Goal: Task Accomplishment & Management: Use online tool/utility

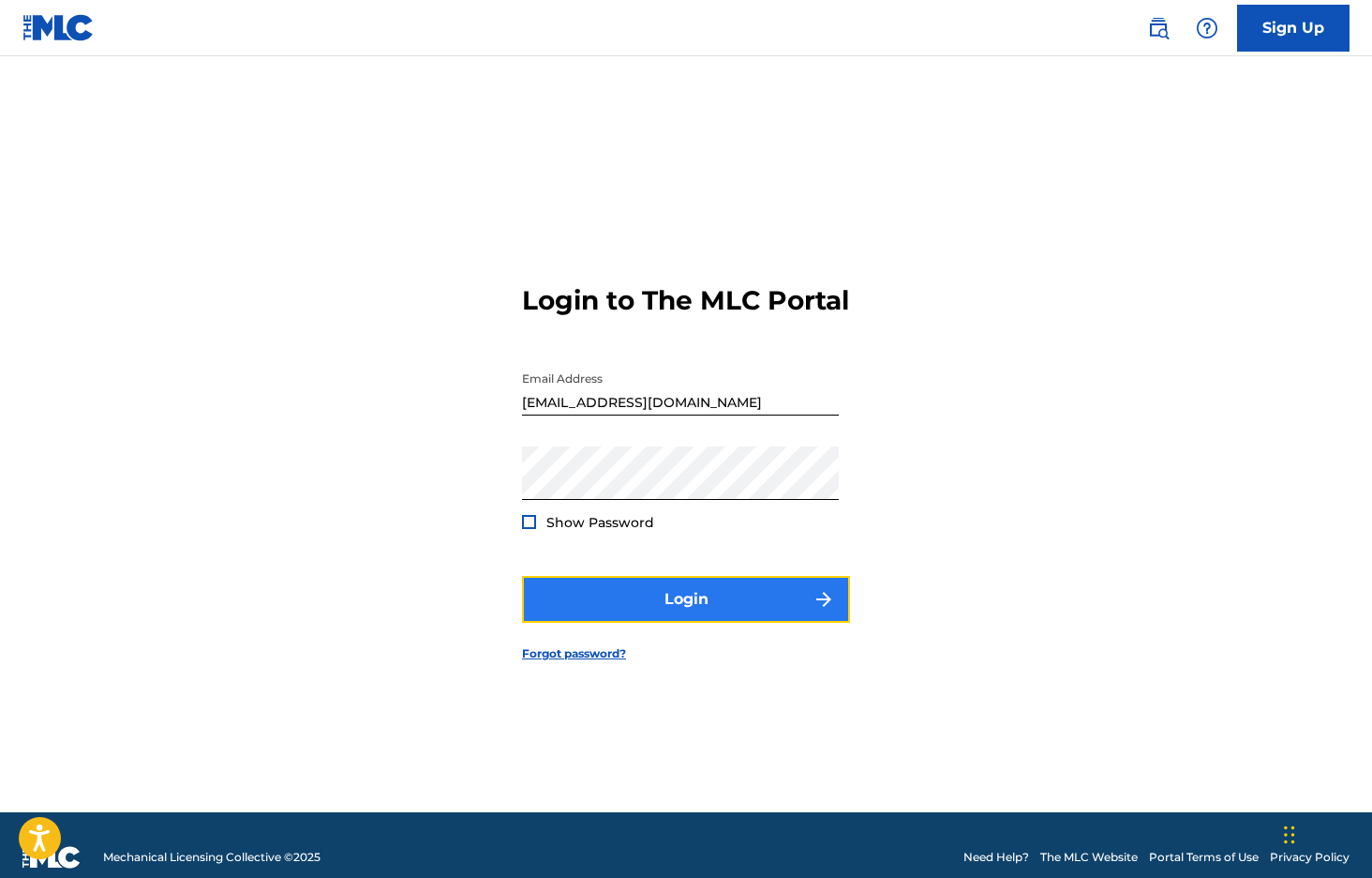
click at [739, 601] on button "Login" at bounding box center [686, 599] width 328 height 47
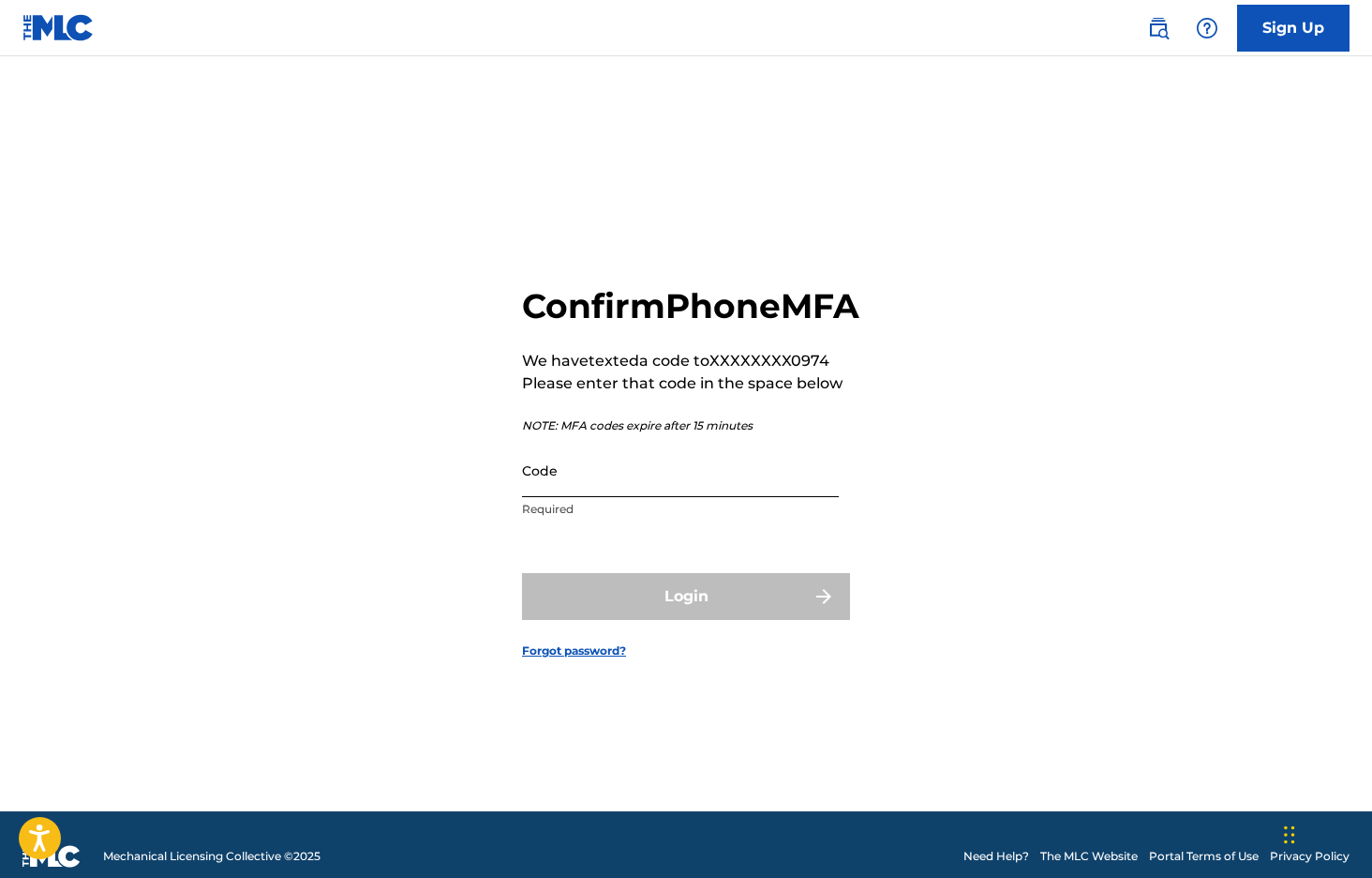
scroll to position [1, 0]
click at [617, 497] on input "Code" at bounding box center [680, 471] width 317 height 54
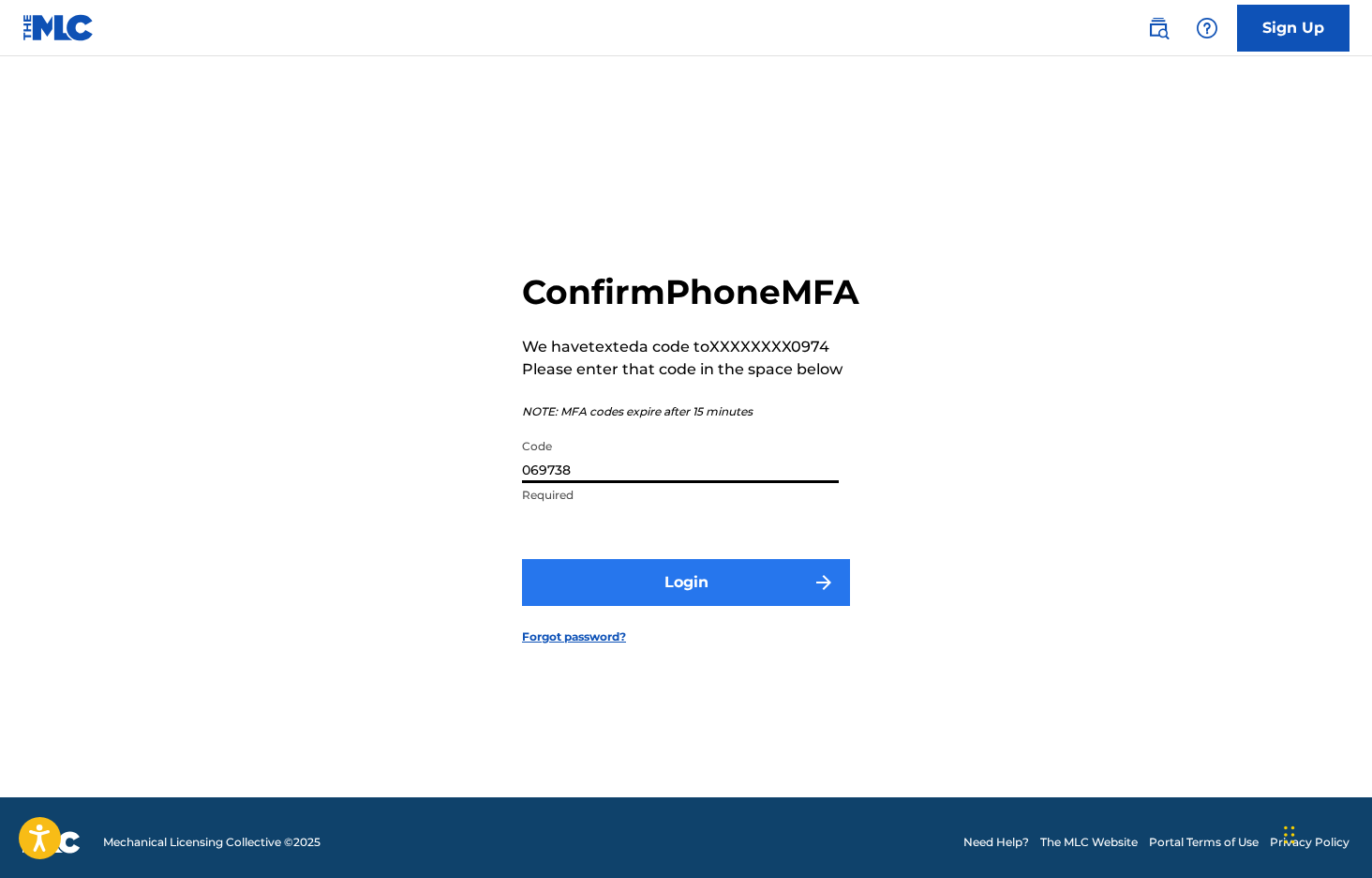
type input "069738"
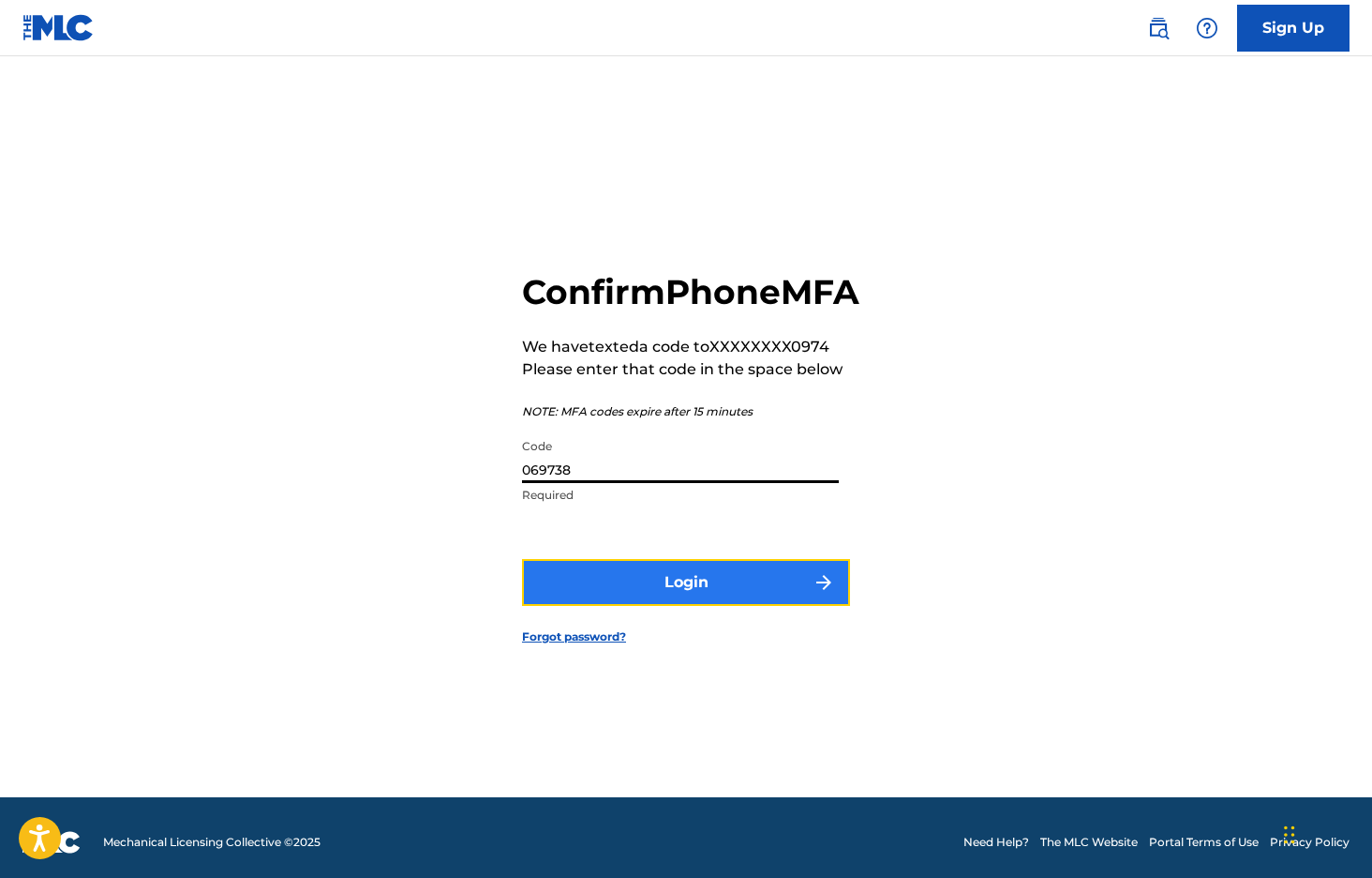
click at [647, 588] on button "Login" at bounding box center [686, 582] width 328 height 47
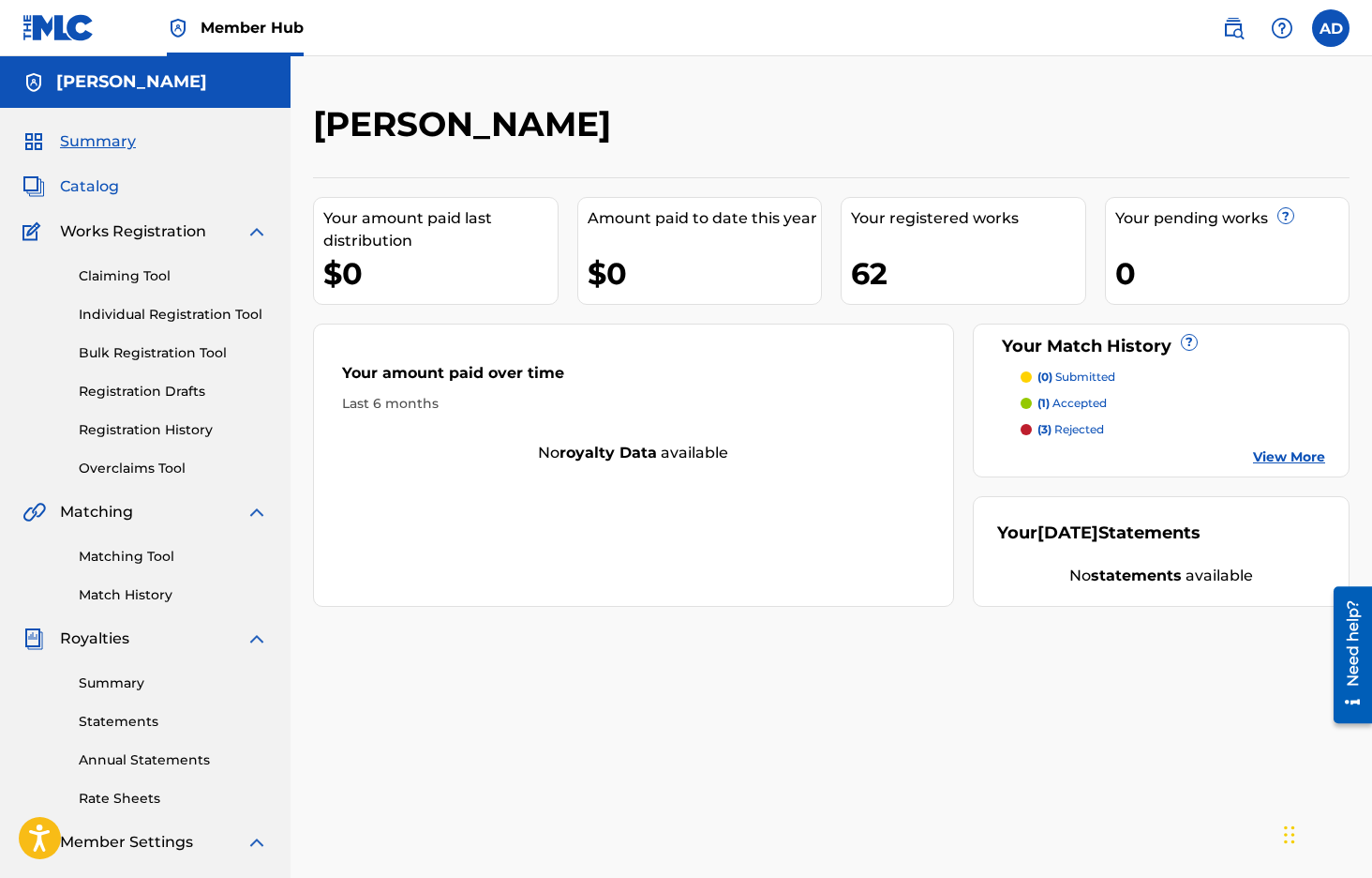
click at [96, 194] on span "Catalog" at bounding box center [88, 187] width 59 height 23
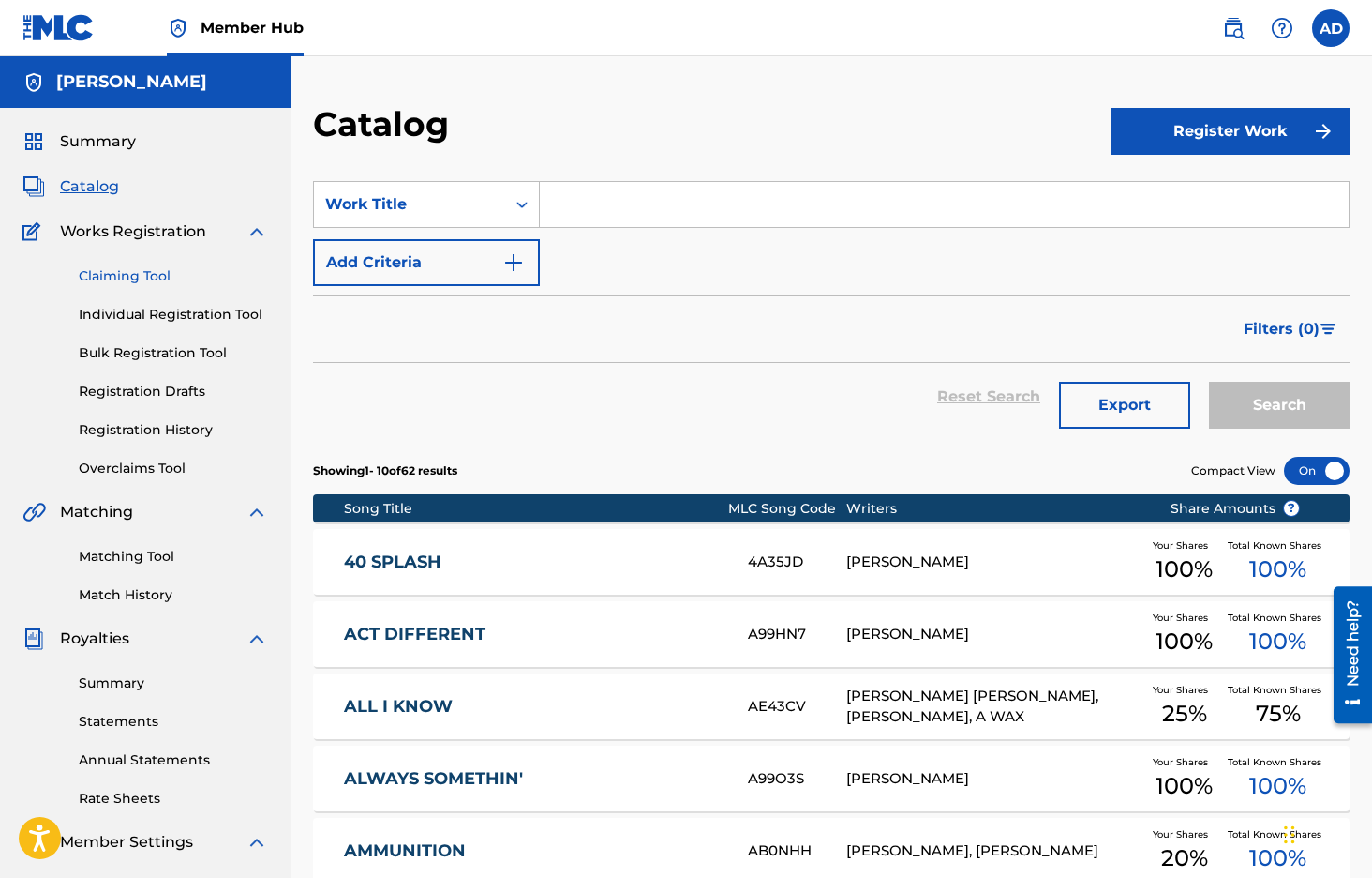
click at [143, 277] on link "Claiming Tool" at bounding box center [173, 276] width 190 height 20
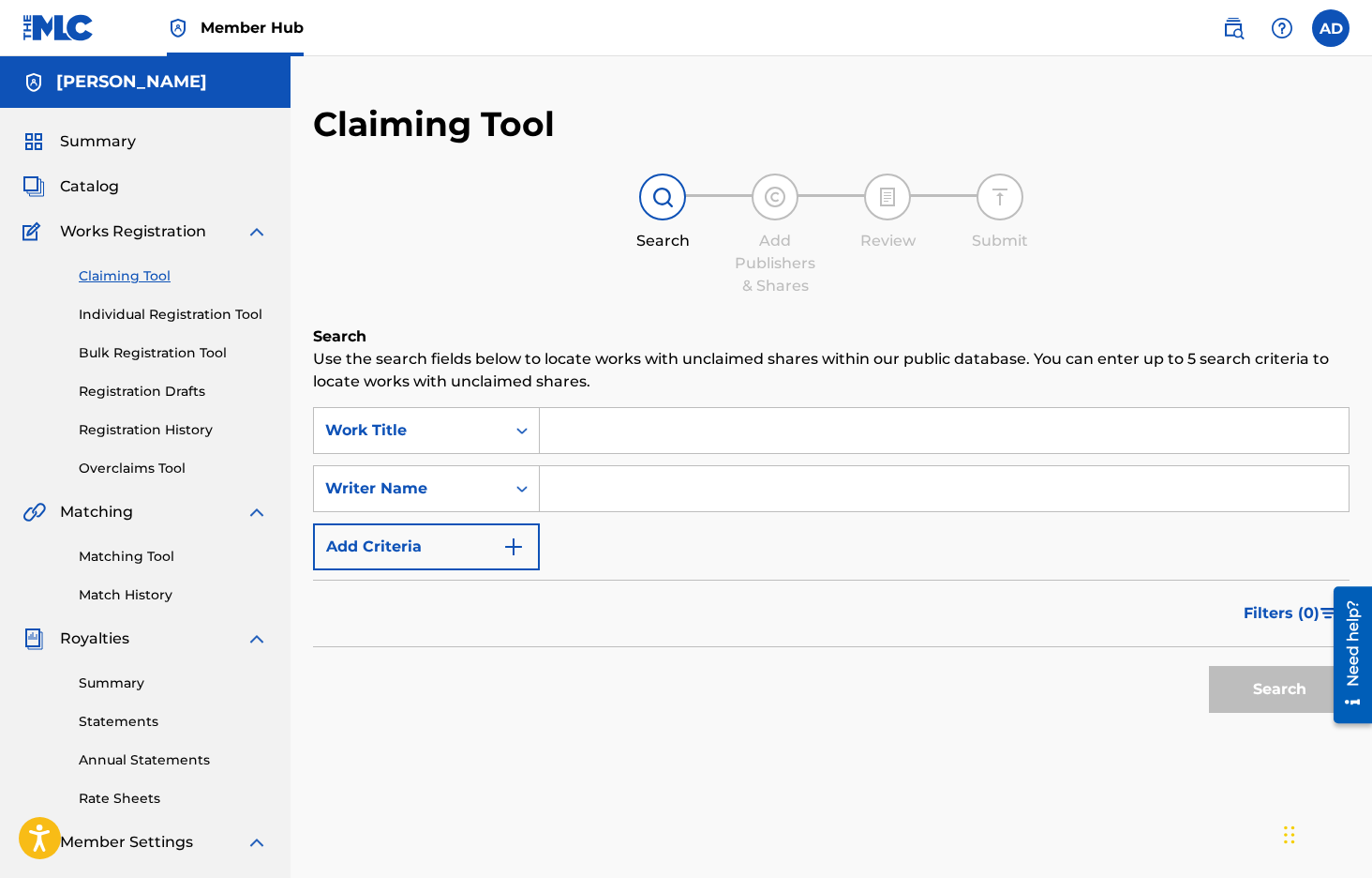
click at [620, 426] on input "Search Form" at bounding box center [944, 430] width 809 height 45
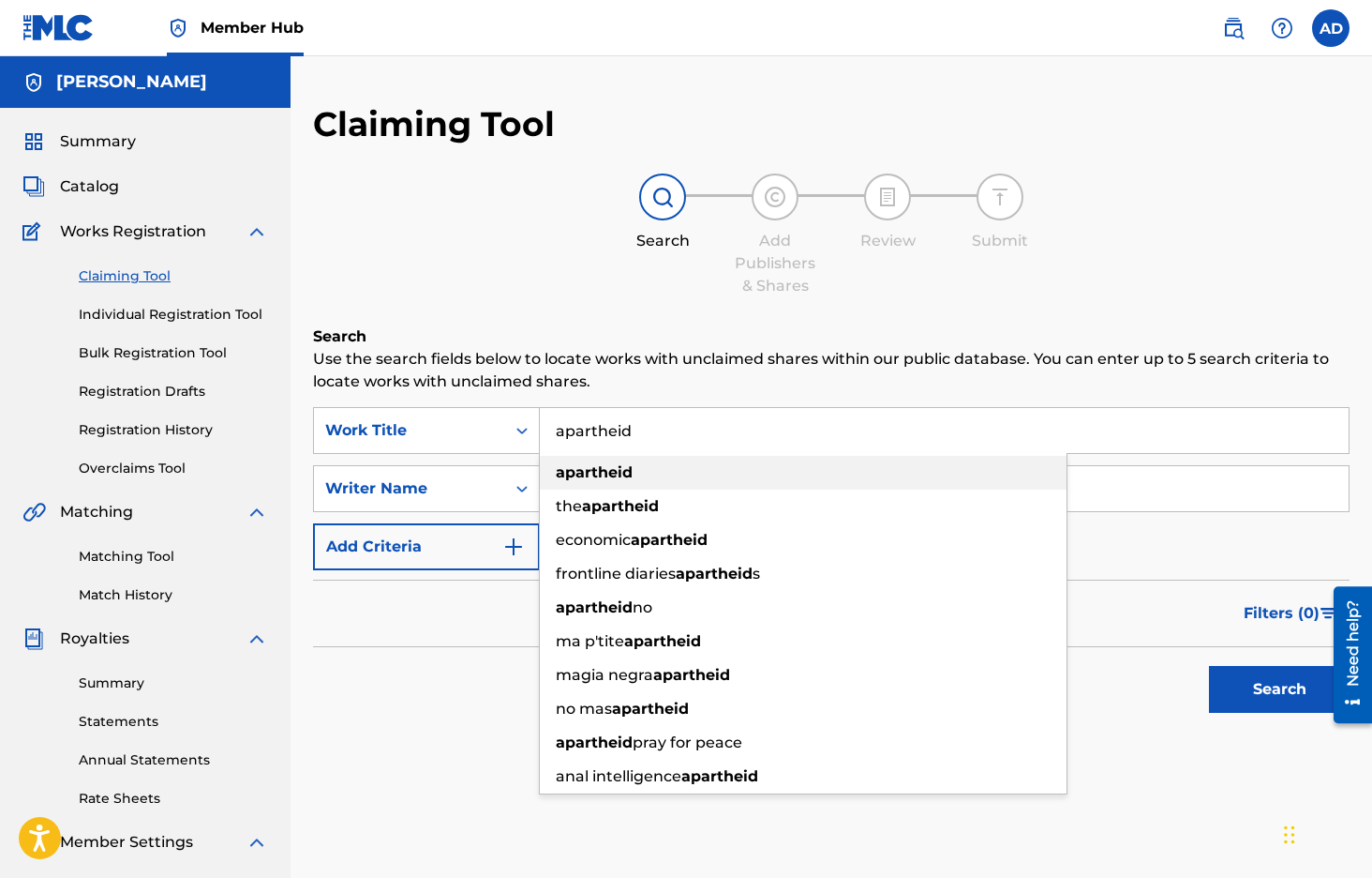
type input "apartheid"
click at [593, 477] on strong "apartheid" at bounding box center [594, 472] width 76 height 18
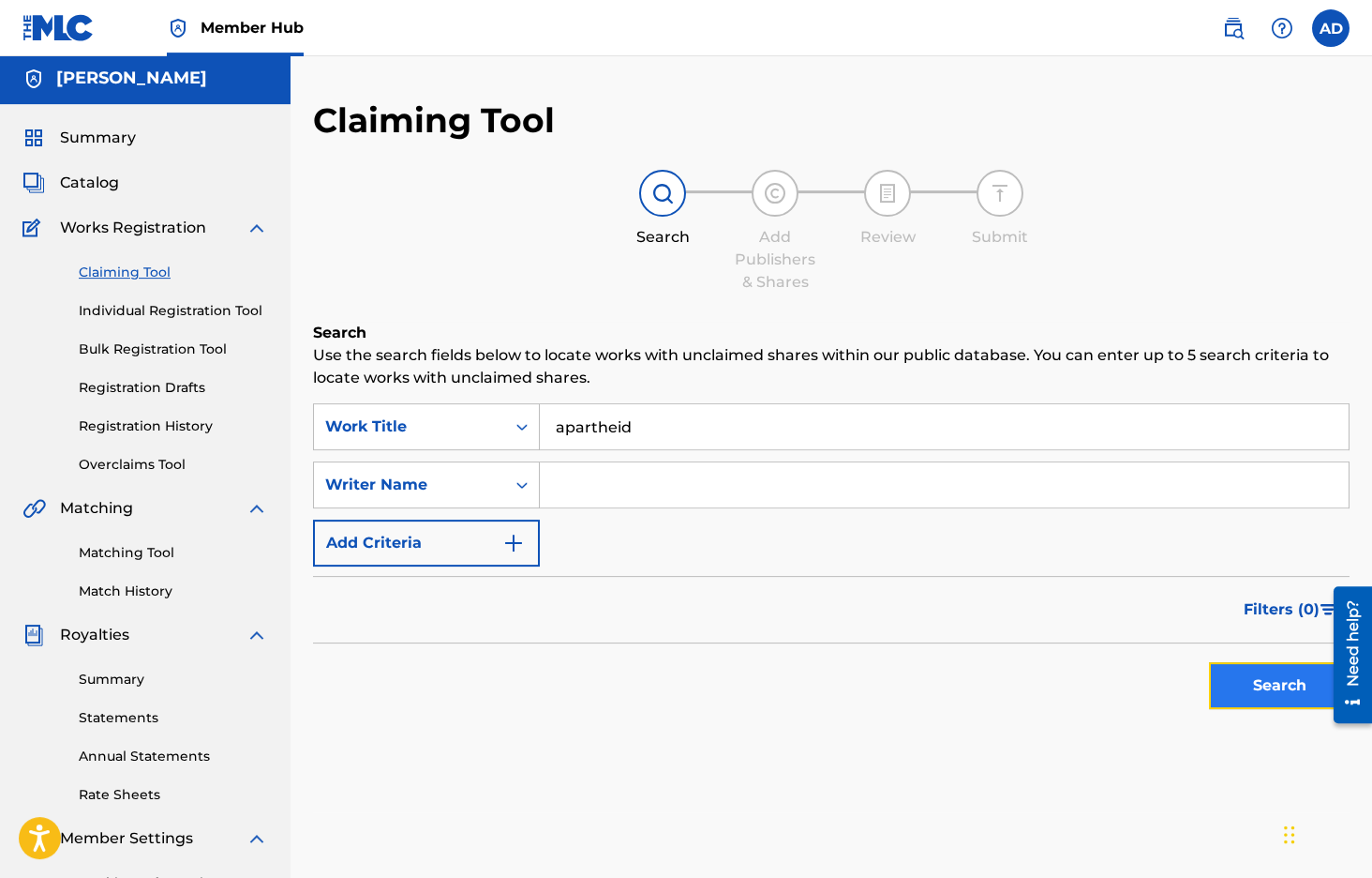
click at [1288, 677] on button "Search" at bounding box center [1280, 685] width 141 height 47
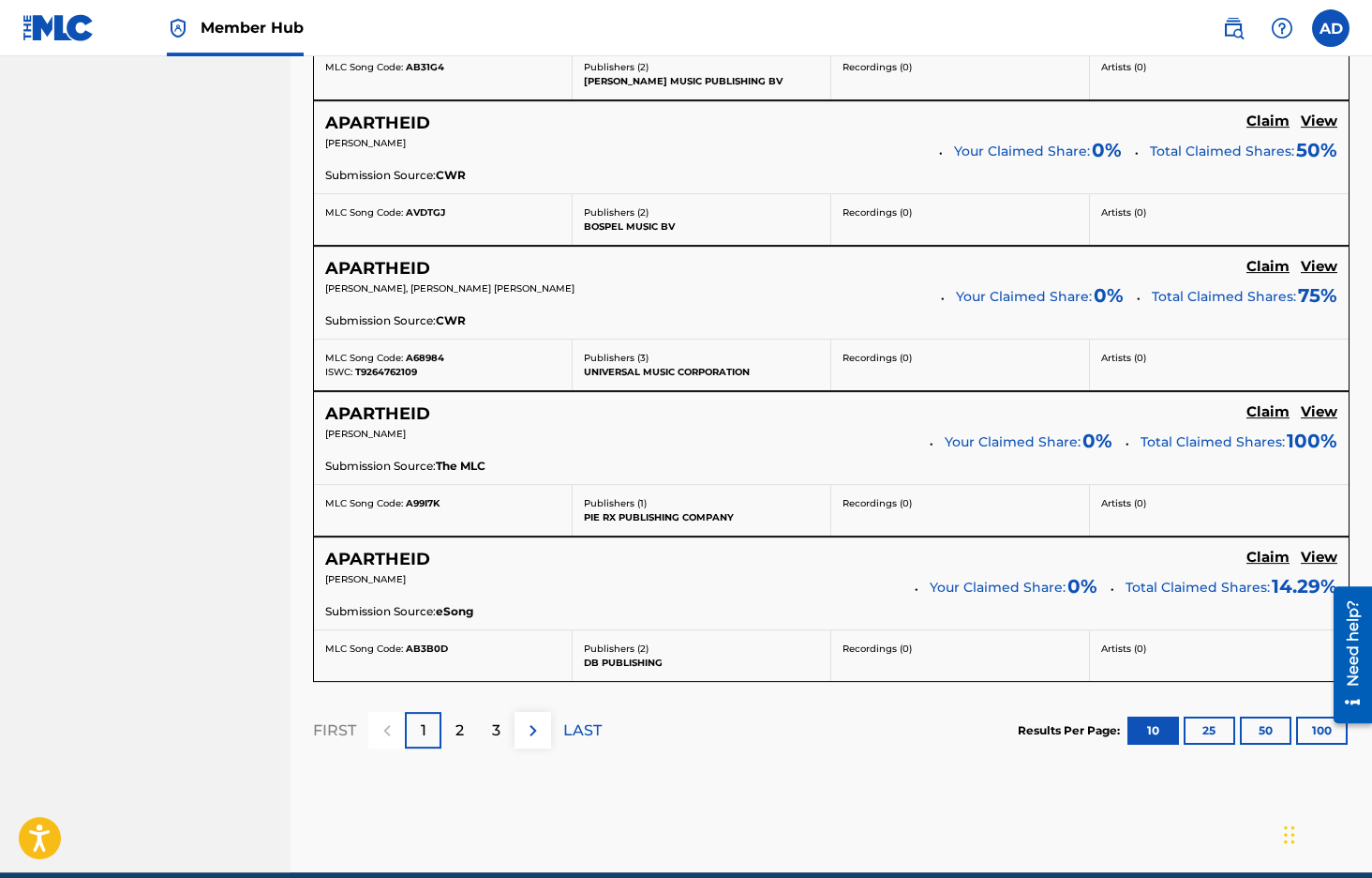
scroll to position [1511, 0]
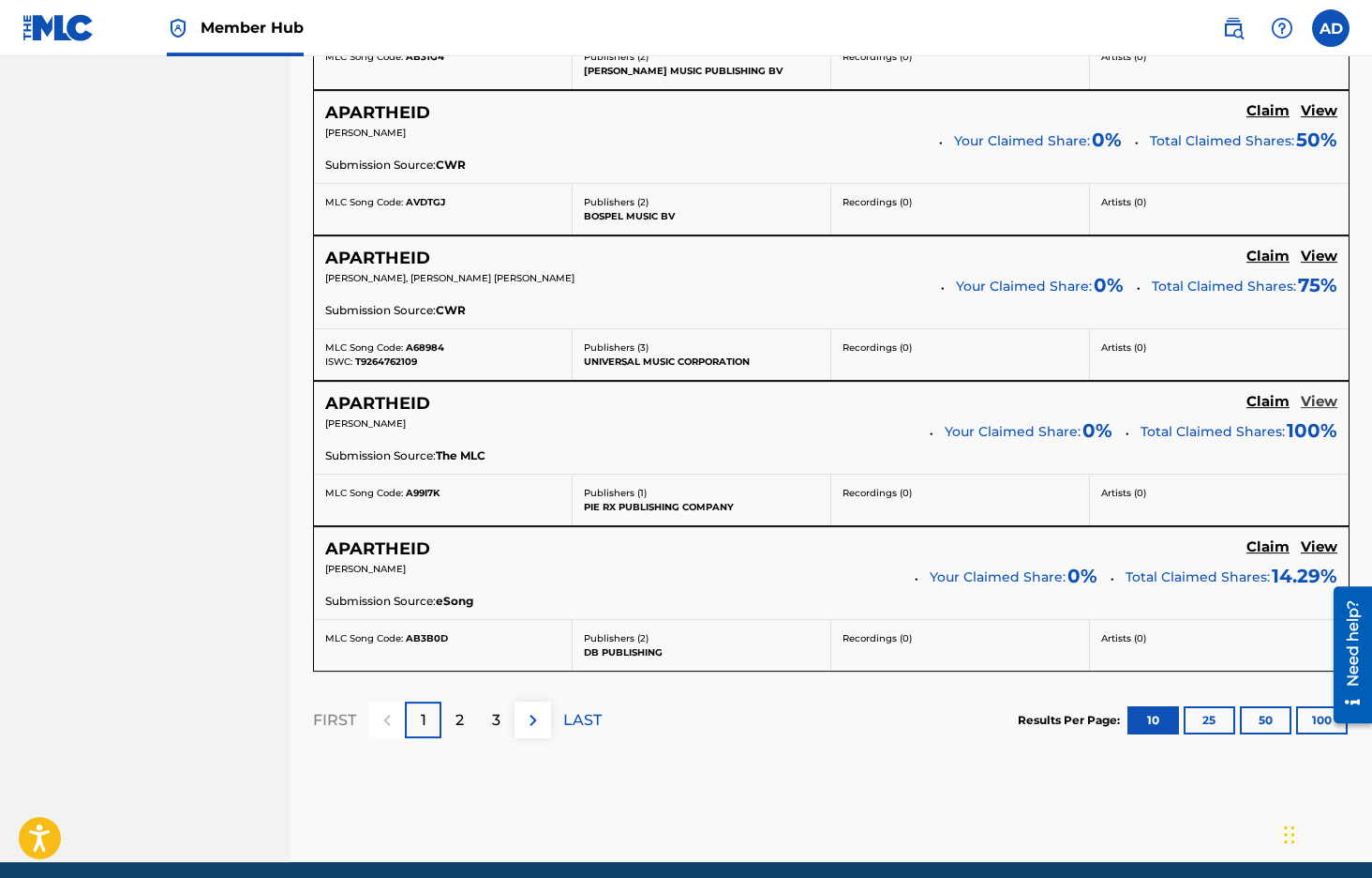
click at [1314, 406] on h5 "View" at bounding box center [1319, 402] width 37 height 18
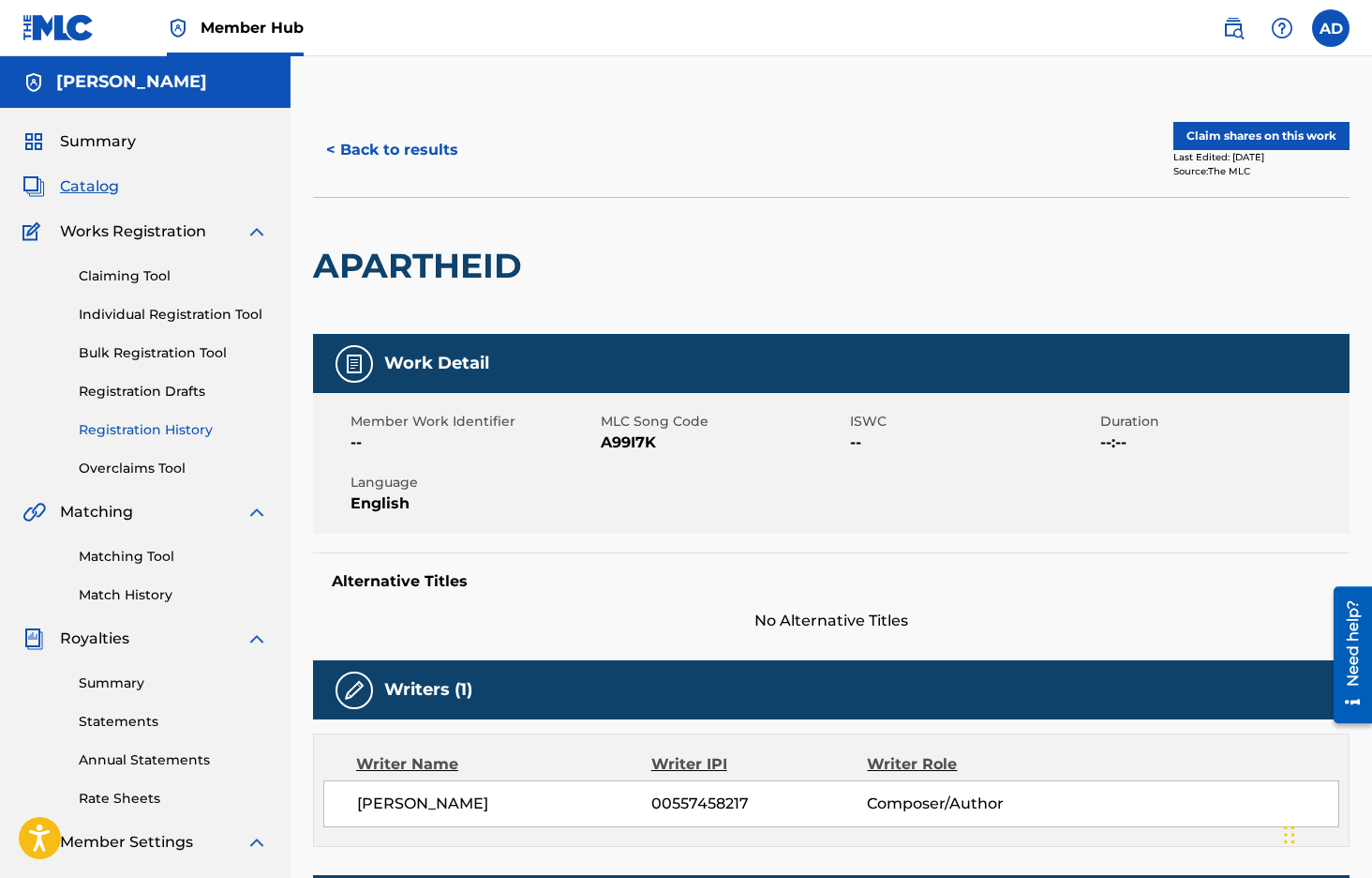
click at [170, 428] on link "Registration History" at bounding box center [173, 430] width 190 height 20
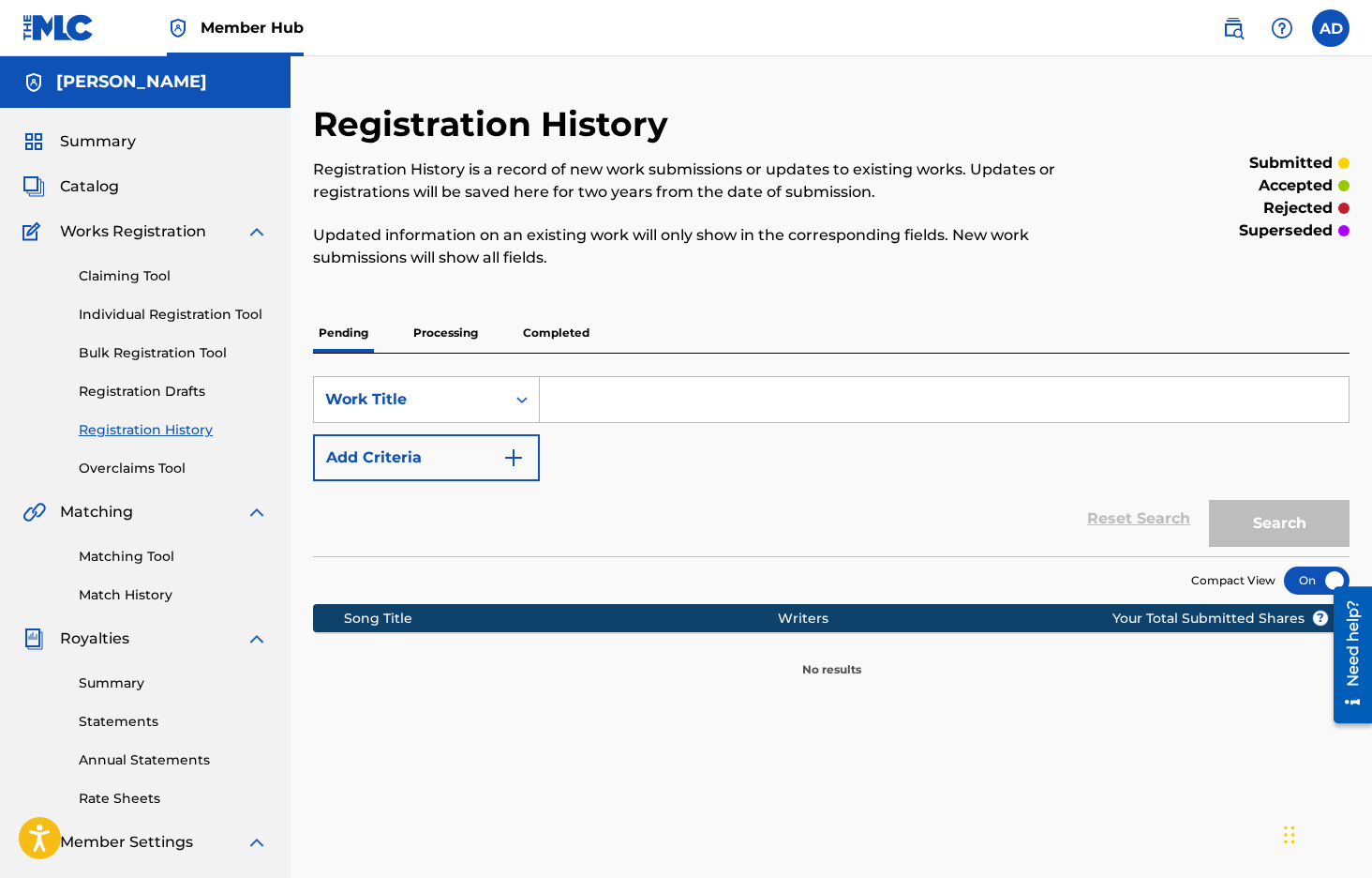
click at [441, 335] on p "Processing" at bounding box center [446, 333] width 75 height 40
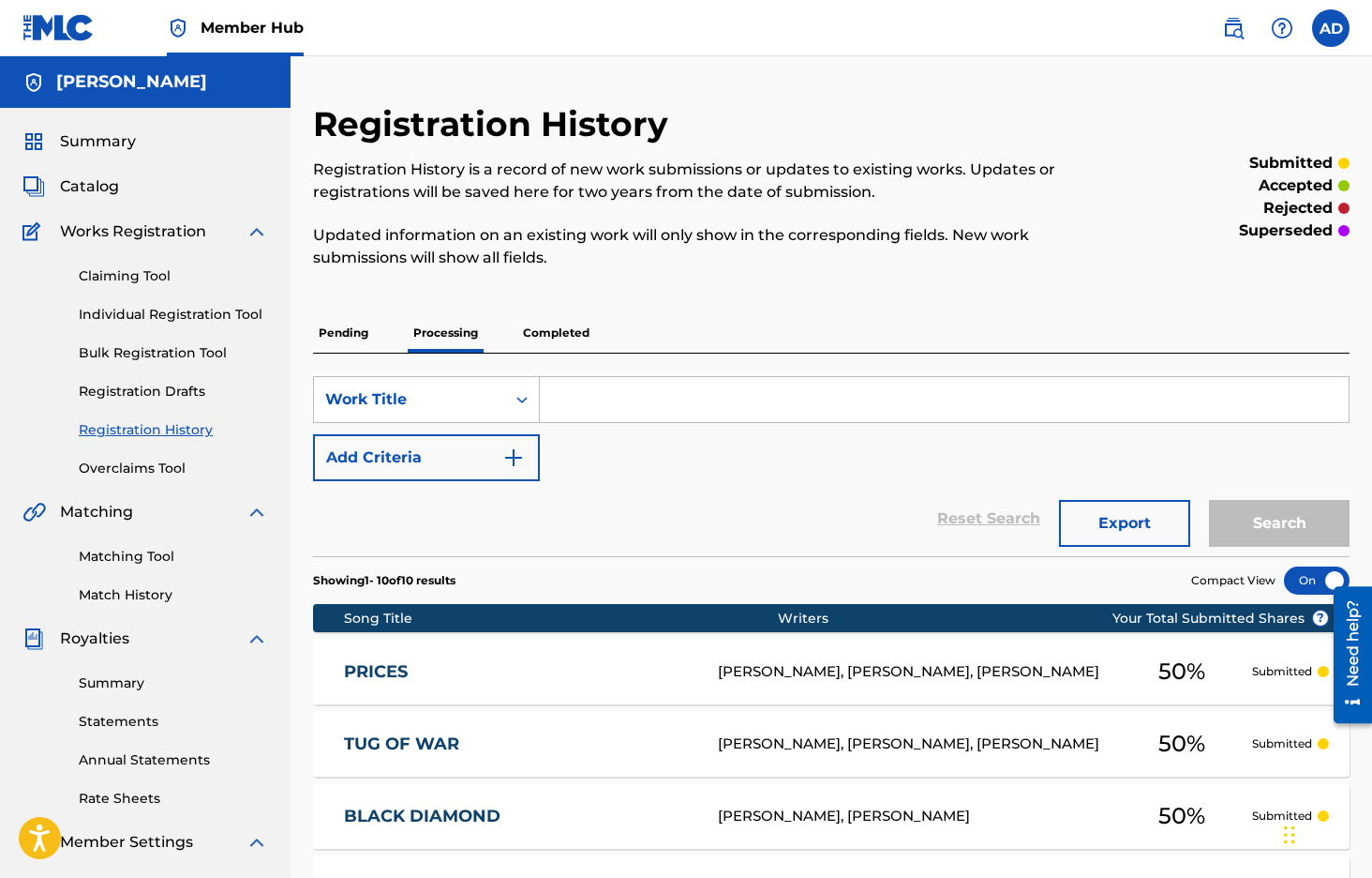
click at [549, 338] on p "Completed" at bounding box center [556, 333] width 77 height 40
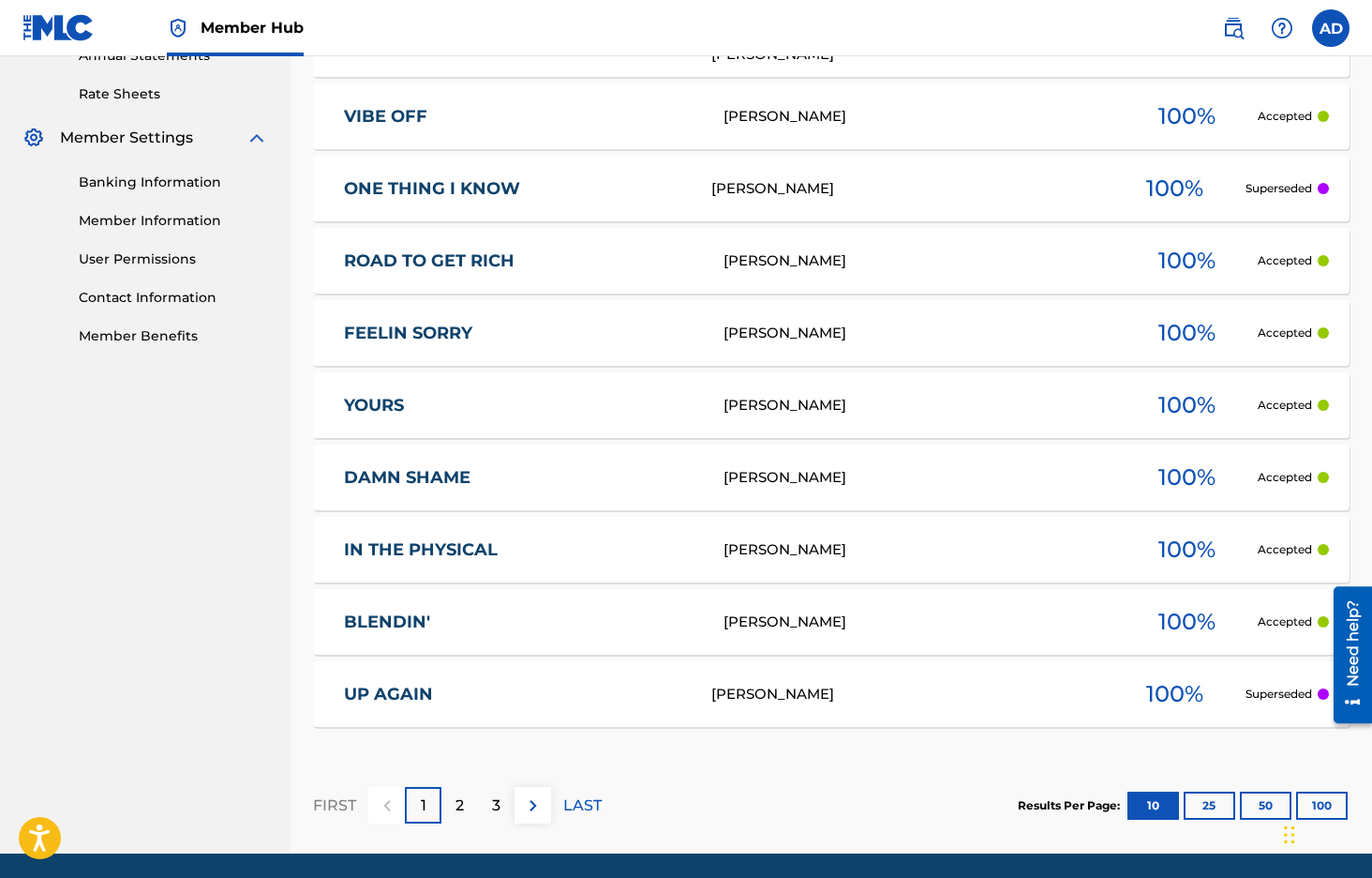
scroll to position [770, 0]
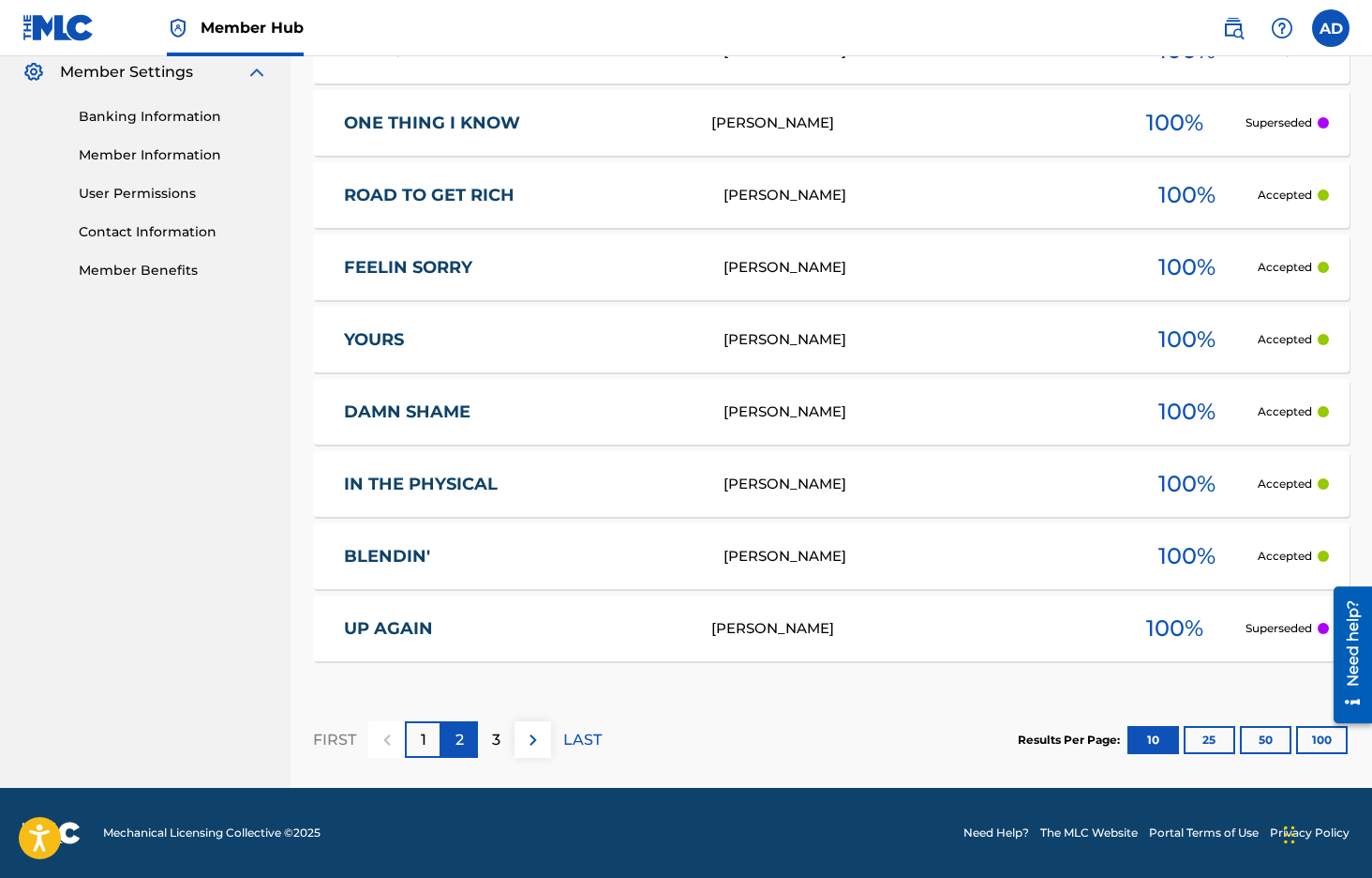
click at [466, 740] on div "2" at bounding box center [460, 739] width 37 height 37
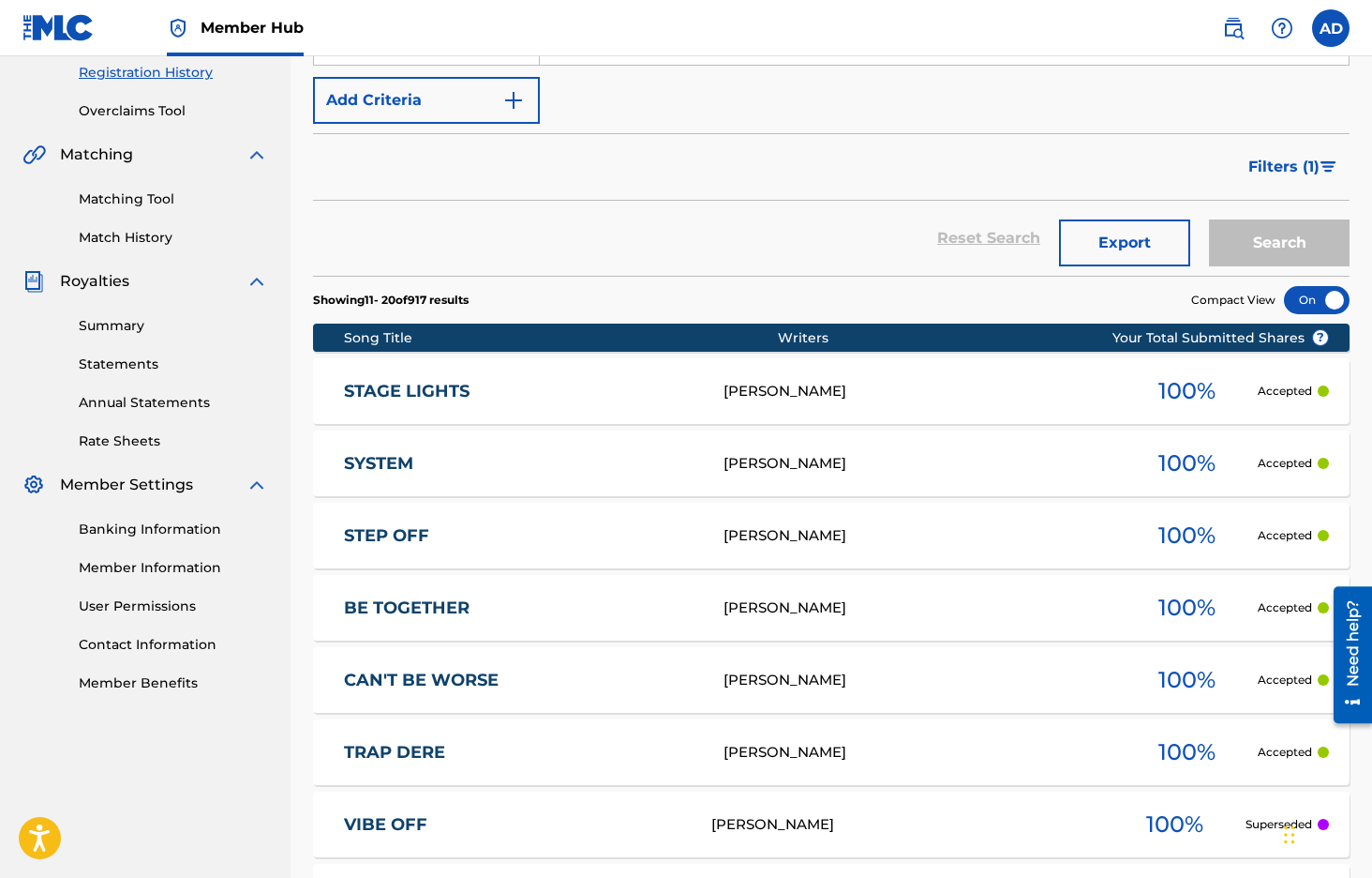
scroll to position [0, 0]
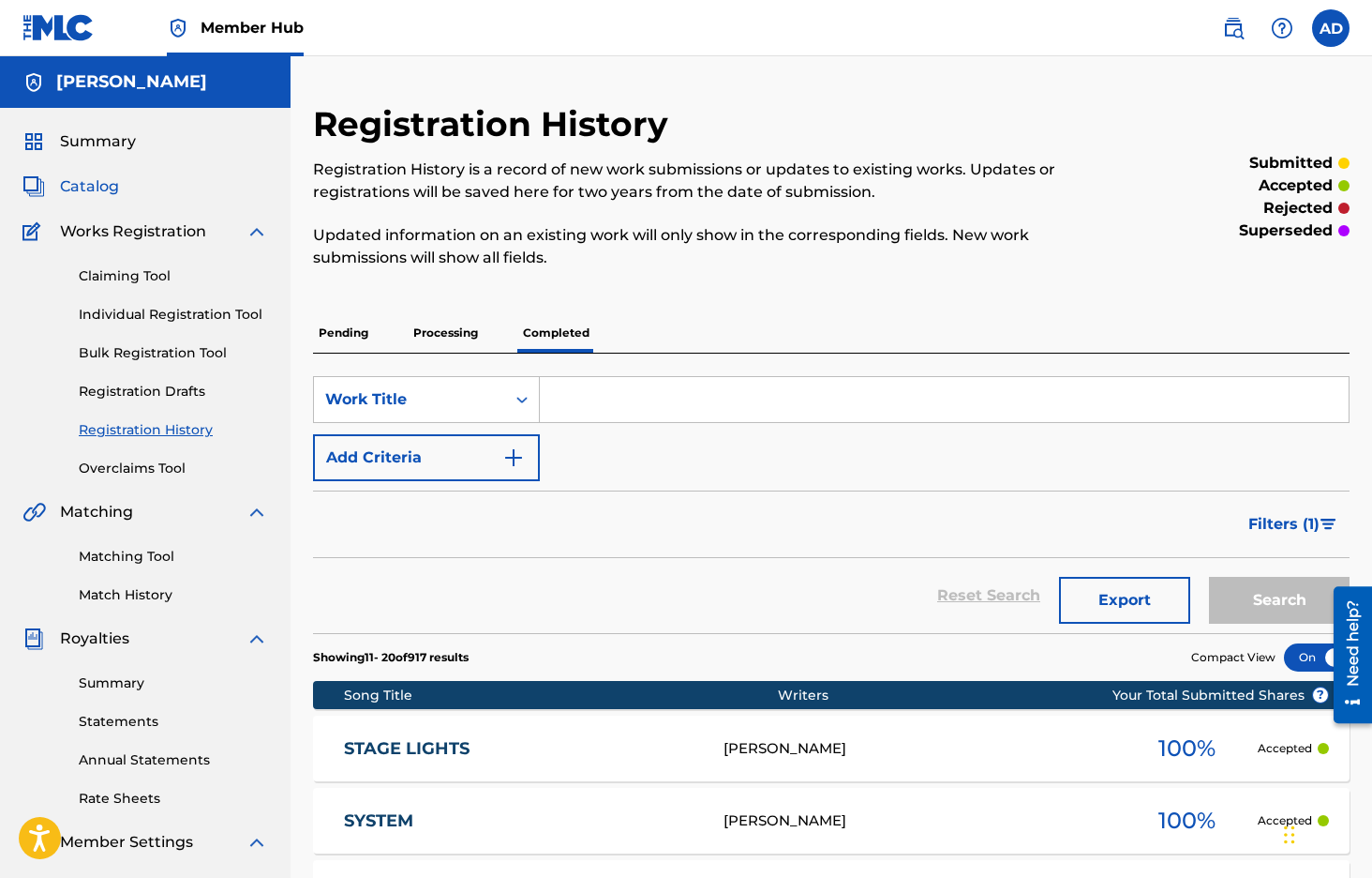
click at [108, 191] on span "Catalog" at bounding box center [88, 187] width 59 height 23
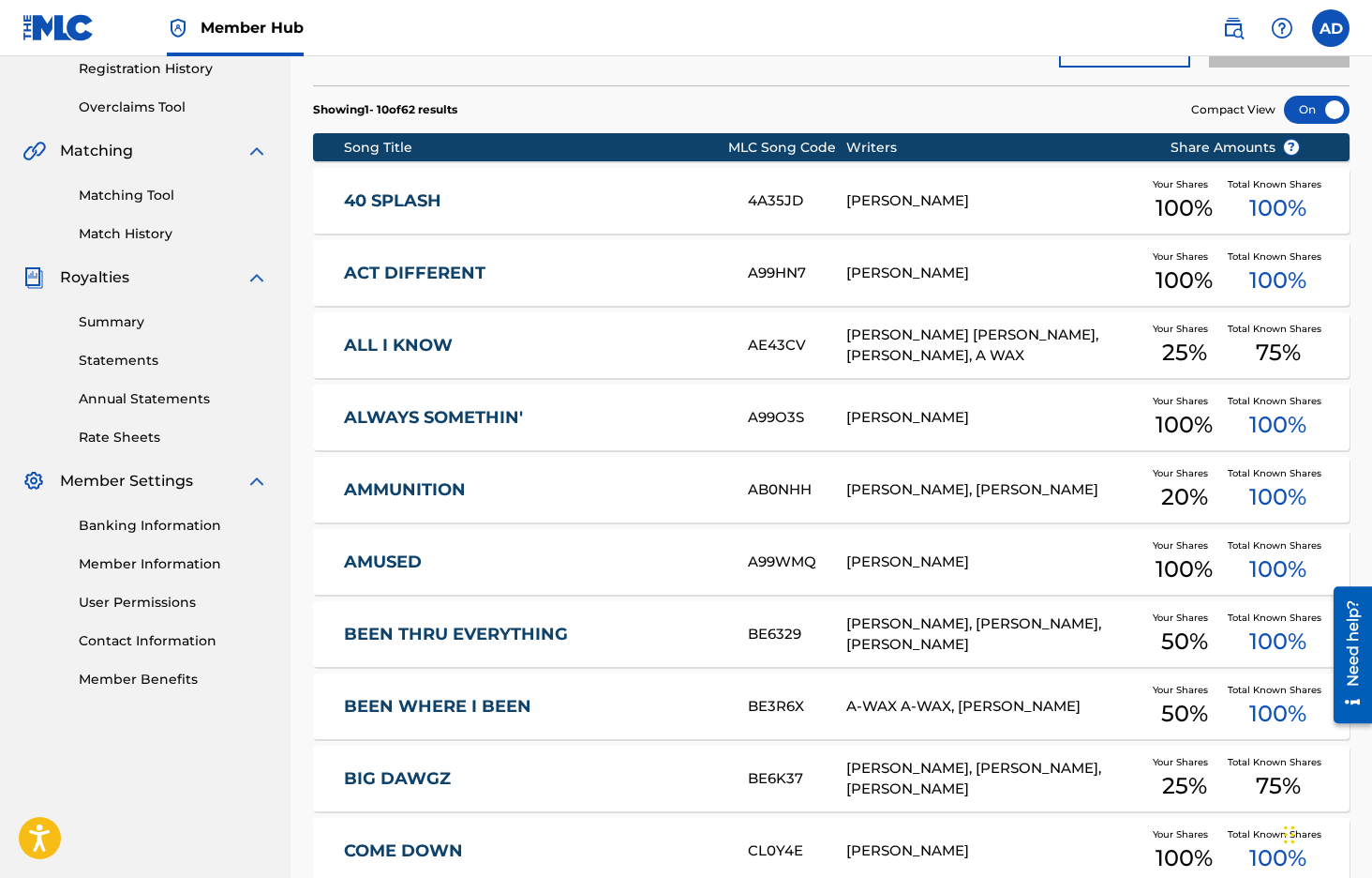
scroll to position [553, 0]
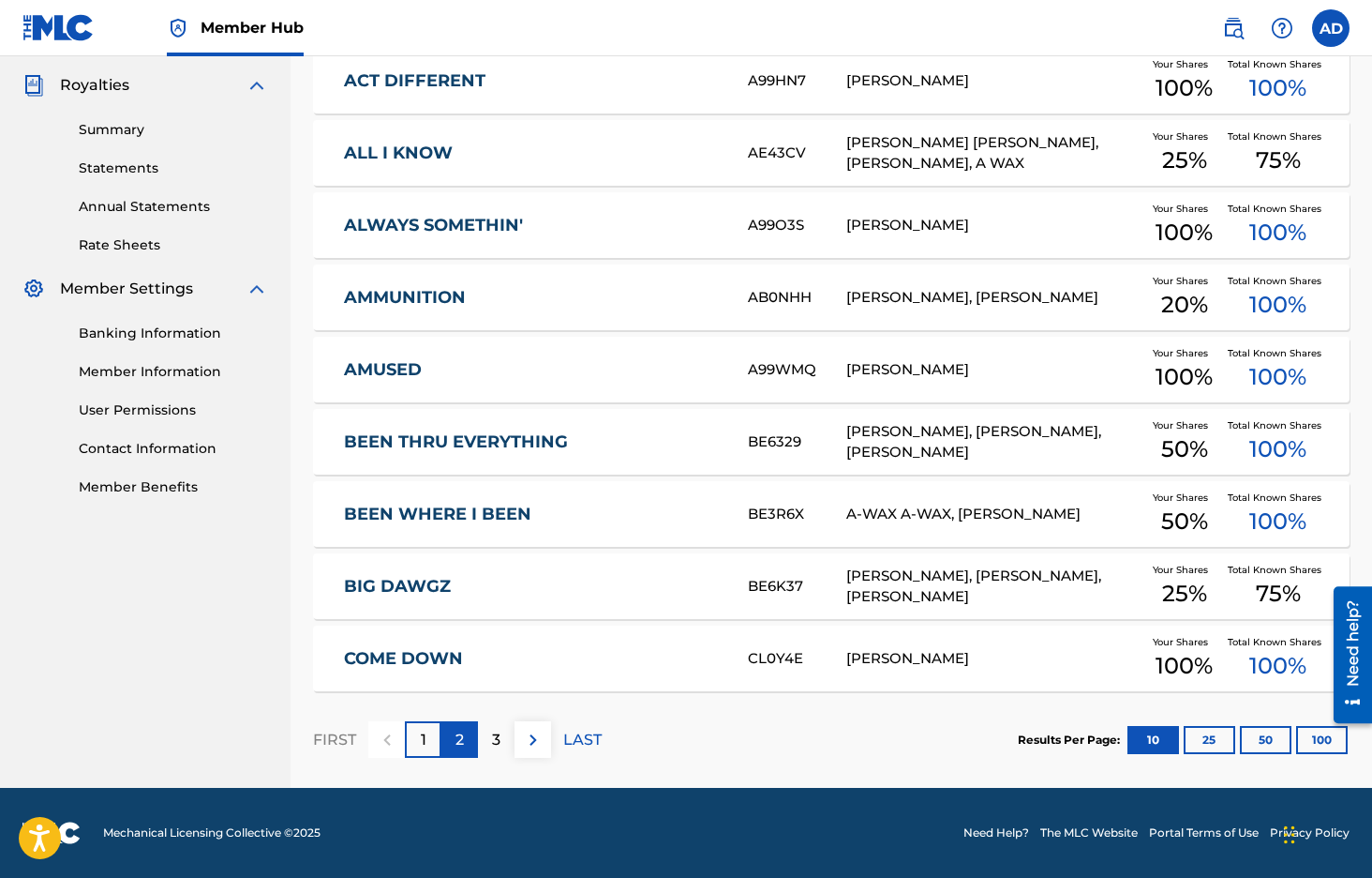
click at [458, 738] on p "2" at bounding box center [460, 740] width 8 height 23
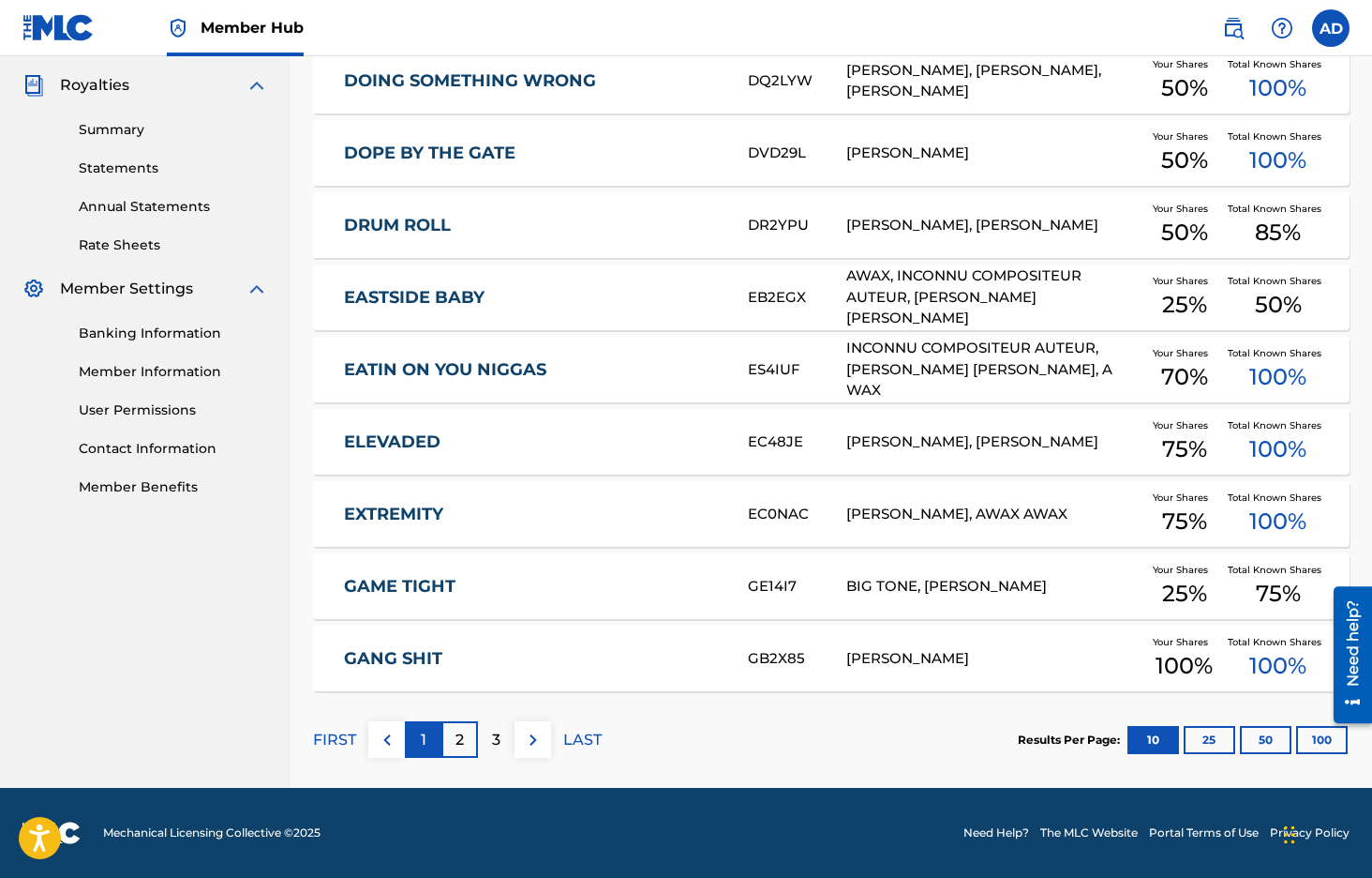
click at [435, 732] on div "1" at bounding box center [423, 739] width 37 height 37
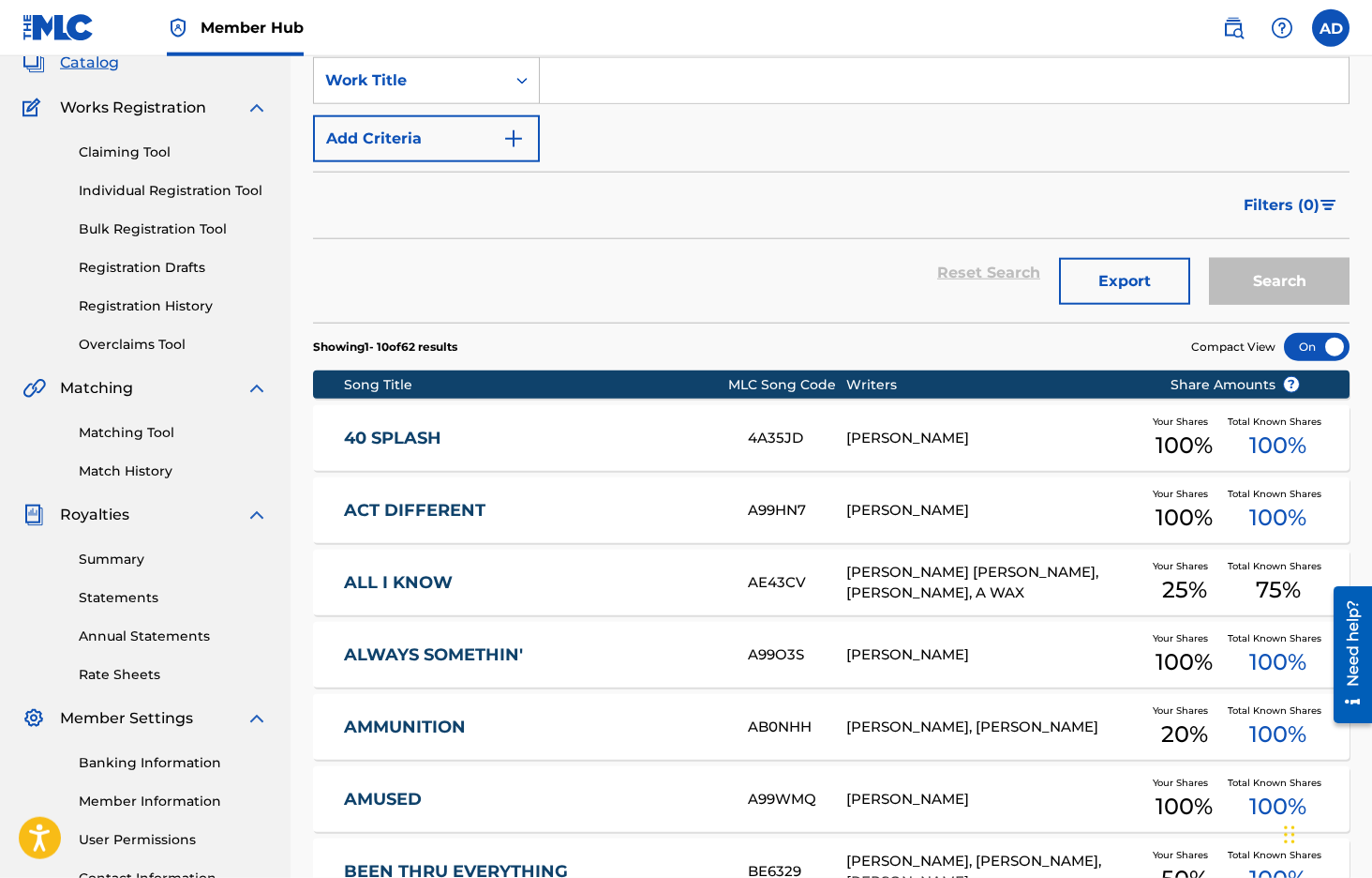
scroll to position [128, 0]
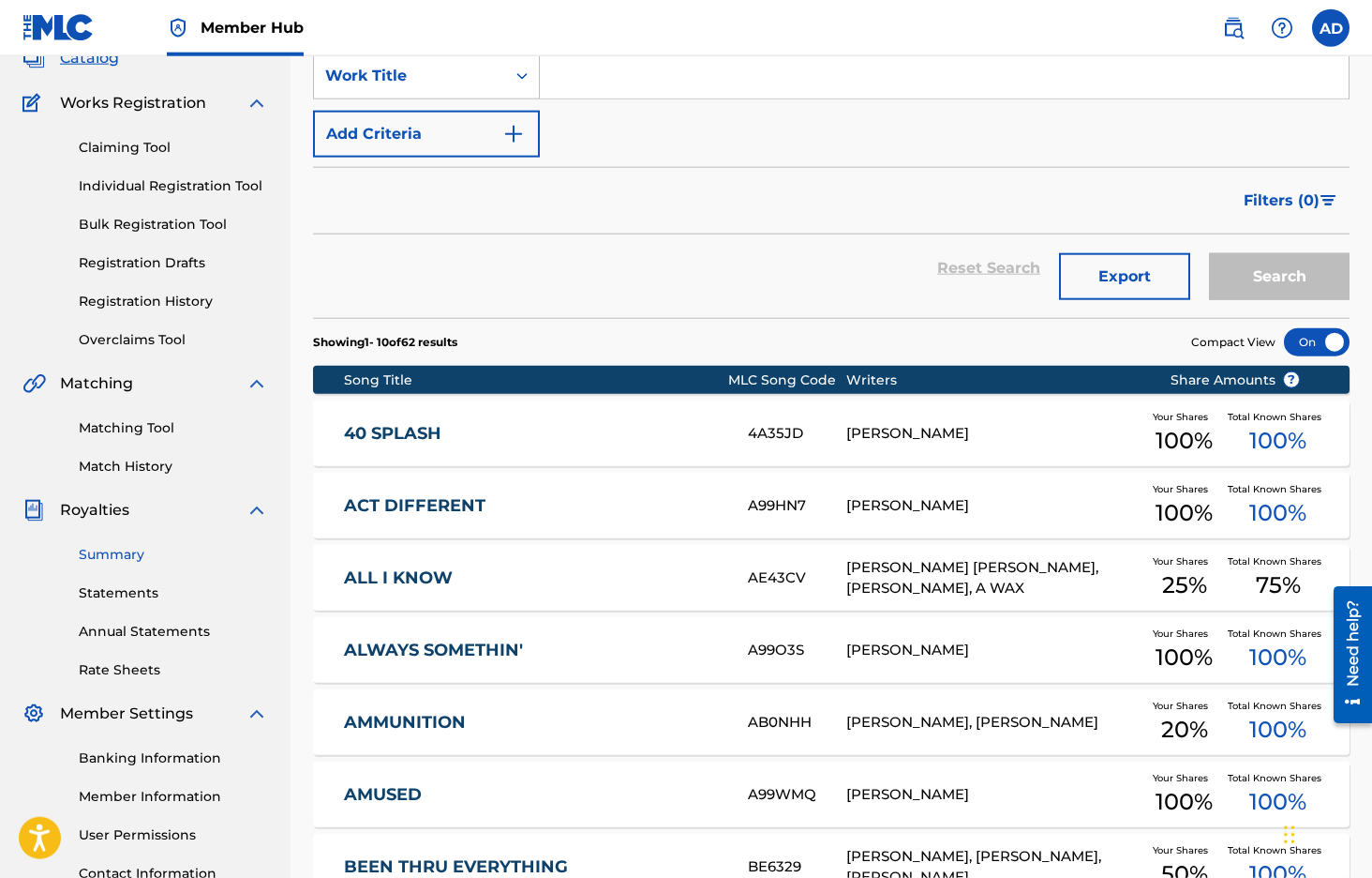
click at [122, 553] on link "Summary" at bounding box center [173, 555] width 190 height 20
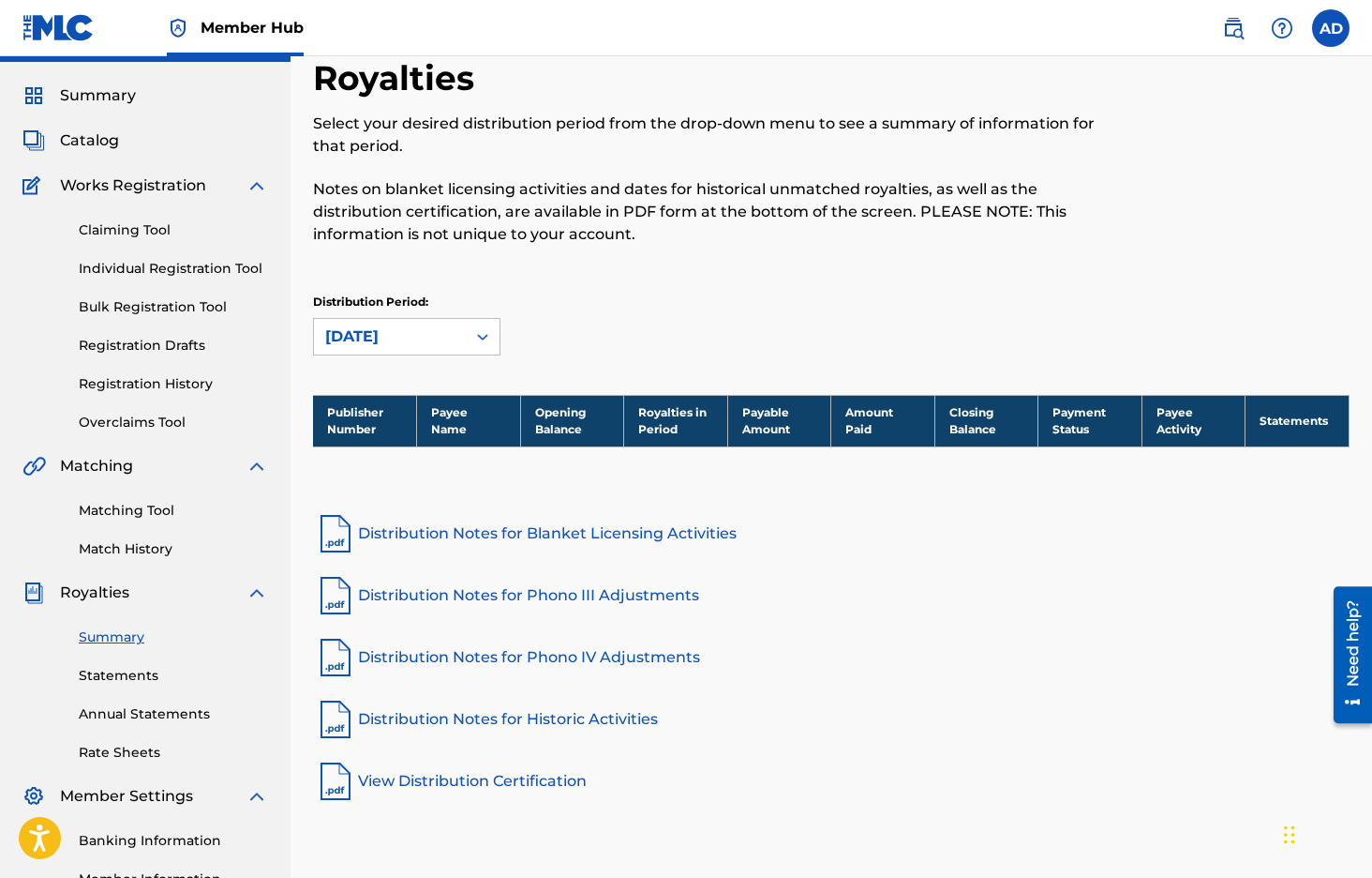
scroll to position [68, 0]
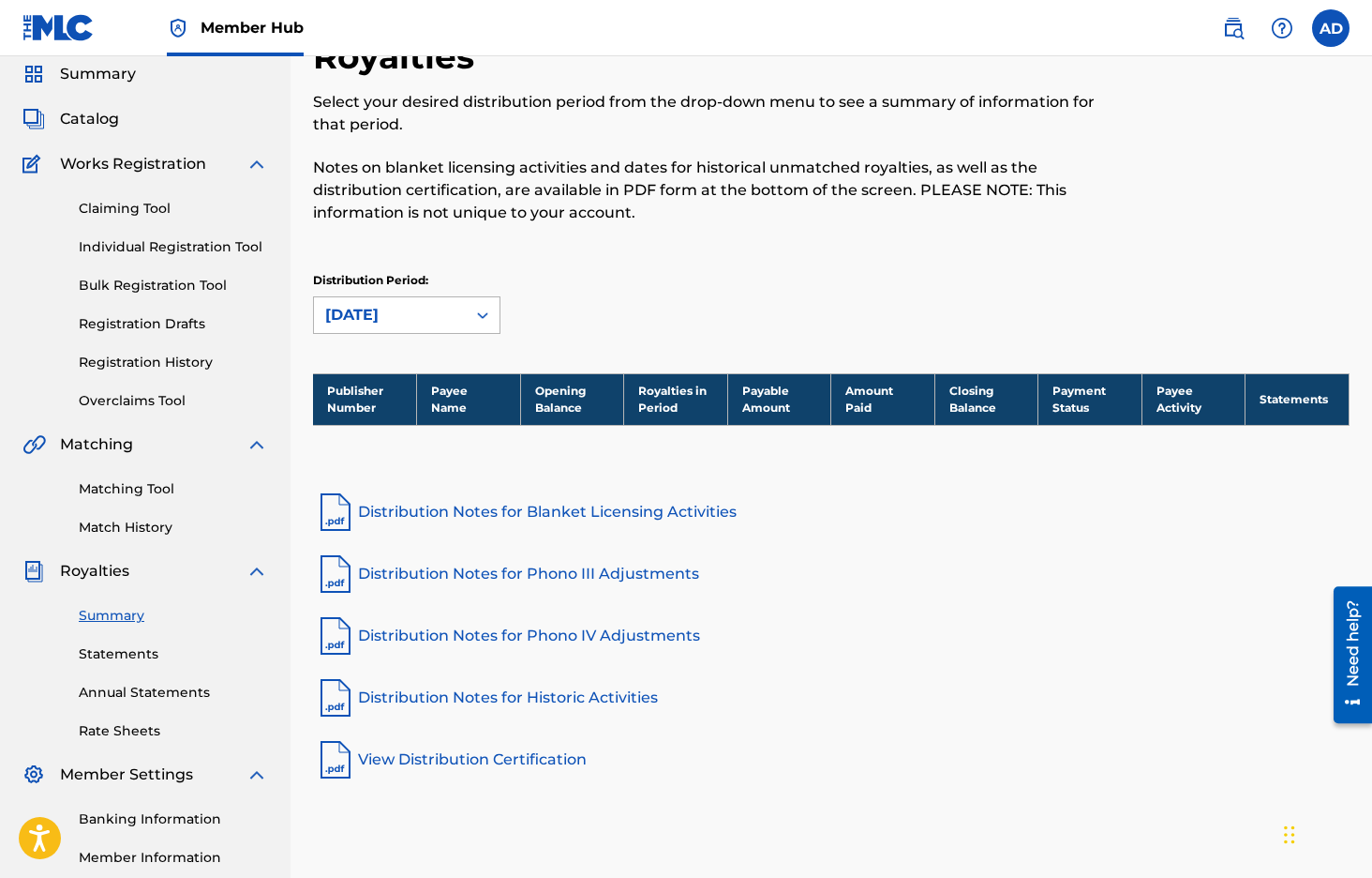
click at [416, 297] on div "[DATE]" at bounding box center [389, 315] width 152 height 36
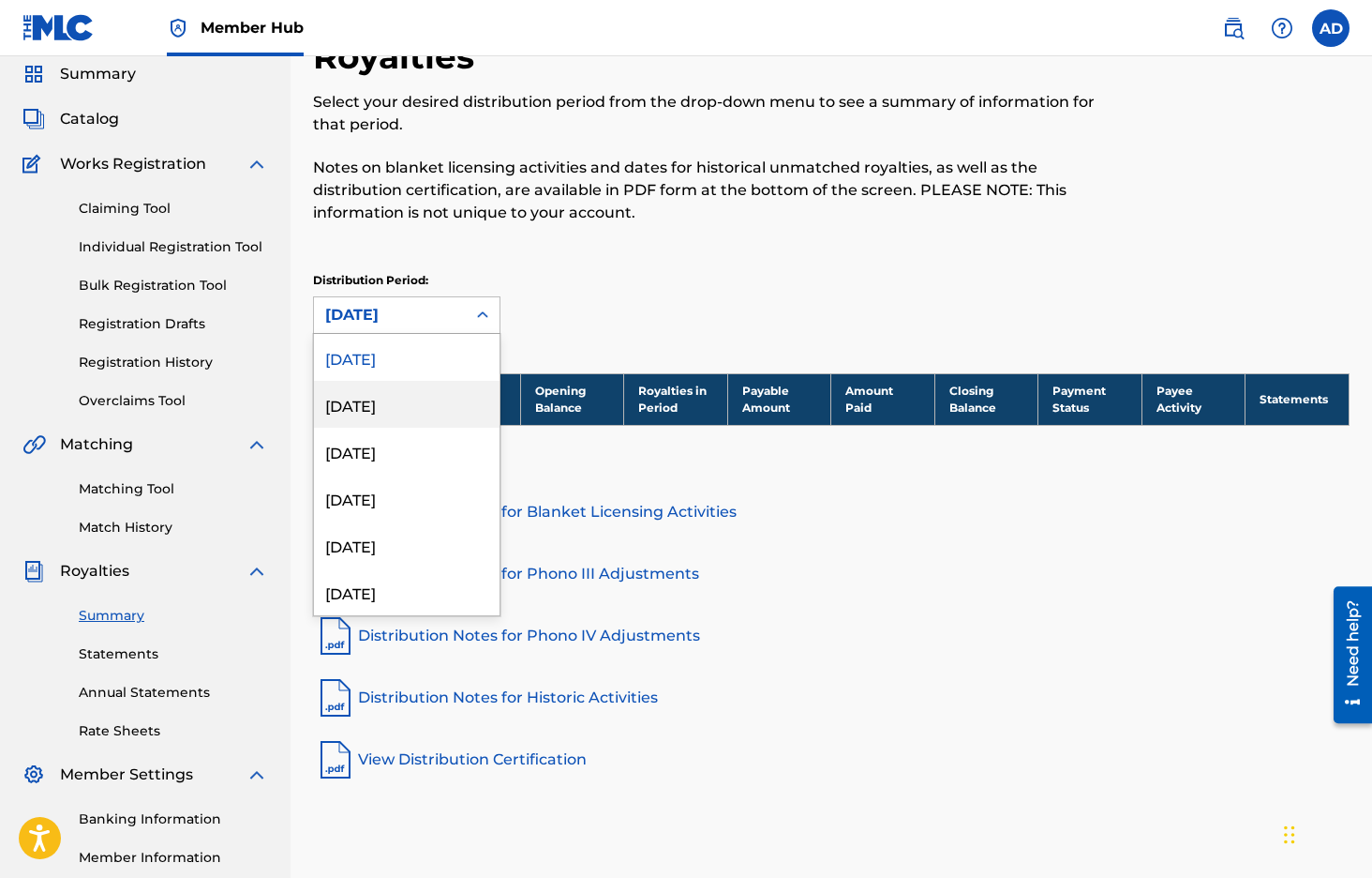
click at [392, 401] on div "[DATE]" at bounding box center [406, 403] width 186 height 47
click at [454, 310] on div "[DATE]" at bounding box center [390, 315] width 129 height 23
click at [437, 358] on div "[DATE]" at bounding box center [406, 357] width 186 height 47
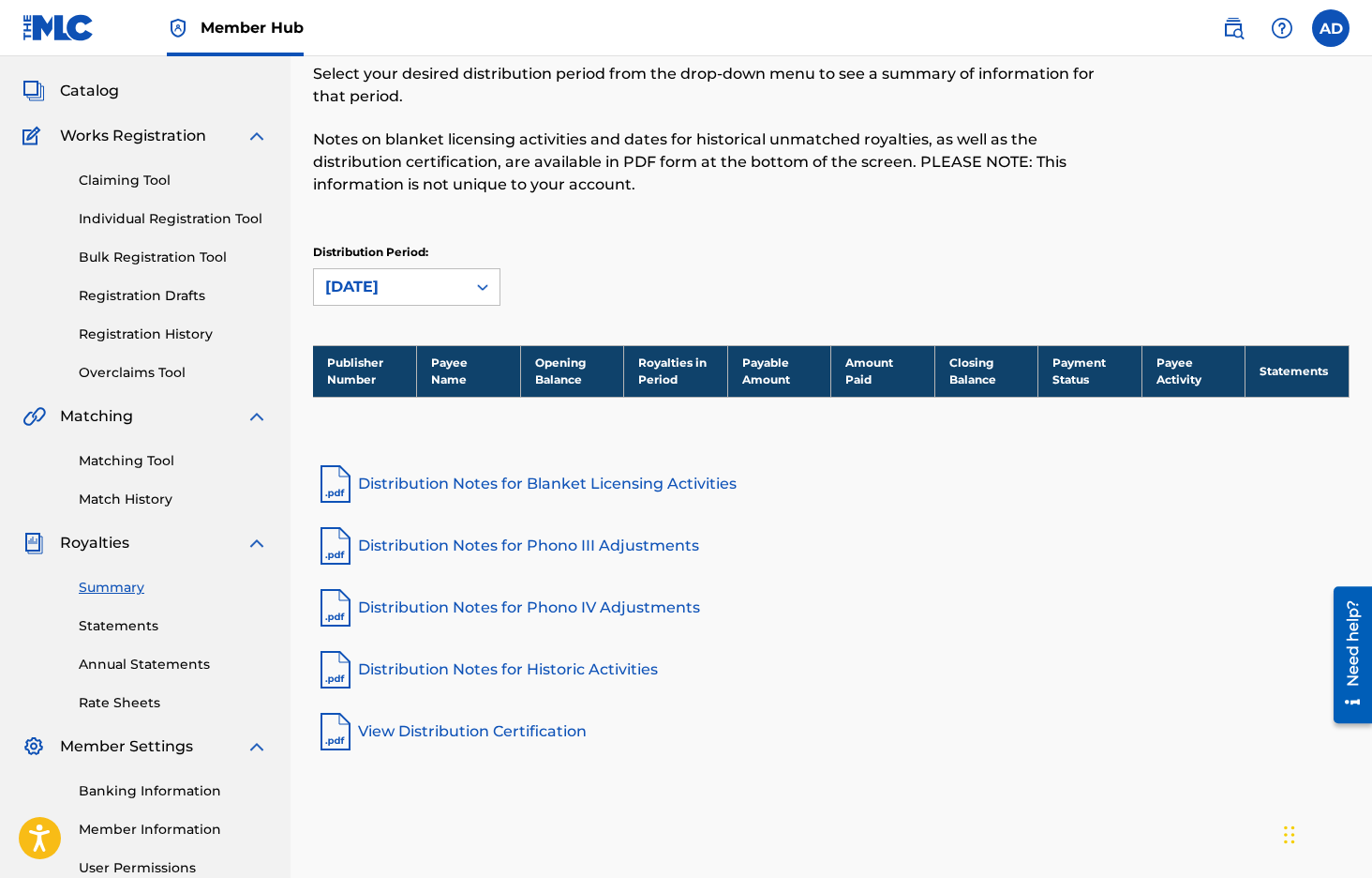
scroll to position [78, 0]
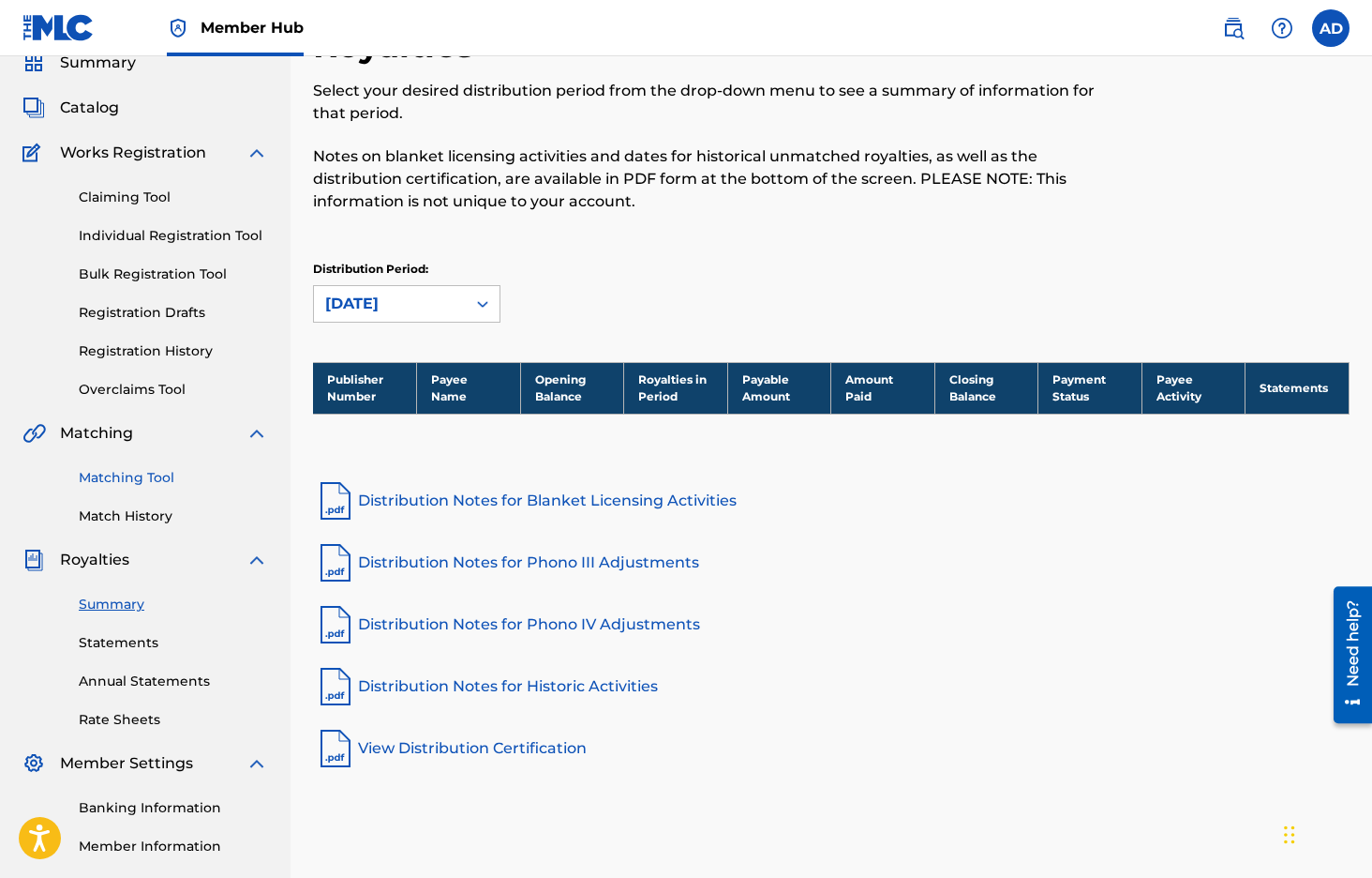
click at [160, 482] on link "Matching Tool" at bounding box center [173, 478] width 190 height 20
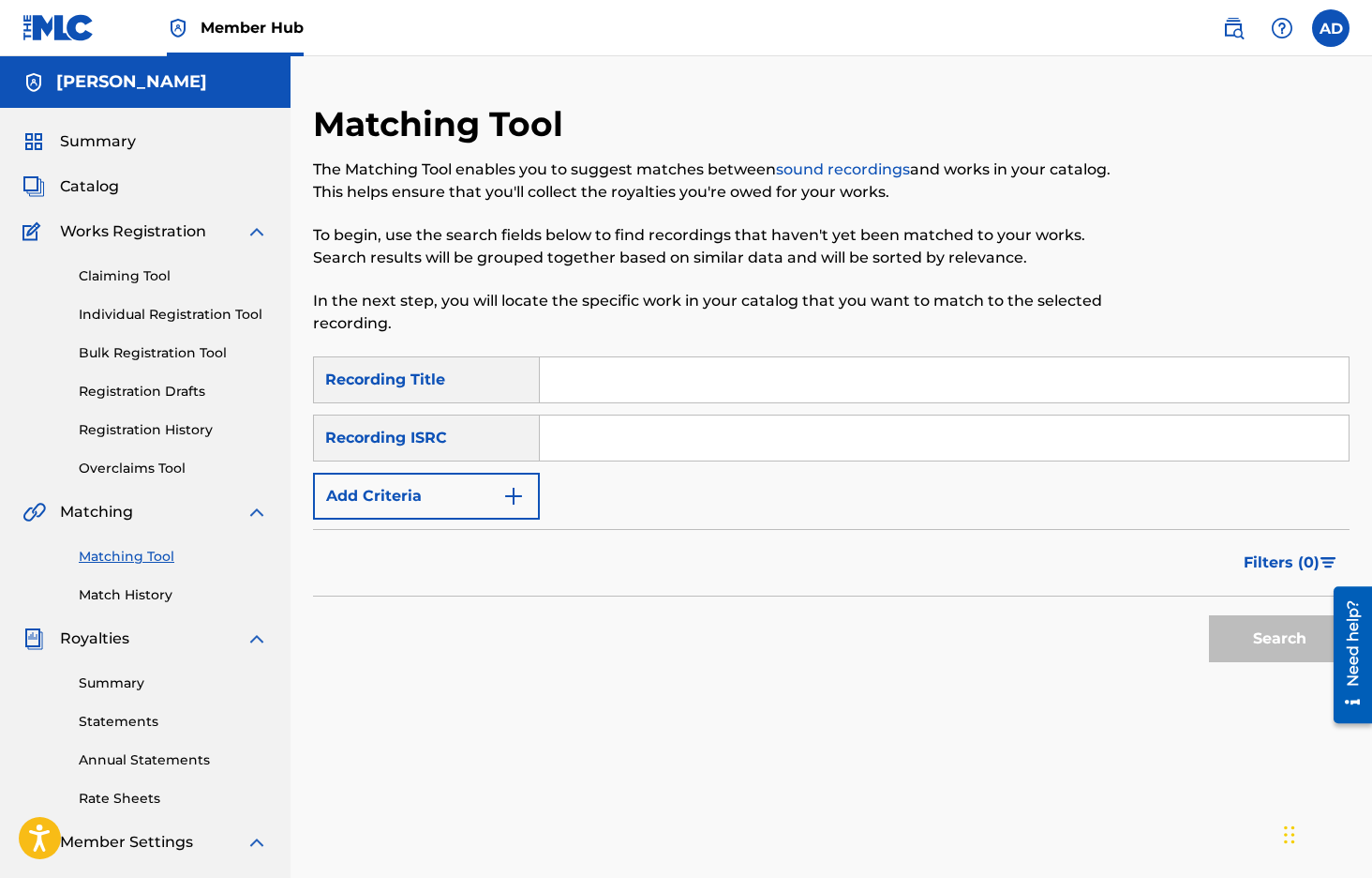
click at [563, 380] on input "Search Form" at bounding box center [944, 379] width 809 height 45
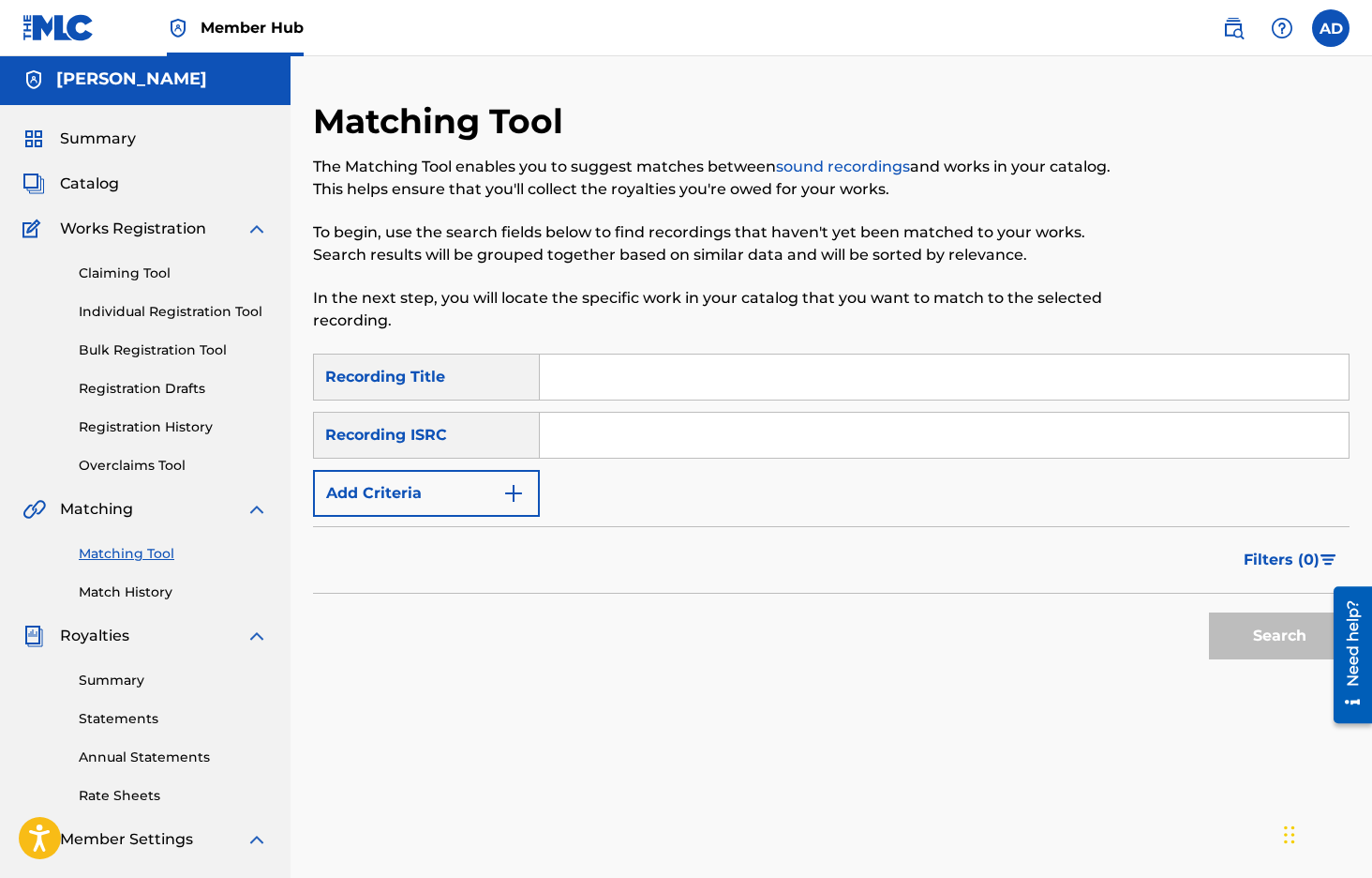
scroll to position [10, 0]
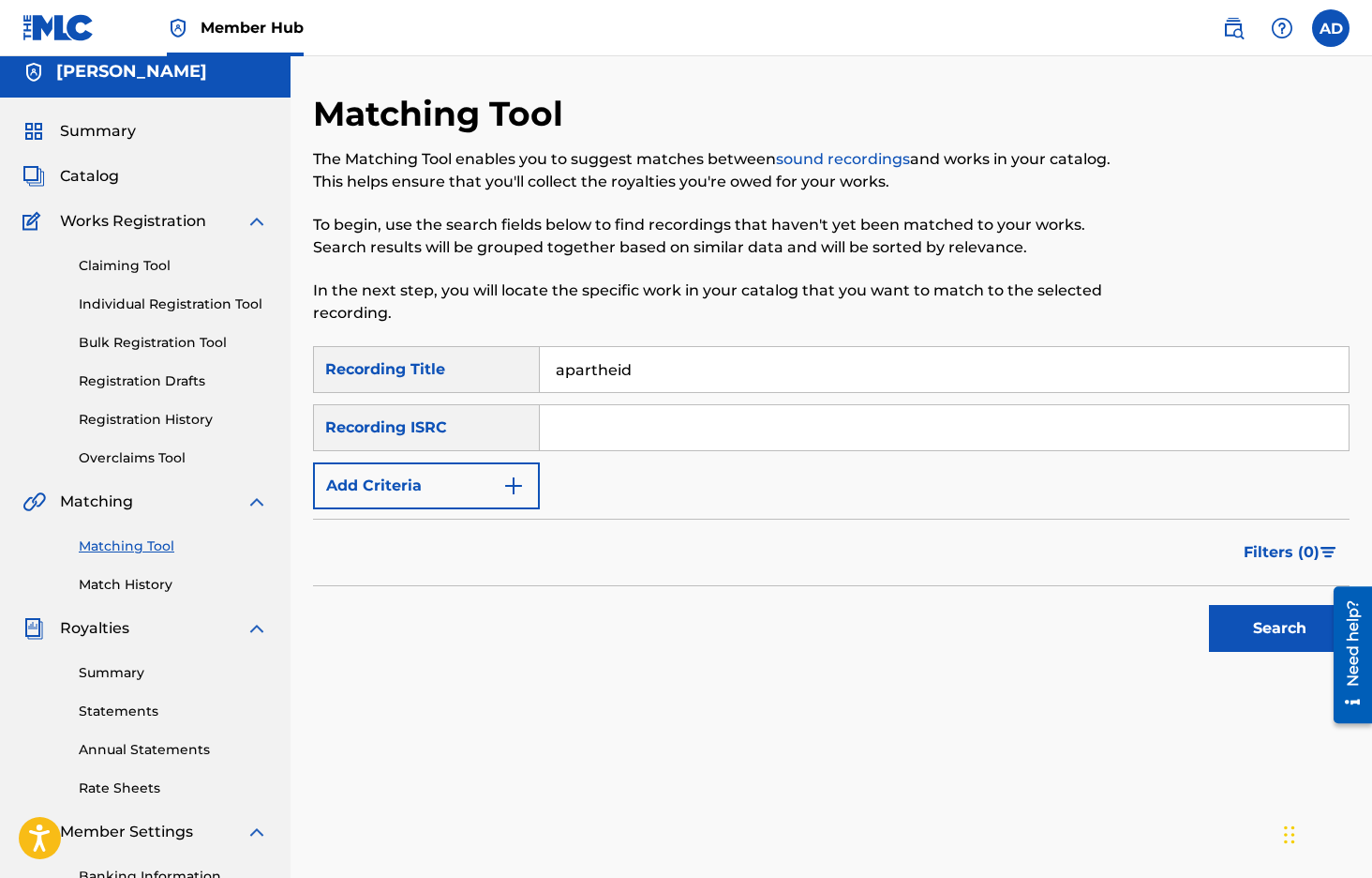
type input "apartheid"
click at [1209, 605] on button "Search" at bounding box center [1280, 628] width 141 height 47
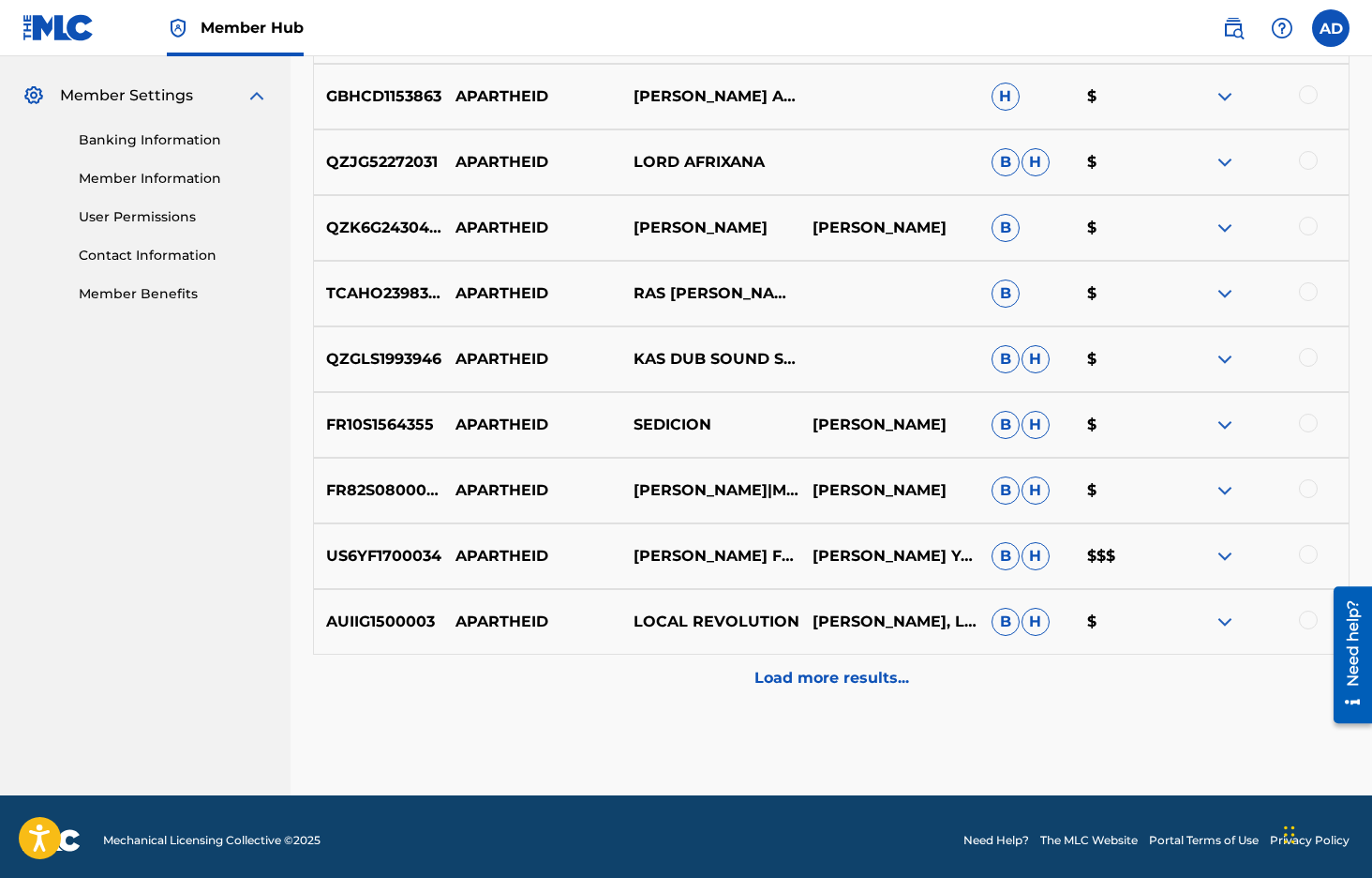
scroll to position [739, 0]
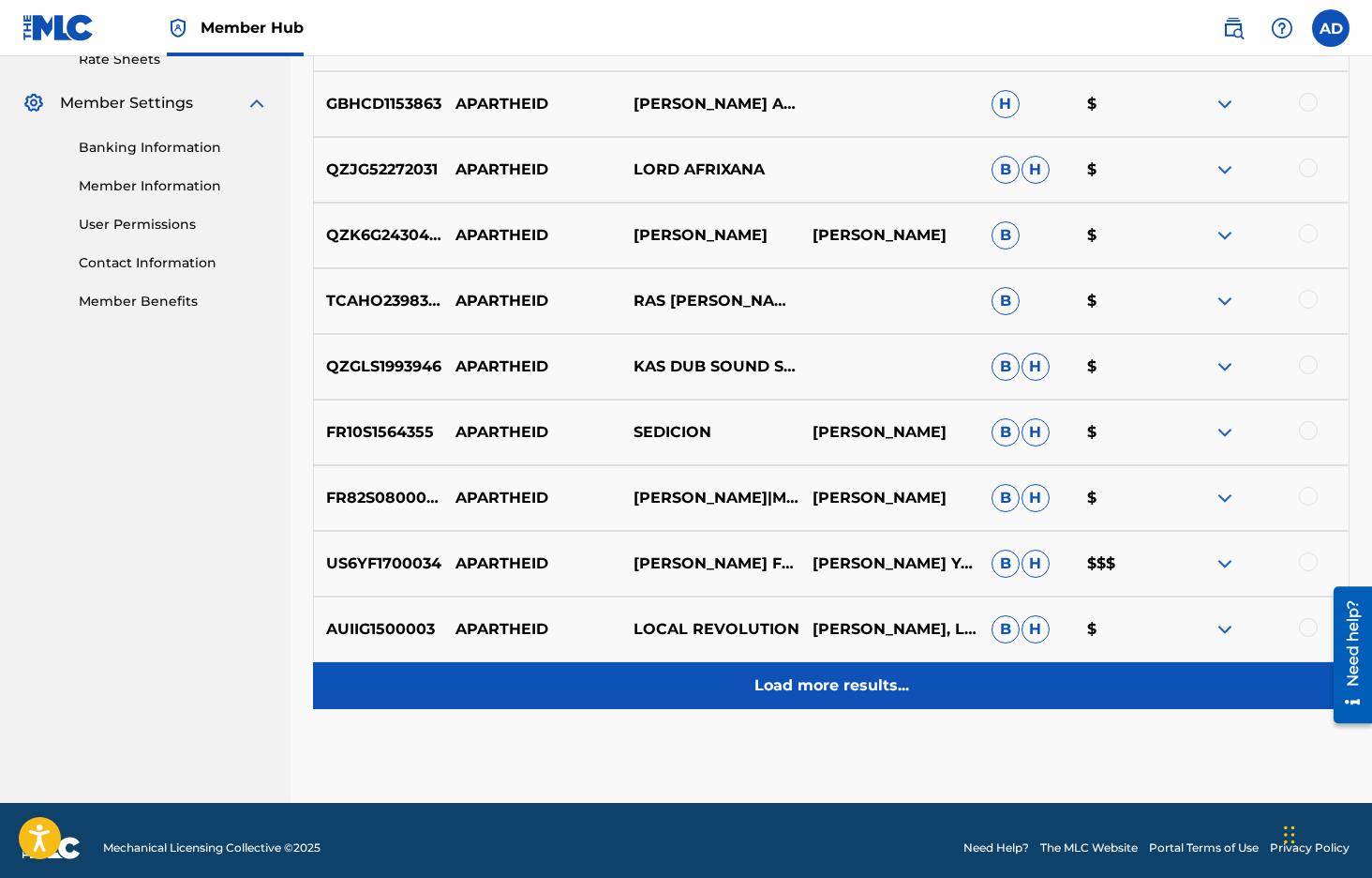
click at [788, 696] on p "Load more results..." at bounding box center [832, 685] width 155 height 23
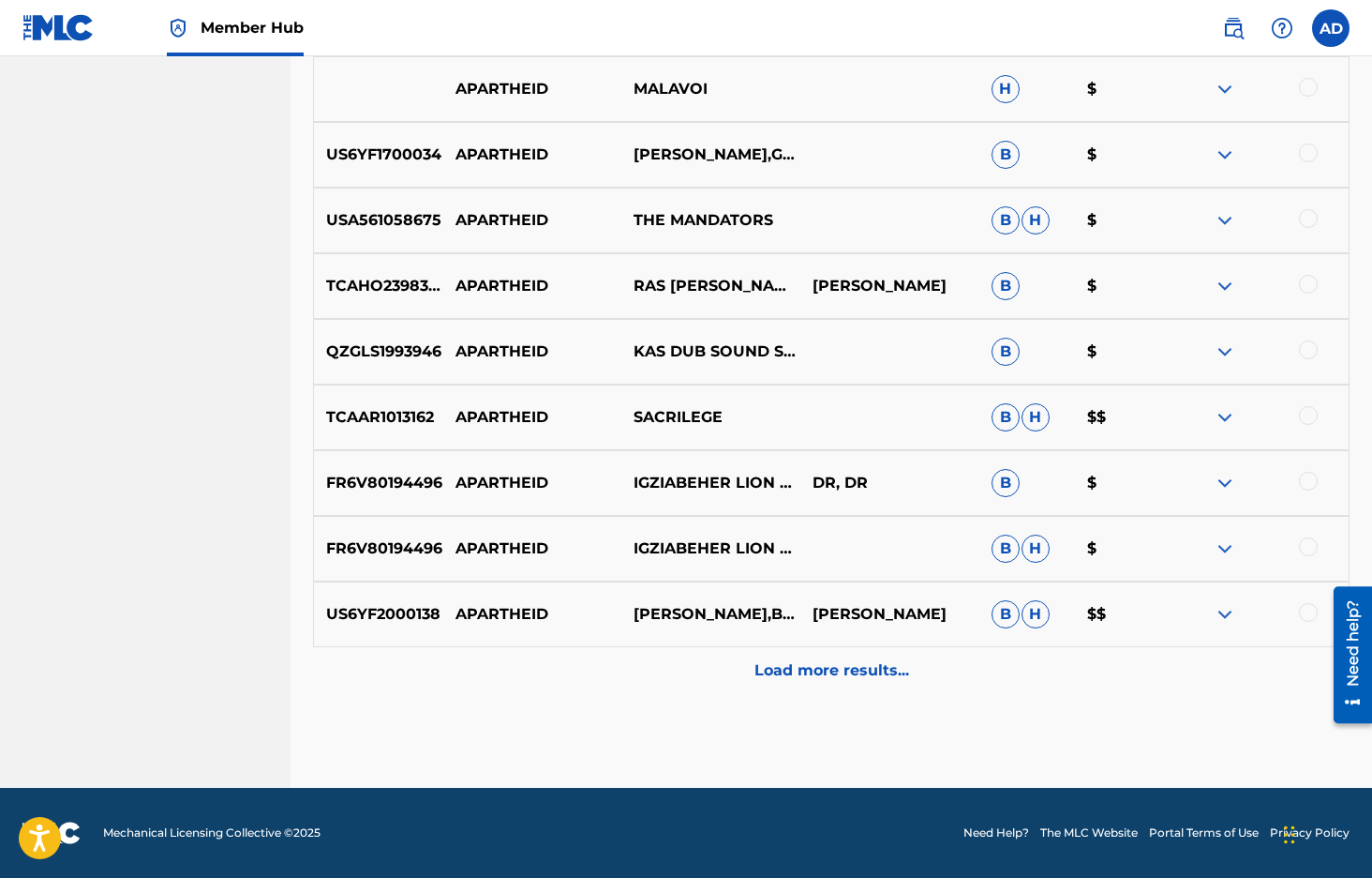
scroll to position [1400, 0]
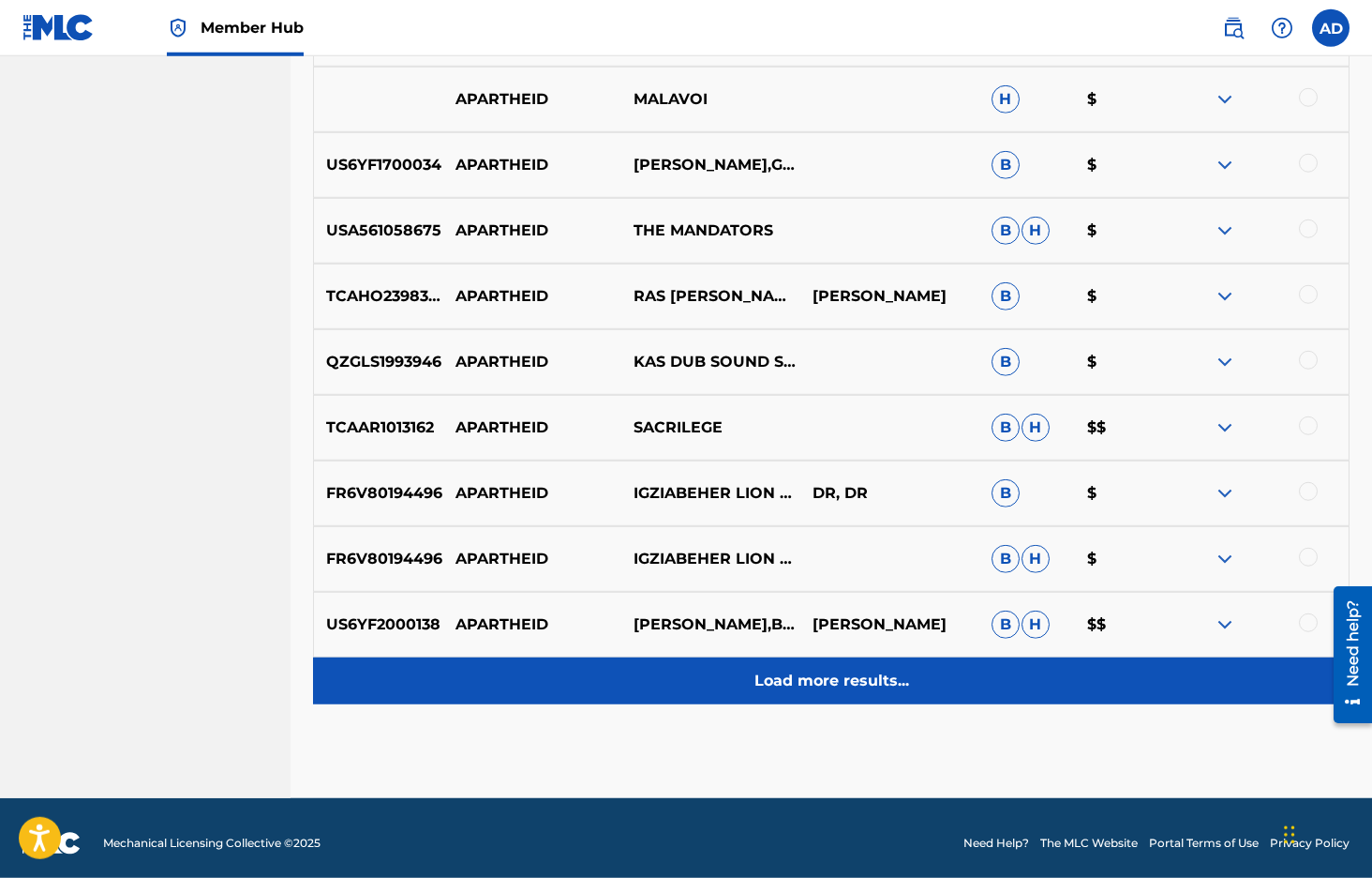
click at [780, 680] on p "Load more results..." at bounding box center [832, 680] width 155 height 23
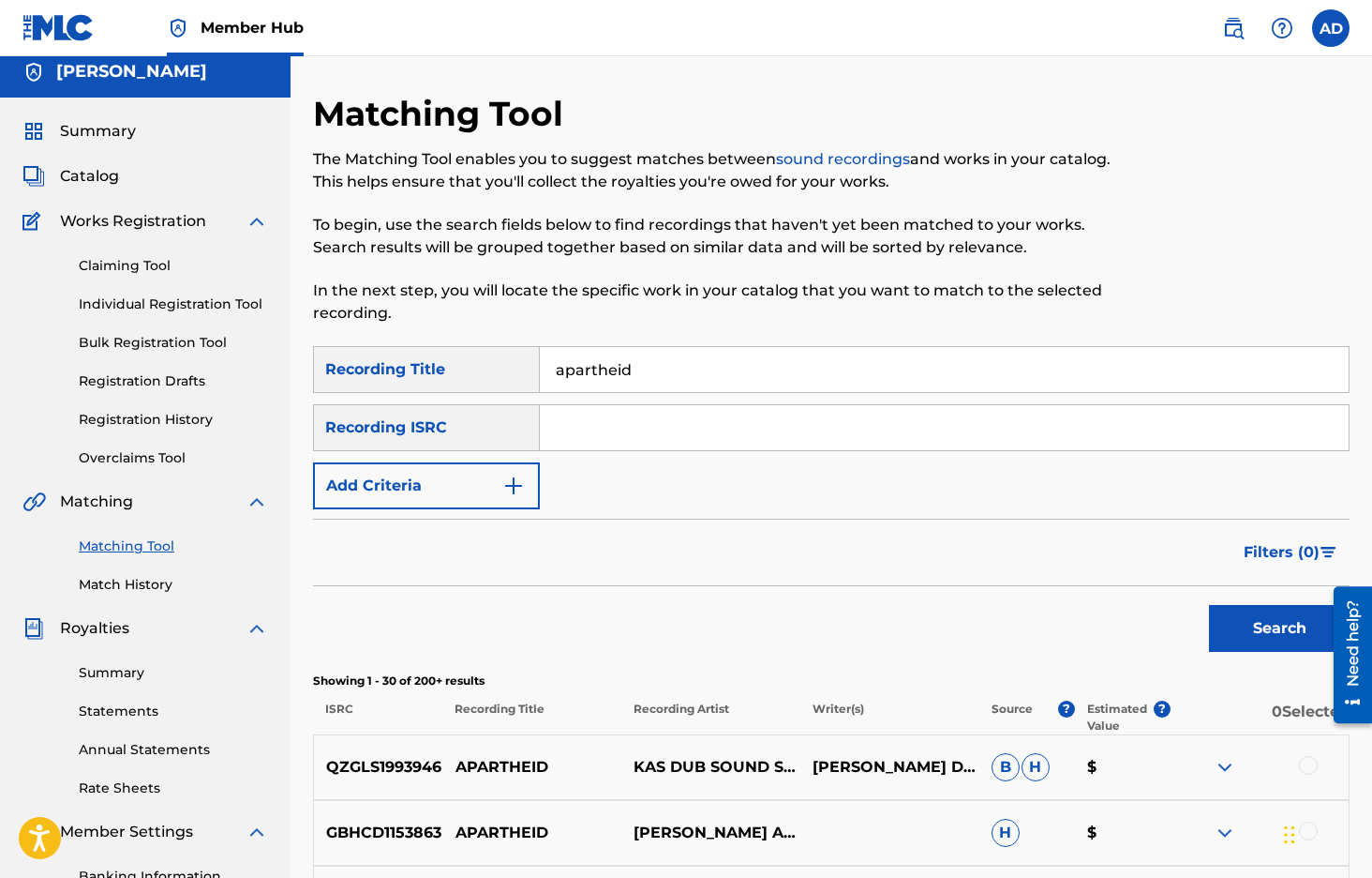
scroll to position [0, 0]
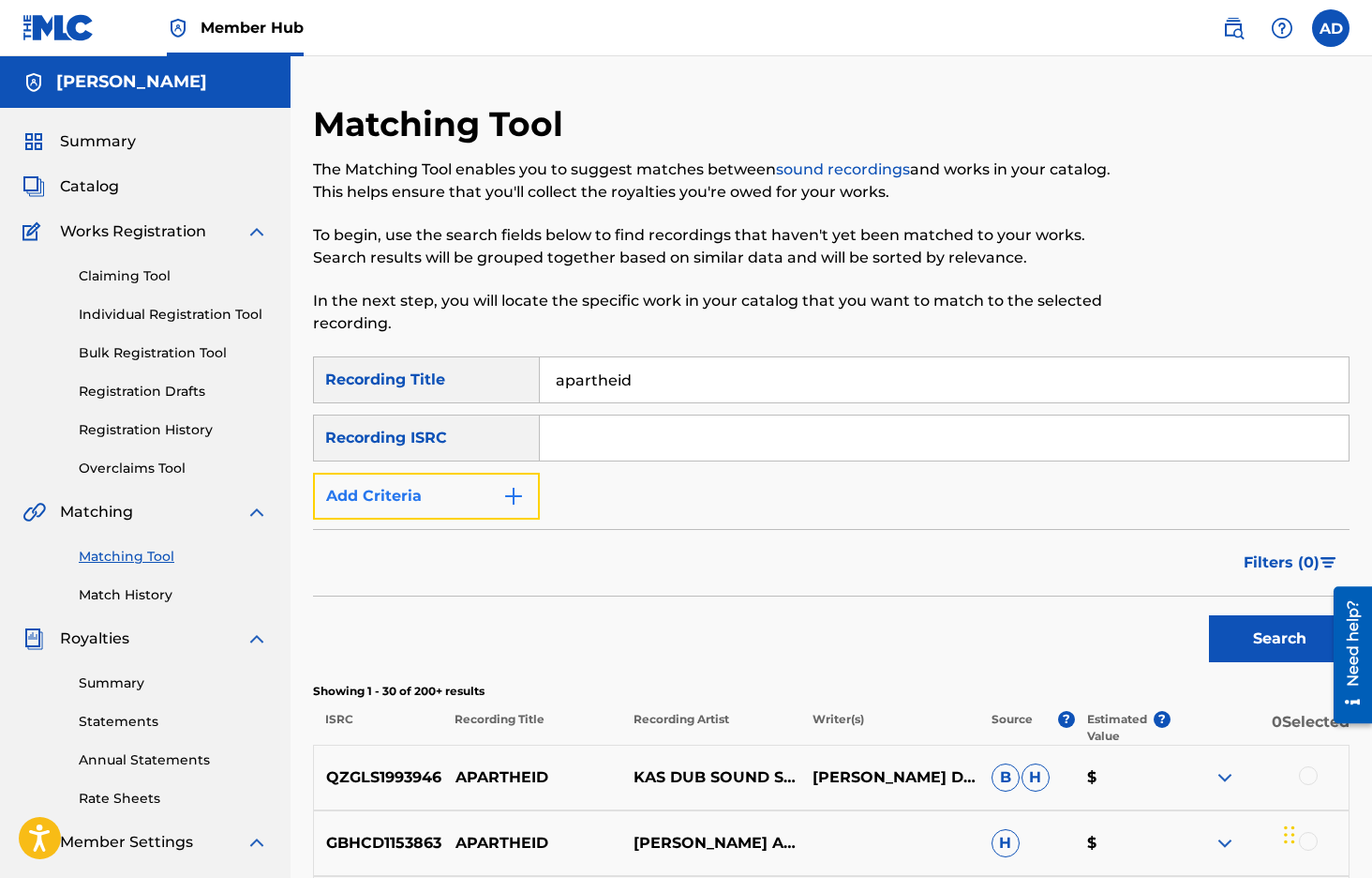
click at [493, 496] on button "Add Criteria" at bounding box center [426, 496] width 226 height 47
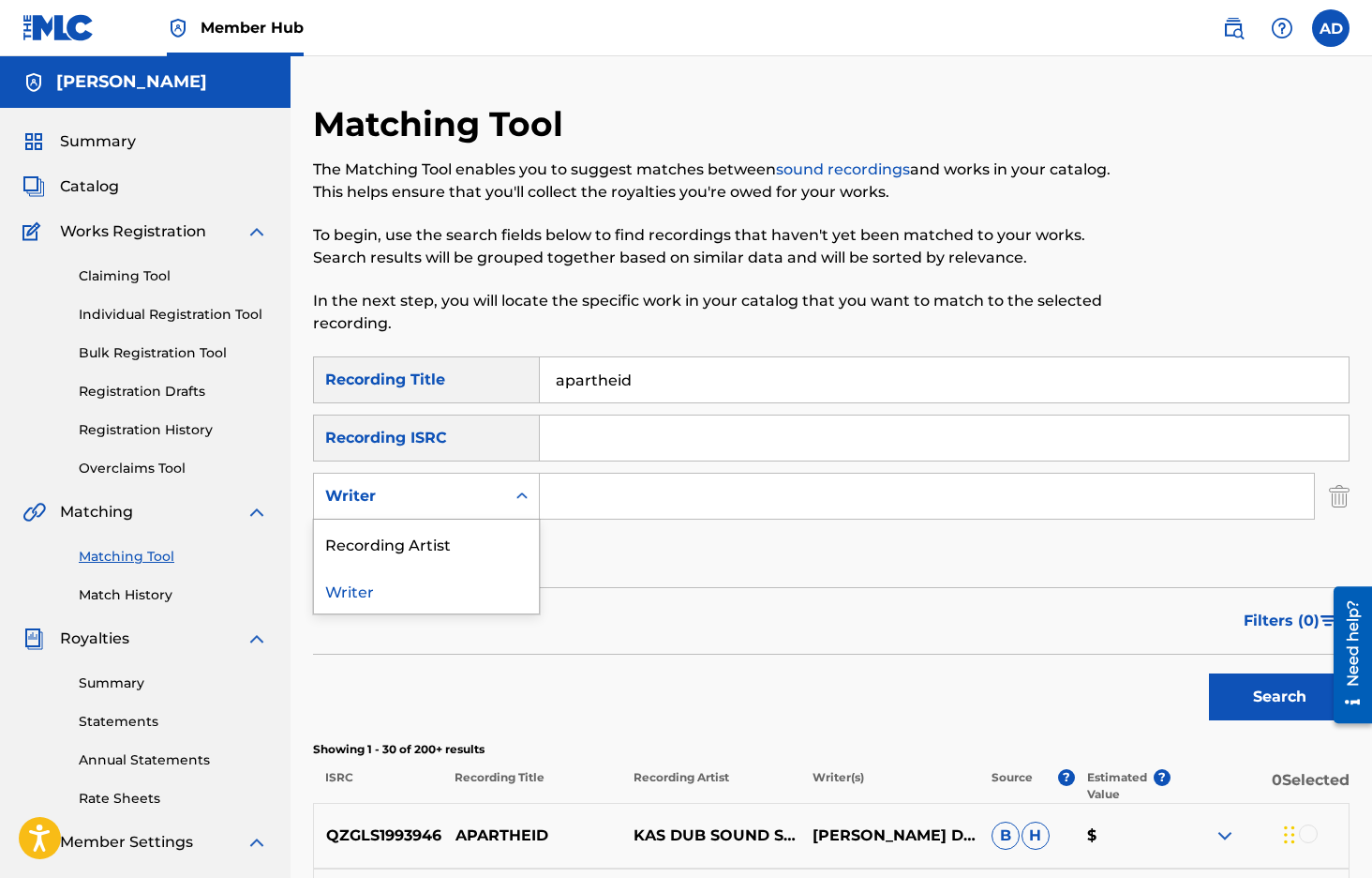
click at [517, 510] on div "Search Form" at bounding box center [522, 496] width 34 height 34
drag, startPoint x: 459, startPoint y: 555, endPoint x: 542, endPoint y: 523, distance: 89.0
click at [459, 555] on div "Recording Artist" at bounding box center [426, 542] width 225 height 47
click at [592, 502] on input "Search Form" at bounding box center [927, 496] width 774 height 45
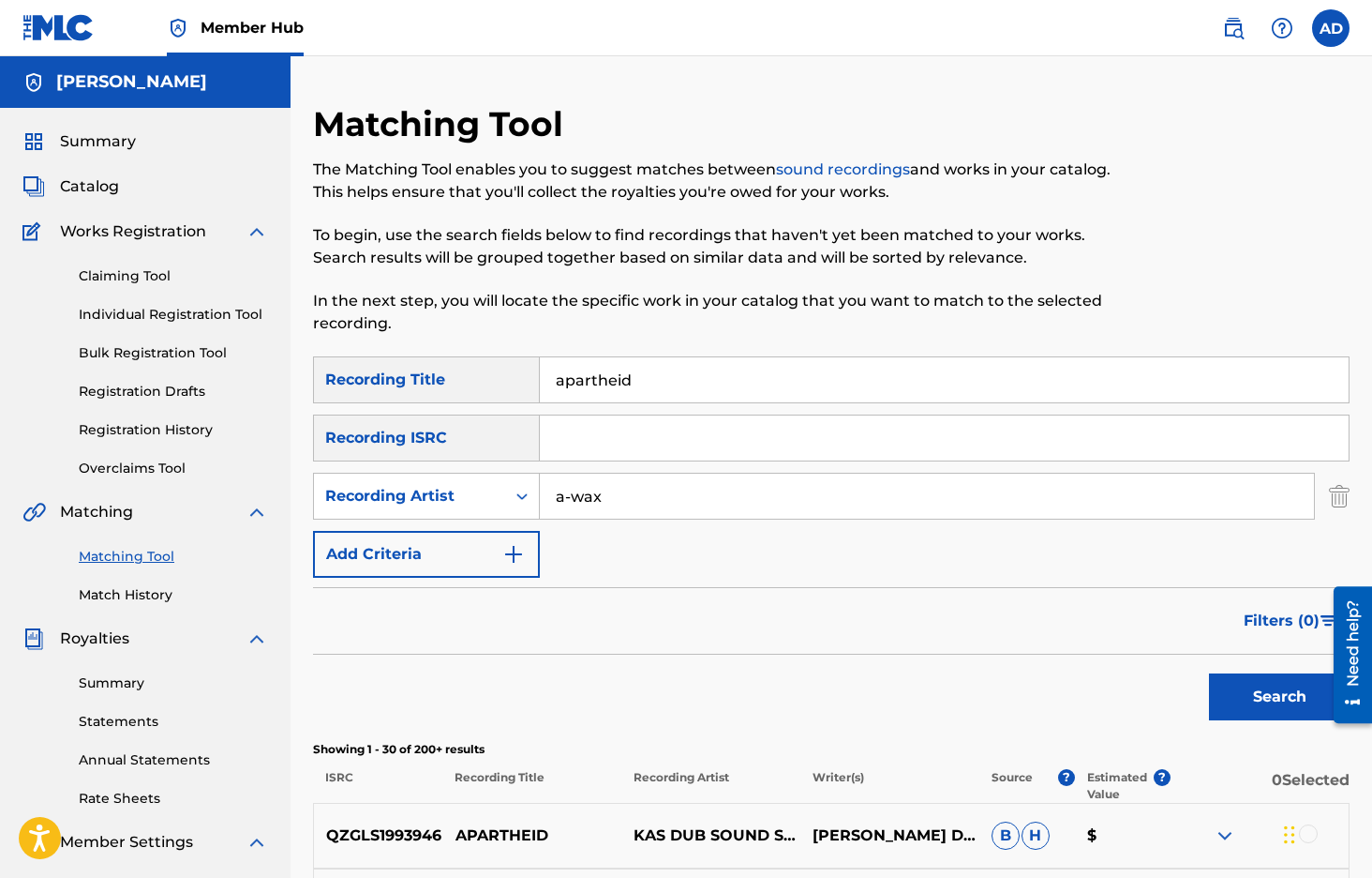
type input "a-wax"
click at [1209, 673] on button "Search" at bounding box center [1280, 696] width 141 height 47
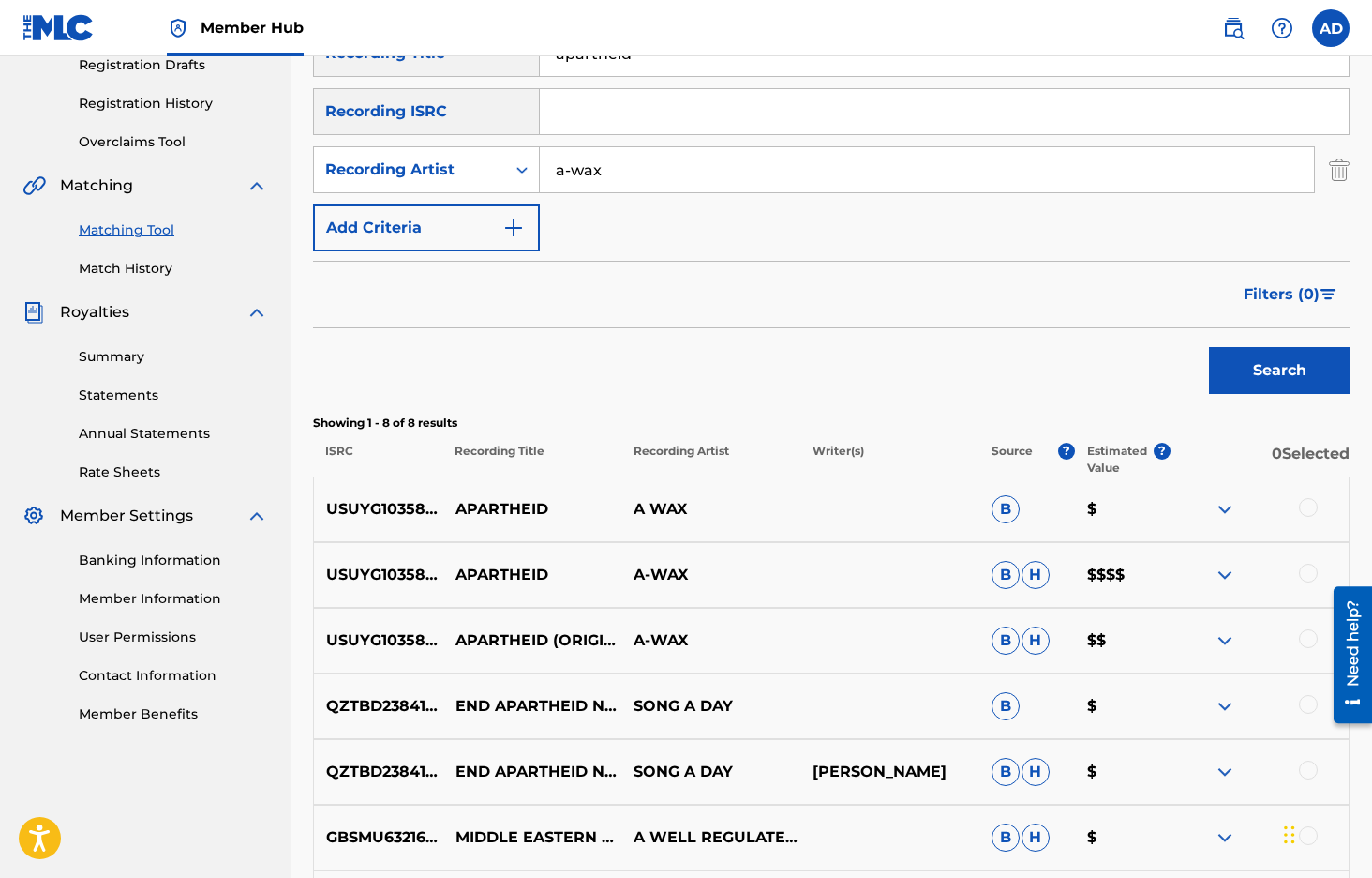
scroll to position [329, 0]
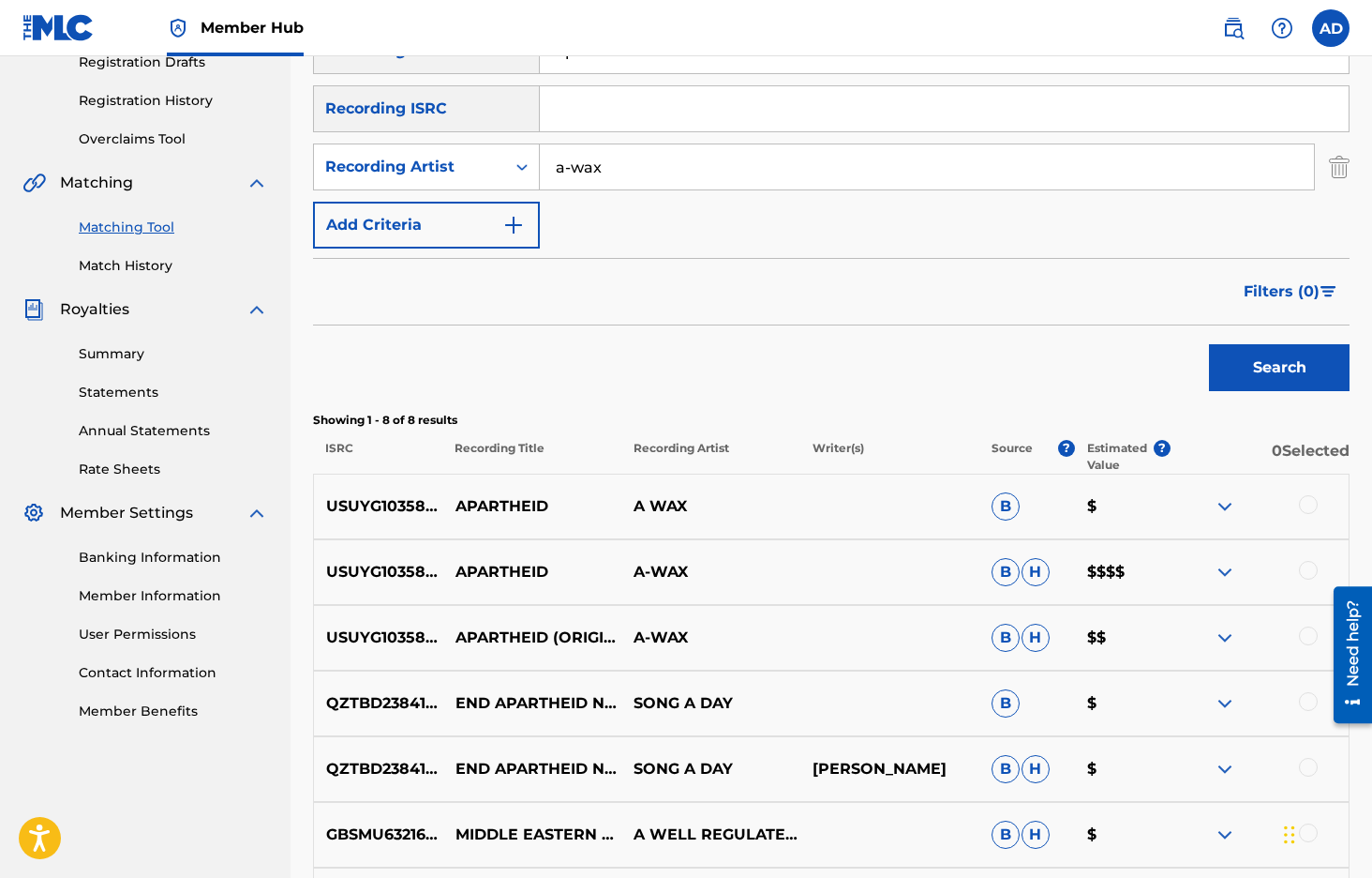
click at [1314, 502] on div at bounding box center [1308, 505] width 19 height 19
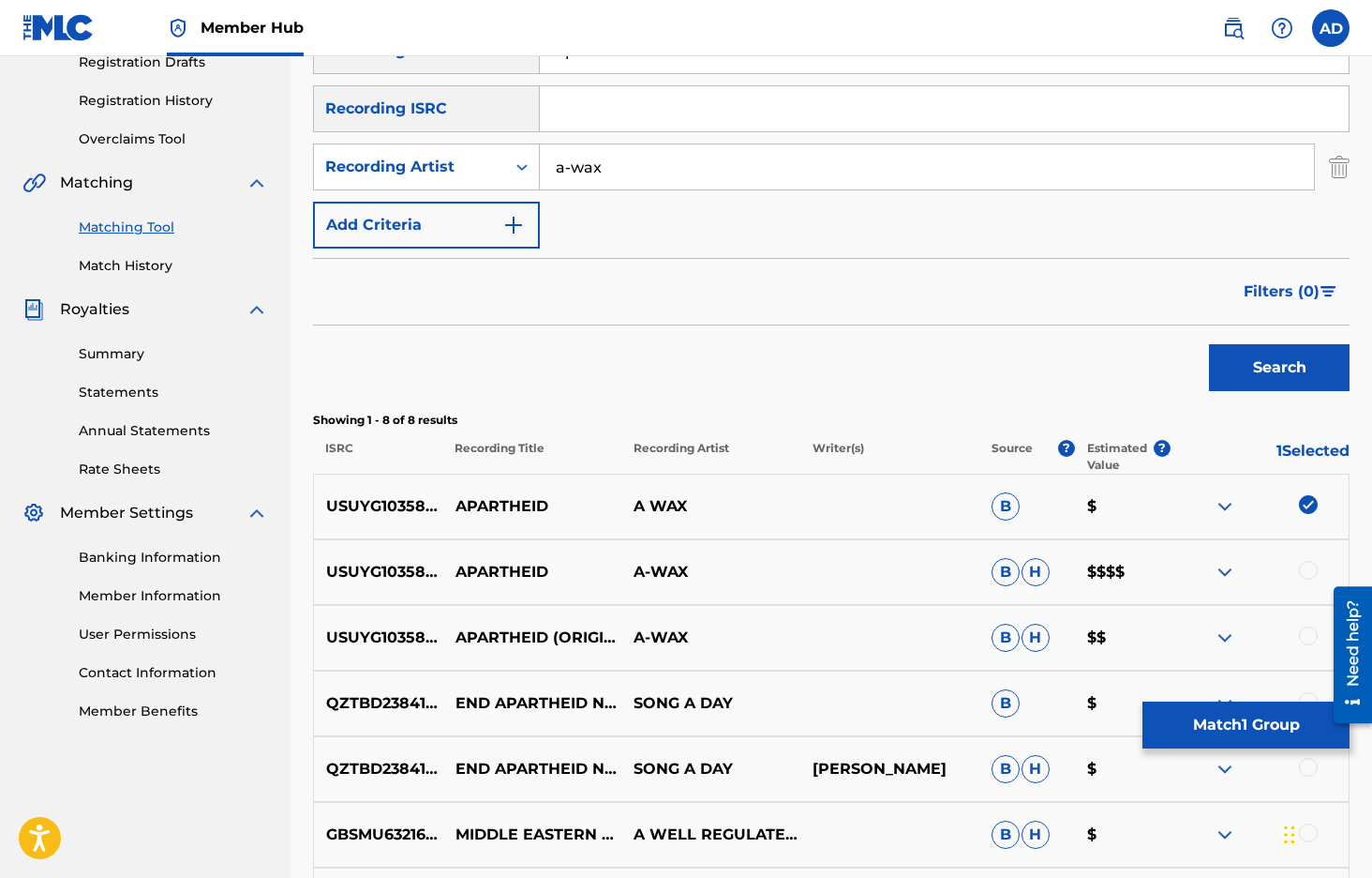
click at [1305, 571] on div at bounding box center [1308, 570] width 19 height 19
click at [1318, 633] on div at bounding box center [1259, 638] width 179 height 23
click at [1303, 631] on div at bounding box center [1308, 636] width 19 height 19
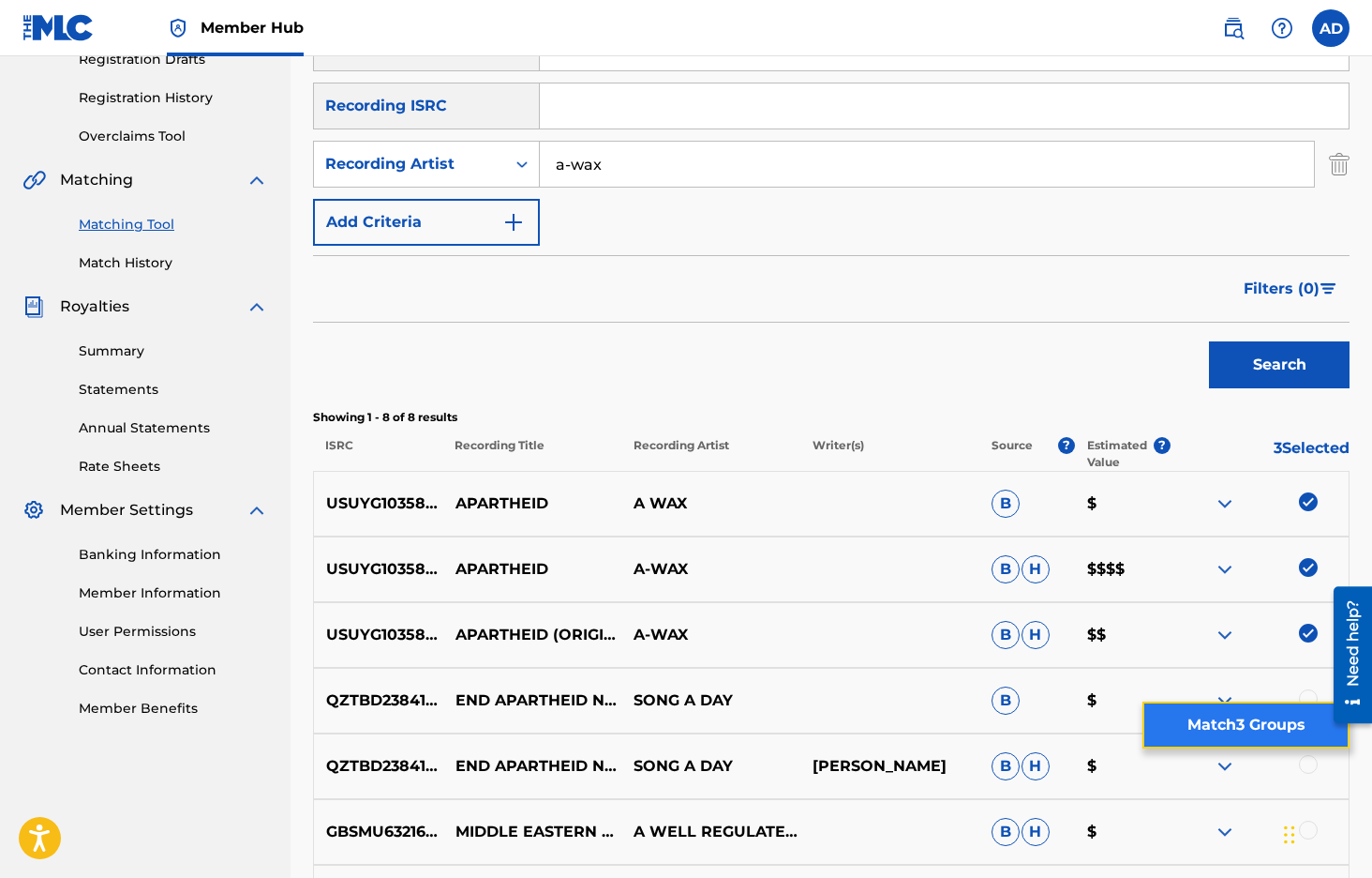
click at [1206, 720] on button "Match 3 Groups" at bounding box center [1246, 724] width 207 height 47
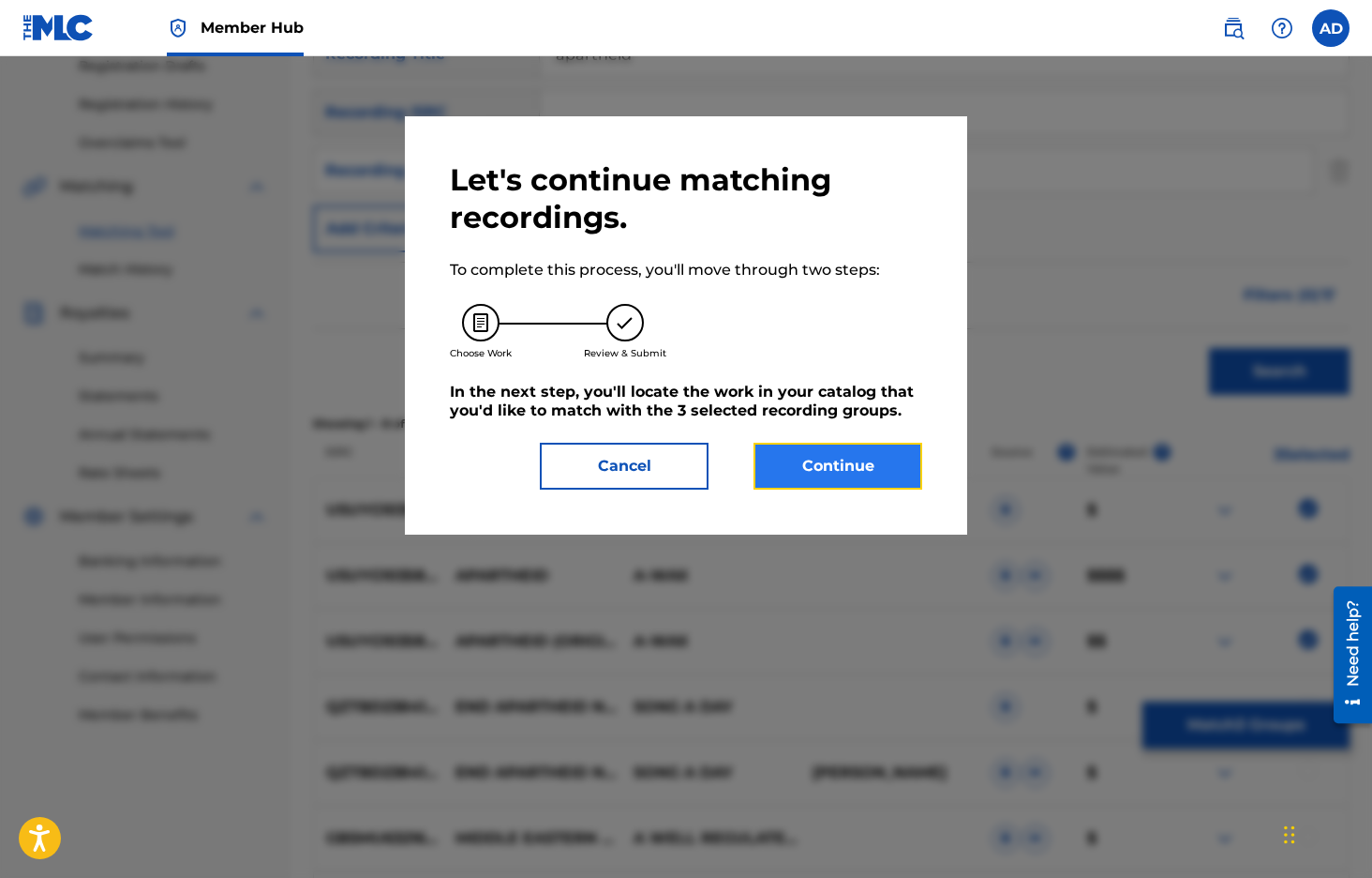
click at [795, 465] on button "Continue" at bounding box center [838, 466] width 169 height 47
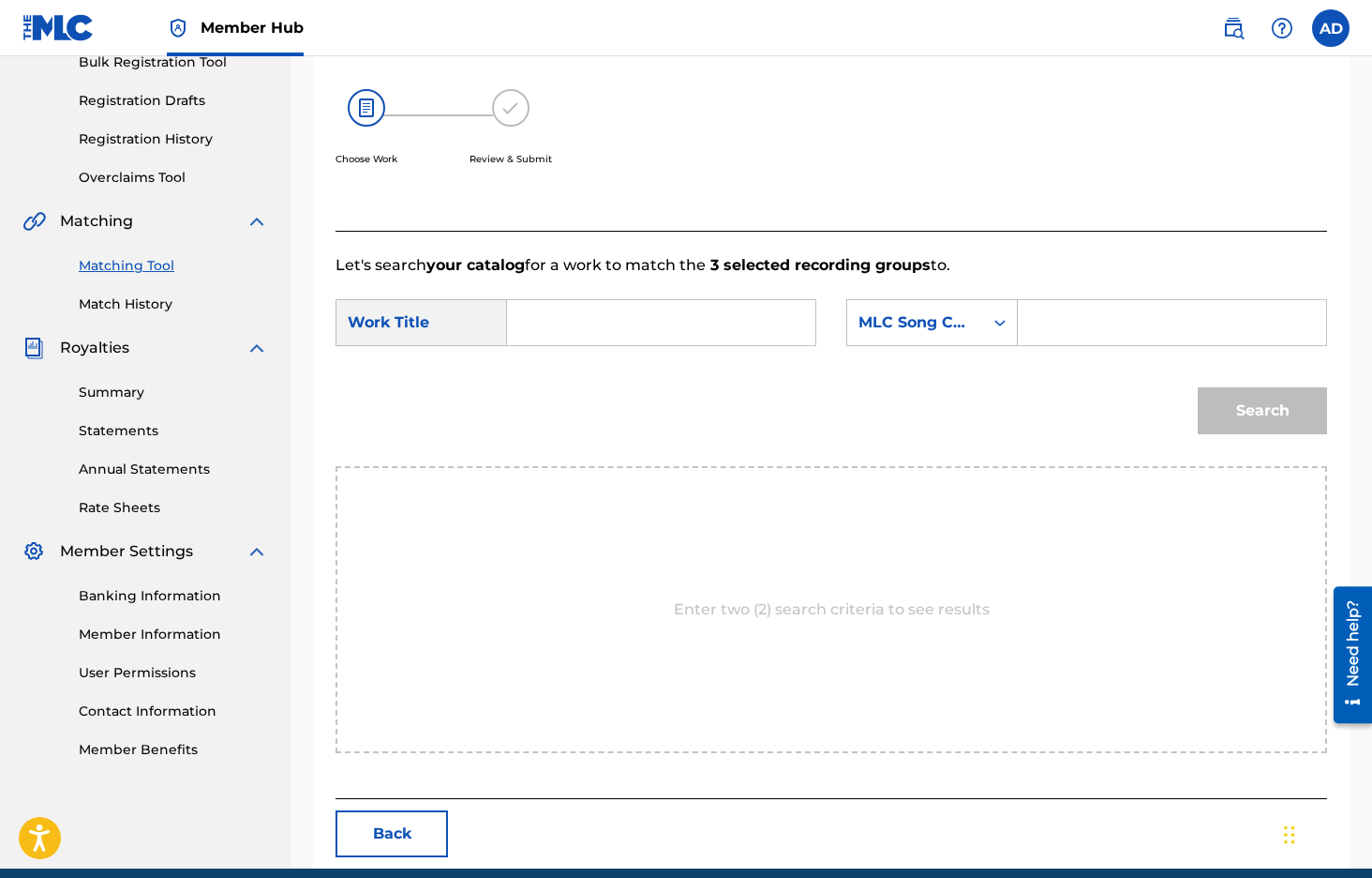
scroll to position [292, 0]
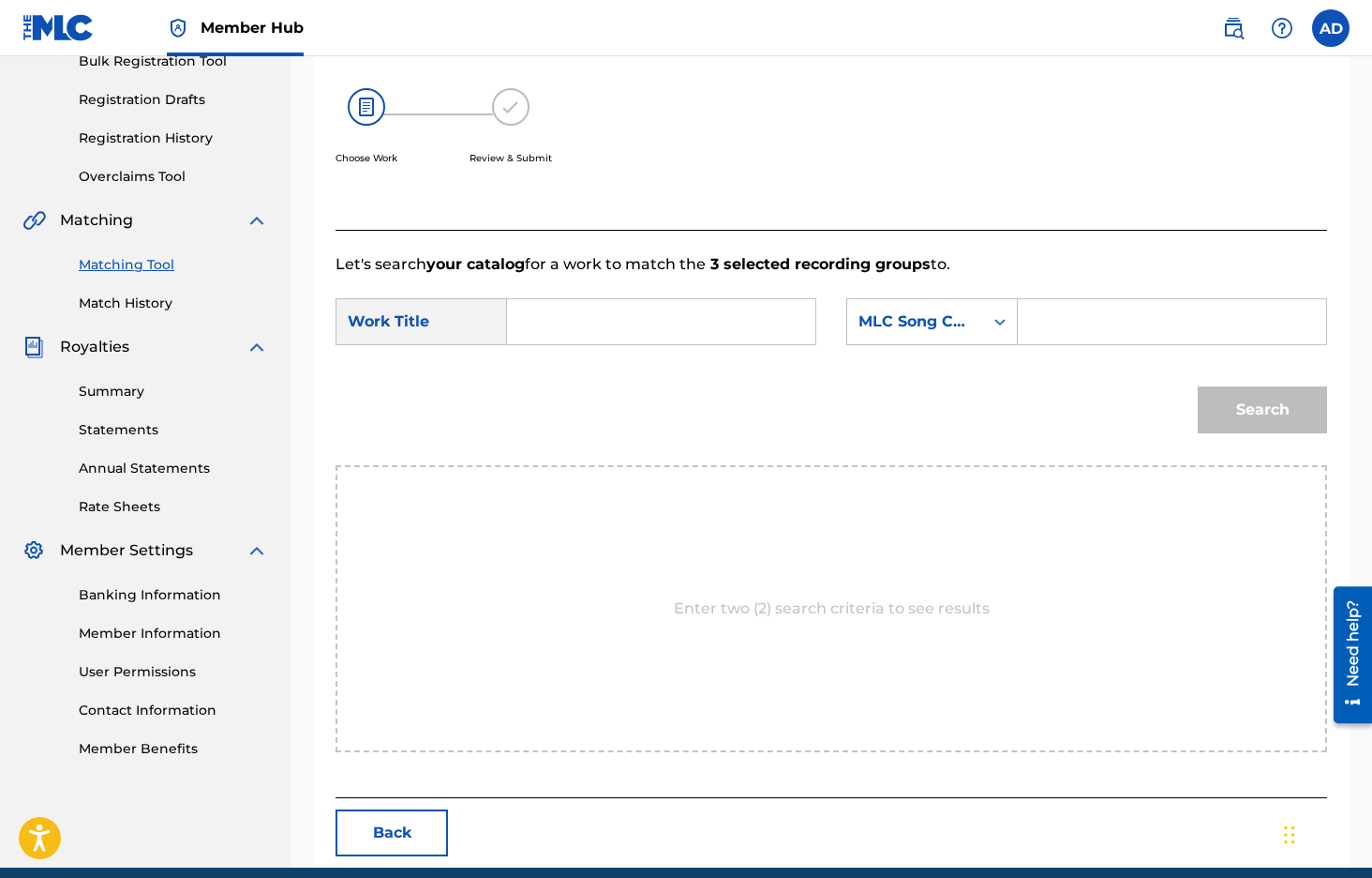
click at [554, 326] on input "Search Form" at bounding box center [661, 321] width 277 height 45
type input "apartheid"
click at [1064, 332] on input "Search Form" at bounding box center [1171, 321] width 277 height 45
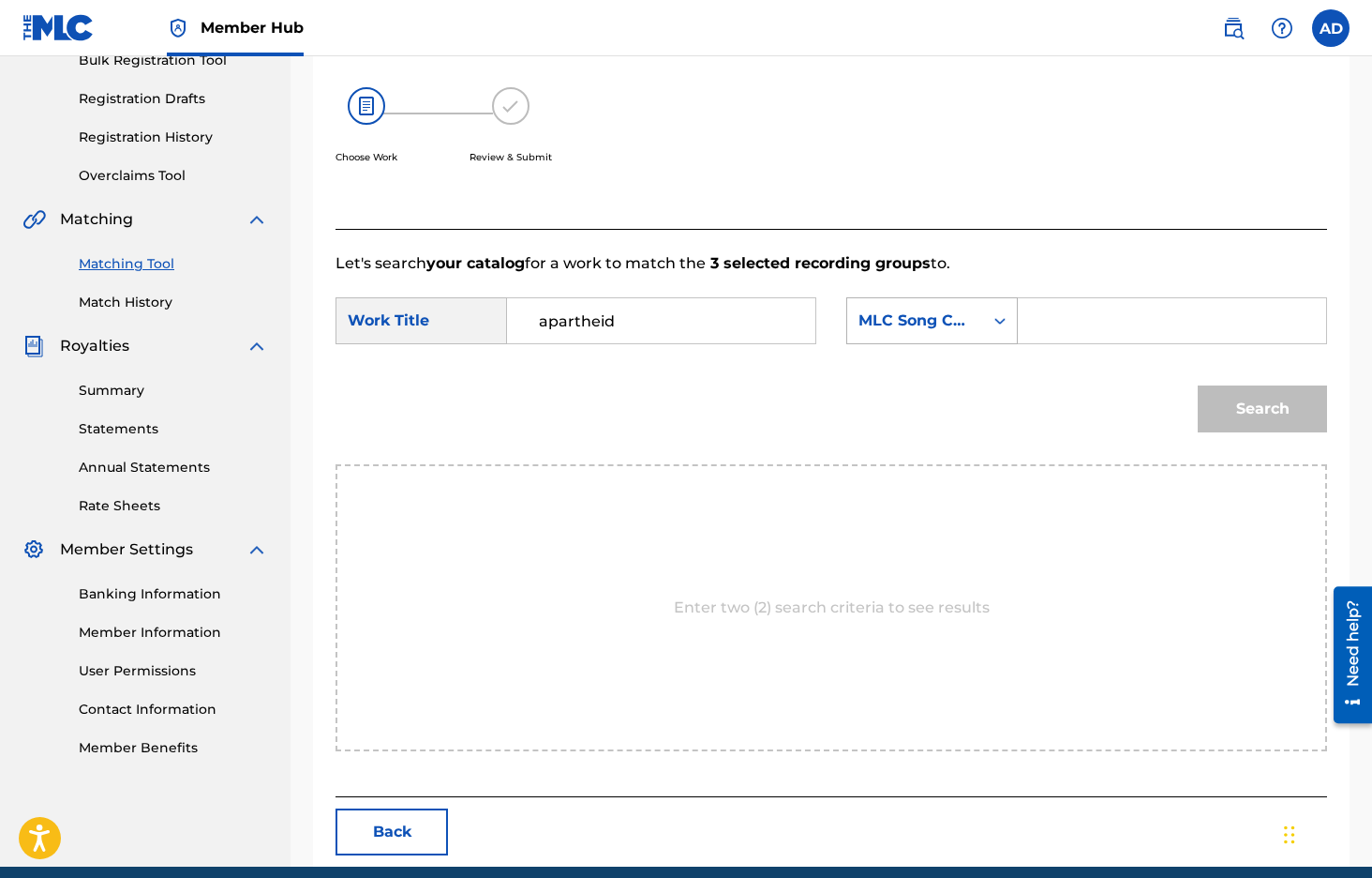
click at [975, 323] on div "MLC Song Code" at bounding box center [915, 321] width 136 height 36
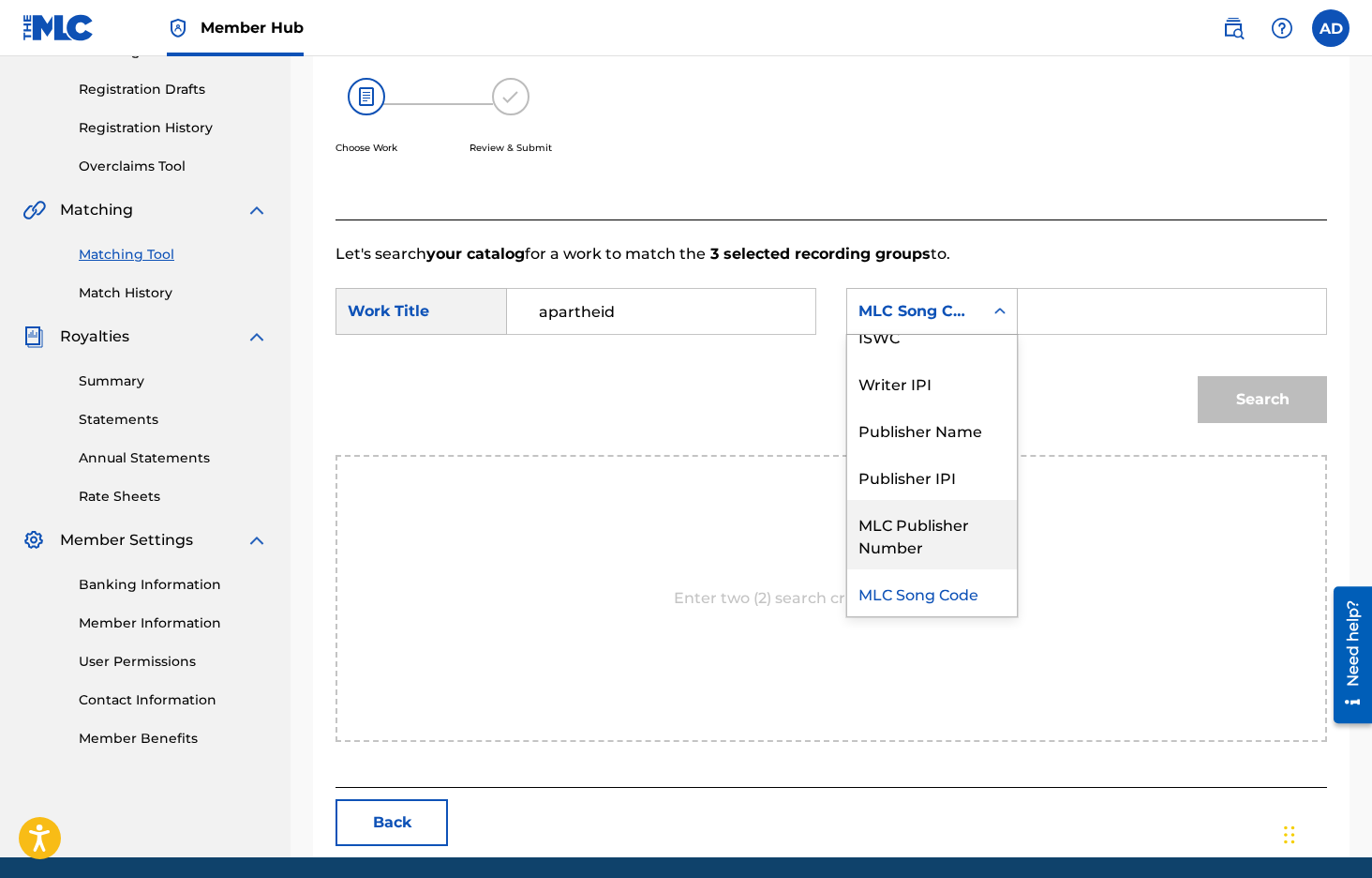
scroll to position [0, 0]
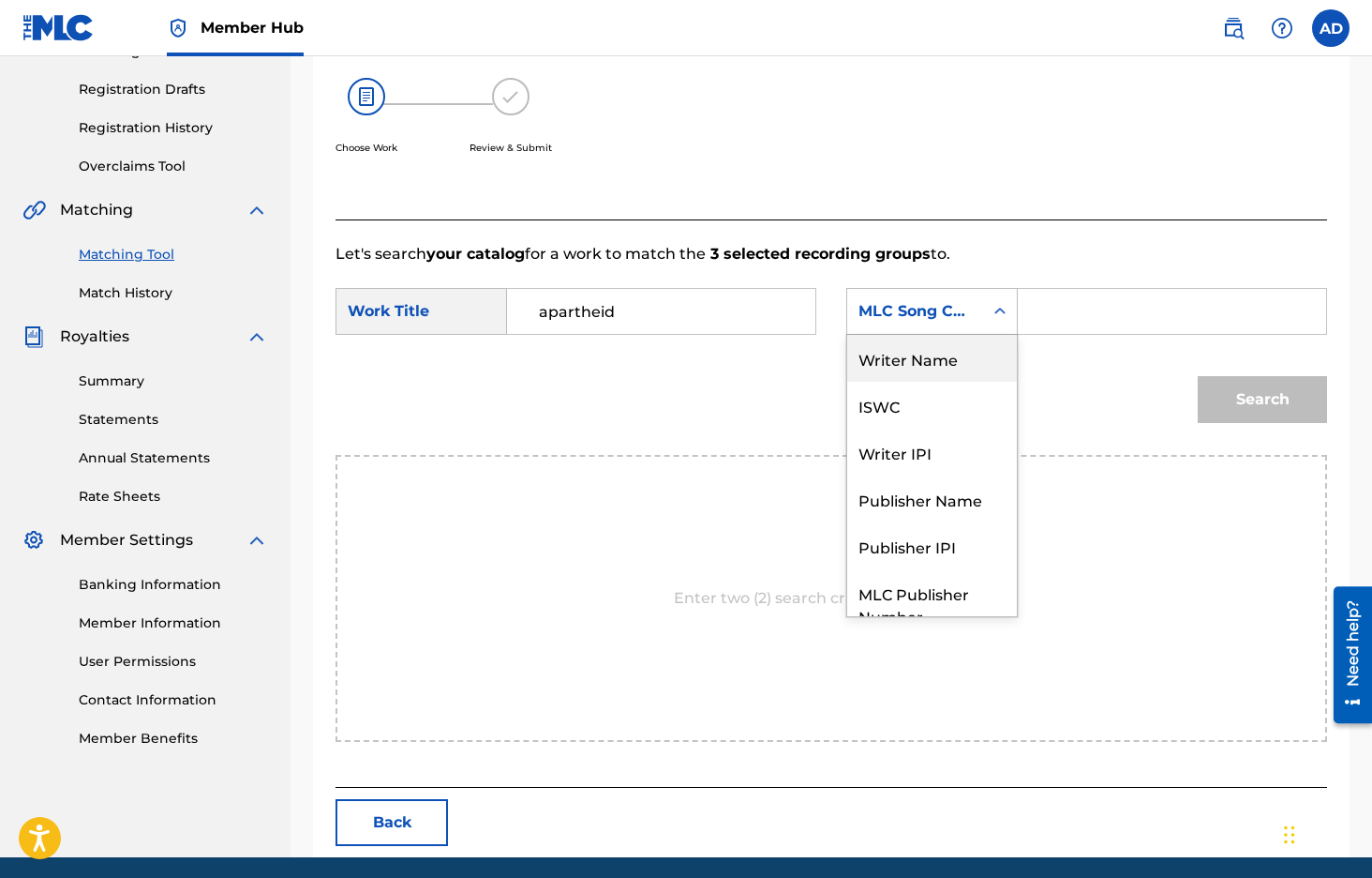
click at [919, 363] on div "Writer Name" at bounding box center [932, 358] width 170 height 47
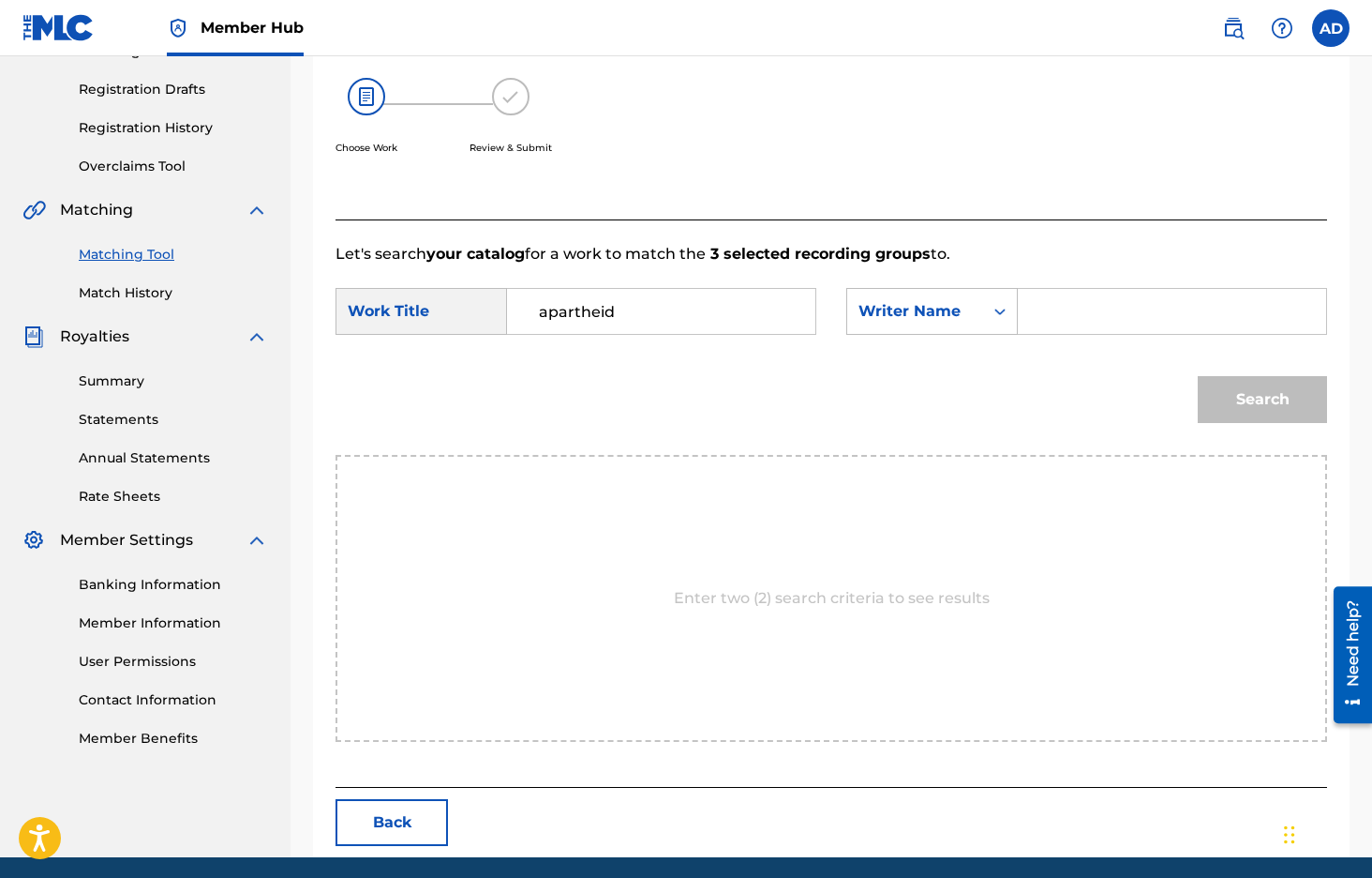
click at [1061, 324] on input "Search Form" at bounding box center [1171, 311] width 277 height 45
click at [1233, 391] on button "Search" at bounding box center [1263, 399] width 129 height 47
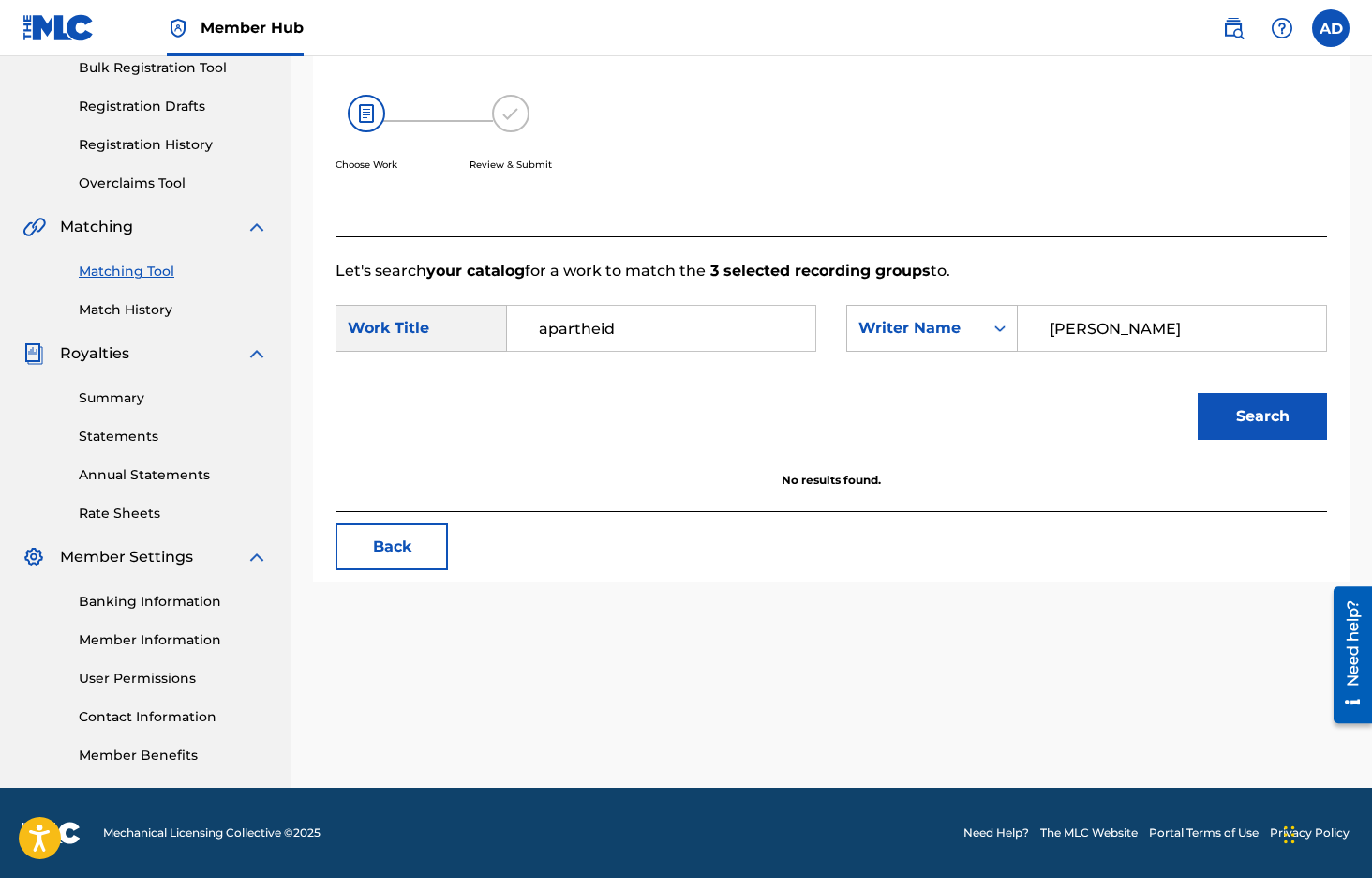
drag, startPoint x: 1143, startPoint y: 326, endPoint x: 760, endPoint y: 317, distance: 383.1
click at [1033, 317] on input "[PERSON_NAME]" at bounding box center [1171, 328] width 277 height 45
drag, startPoint x: 1254, startPoint y: 429, endPoint x: 1243, endPoint y: 429, distance: 11.0
click at [1254, 429] on button "Search" at bounding box center [1263, 416] width 129 height 47
click at [1093, 329] on input "doppie" at bounding box center [1171, 328] width 277 height 45
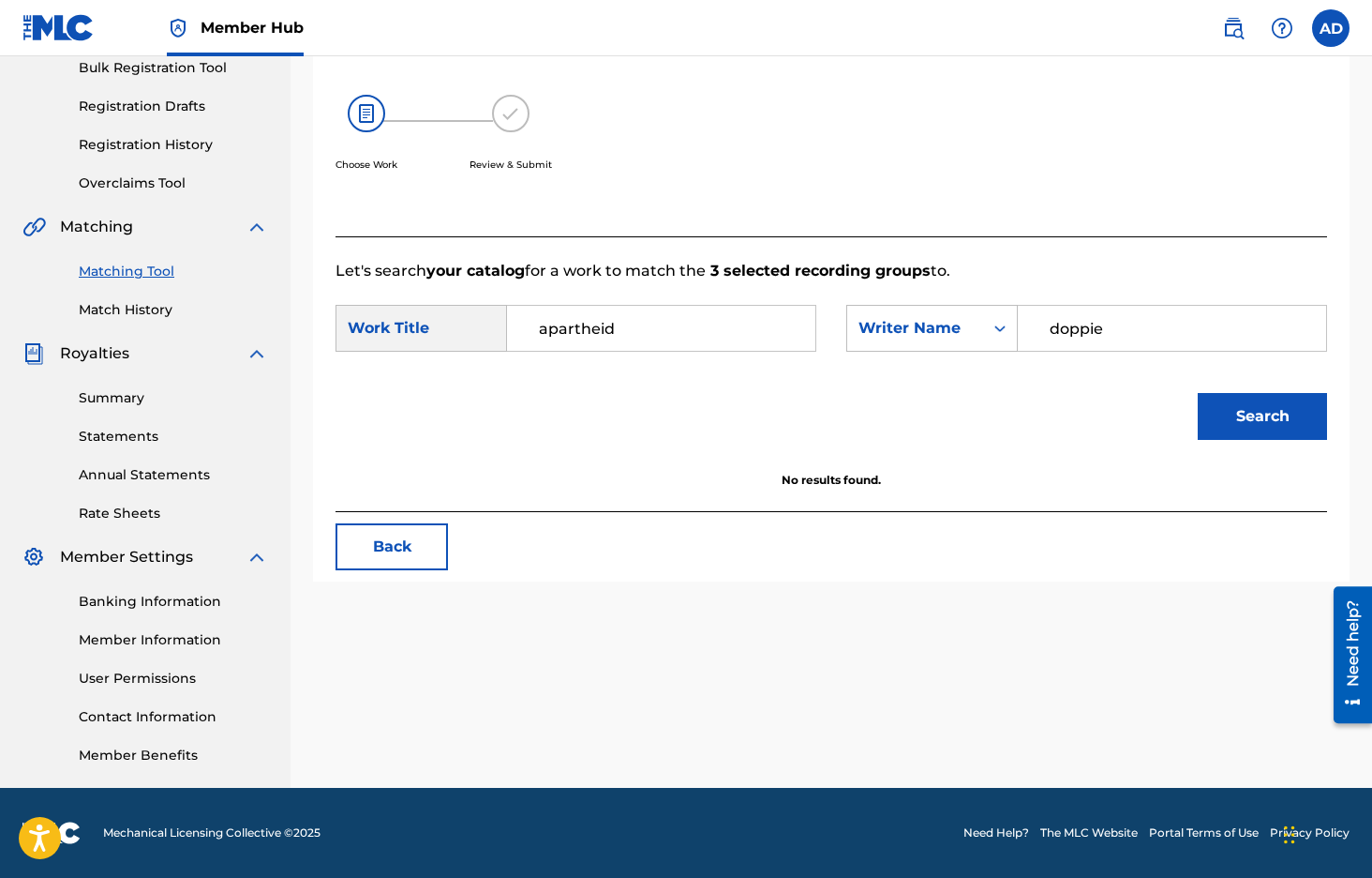
click at [1093, 329] on input "doppie" at bounding box center [1171, 328] width 277 height 45
click at [1241, 421] on button "Search" at bounding box center [1263, 416] width 129 height 47
click at [1071, 317] on input "[PERSON_NAME]" at bounding box center [1171, 328] width 277 height 45
type input "[PERSON_NAME]"
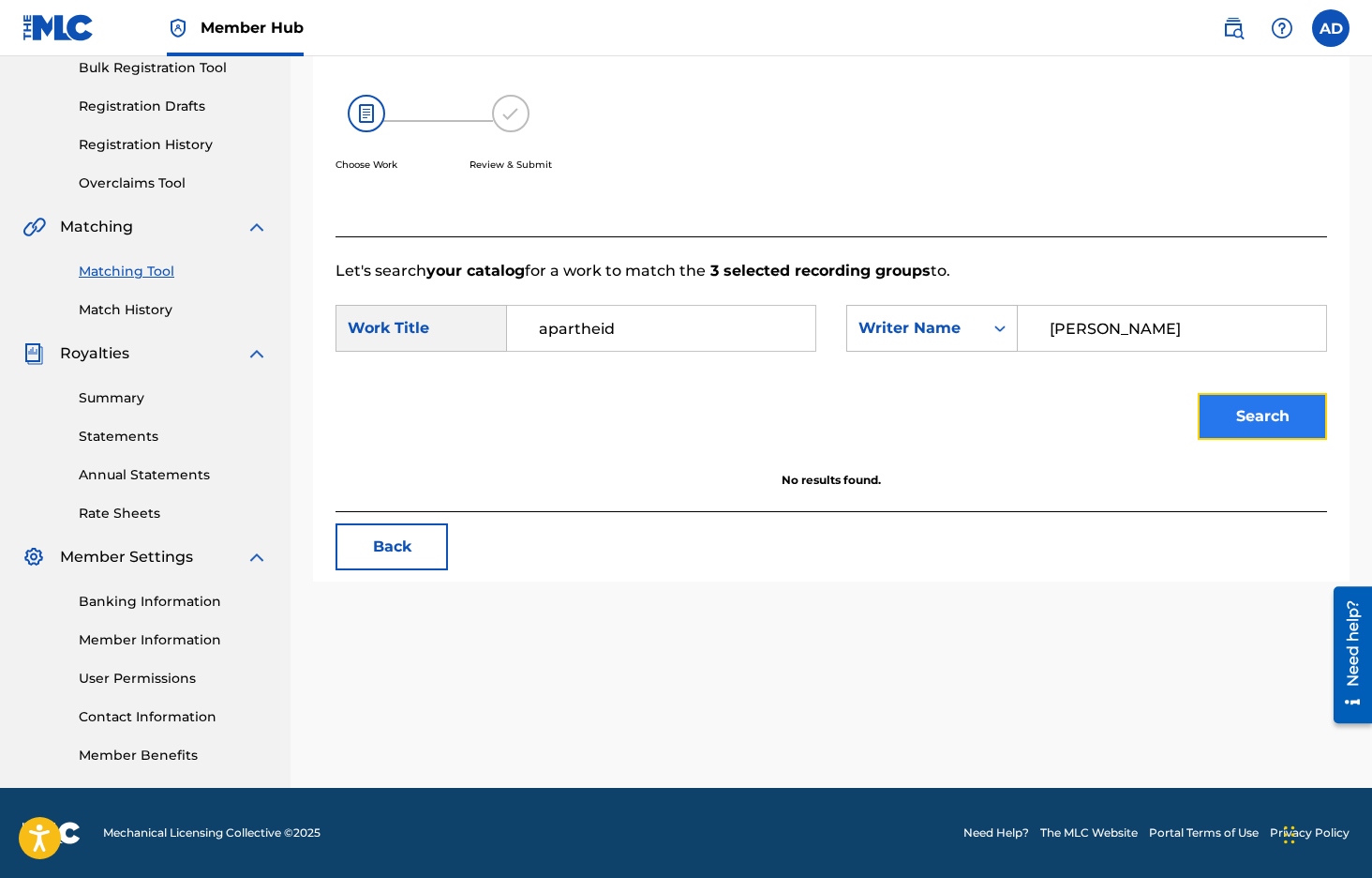
click at [1210, 420] on button "Search" at bounding box center [1263, 416] width 129 height 47
click at [635, 334] on input "apartheid" at bounding box center [661, 328] width 277 height 45
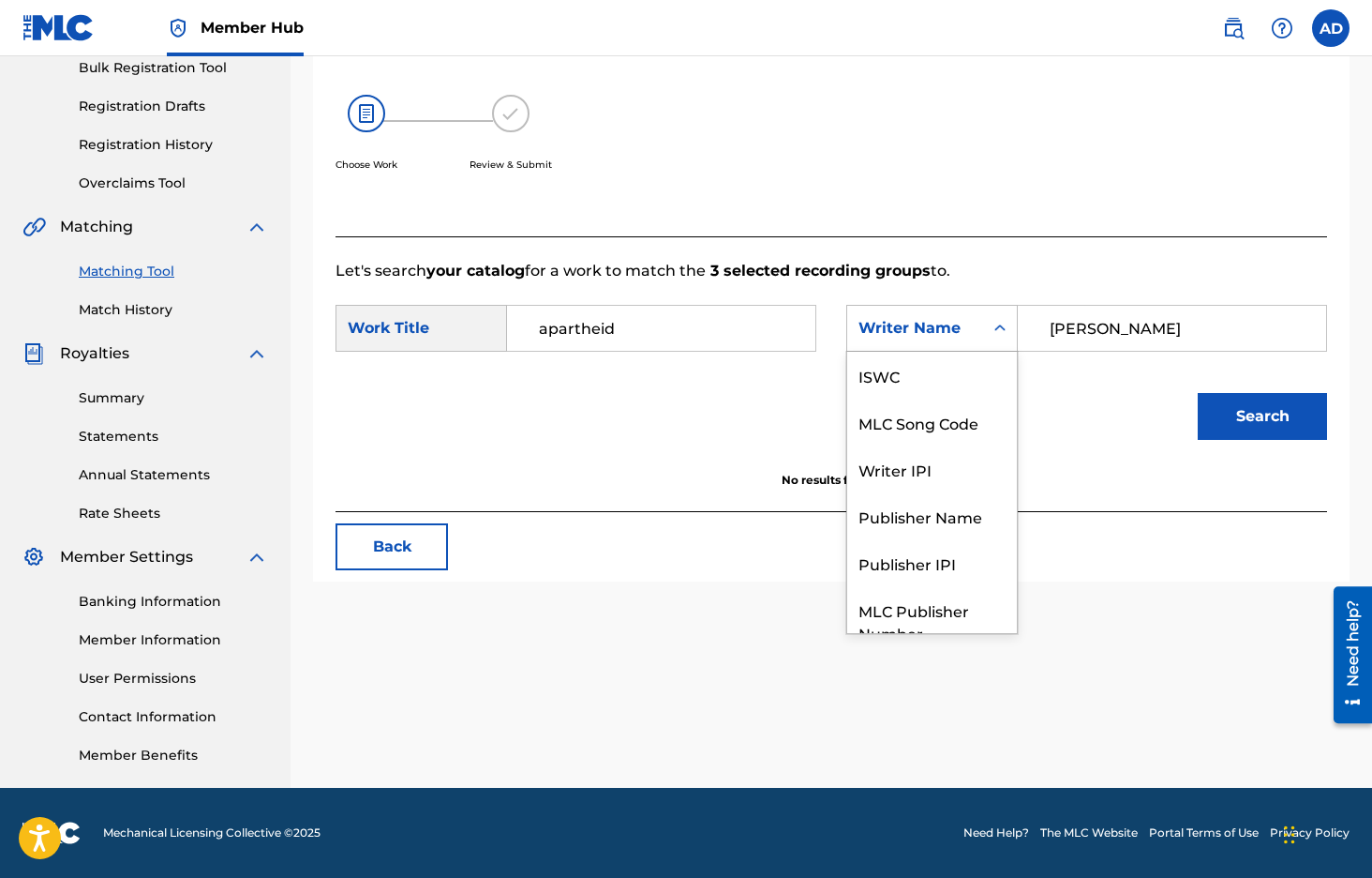
click at [982, 329] on div "Writer Name" at bounding box center [915, 329] width 136 height 36
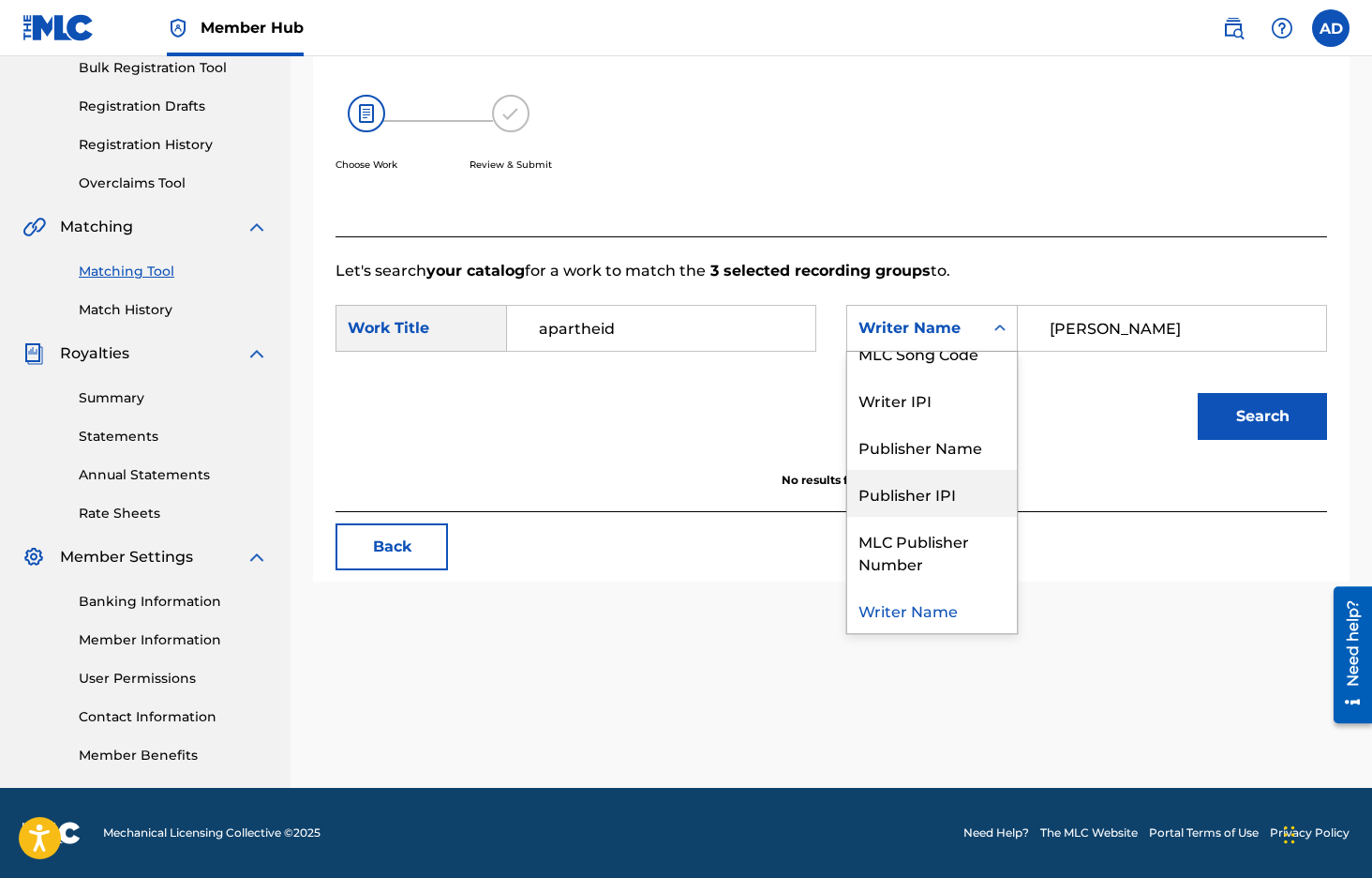
scroll to position [0, 0]
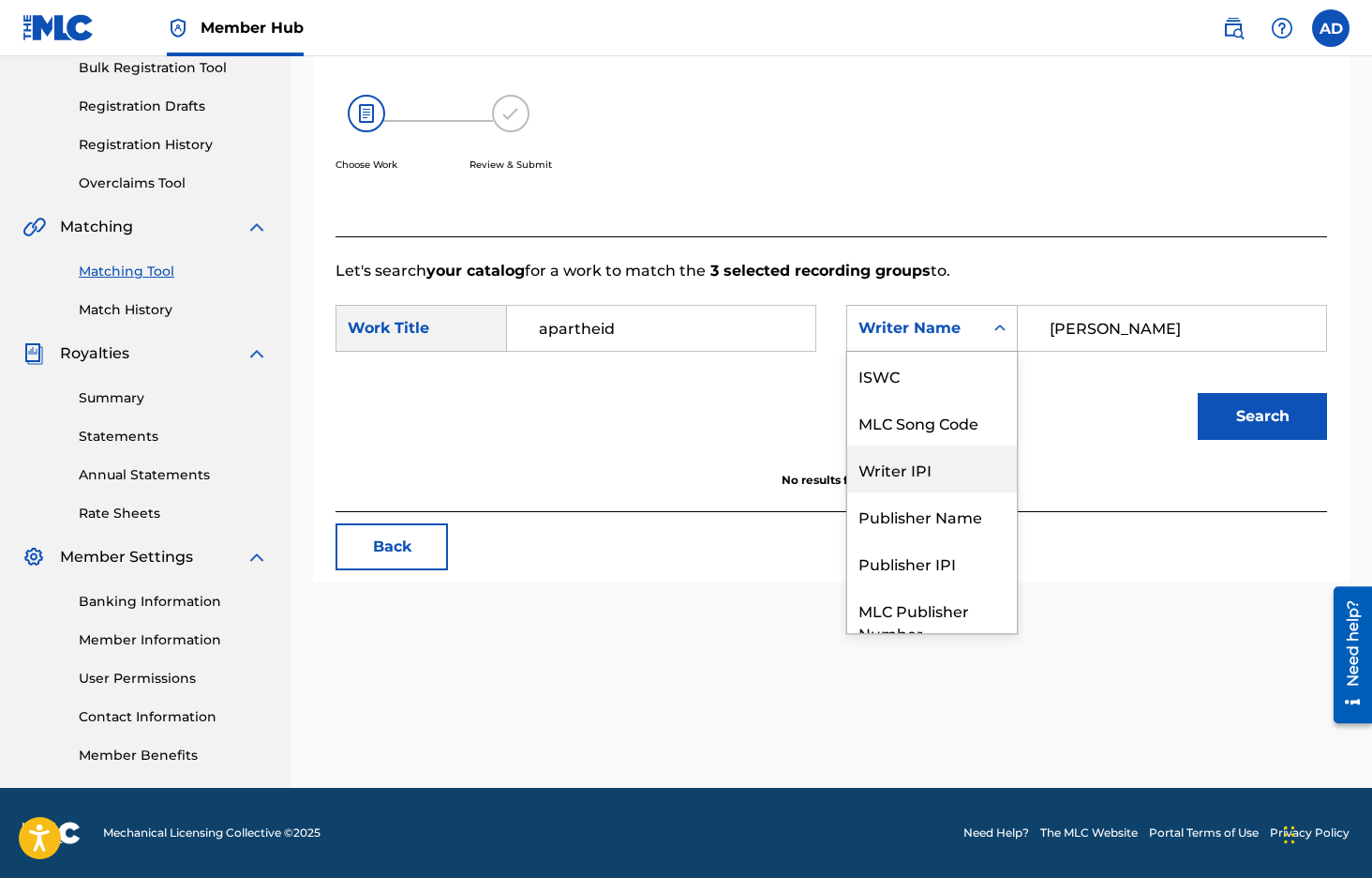
click at [514, 378] on div "Search" at bounding box center [831, 423] width 992 height 97
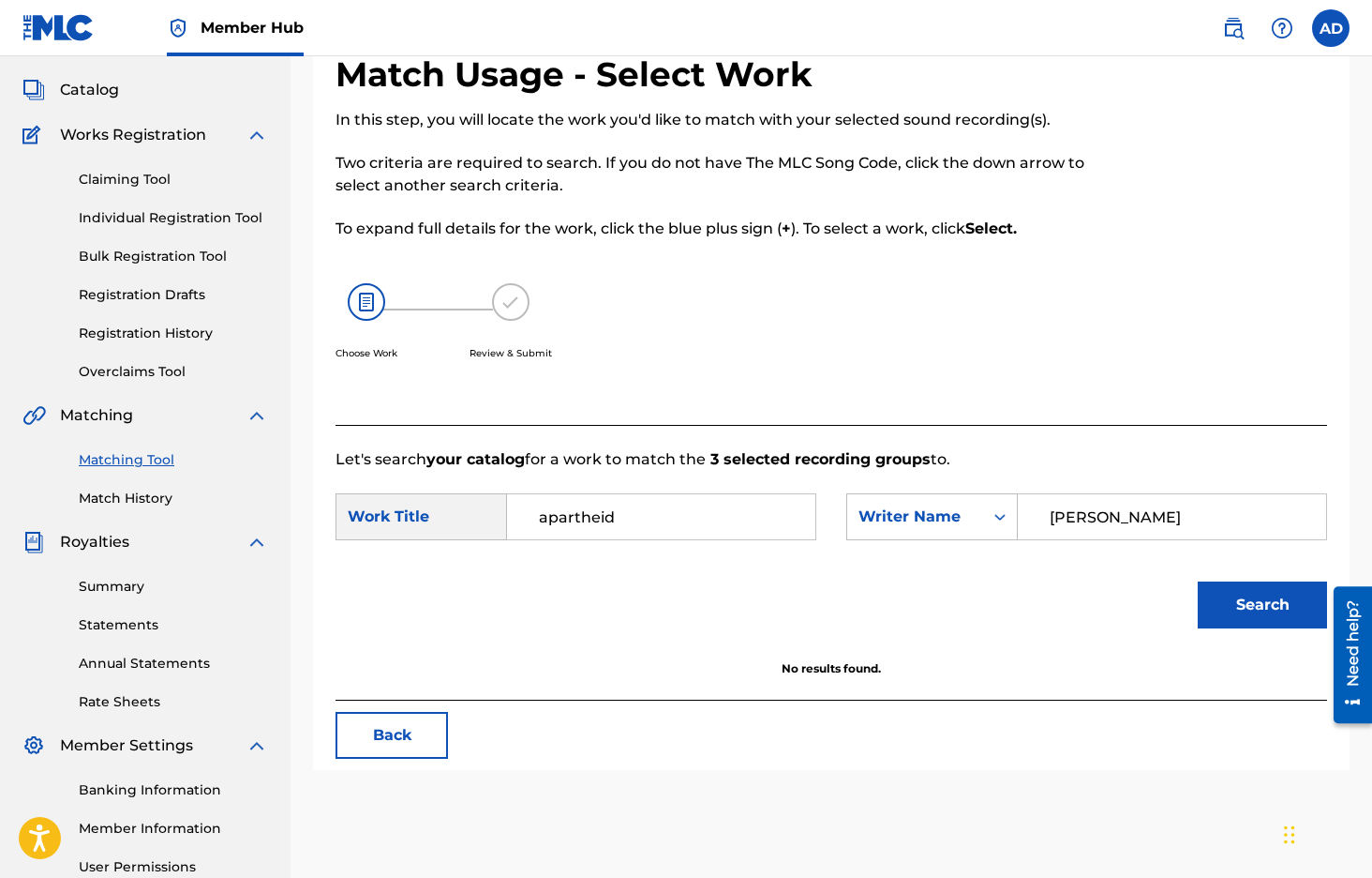
scroll to position [87, 0]
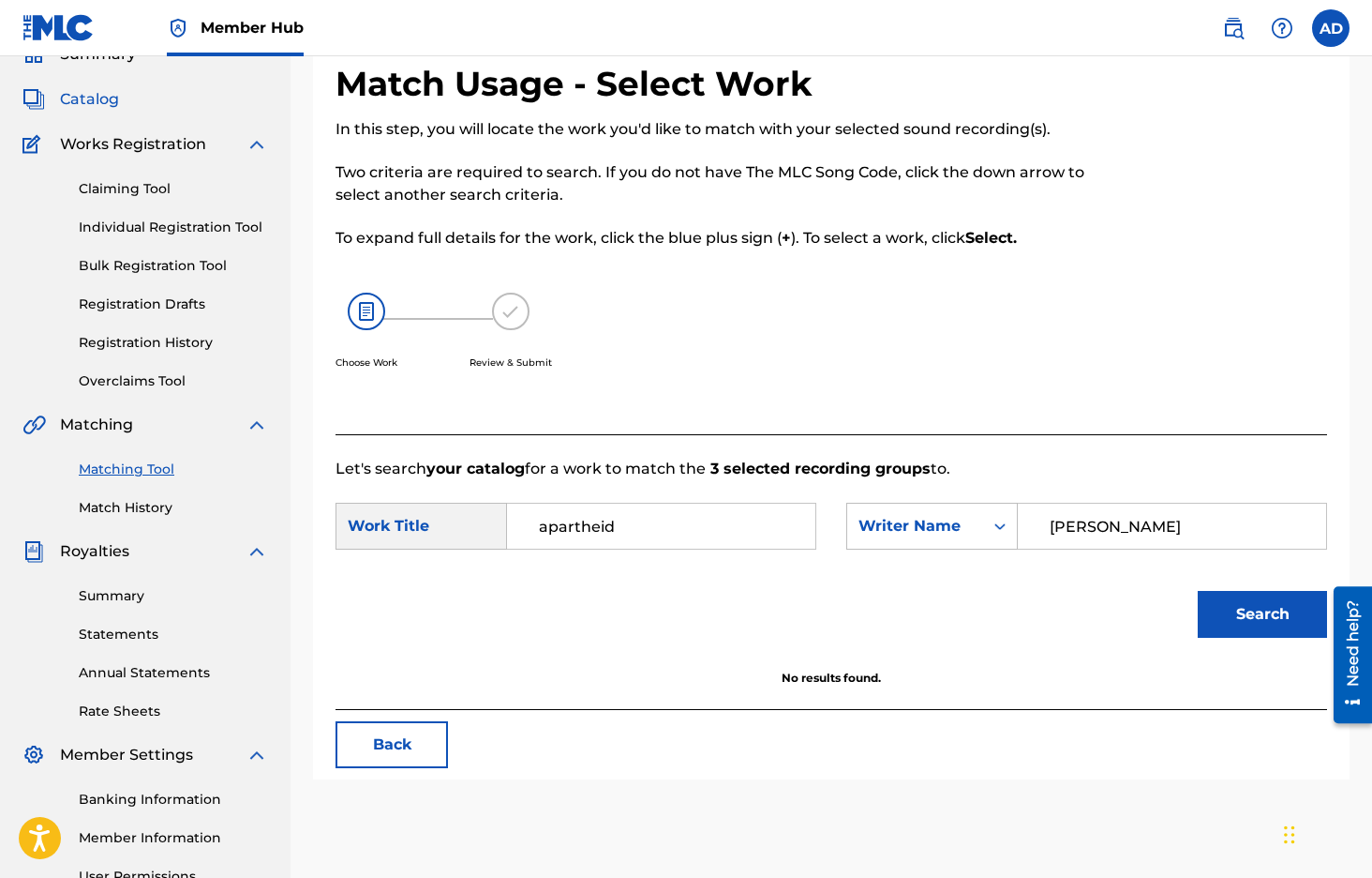
click at [108, 102] on span "Catalog" at bounding box center [88, 99] width 59 height 23
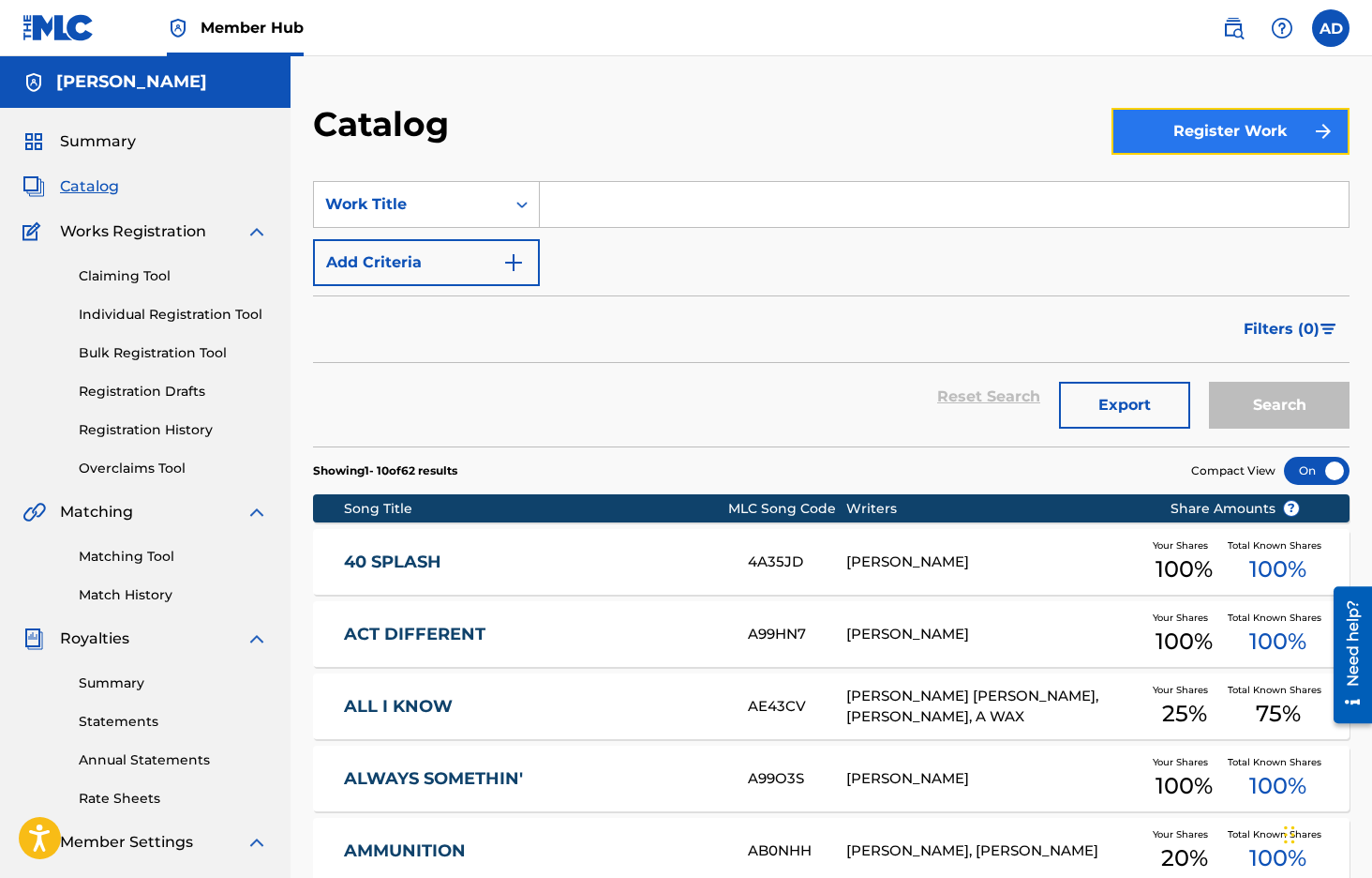
click at [1170, 139] on button "Register Work" at bounding box center [1231, 131] width 238 height 47
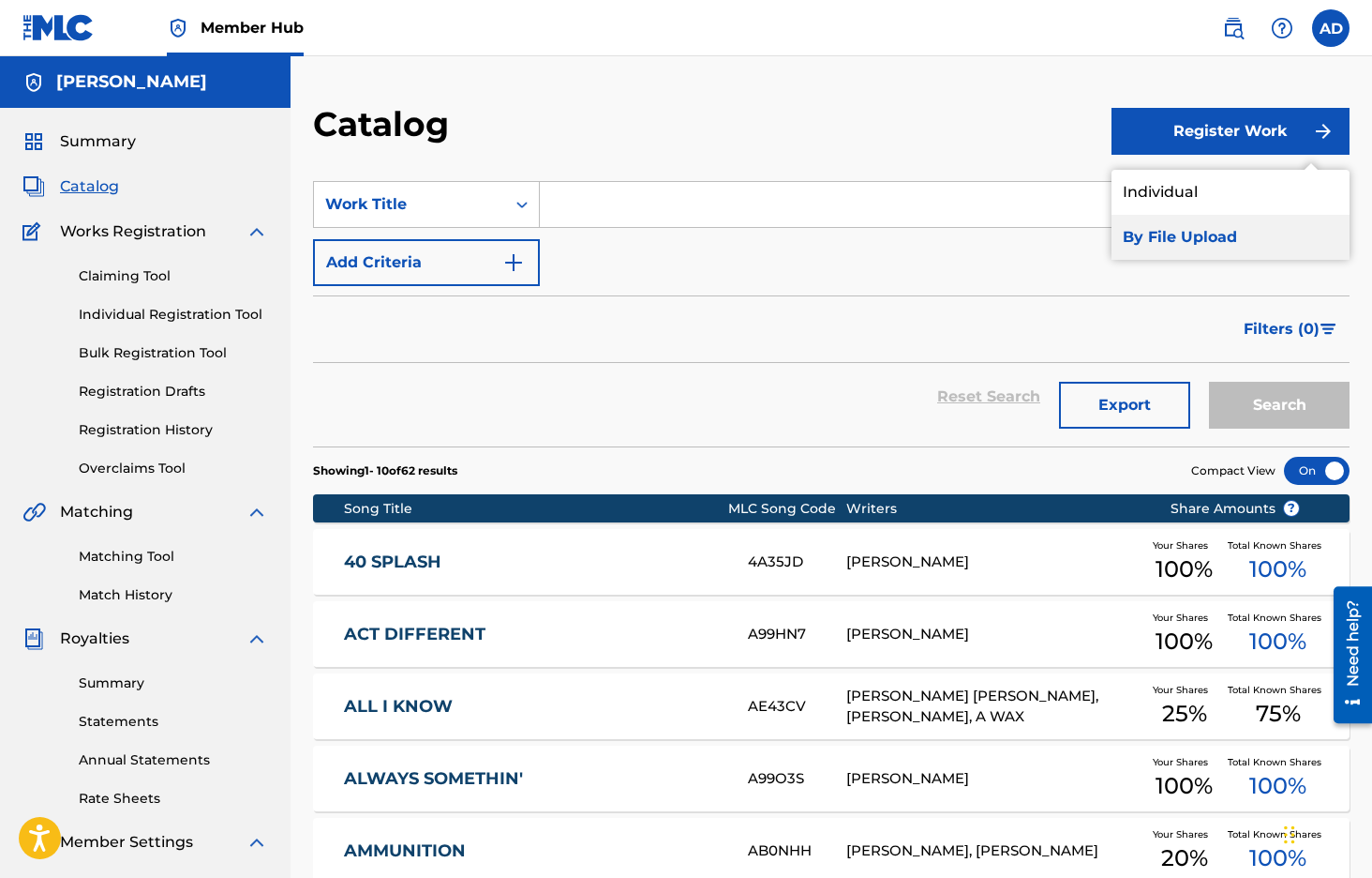
click at [1168, 240] on link "By File Upload" at bounding box center [1231, 236] width 238 height 45
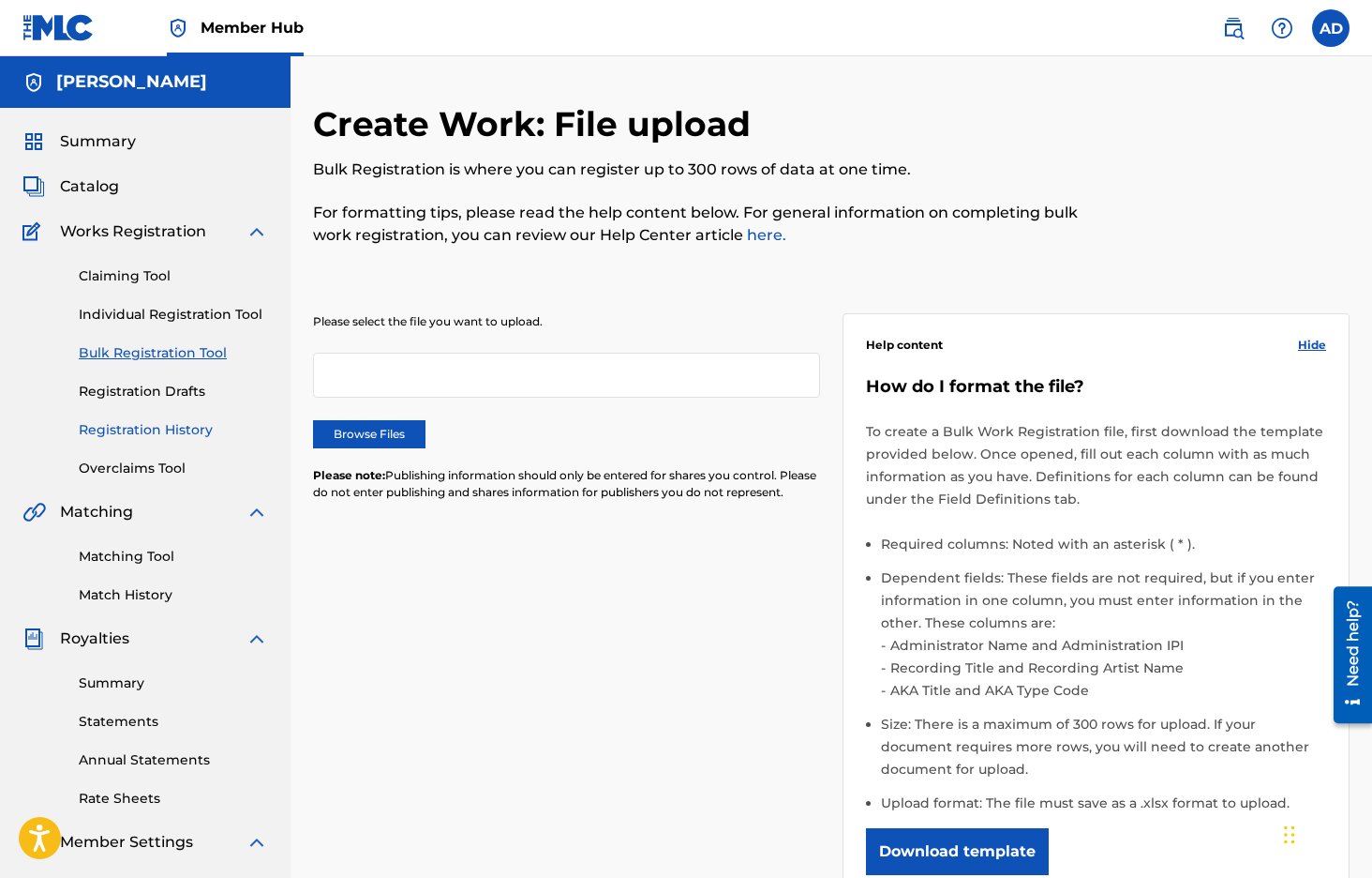
click at [152, 434] on link "Registration History" at bounding box center [173, 430] width 190 height 20
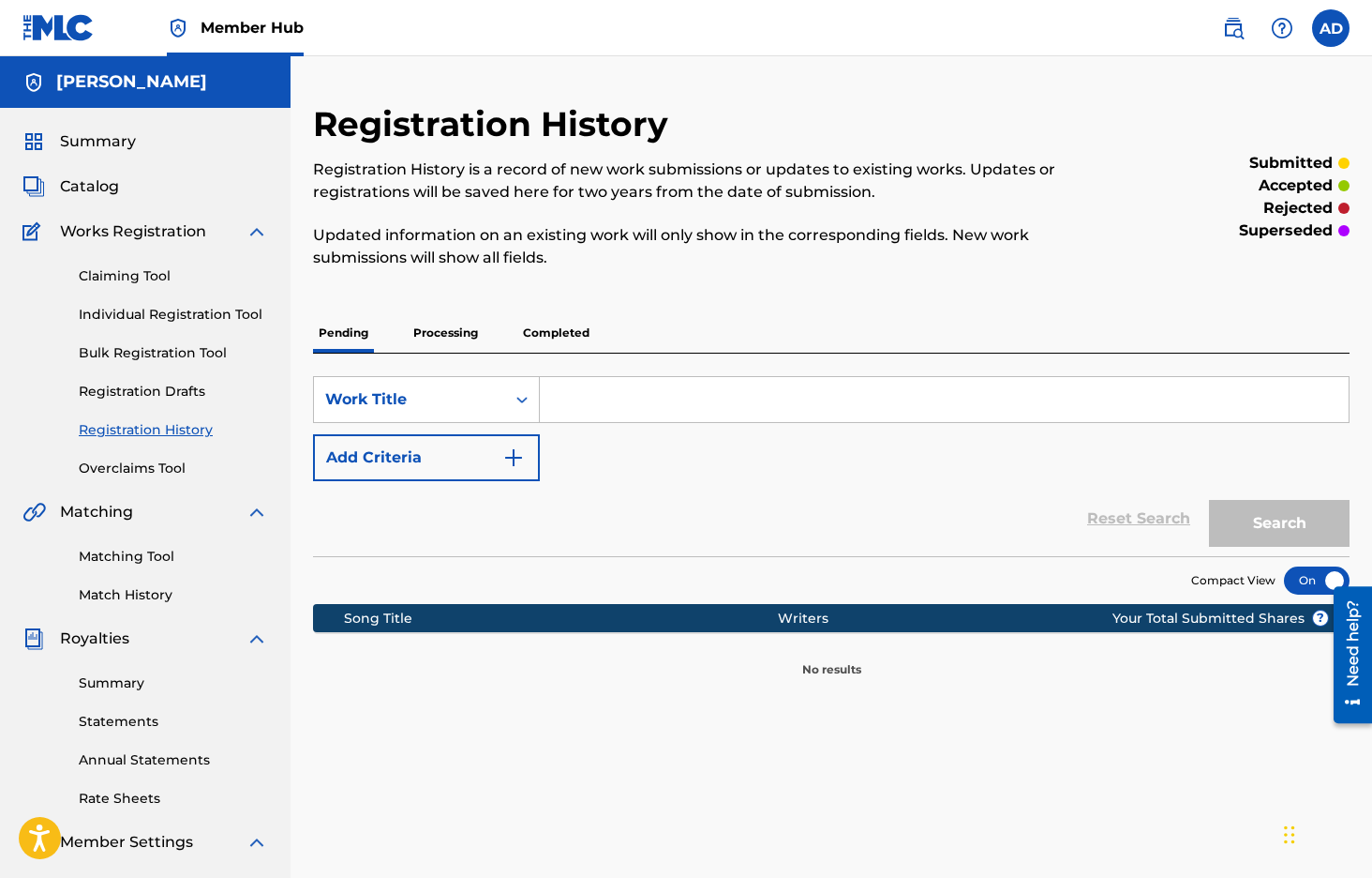
click at [569, 336] on p "Completed" at bounding box center [556, 333] width 77 height 40
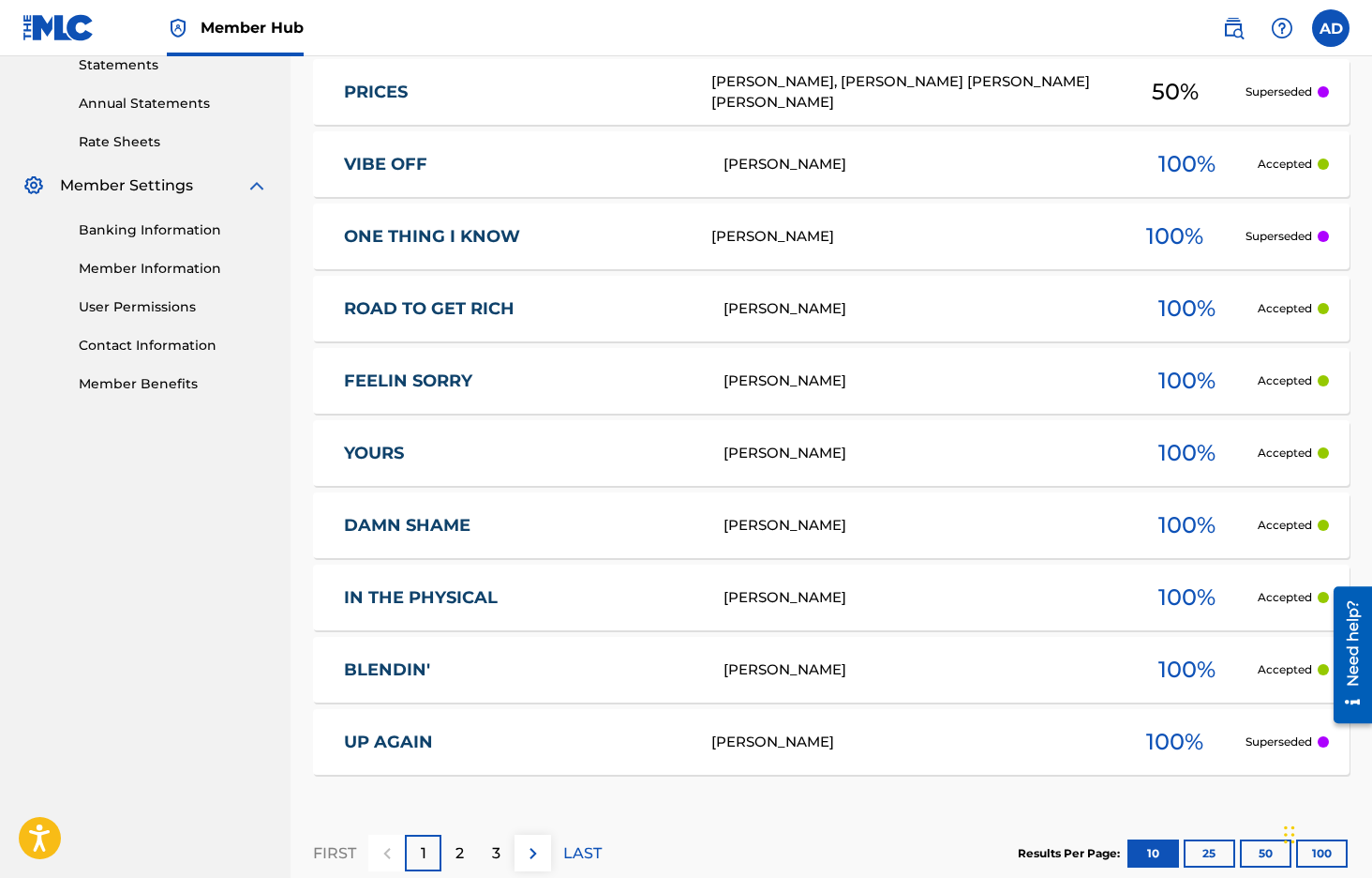
scroll to position [770, 0]
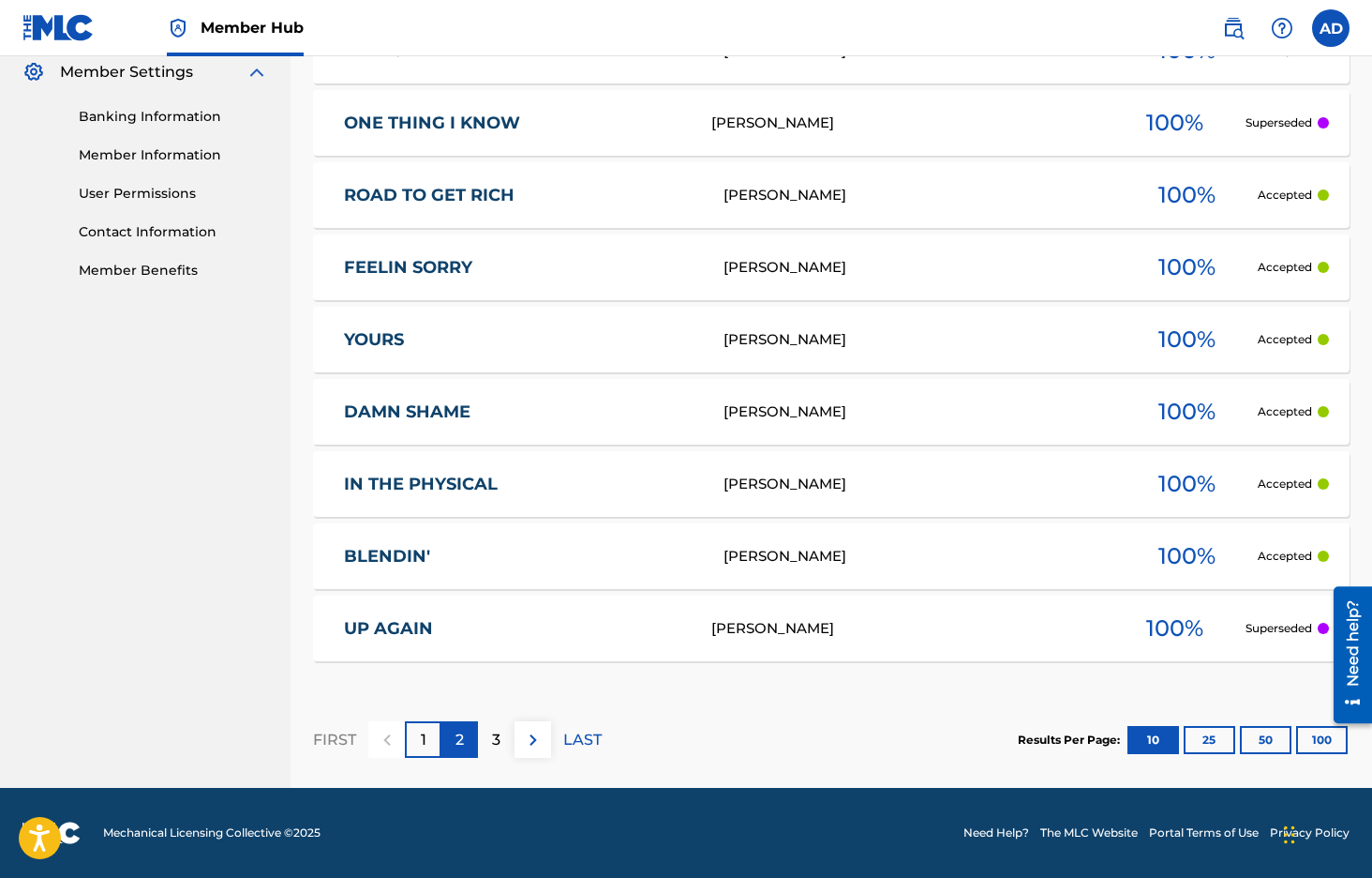
click at [453, 741] on div "2" at bounding box center [460, 739] width 37 height 37
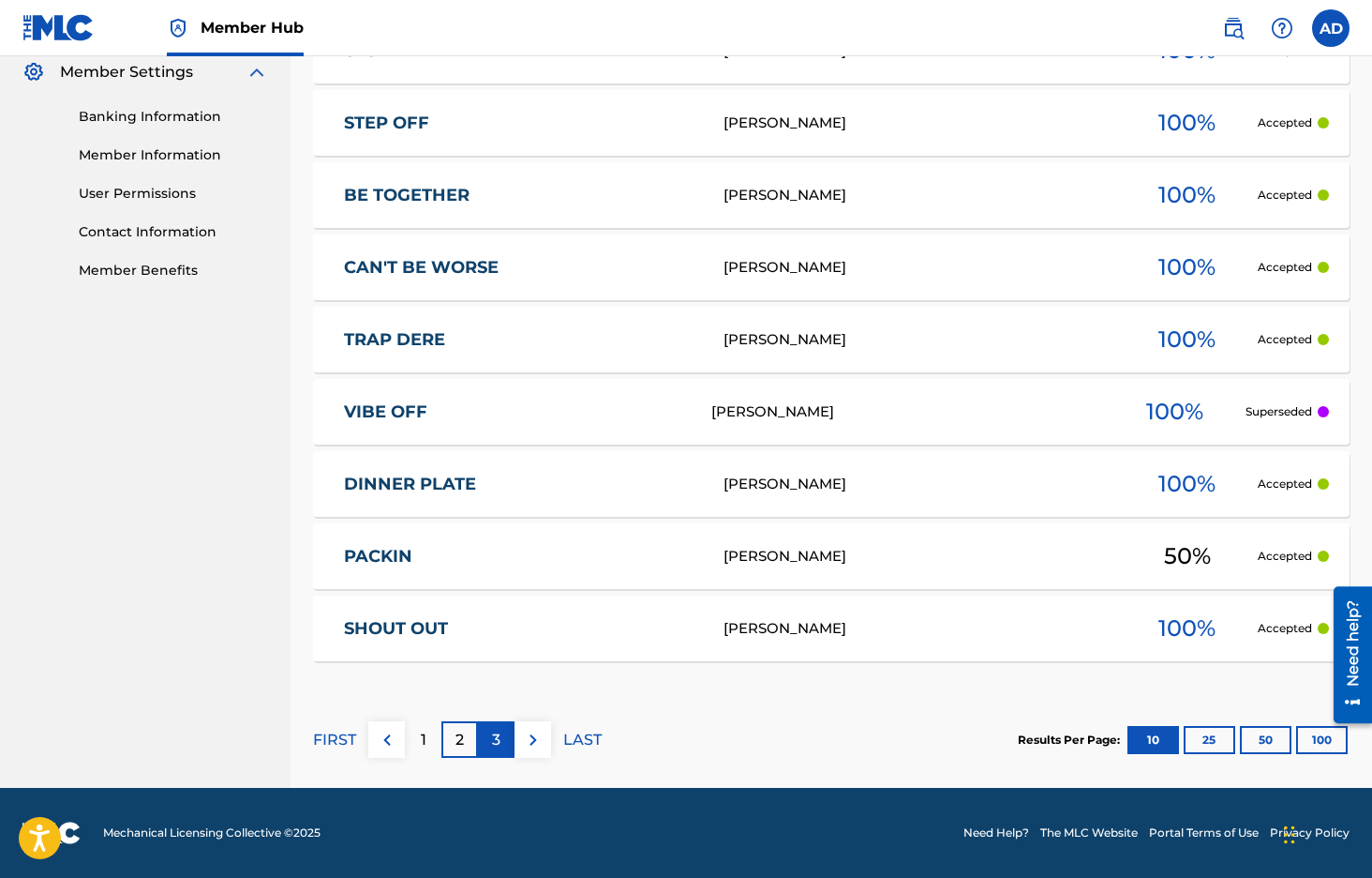
click at [501, 750] on div "3" at bounding box center [496, 739] width 37 height 37
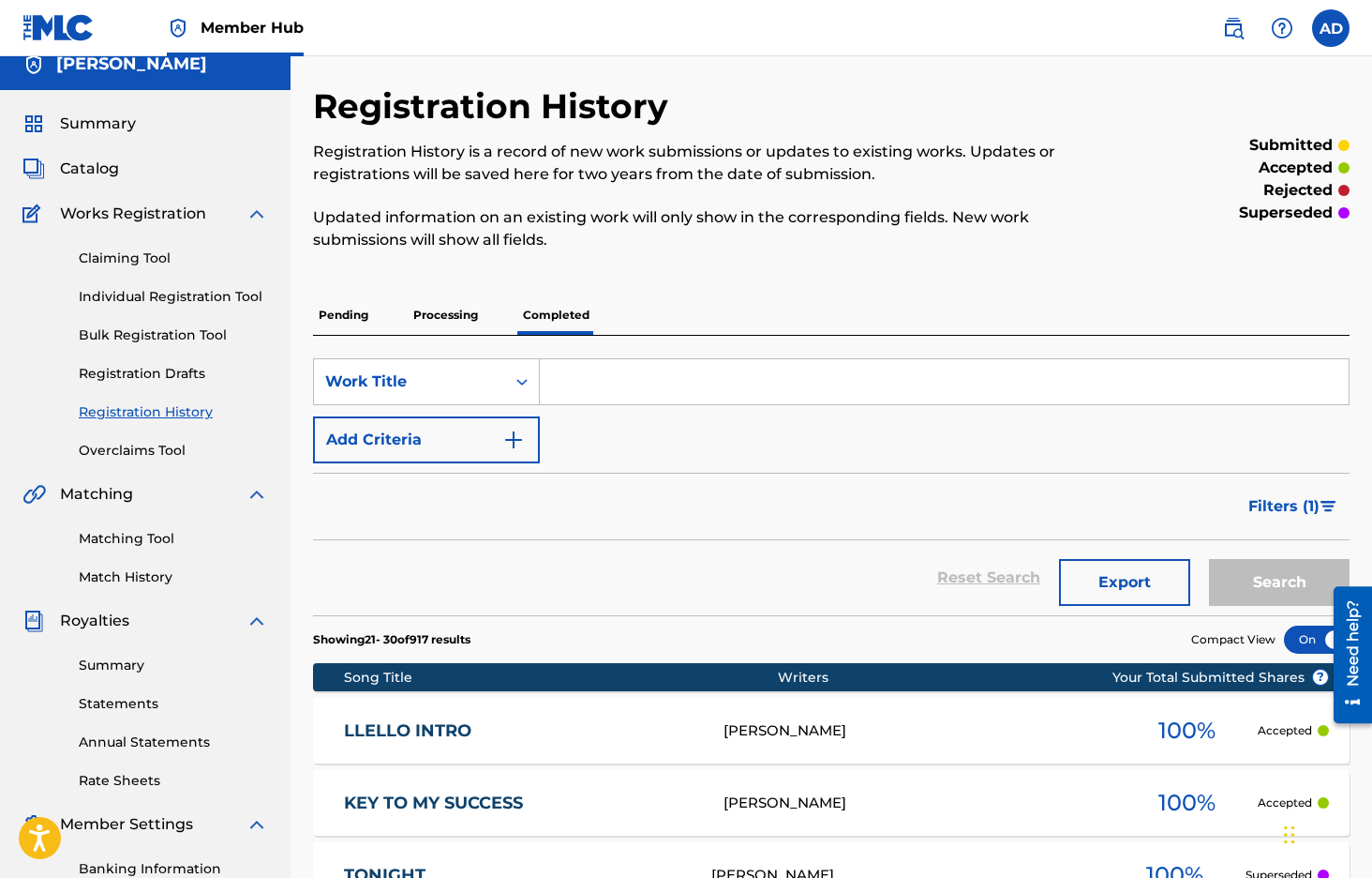
scroll to position [0, 0]
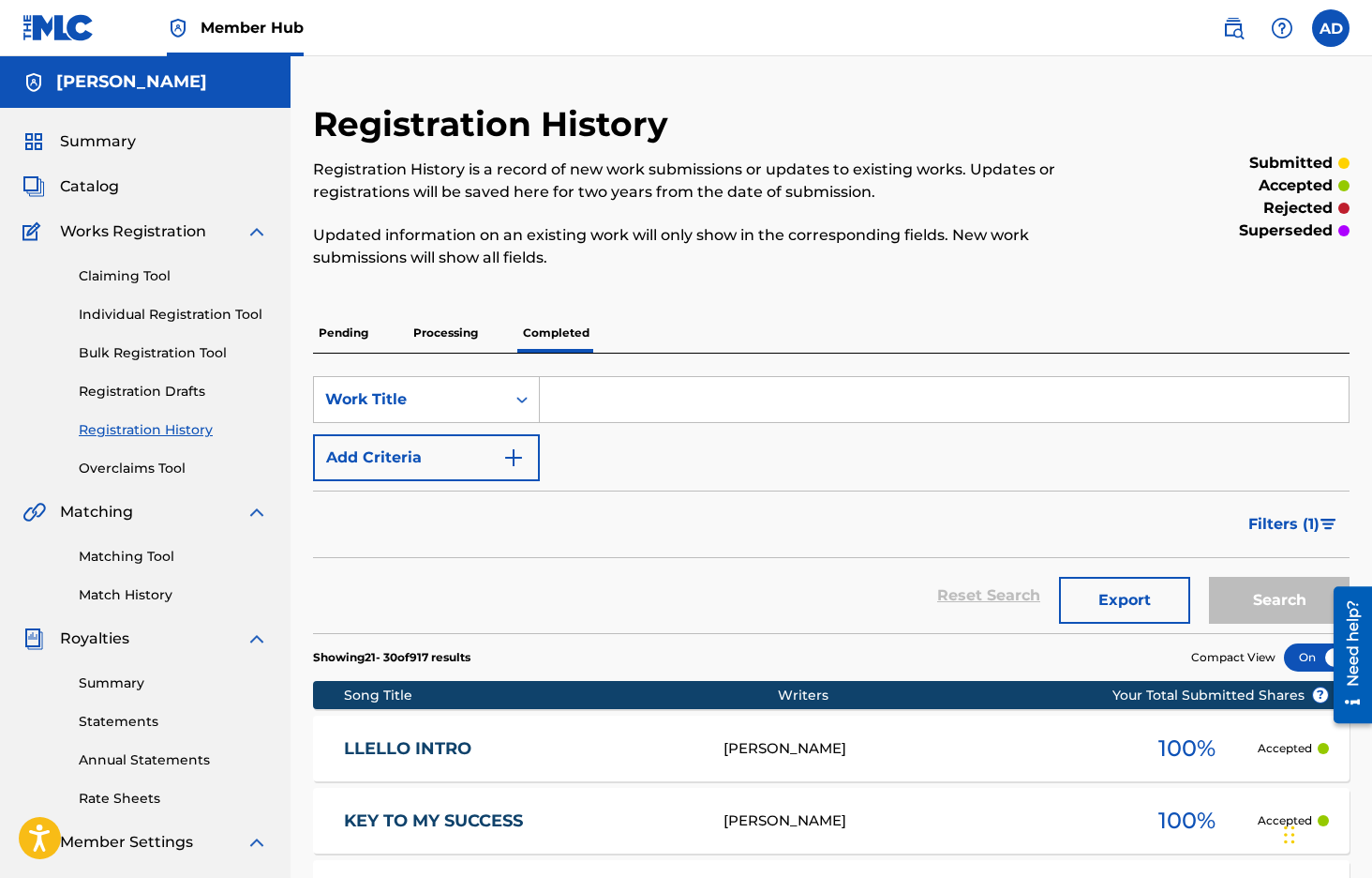
click at [462, 339] on p "Processing" at bounding box center [446, 333] width 75 height 40
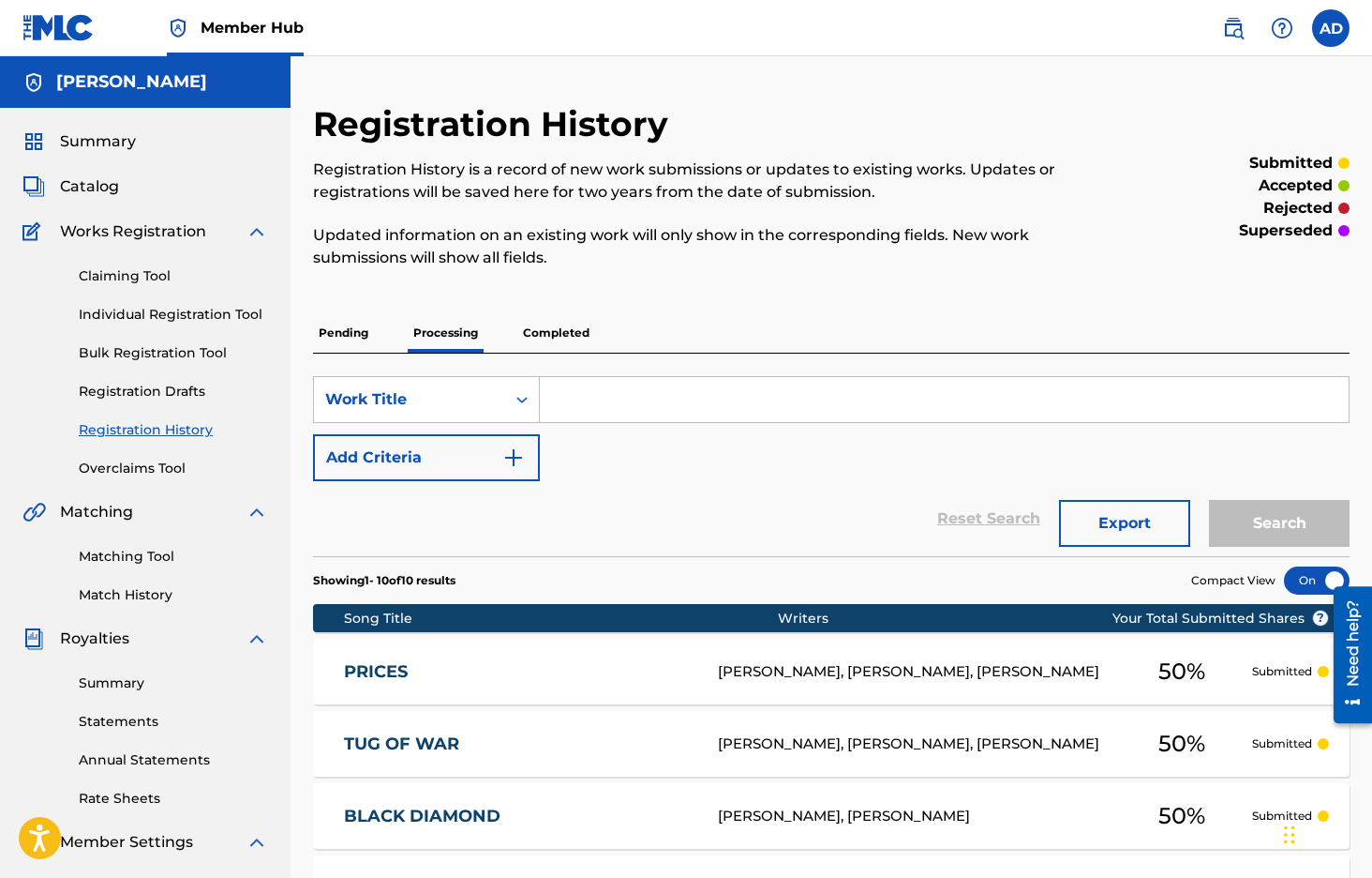
click at [549, 328] on p "Completed" at bounding box center [556, 333] width 77 height 40
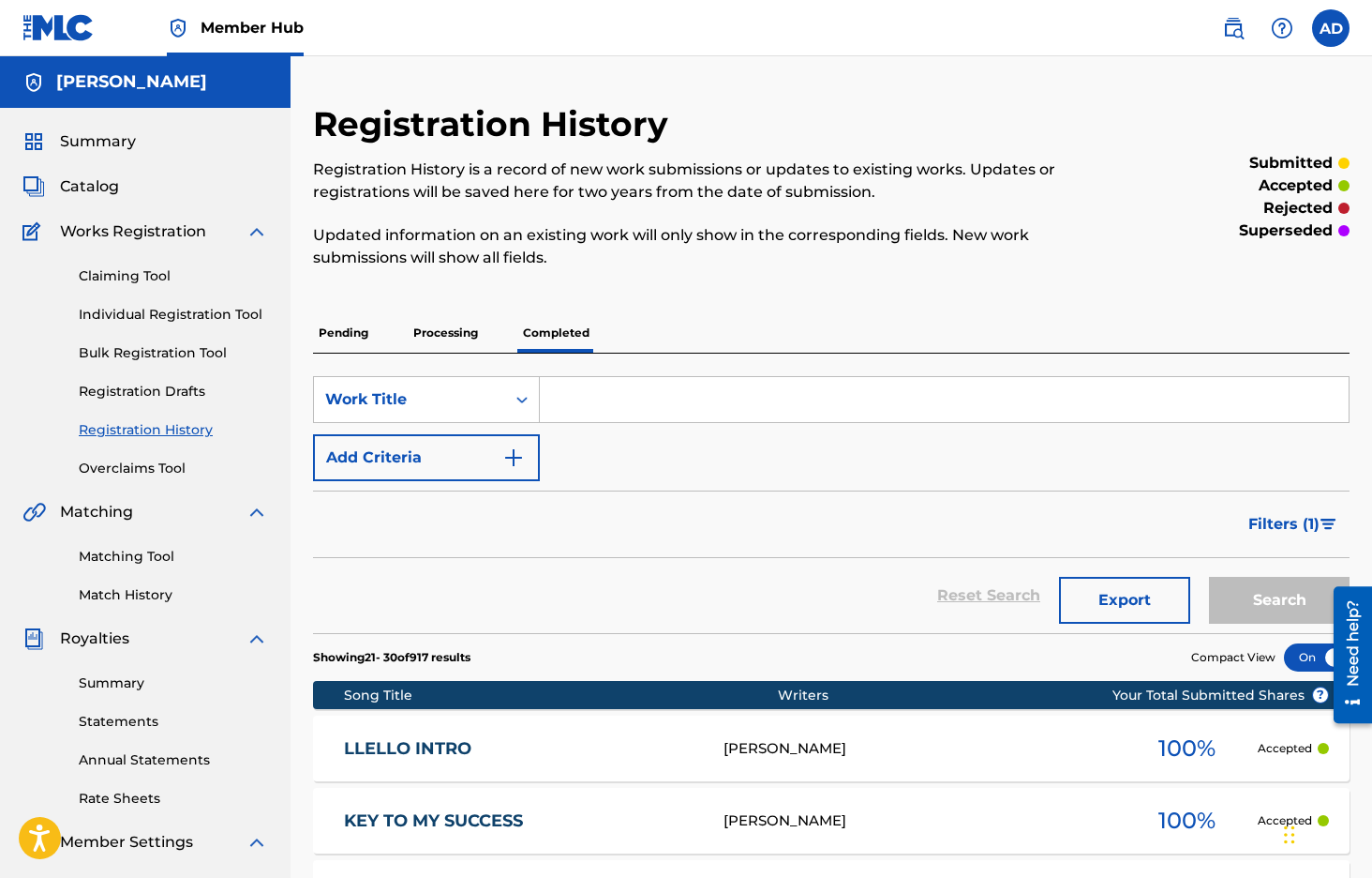
click at [583, 406] on input "Search Form" at bounding box center [944, 399] width 809 height 45
type input "apartheid"
click at [1209, 577] on button "Search" at bounding box center [1280, 600] width 141 height 47
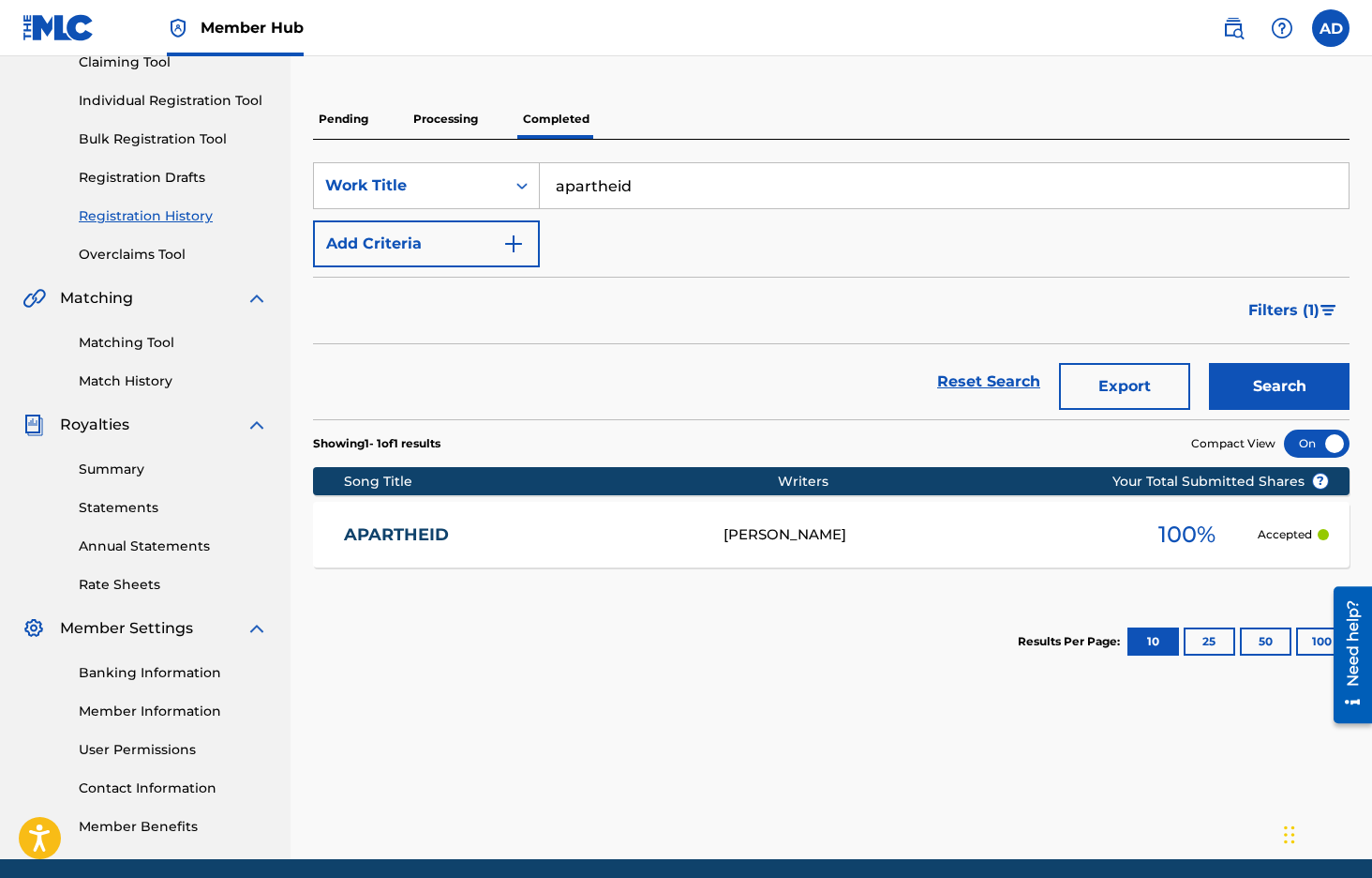
scroll to position [244, 0]
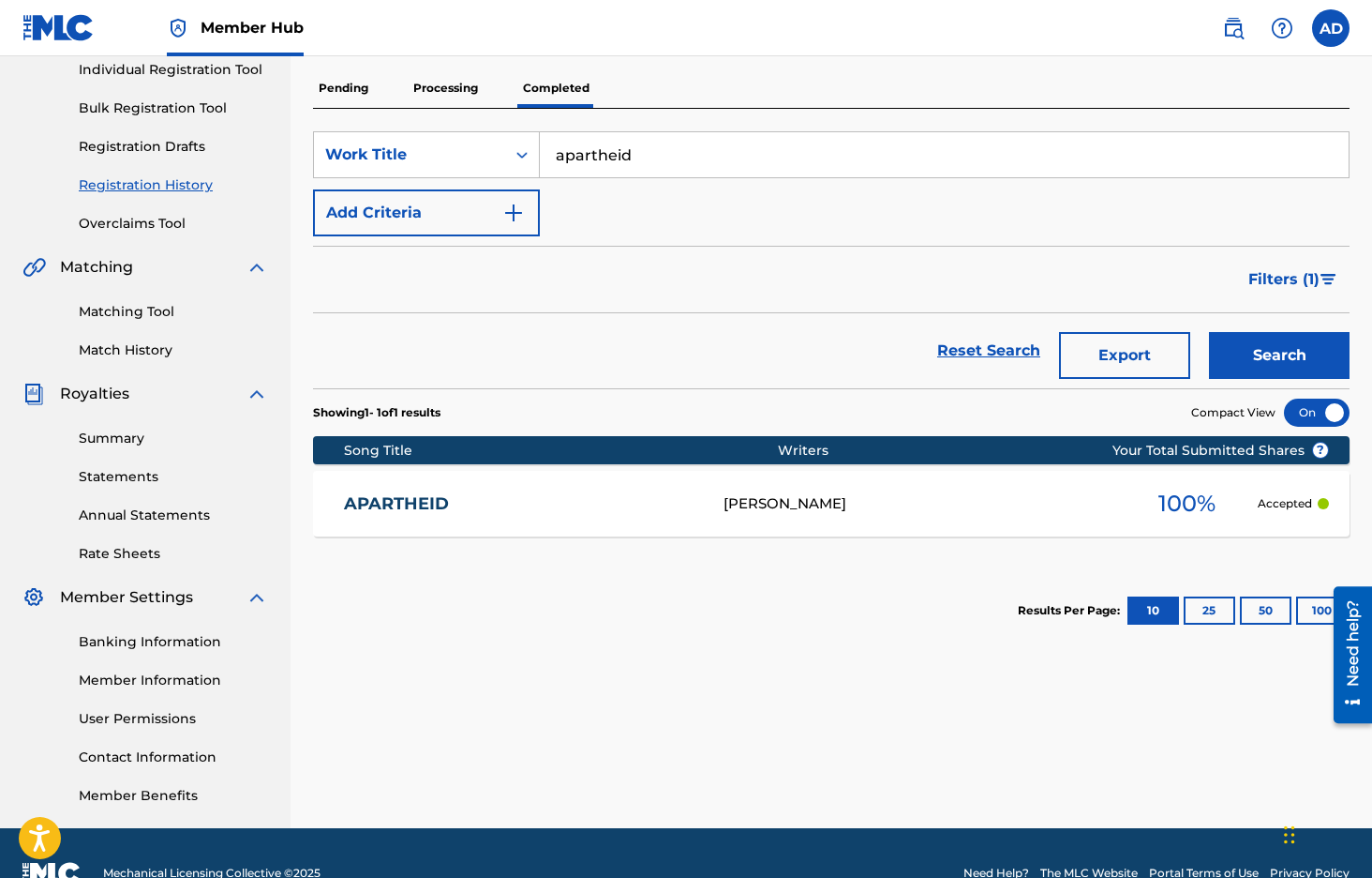
click at [1303, 505] on p "Accepted" at bounding box center [1285, 504] width 55 height 17
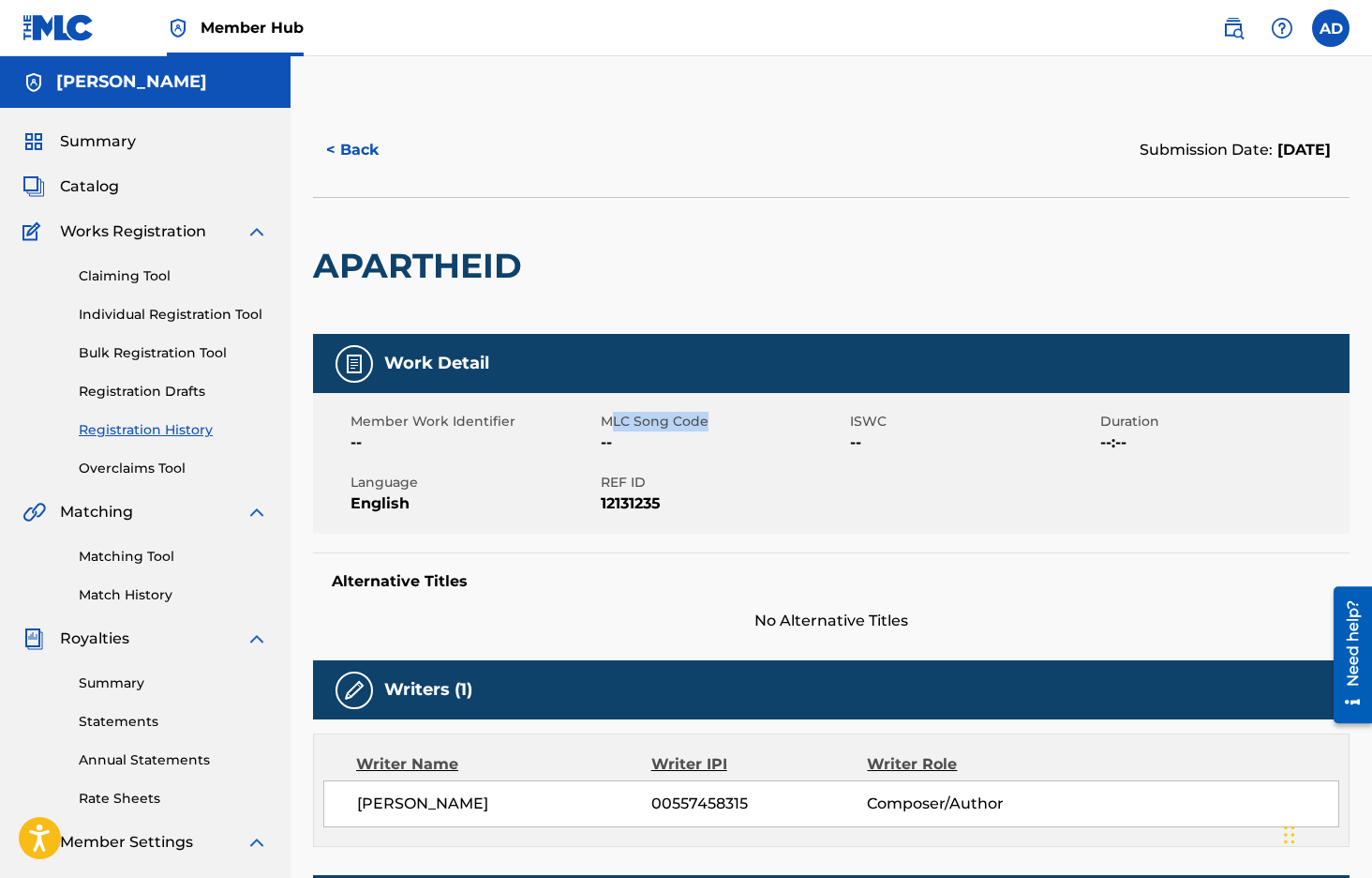
drag, startPoint x: 608, startPoint y: 424, endPoint x: 759, endPoint y: 415, distance: 151.3
click at [759, 415] on span "MLC Song Code" at bounding box center [723, 422] width 245 height 20
click at [334, 153] on button "< Back" at bounding box center [368, 149] width 112 height 47
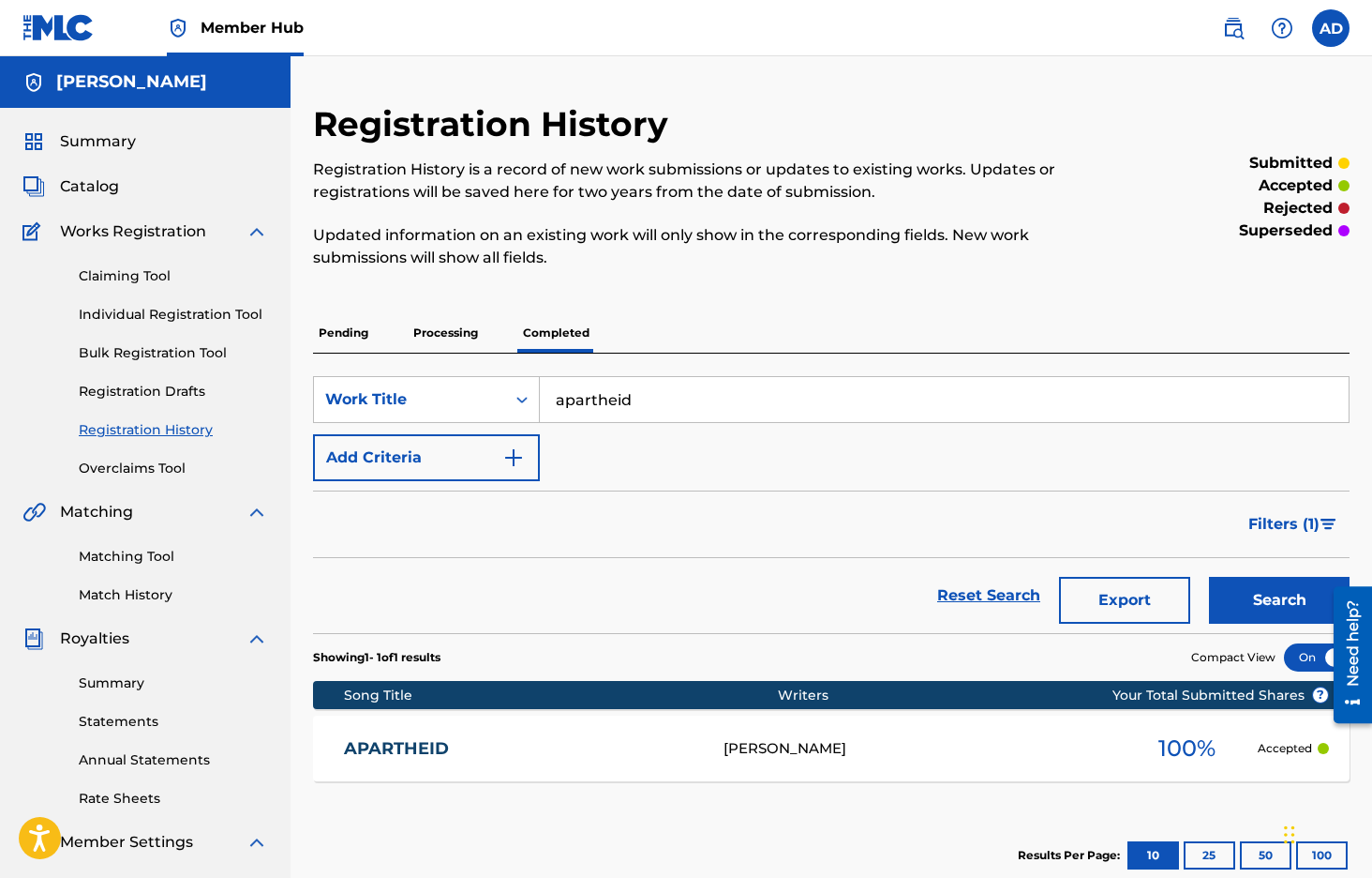
scroll to position [244, 0]
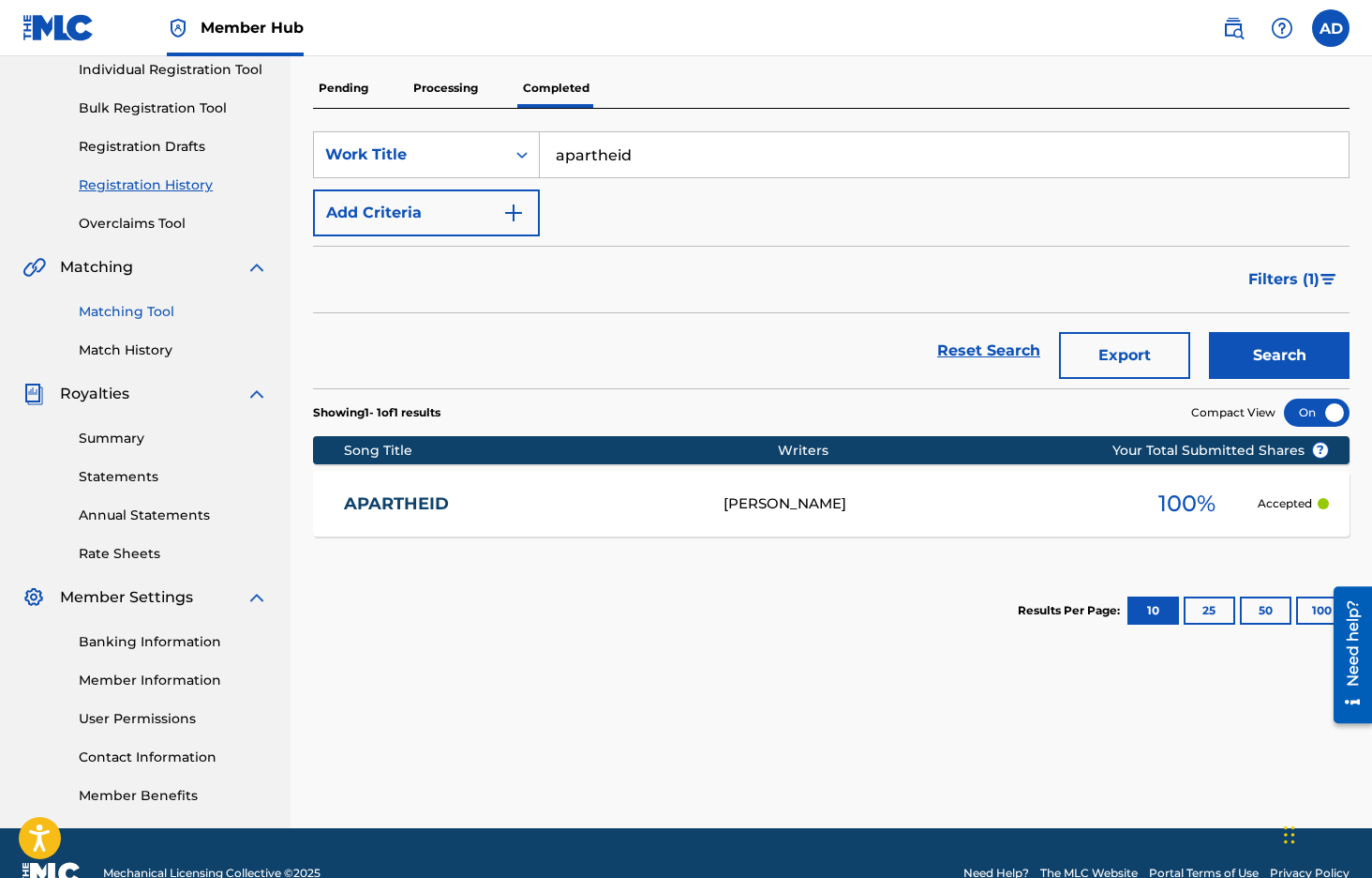
click at [159, 309] on link "Matching Tool" at bounding box center [173, 312] width 190 height 20
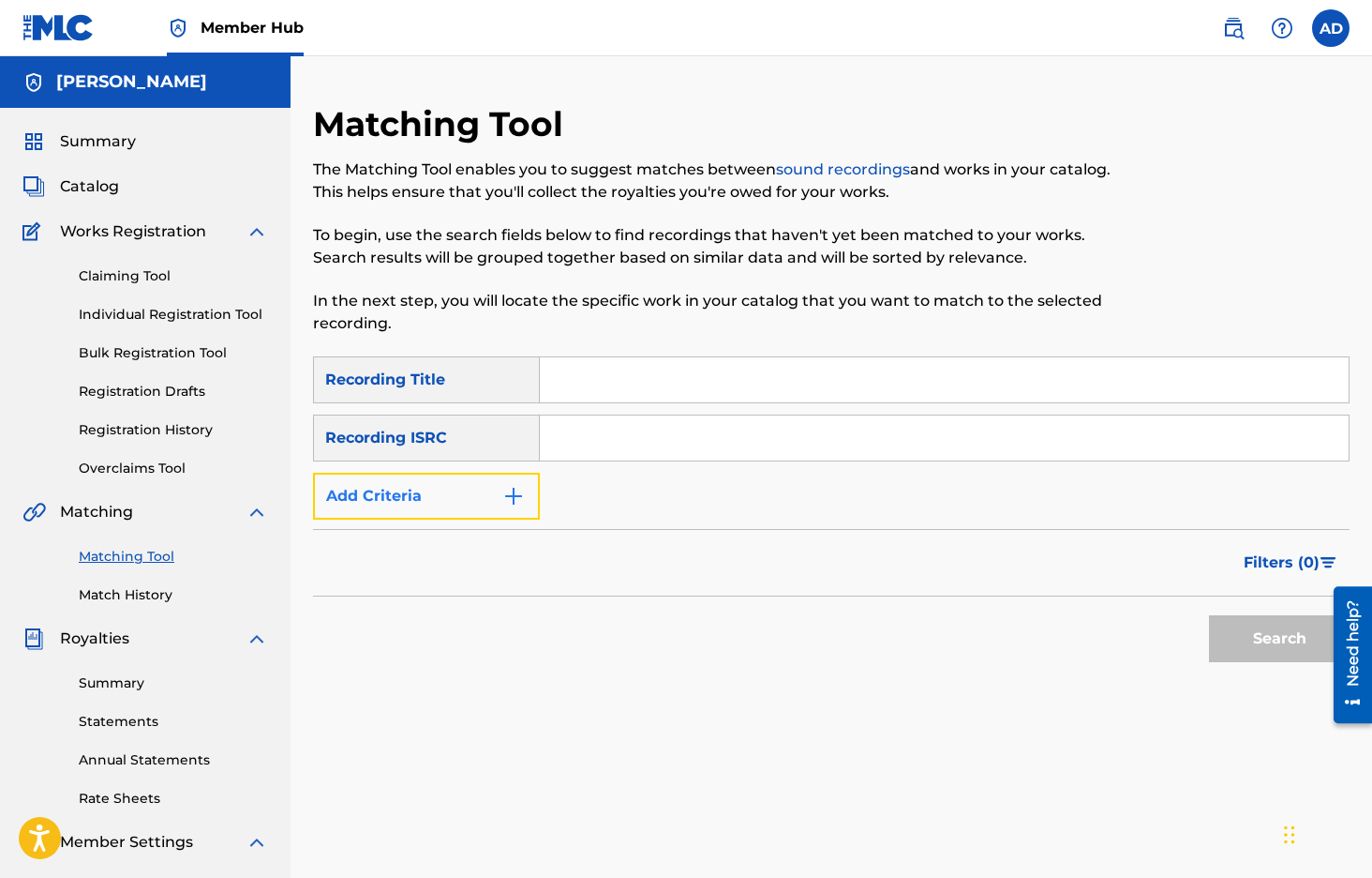
click at [480, 497] on button "Add Criteria" at bounding box center [426, 496] width 226 height 47
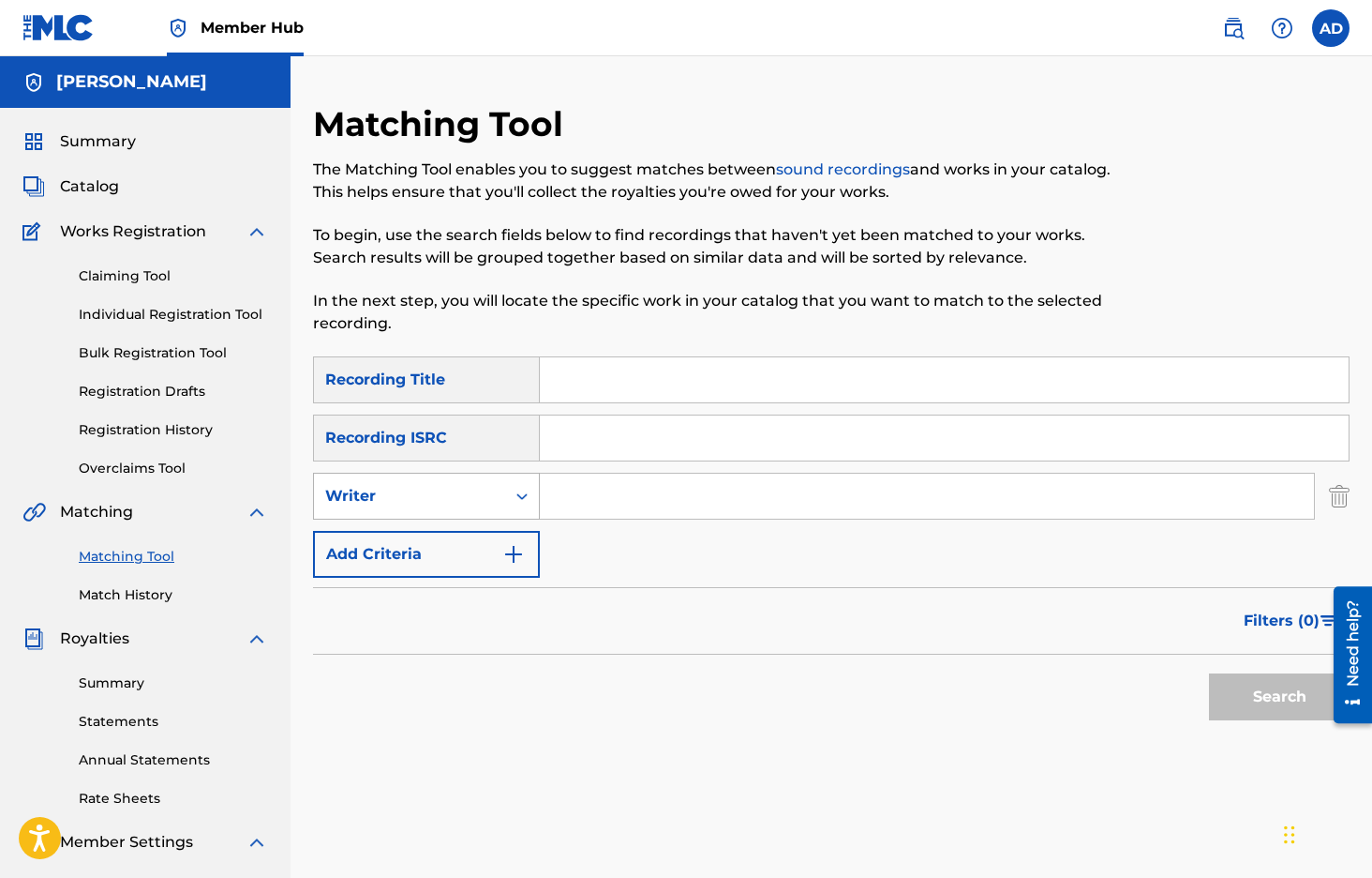
click at [480, 504] on div "Writer" at bounding box center [410, 496] width 169 height 23
click at [643, 569] on div "SearchWithCriteria8c113c6e-1512-4549-a1cd-d01b9e798a59 Recording Title SearchWi…" at bounding box center [831, 467] width 1036 height 221
click at [523, 492] on icon "Search Form" at bounding box center [521, 496] width 19 height 19
click at [504, 552] on div "Recording Artist" at bounding box center [426, 542] width 225 height 47
click at [102, 189] on span "Catalog" at bounding box center [88, 187] width 59 height 23
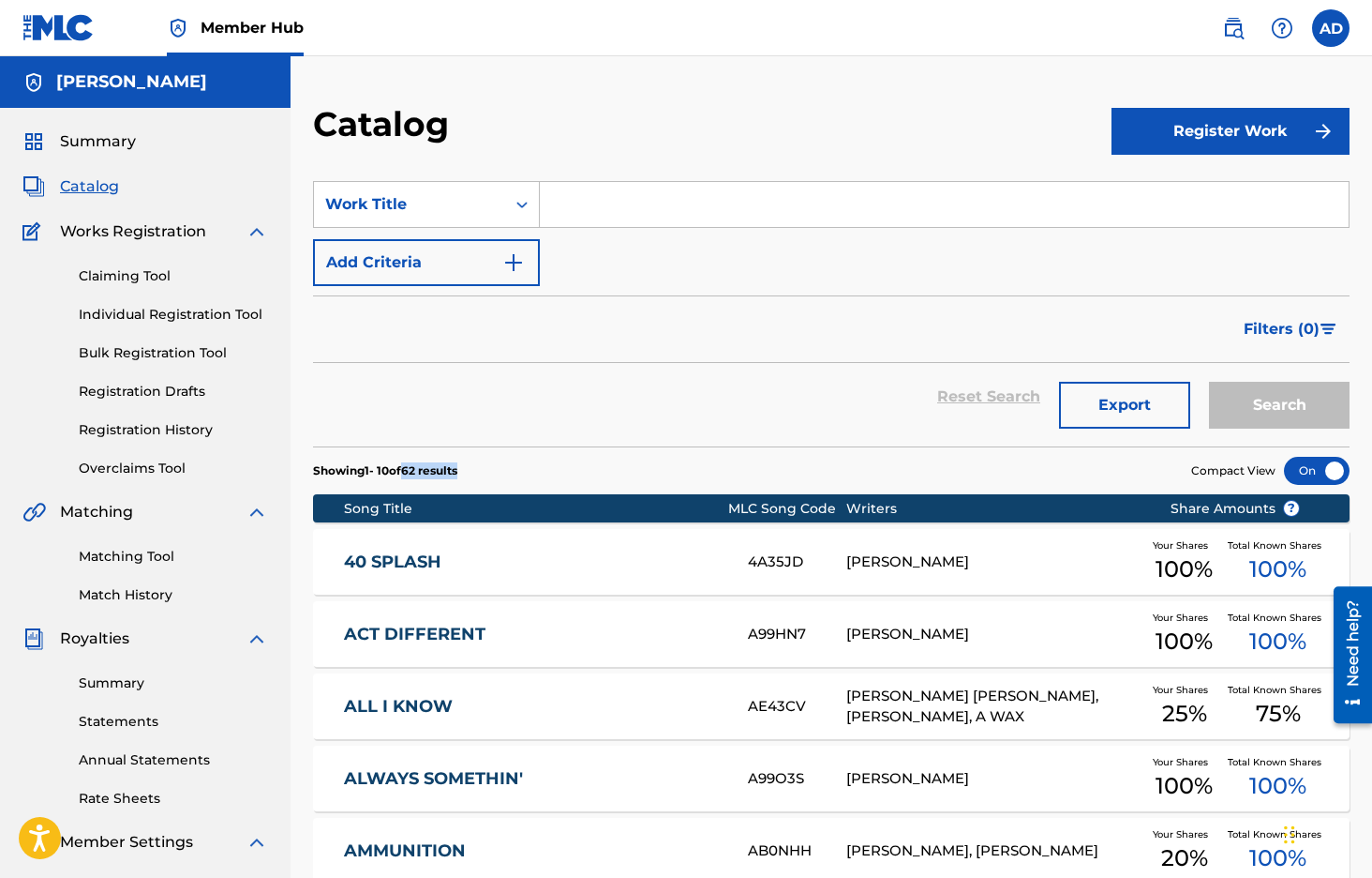
drag, startPoint x: 415, startPoint y: 470, endPoint x: 529, endPoint y: 467, distance: 114.0
click at [529, 467] on section "Showing 1 - 10 of 62 results Compact View" at bounding box center [831, 465] width 1036 height 39
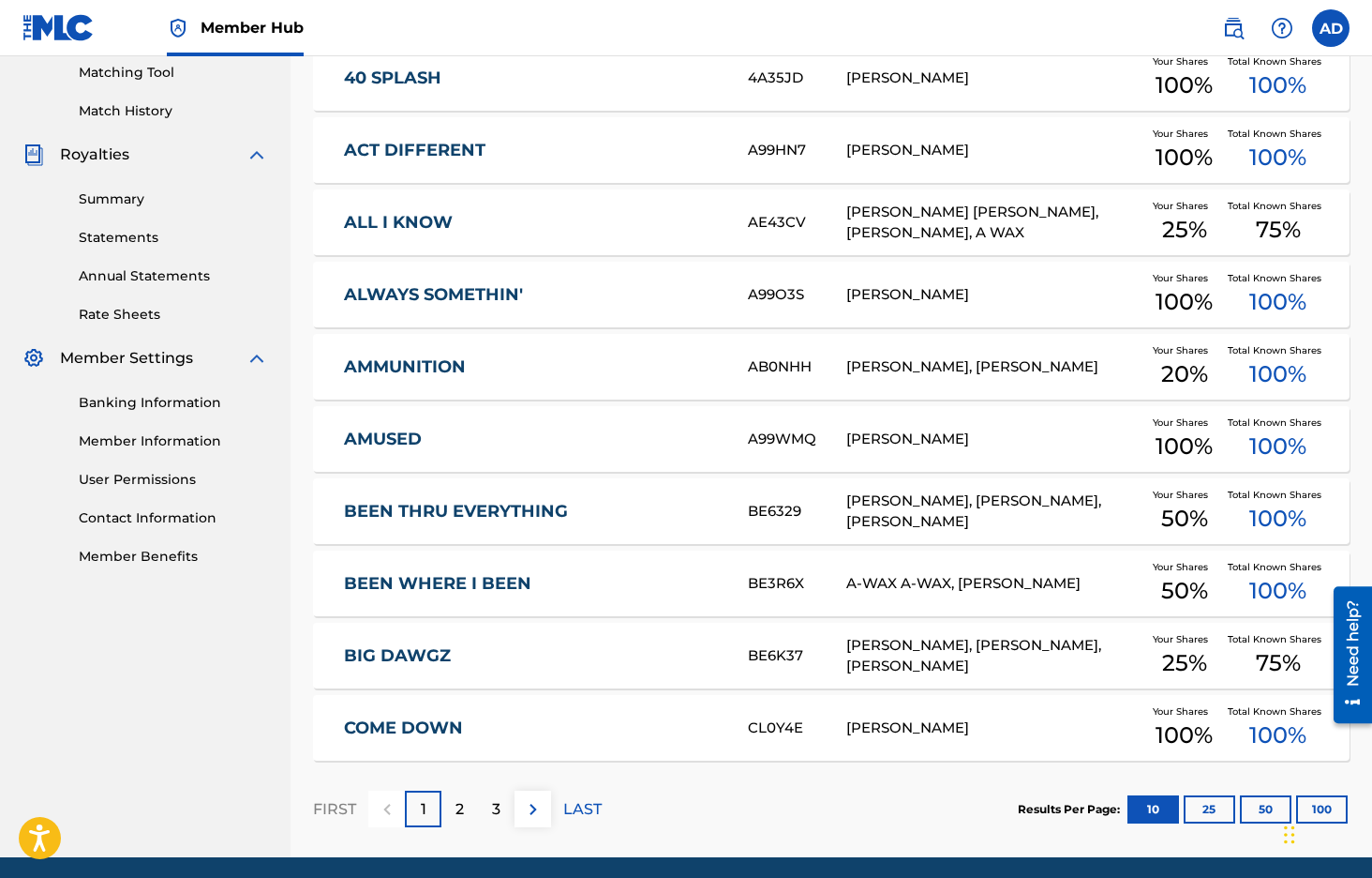
scroll to position [553, 0]
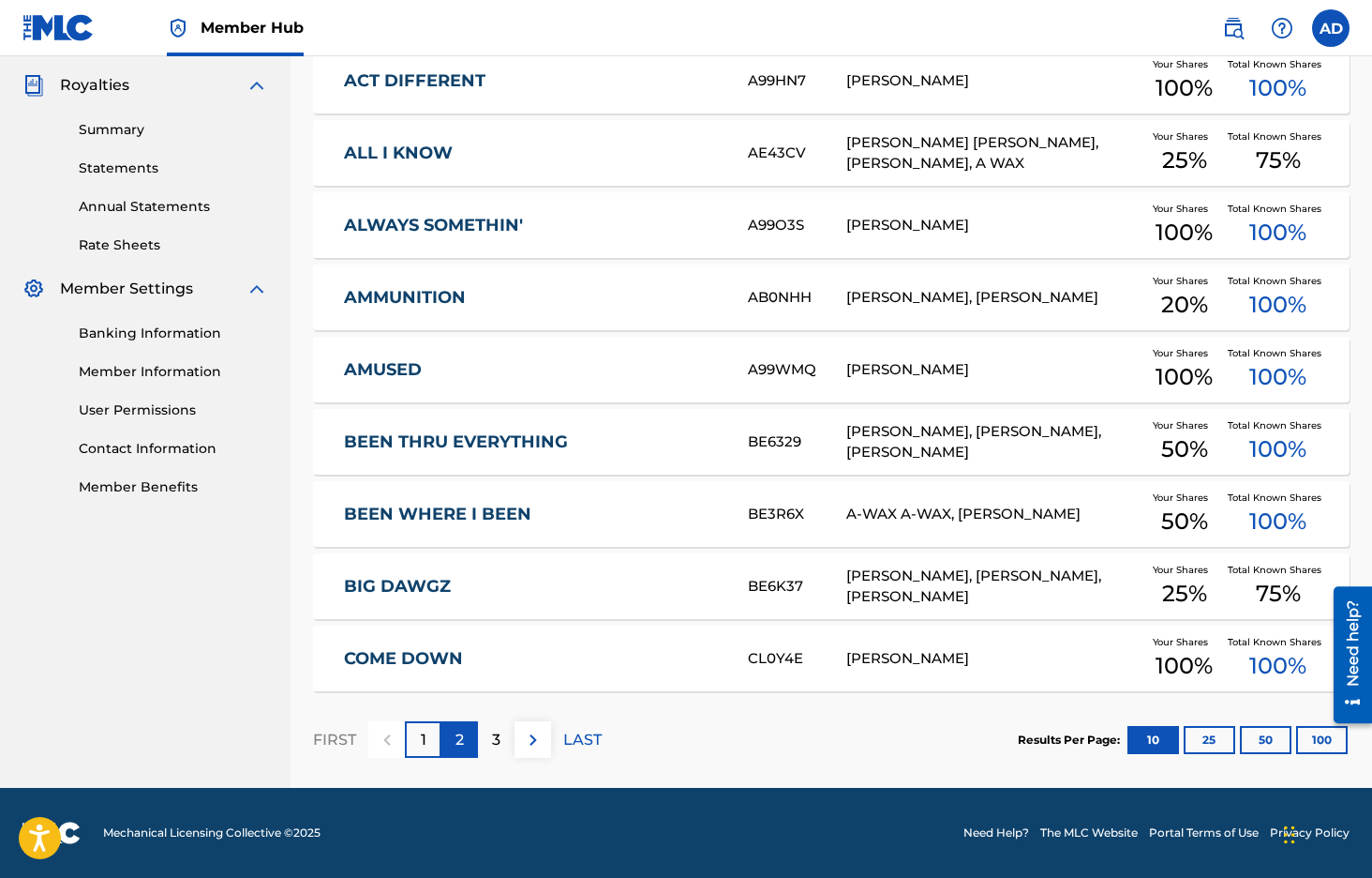
click at [452, 735] on div "2" at bounding box center [460, 739] width 37 height 37
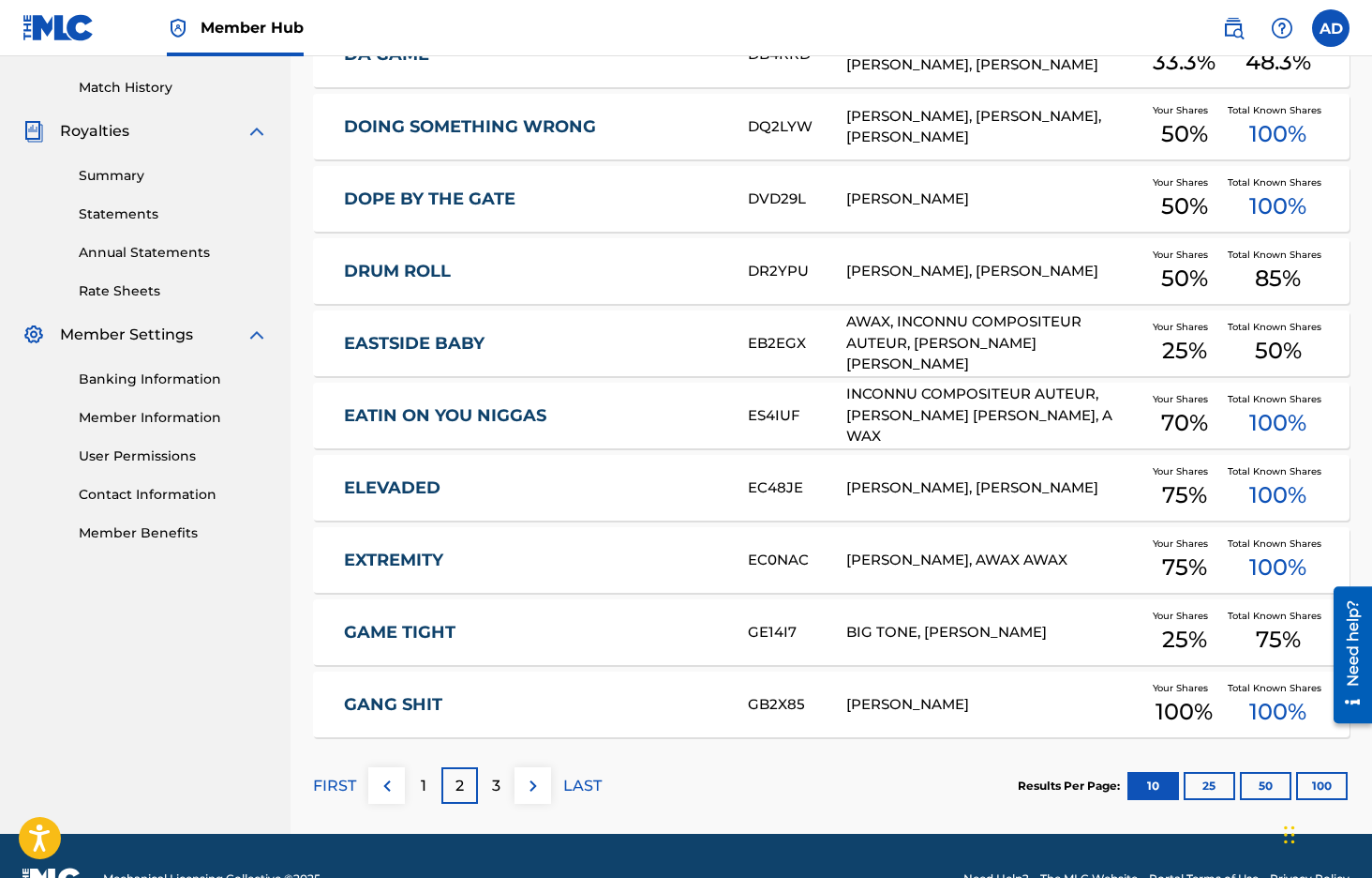
scroll to position [512, 0]
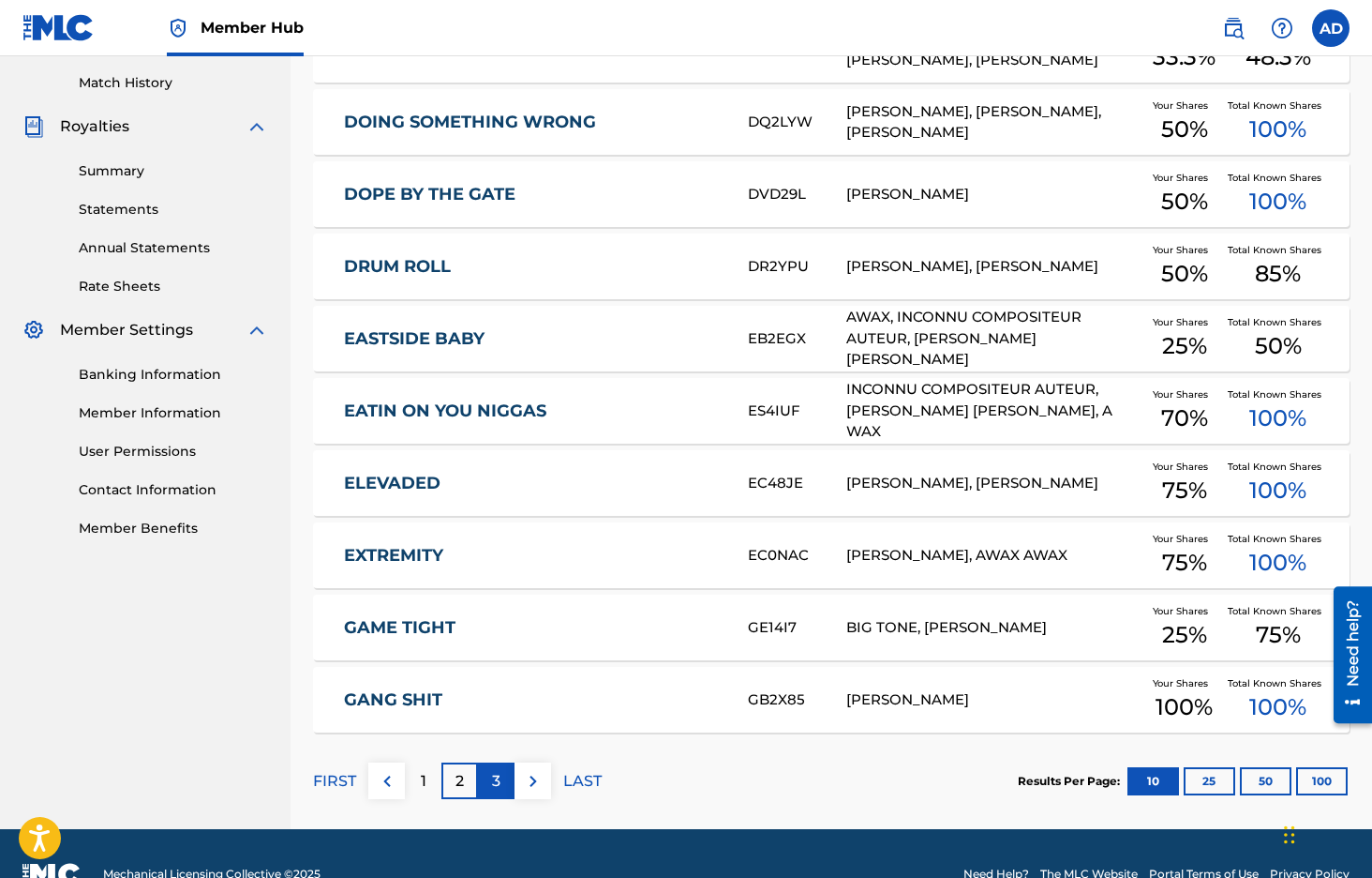
click at [494, 782] on p "3" at bounding box center [496, 781] width 8 height 23
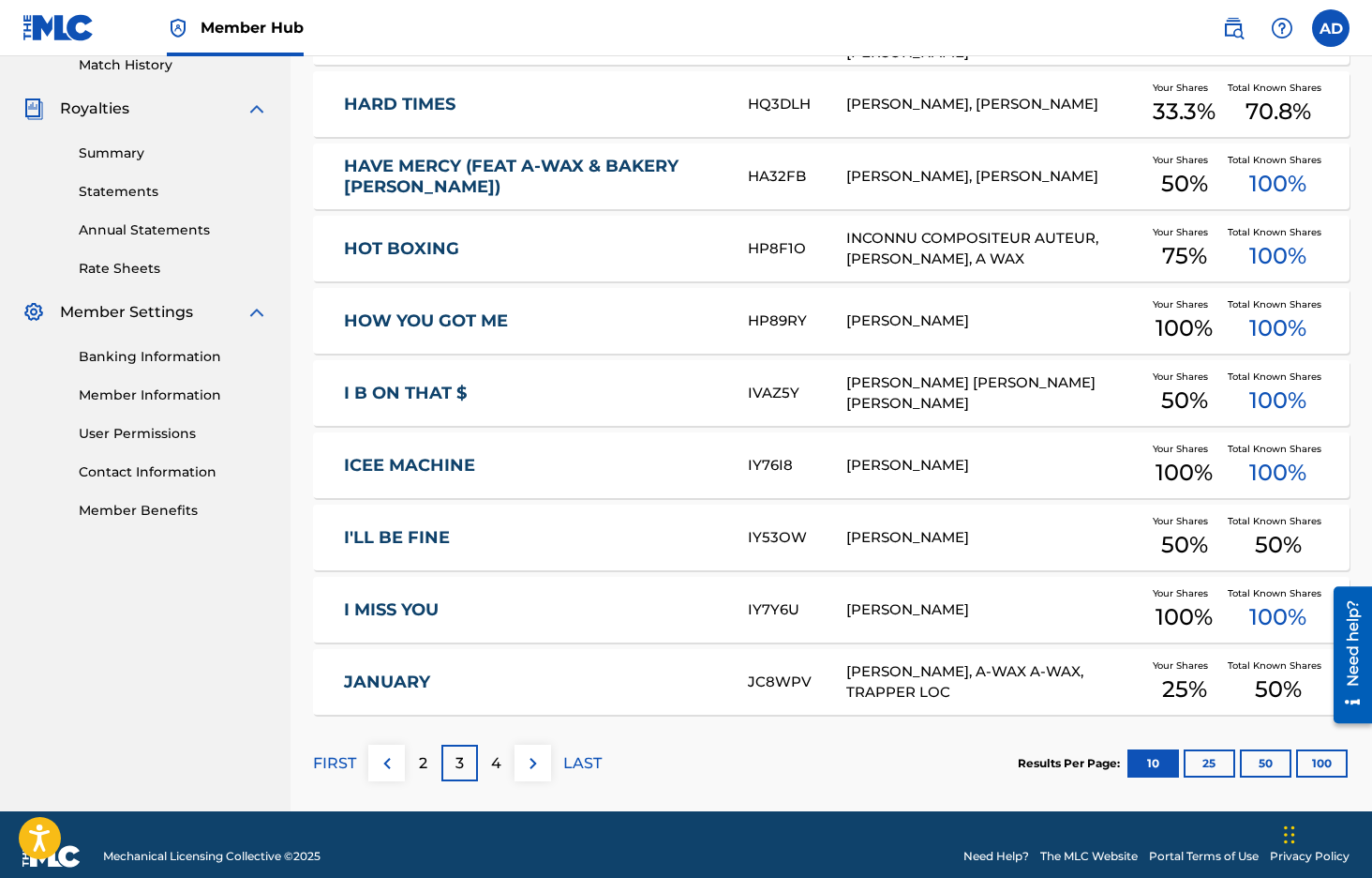
scroll to position [553, 0]
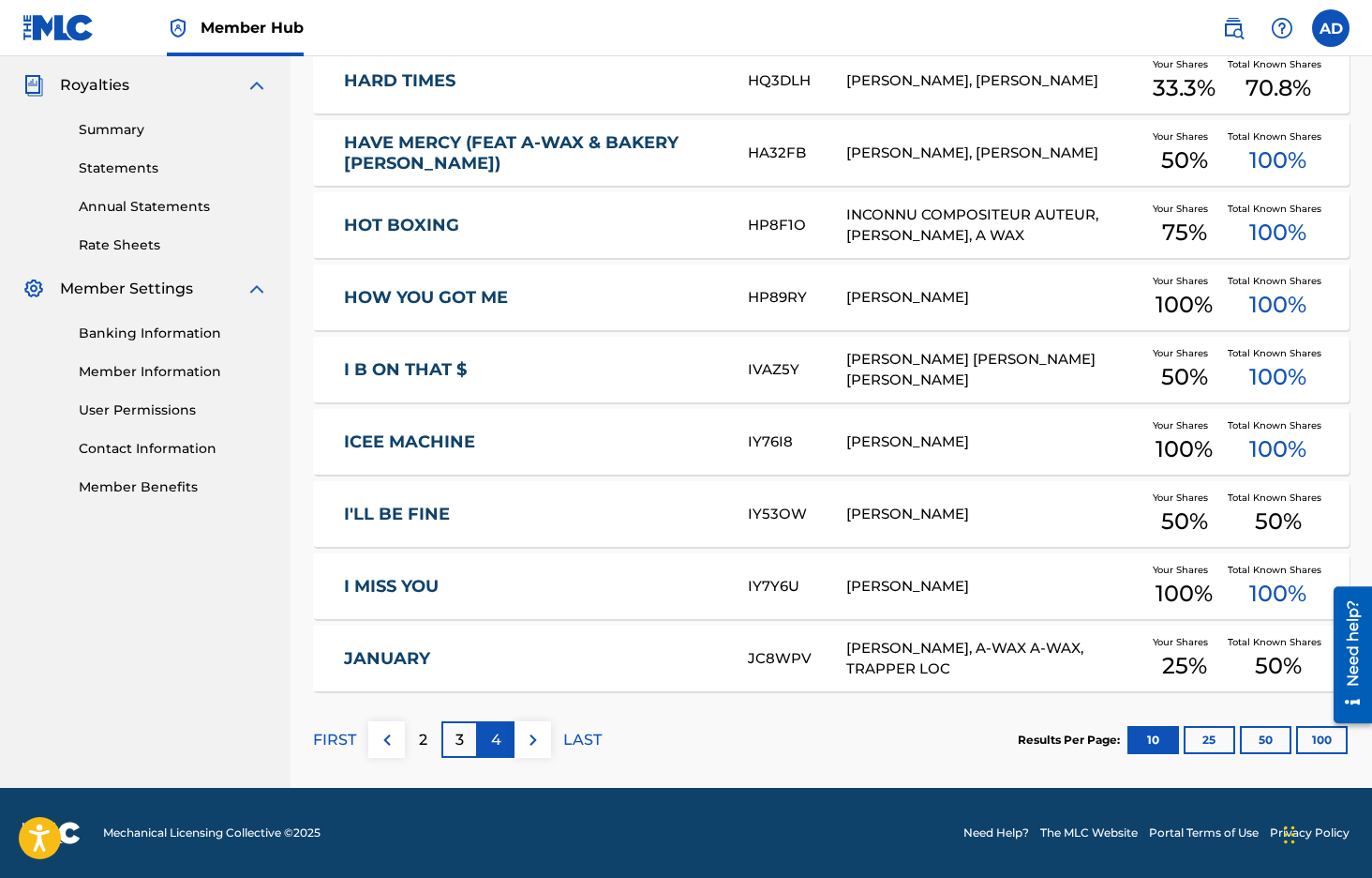
click at [493, 744] on p "4" at bounding box center [496, 740] width 10 height 23
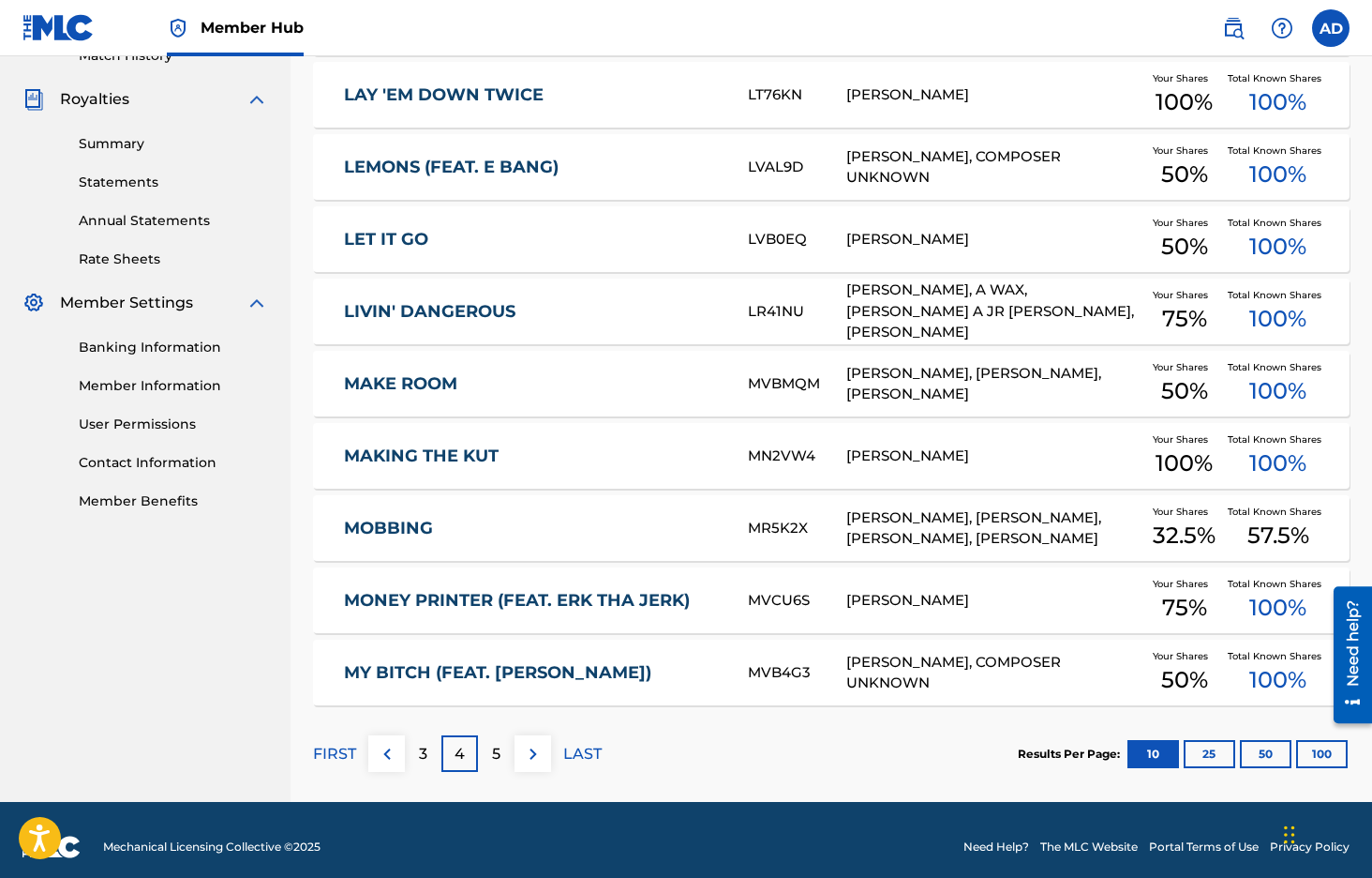
scroll to position [543, 0]
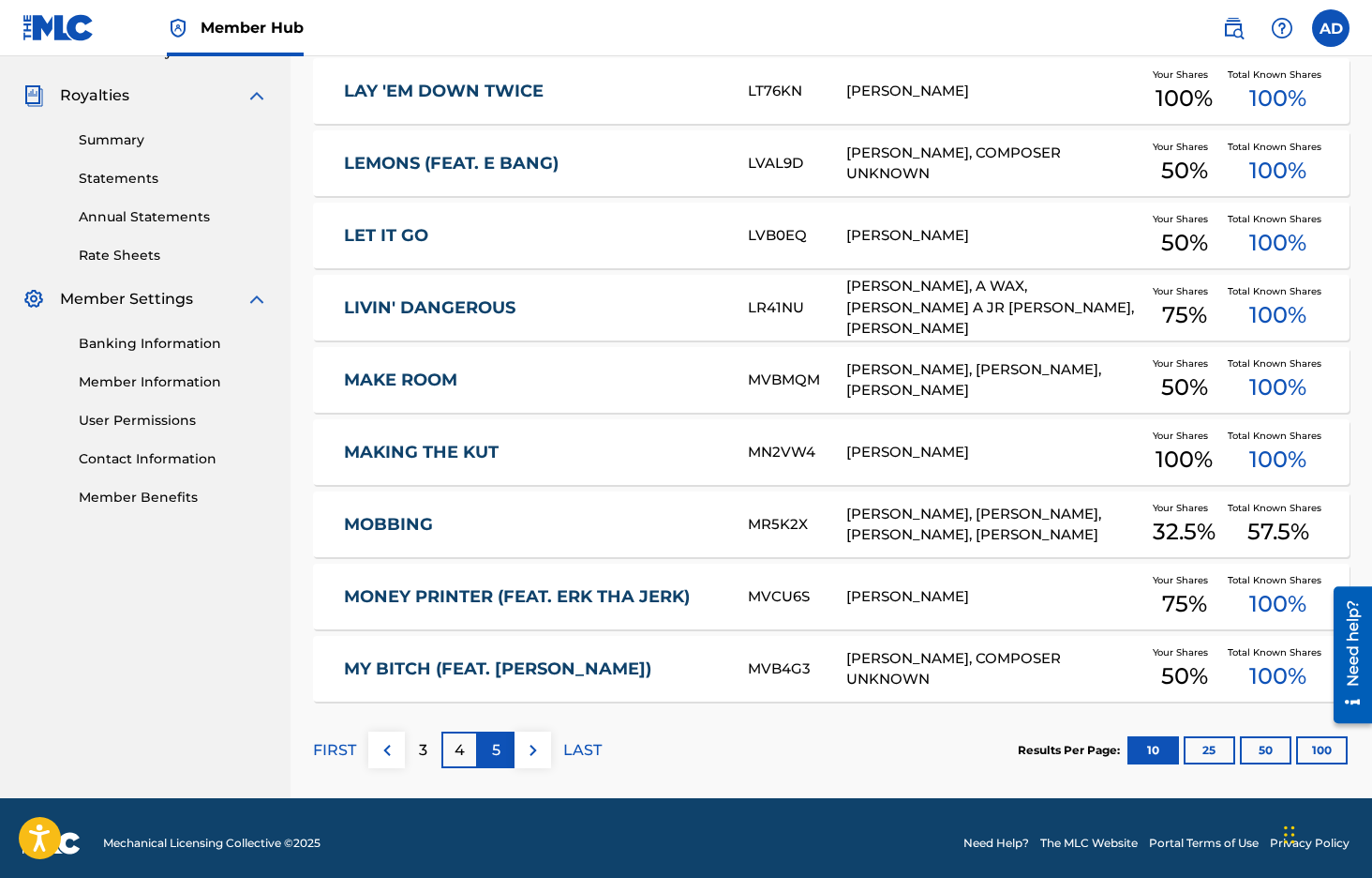
click at [495, 748] on p "5" at bounding box center [496, 750] width 8 height 23
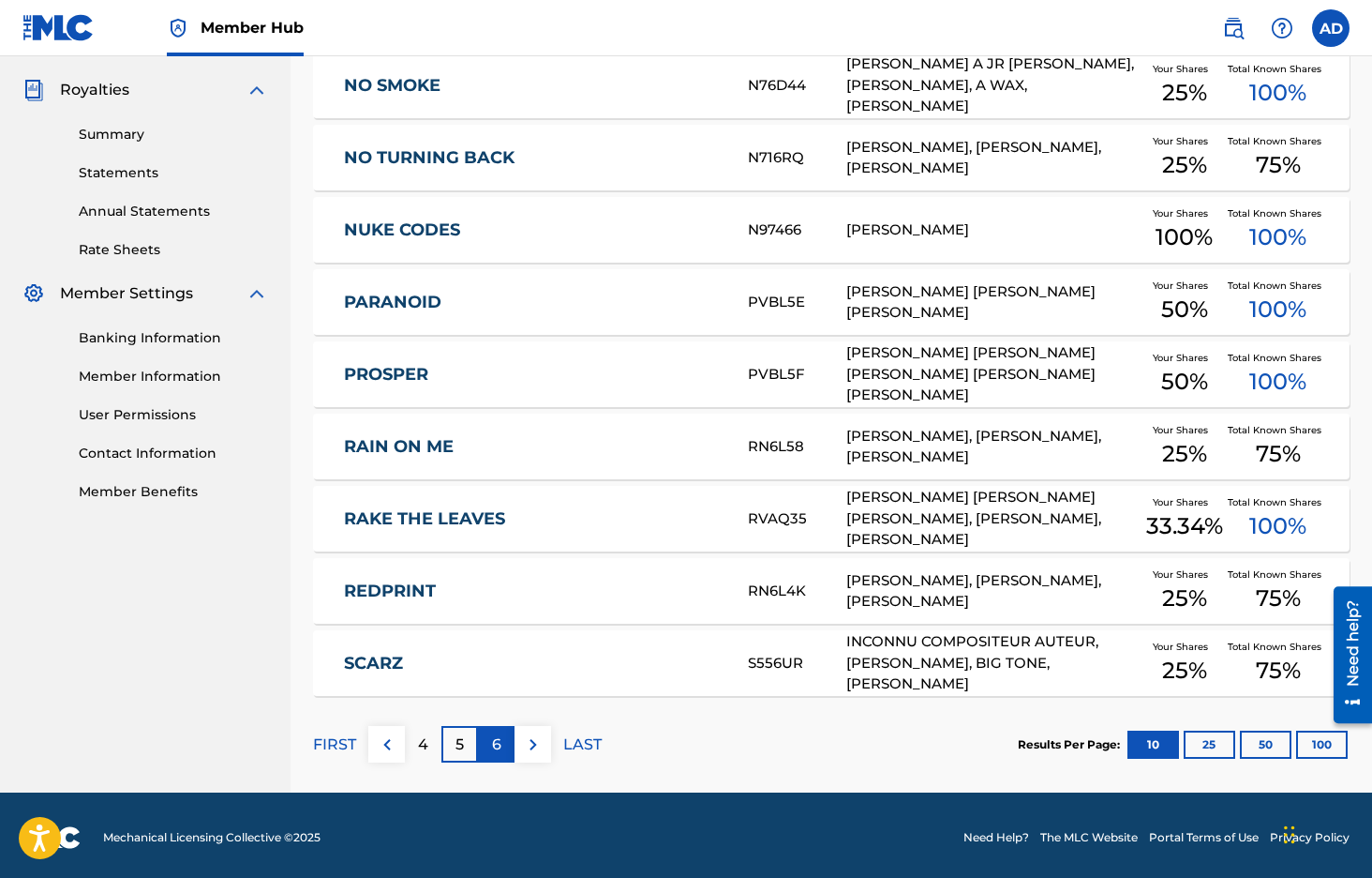
scroll to position [553, 0]
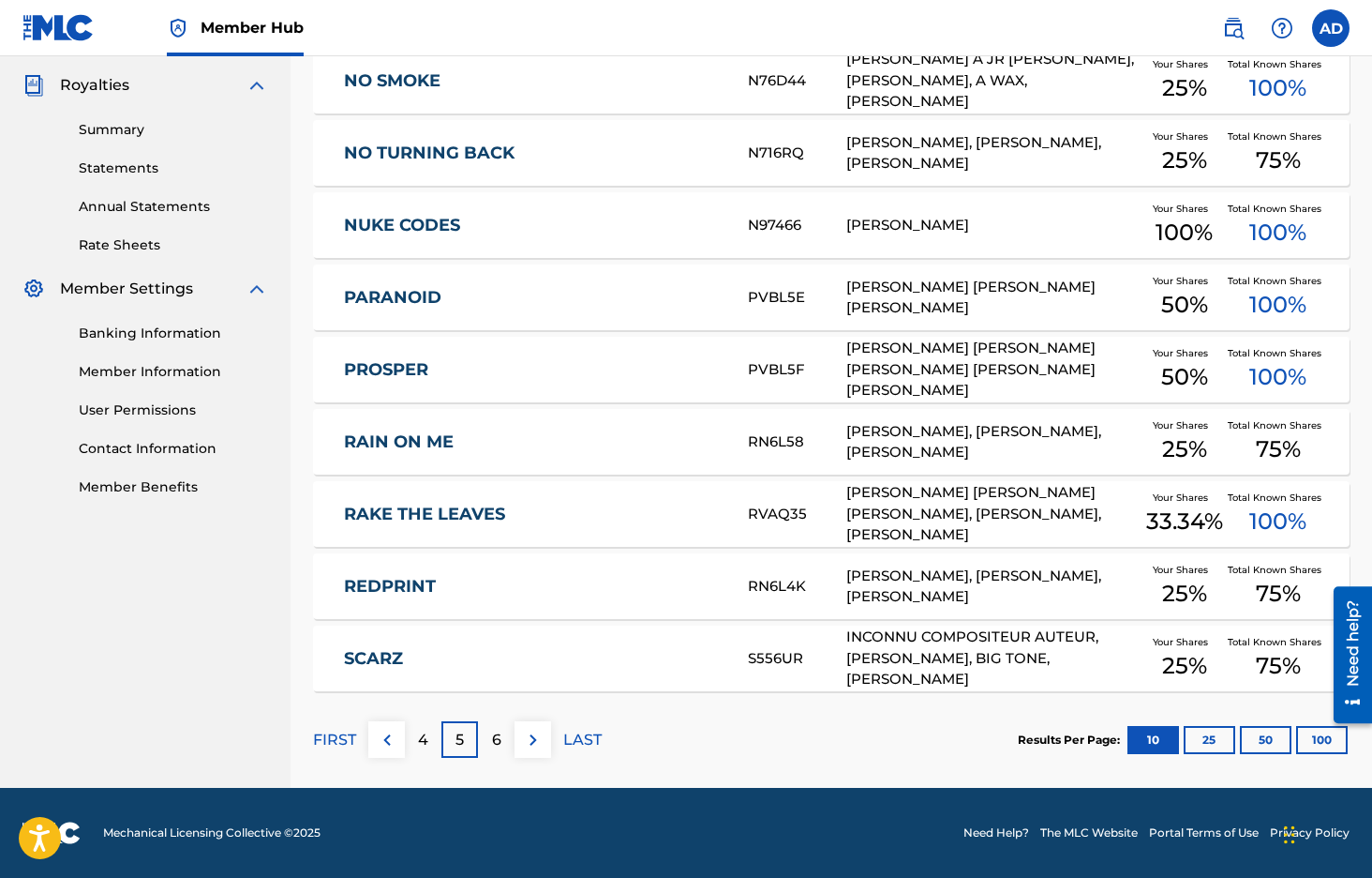
click at [385, 229] on link "NUKE CODES" at bounding box center [533, 225] width 378 height 22
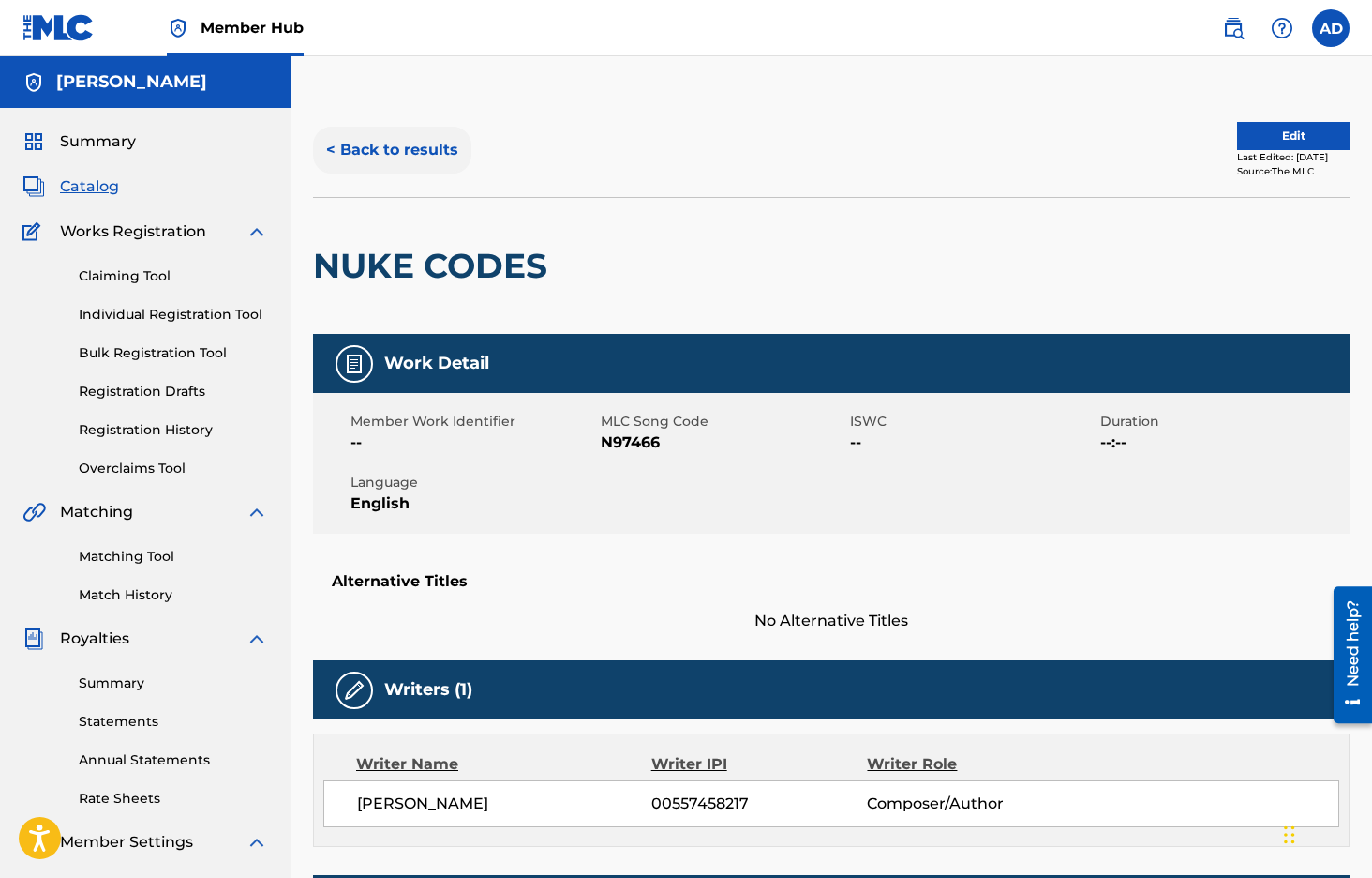
click at [366, 139] on button "< Back to results" at bounding box center [392, 149] width 159 height 47
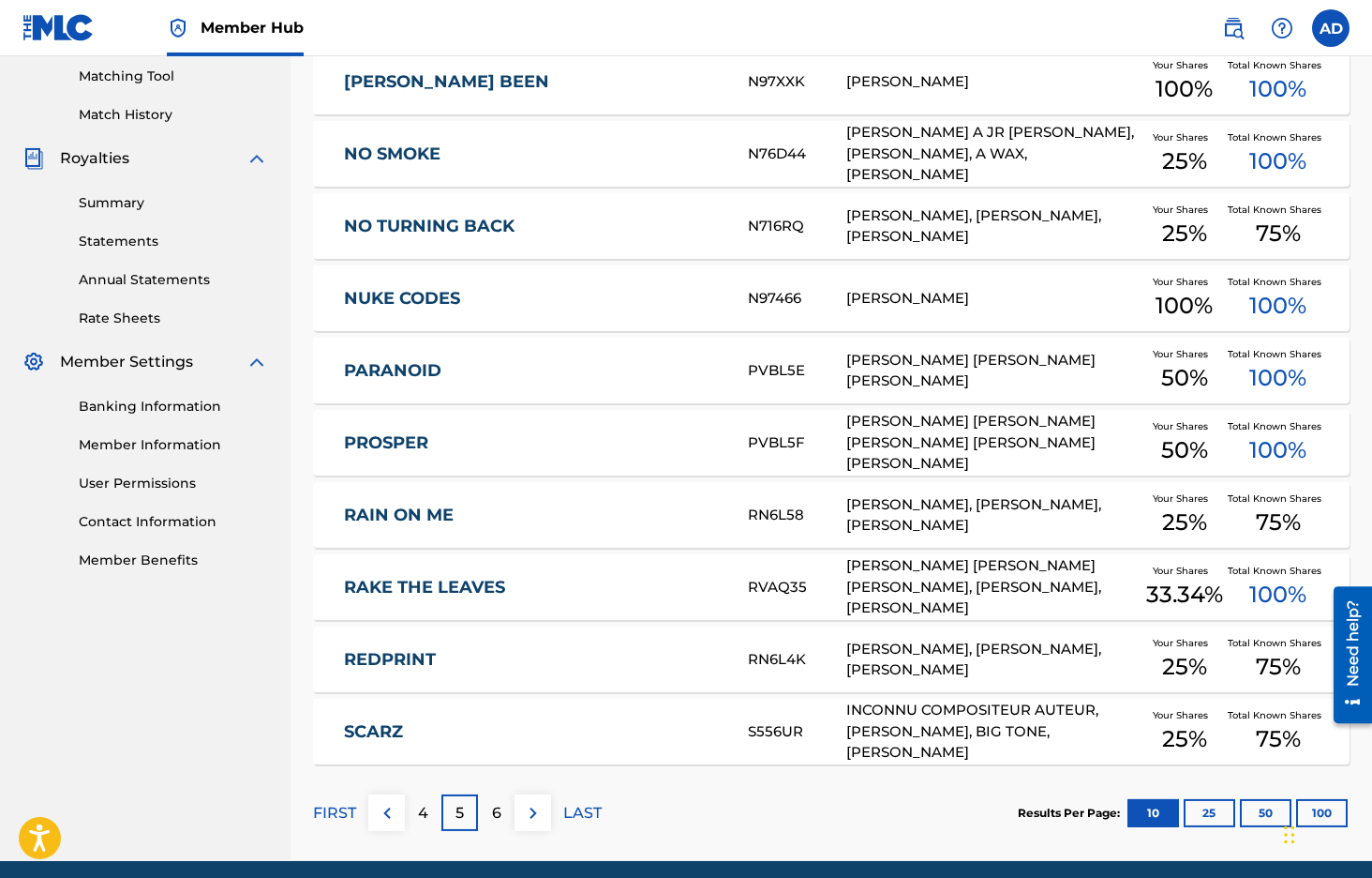
scroll to position [553, 0]
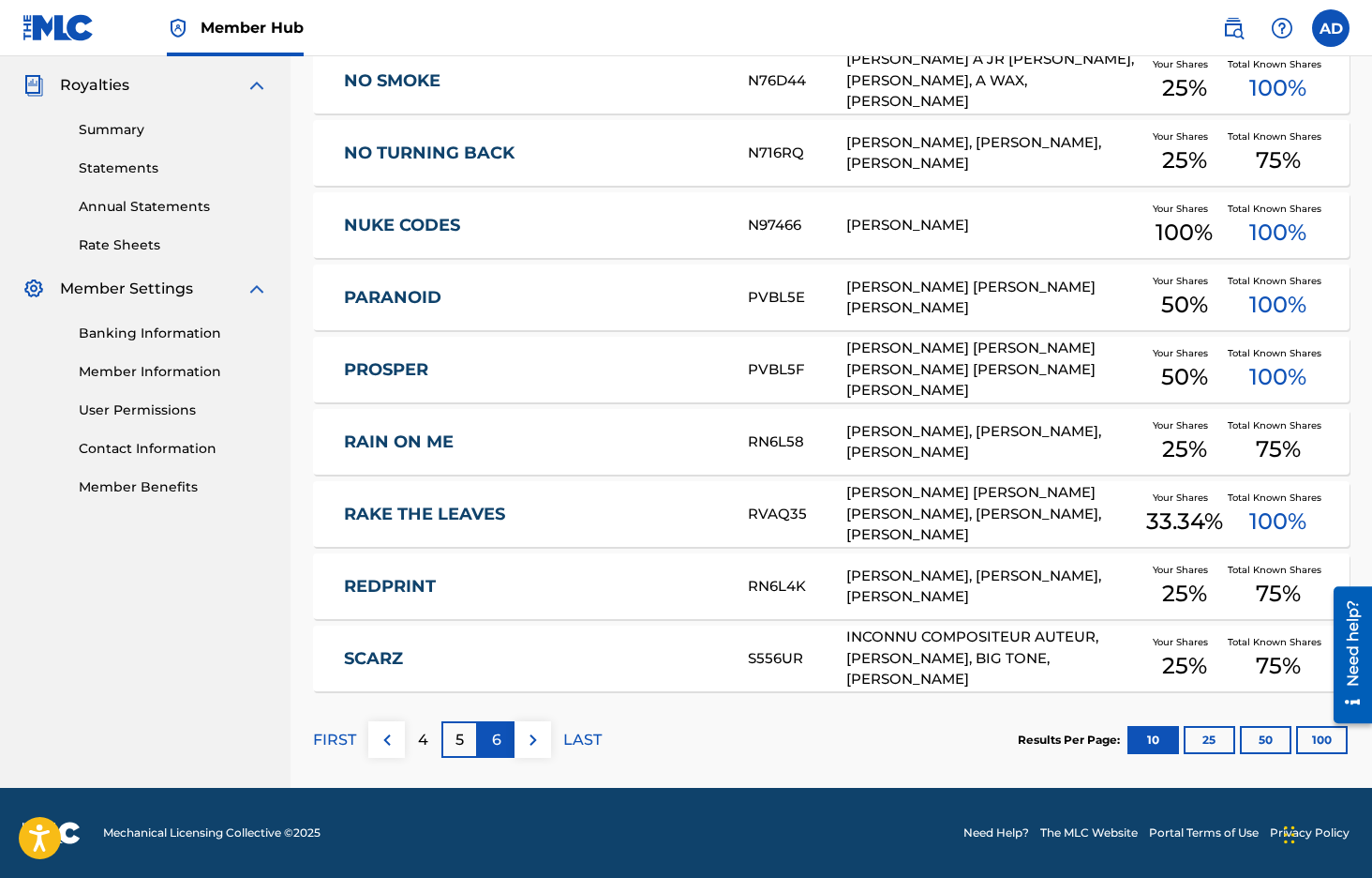
click at [499, 747] on p "6" at bounding box center [496, 740] width 9 height 23
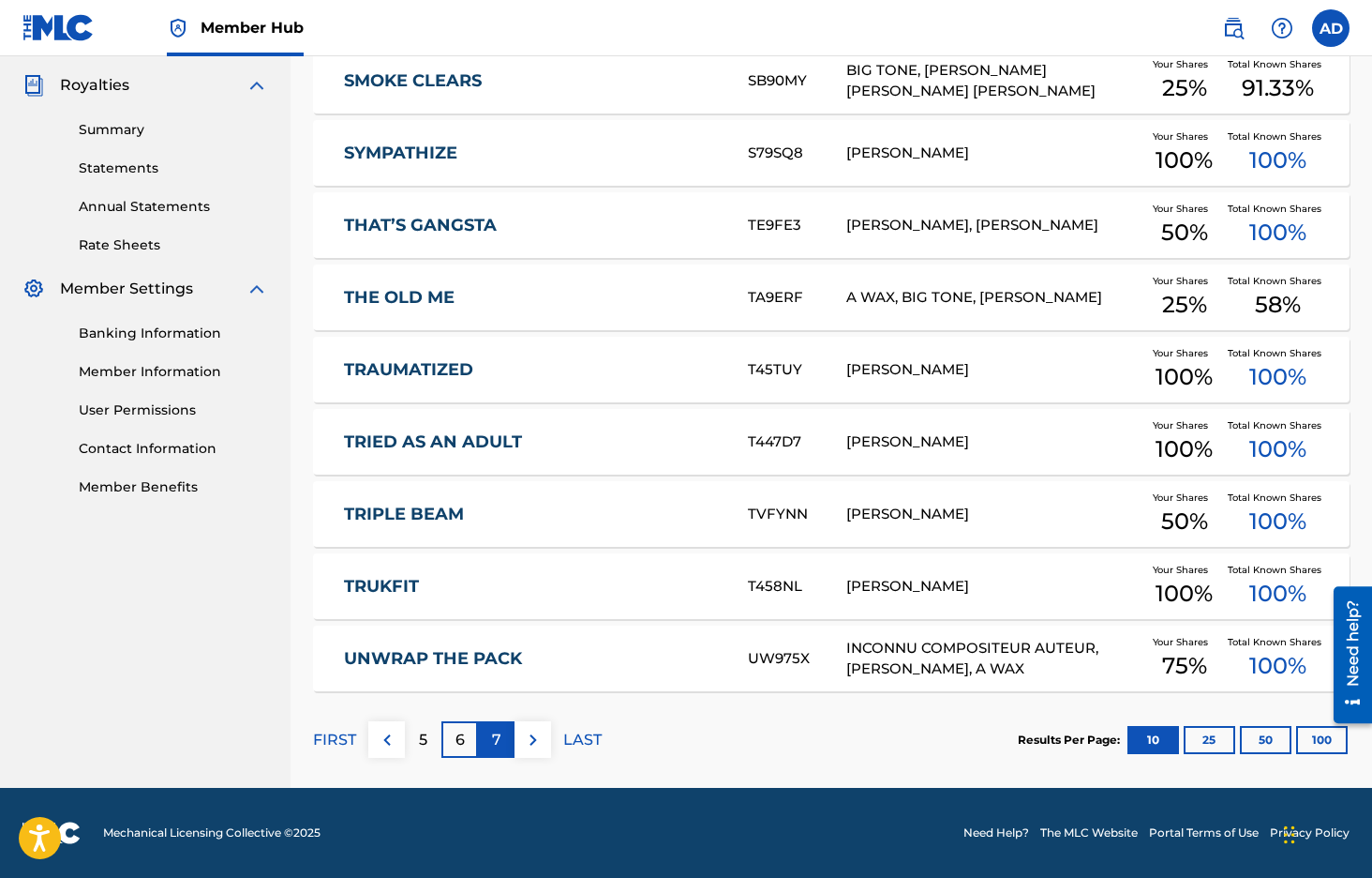
click at [495, 742] on p "7" at bounding box center [496, 740] width 9 height 23
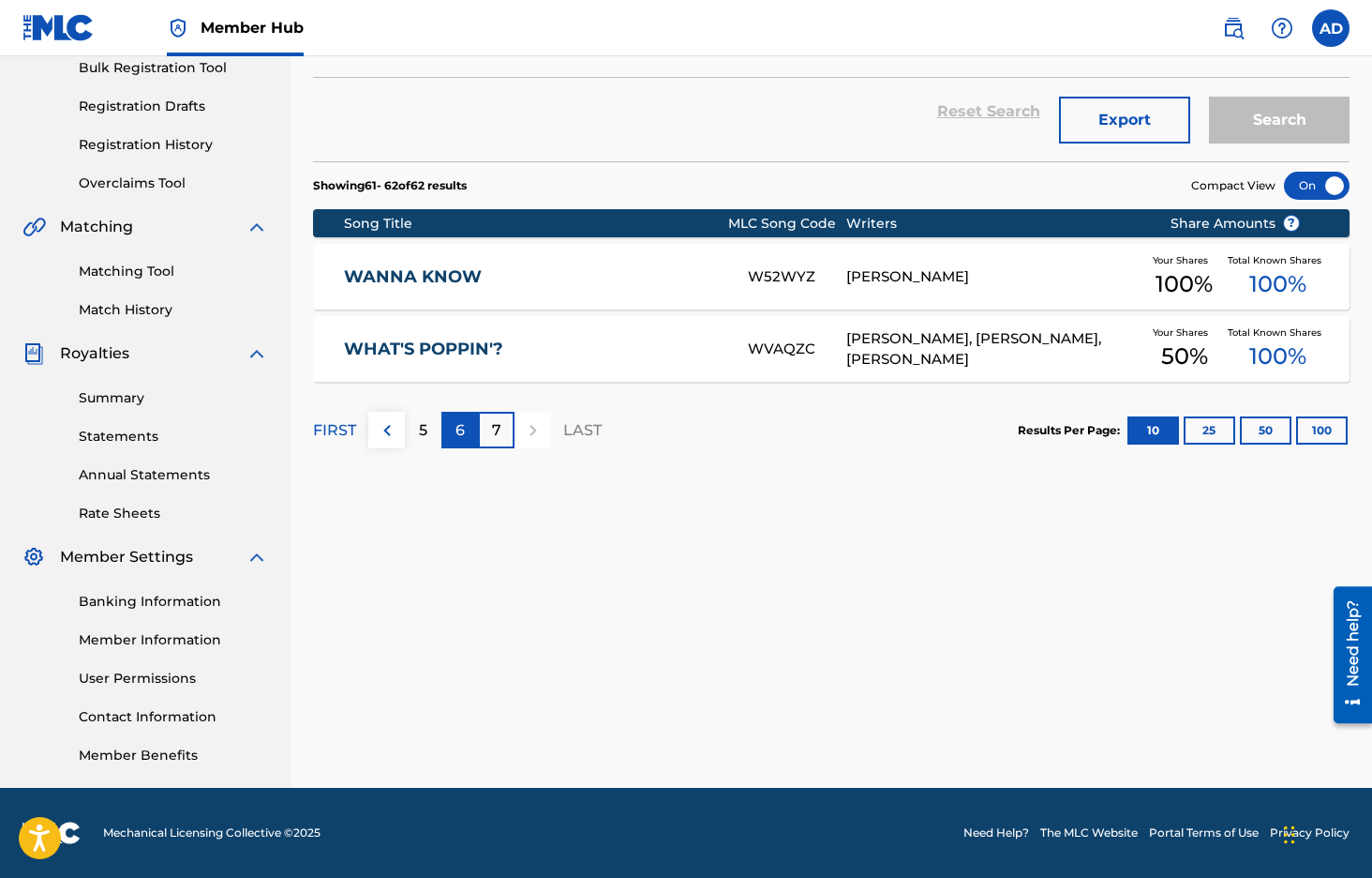
click at [461, 426] on p "6" at bounding box center [460, 430] width 9 height 23
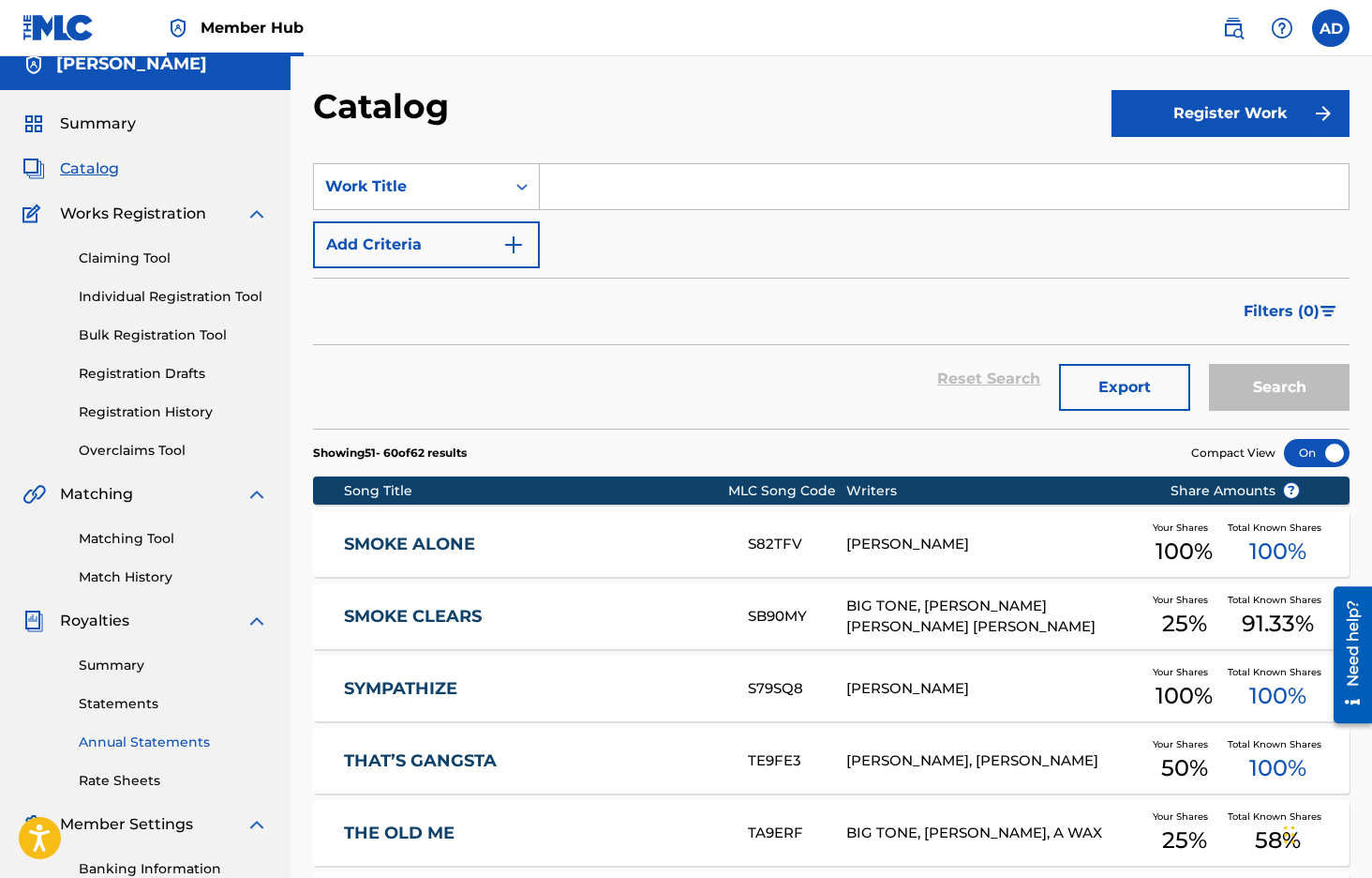
scroll to position [0, 0]
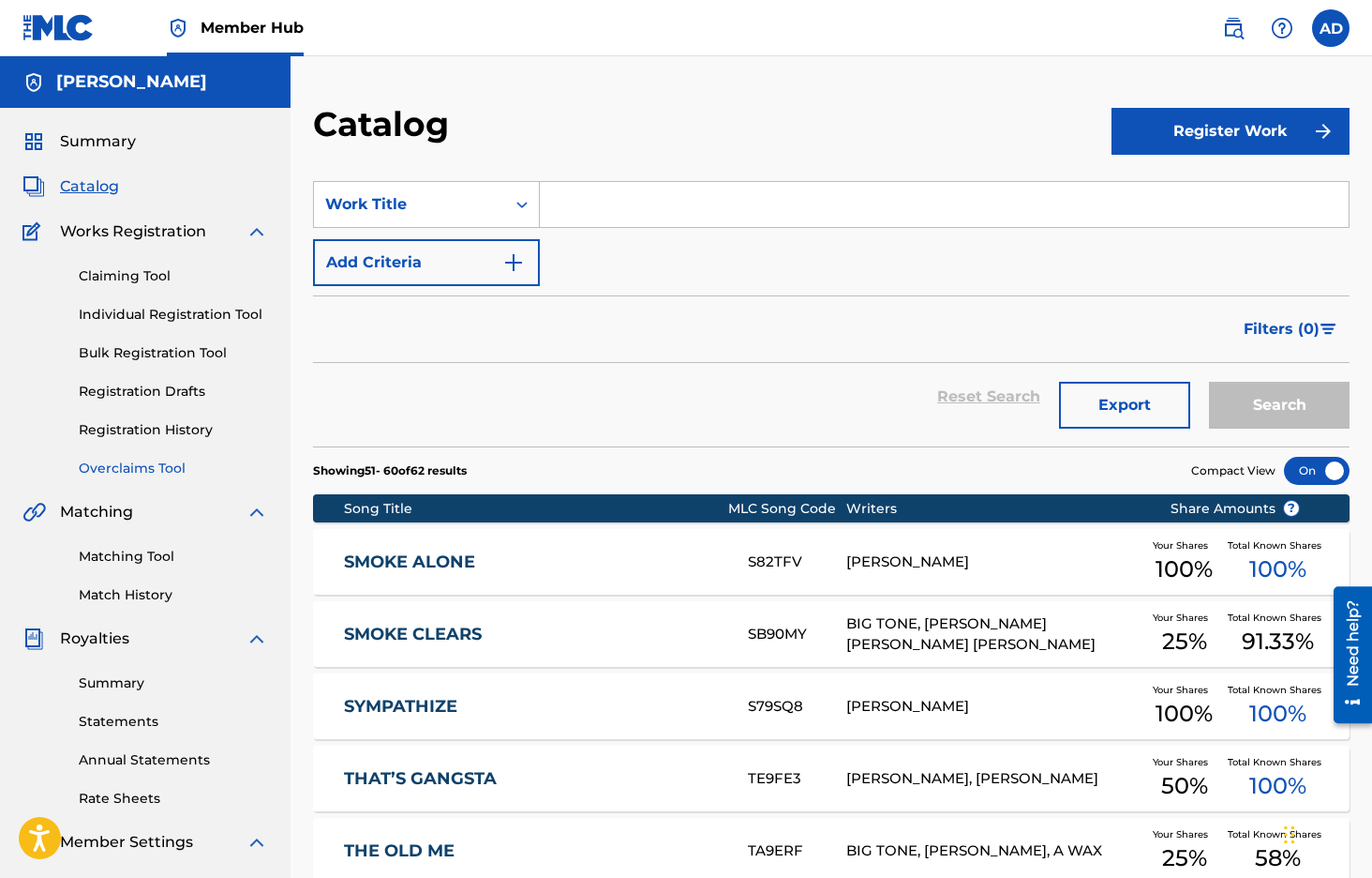
click at [126, 463] on link "Overclaims Tool" at bounding box center [173, 469] width 190 height 20
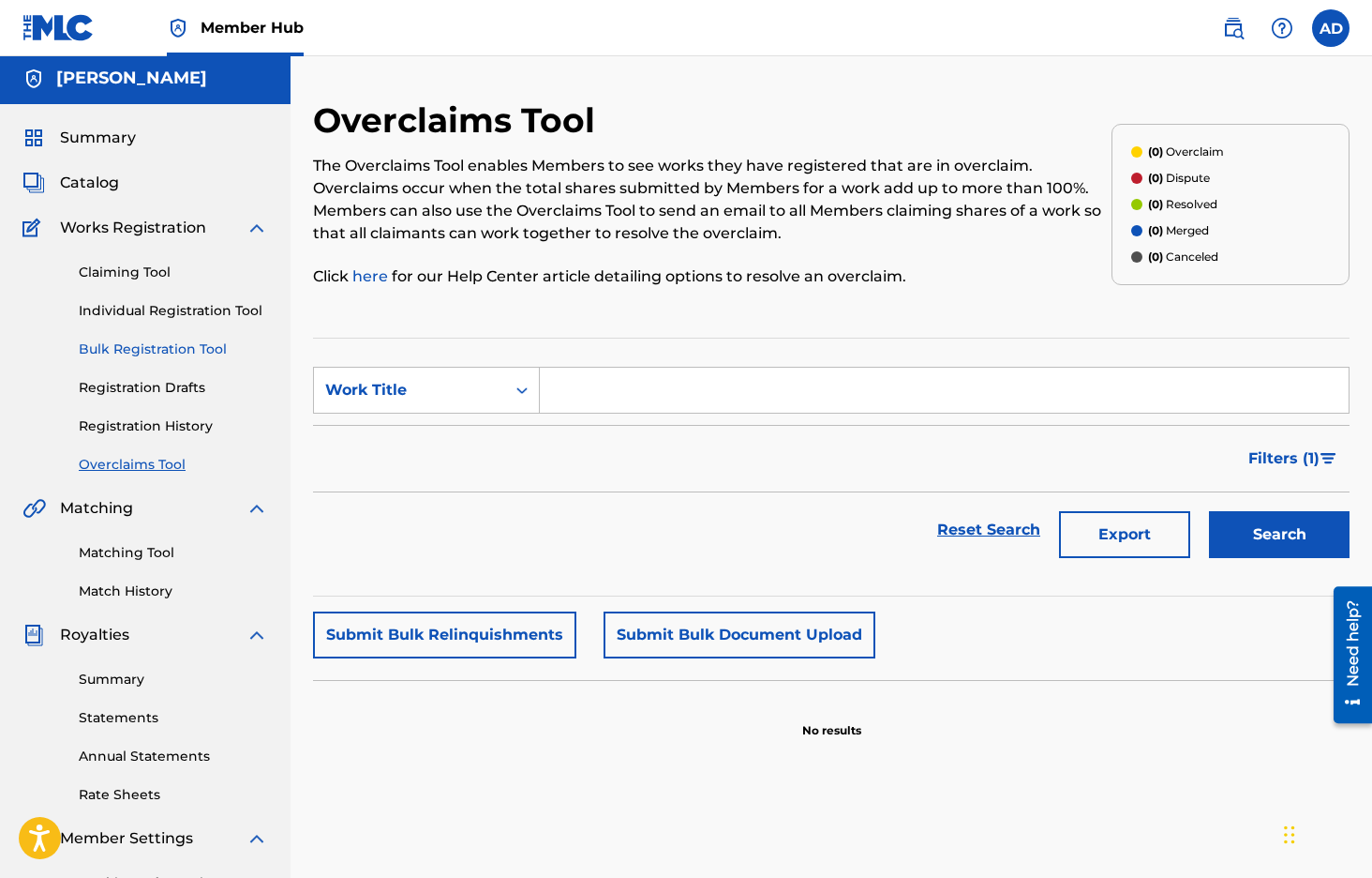
scroll to position [2, 0]
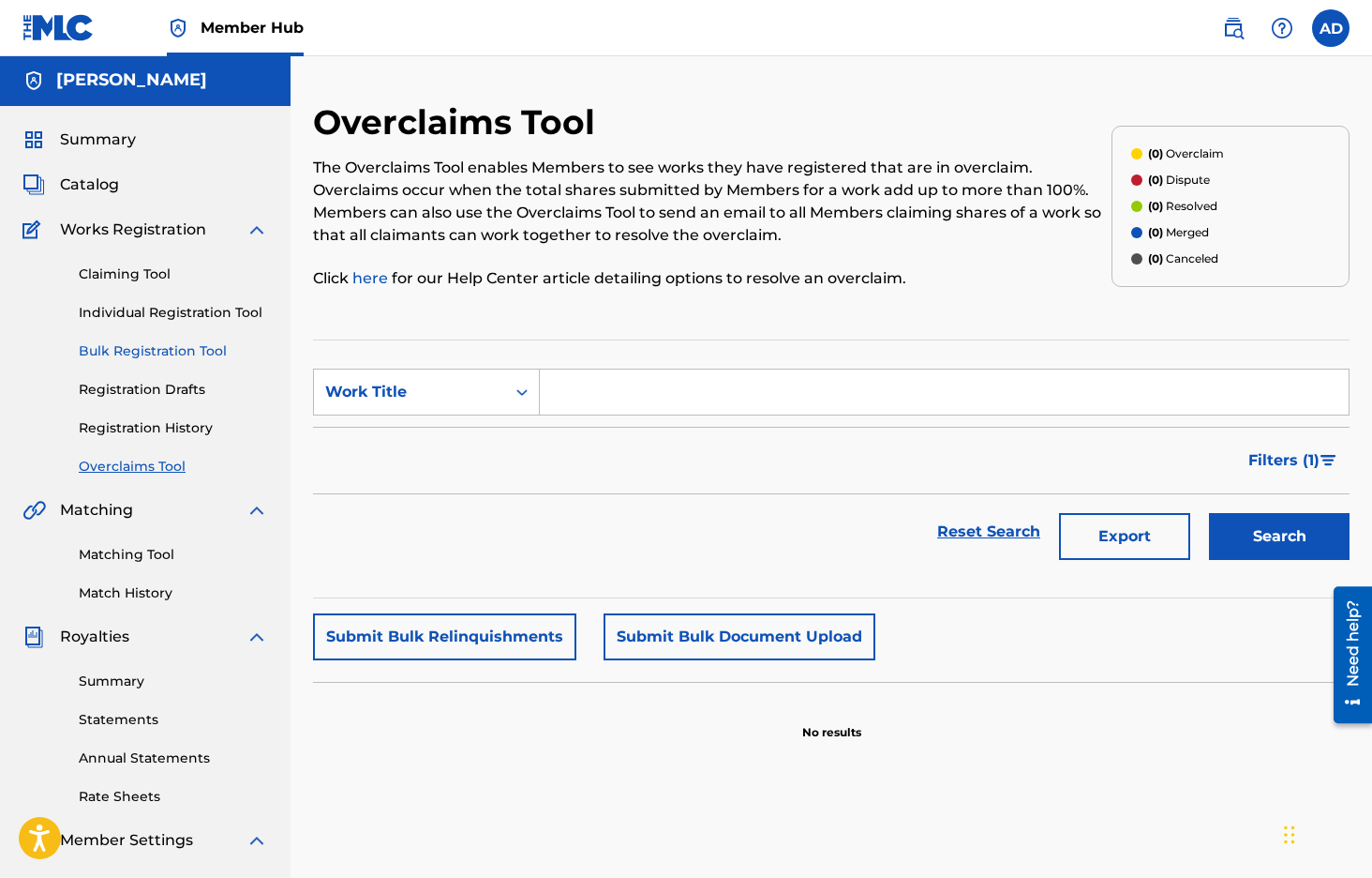
click at [167, 351] on link "Bulk Registration Tool" at bounding box center [173, 352] width 190 height 20
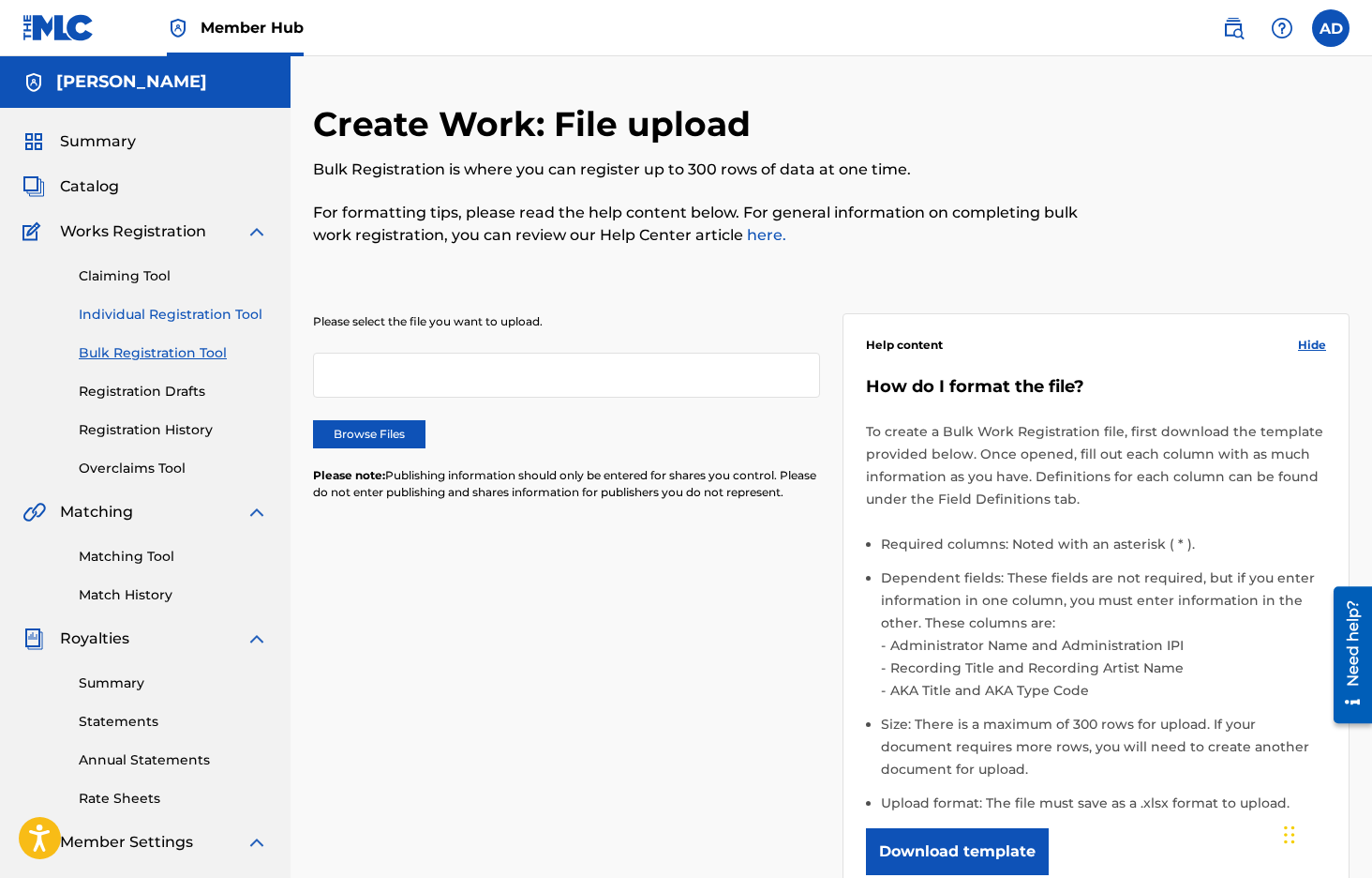
click at [179, 311] on link "Individual Registration Tool" at bounding box center [173, 315] width 190 height 20
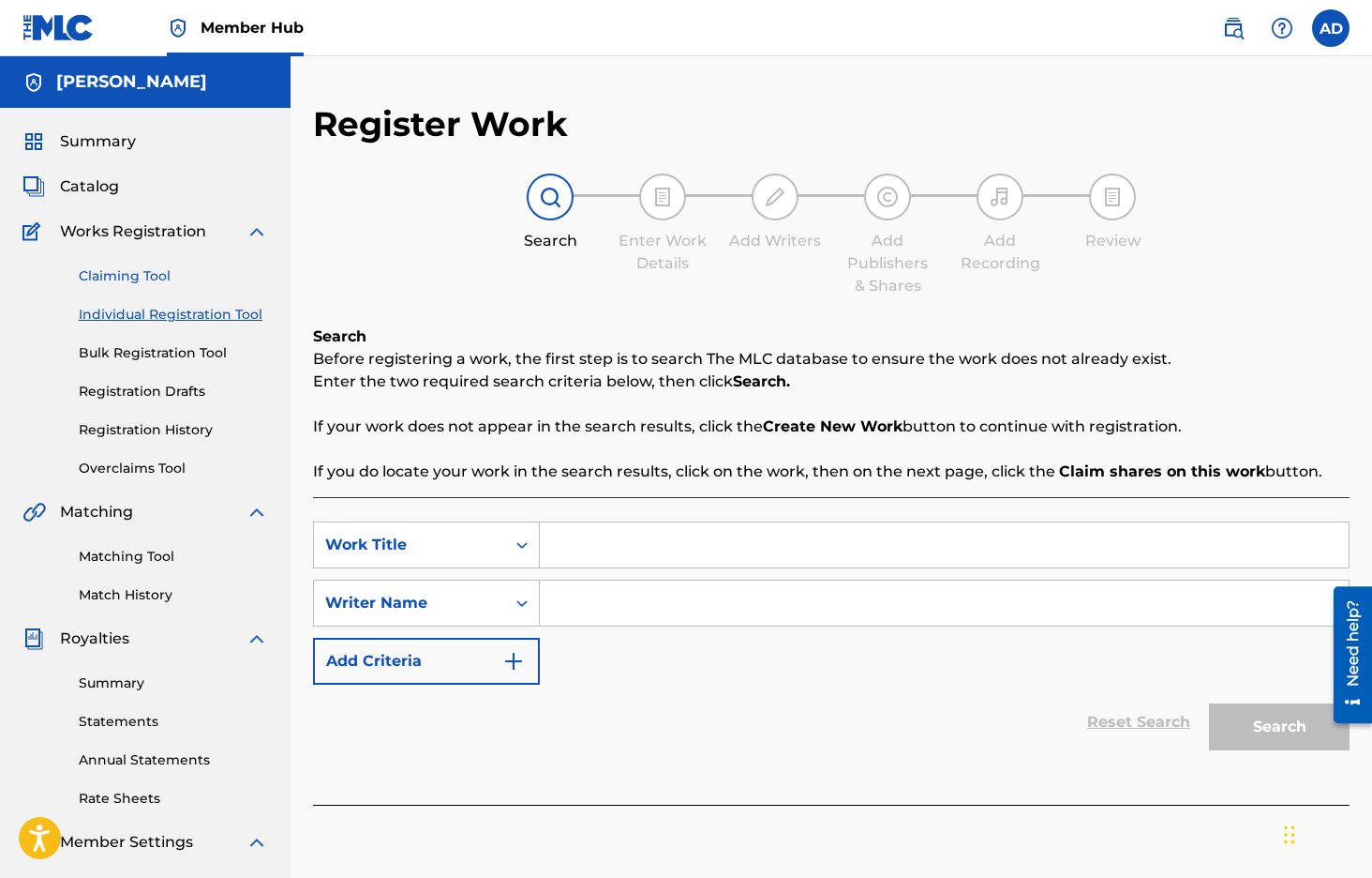
click at [155, 280] on link "Claiming Tool" at bounding box center [173, 276] width 190 height 20
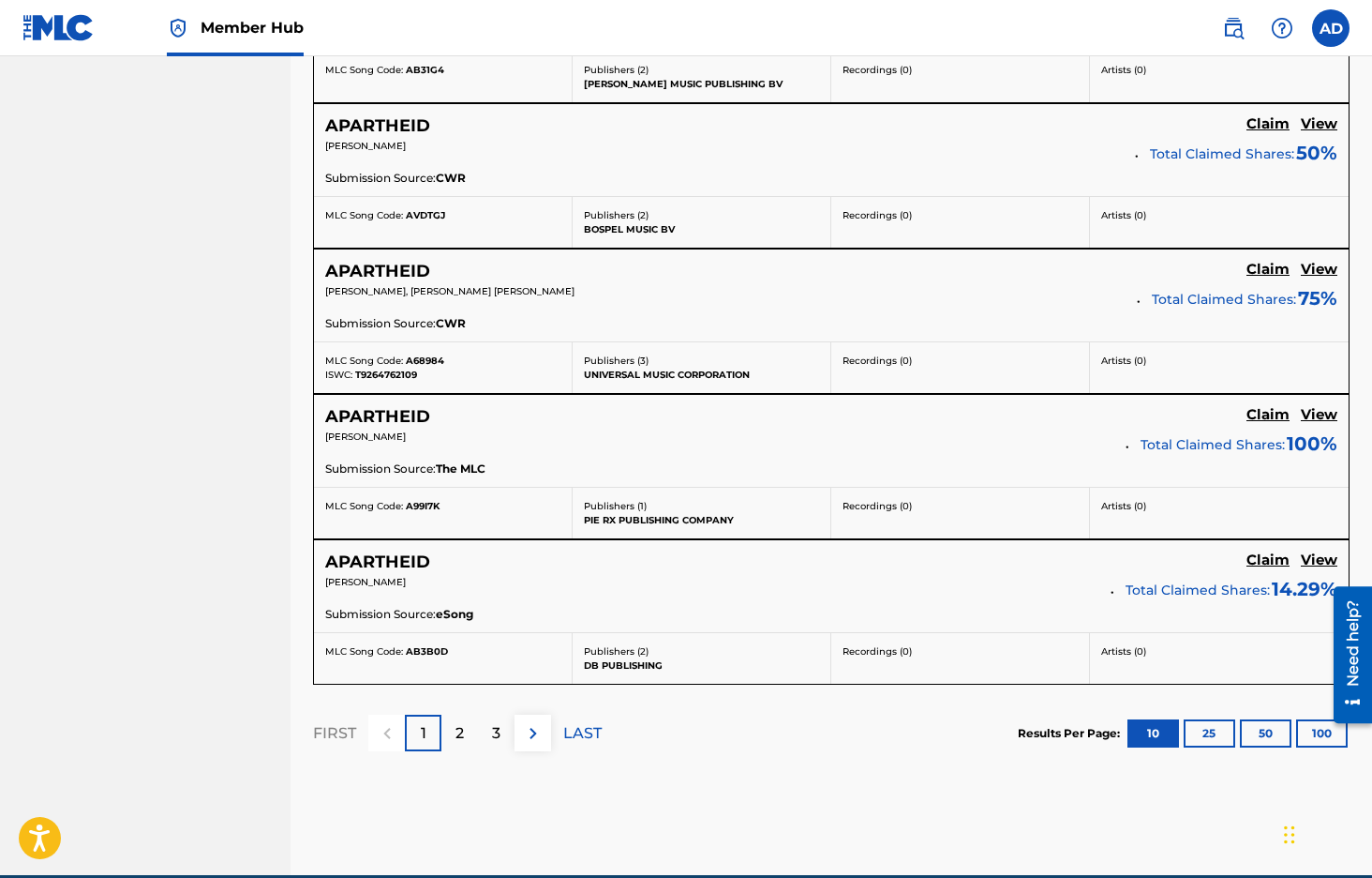
scroll to position [1532, 0]
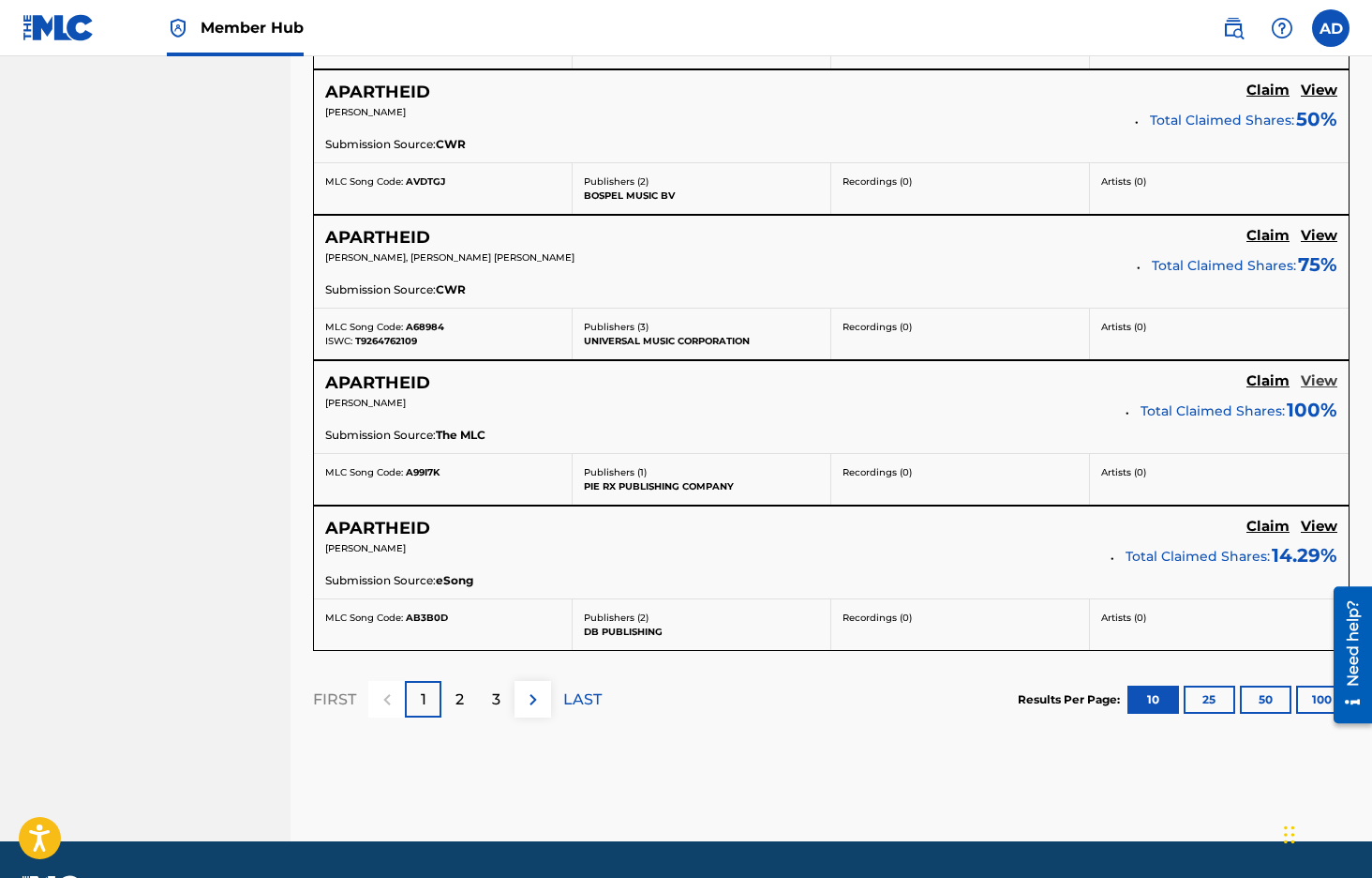
click at [1326, 380] on h5 "View" at bounding box center [1319, 381] width 37 height 18
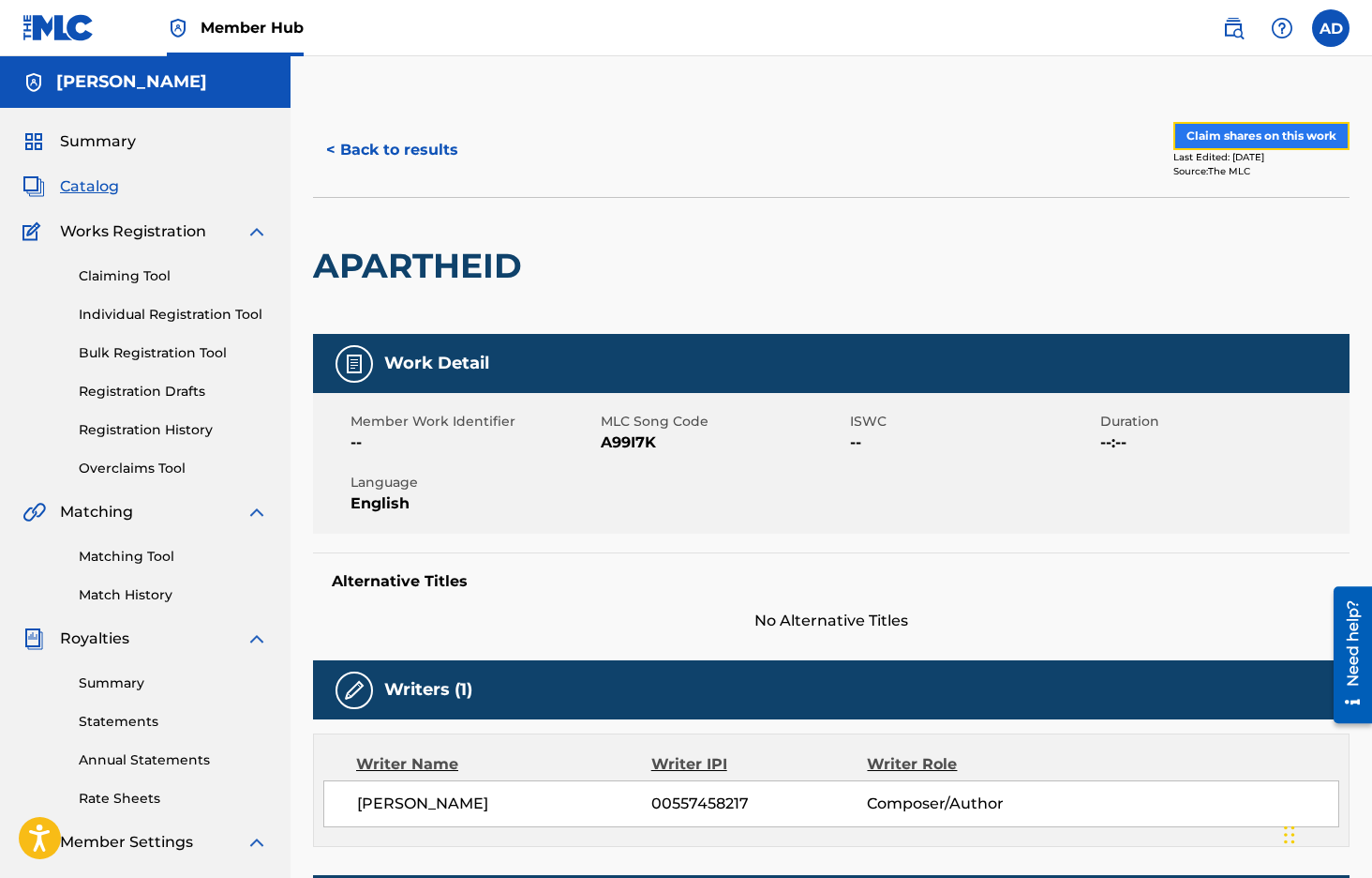
click at [1200, 141] on button "Claim shares on this work" at bounding box center [1262, 136] width 177 height 28
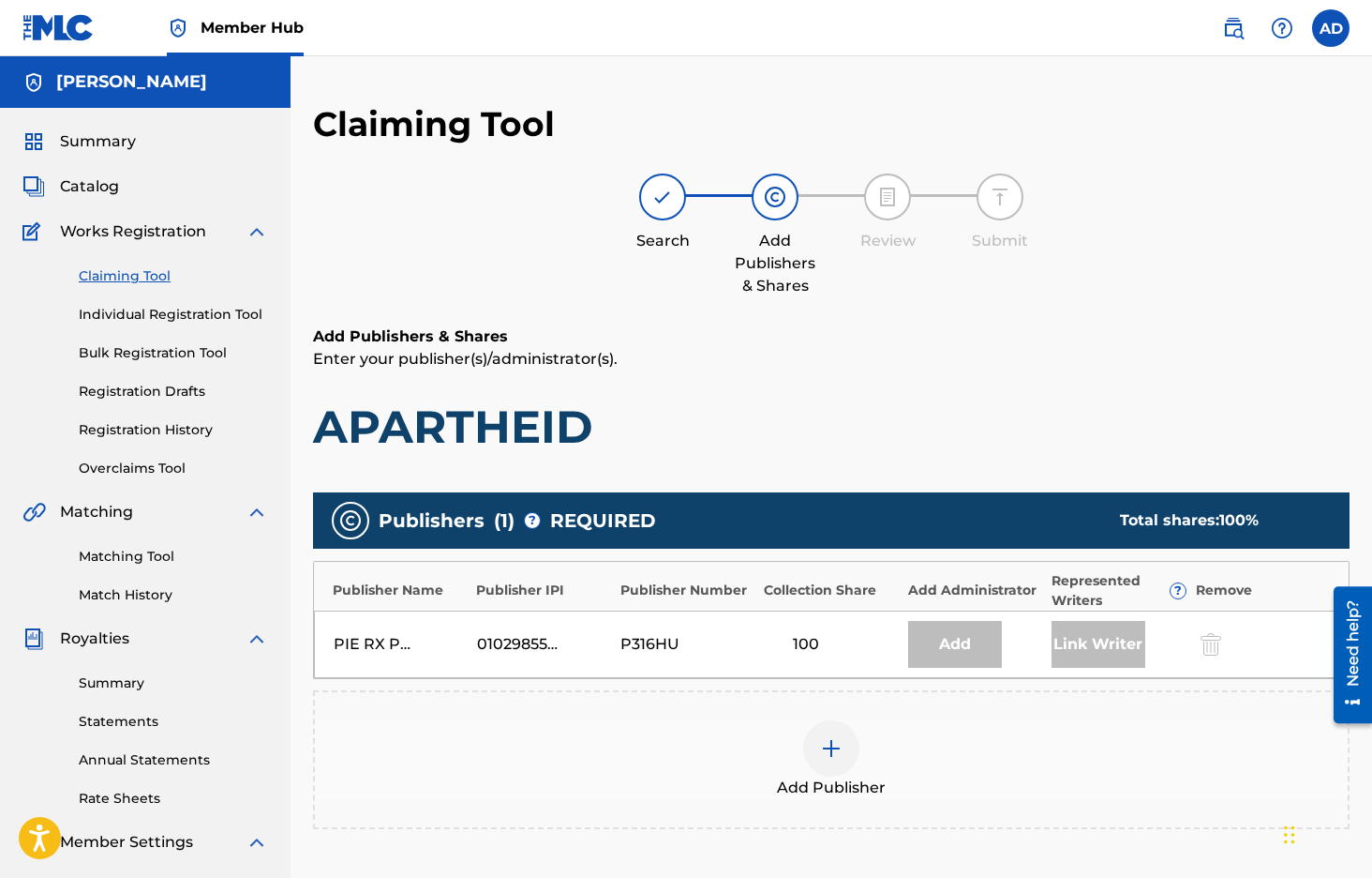
click at [1082, 646] on div "Link Writer" at bounding box center [1098, 644] width 93 height 47
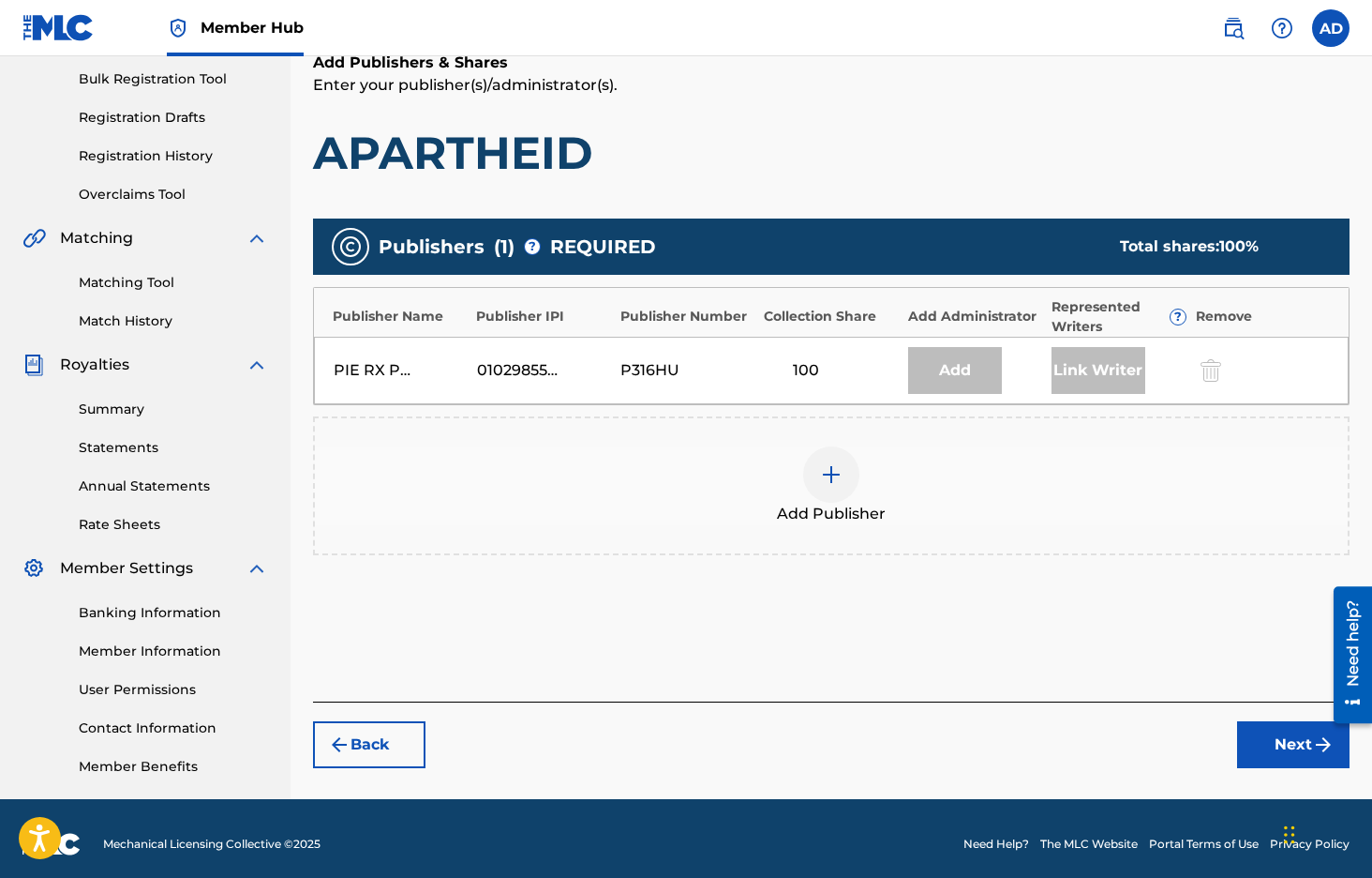
scroll to position [285, 0]
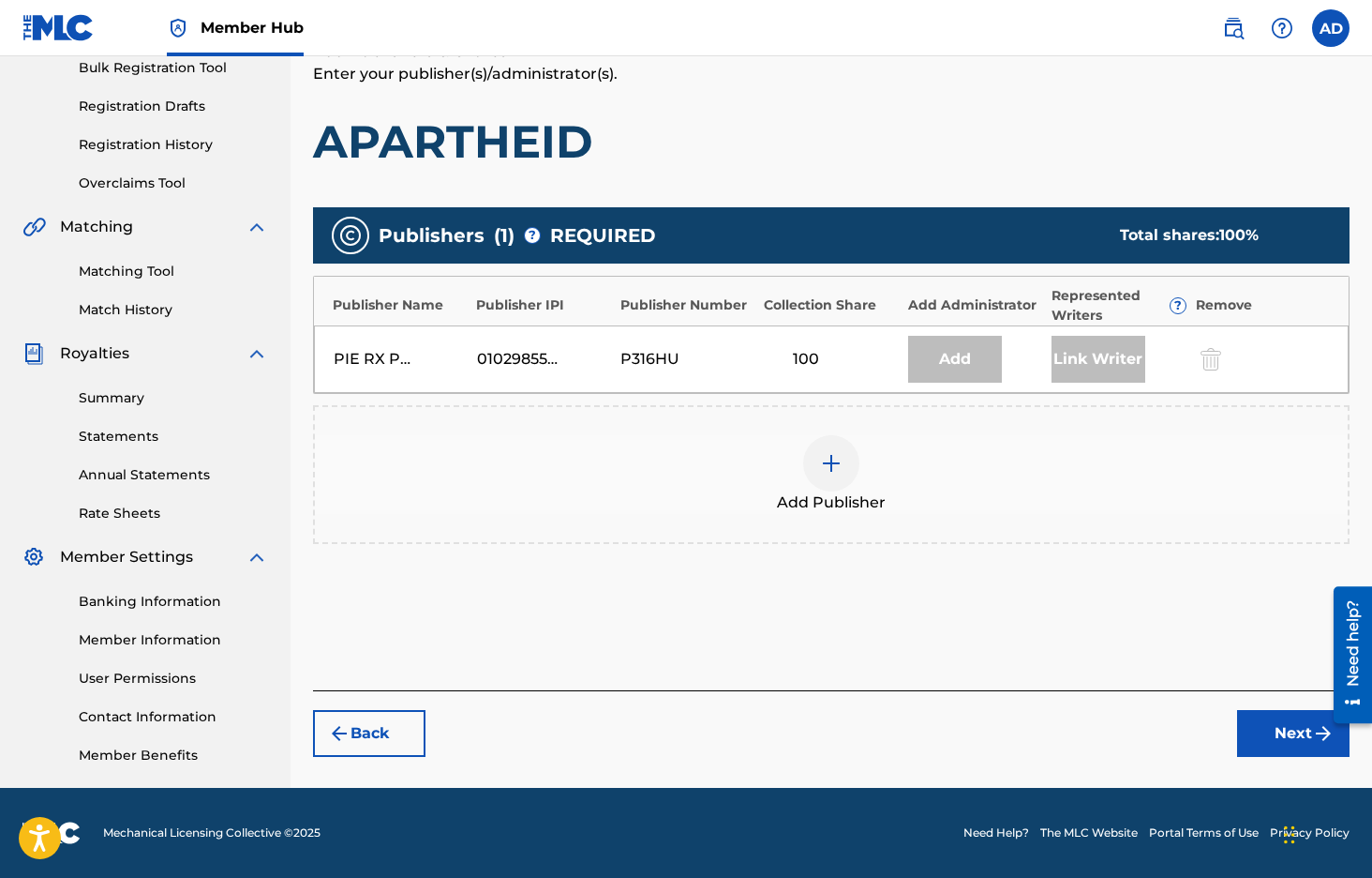
click at [1127, 344] on div "Link Writer" at bounding box center [1098, 359] width 93 height 47
click at [1114, 345] on div "Link Writer" at bounding box center [1098, 359] width 93 height 47
click at [812, 477] on div at bounding box center [831, 463] width 57 height 57
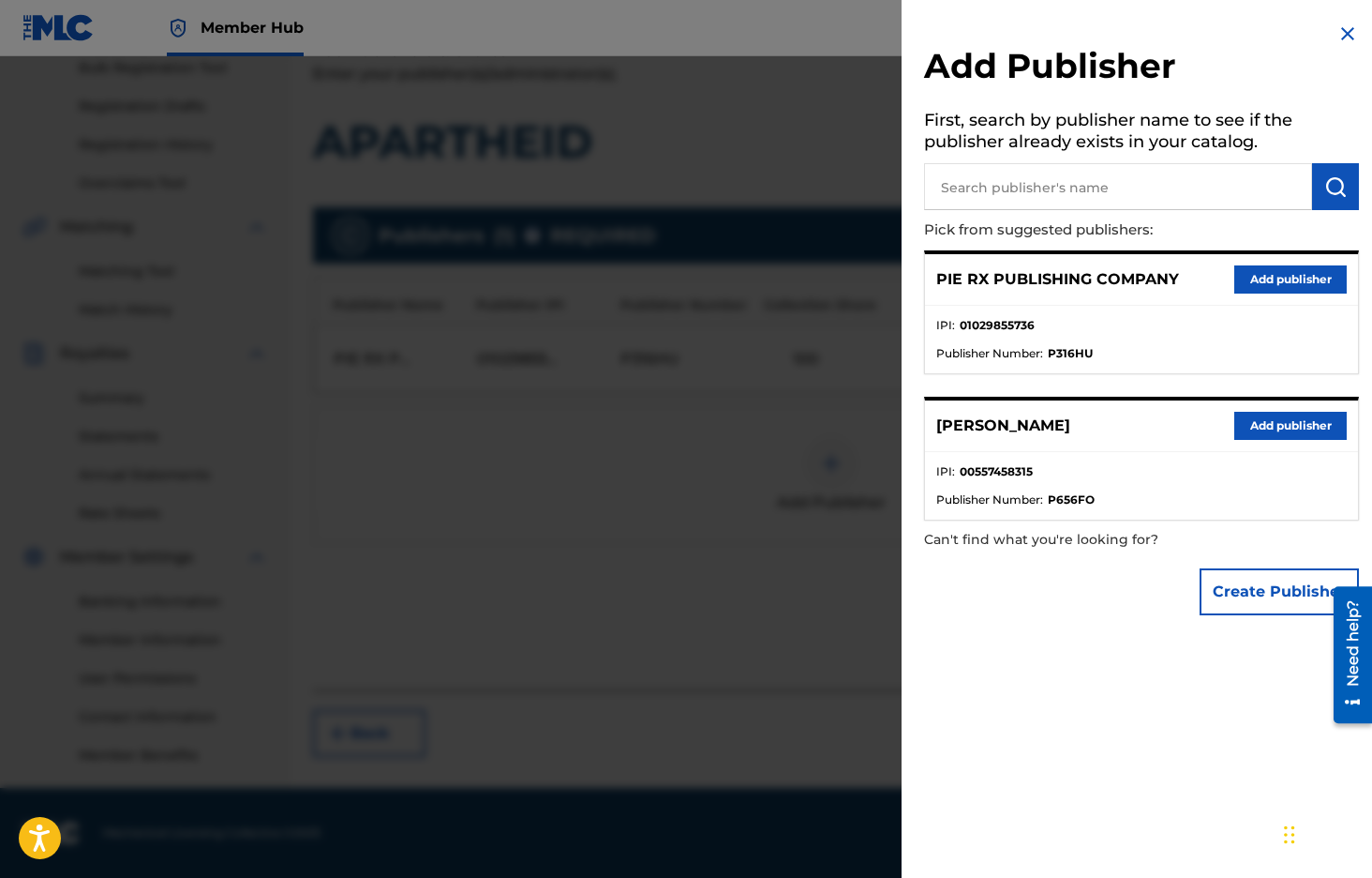
click at [1075, 183] on input "text" at bounding box center [1118, 186] width 388 height 47
click at [1246, 426] on button "Add publisher" at bounding box center [1291, 426] width 112 height 28
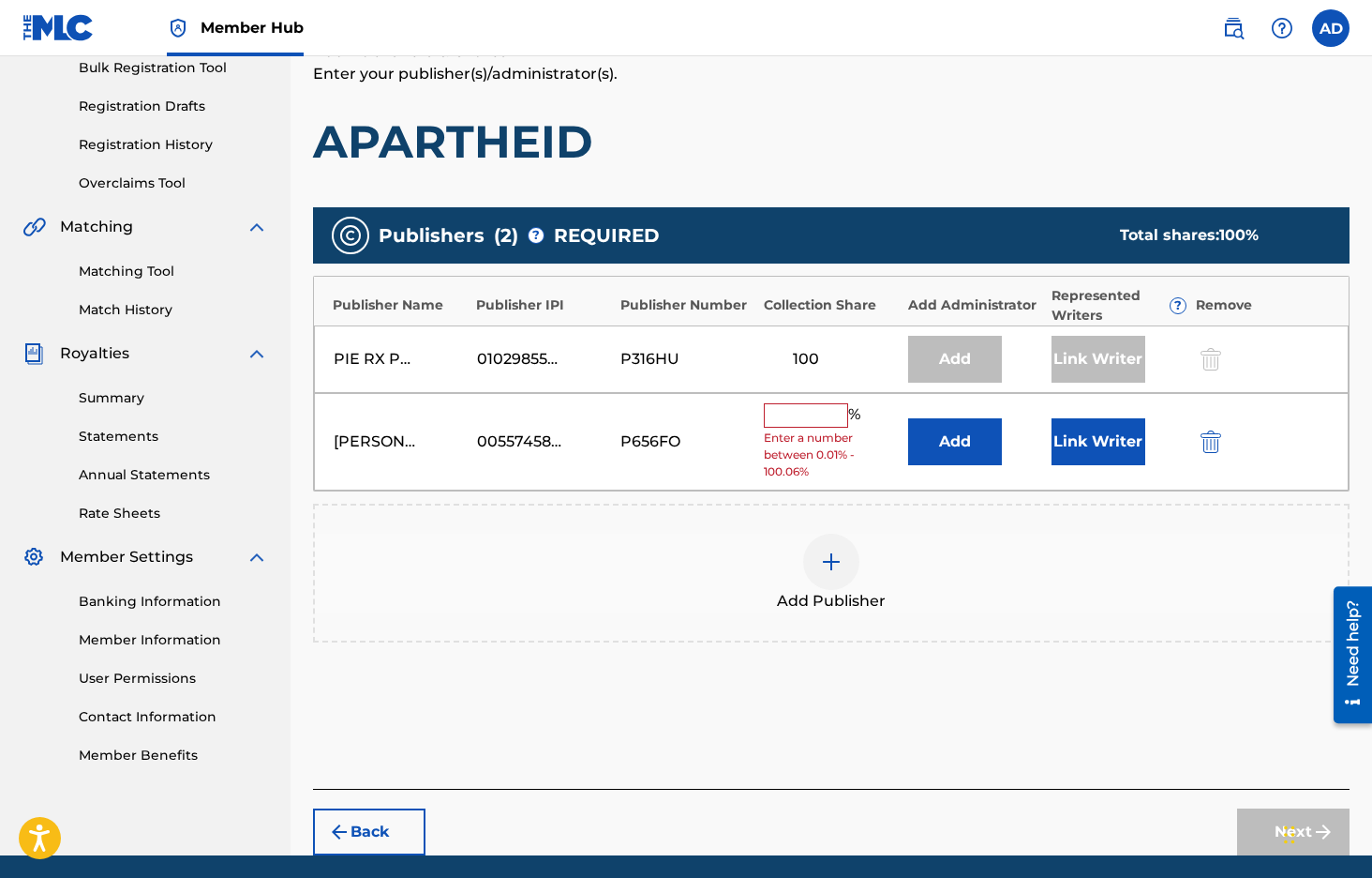
click at [811, 417] on input "text" at bounding box center [806, 415] width 84 height 25
click at [1080, 435] on button "Link Writer" at bounding box center [1098, 441] width 93 height 47
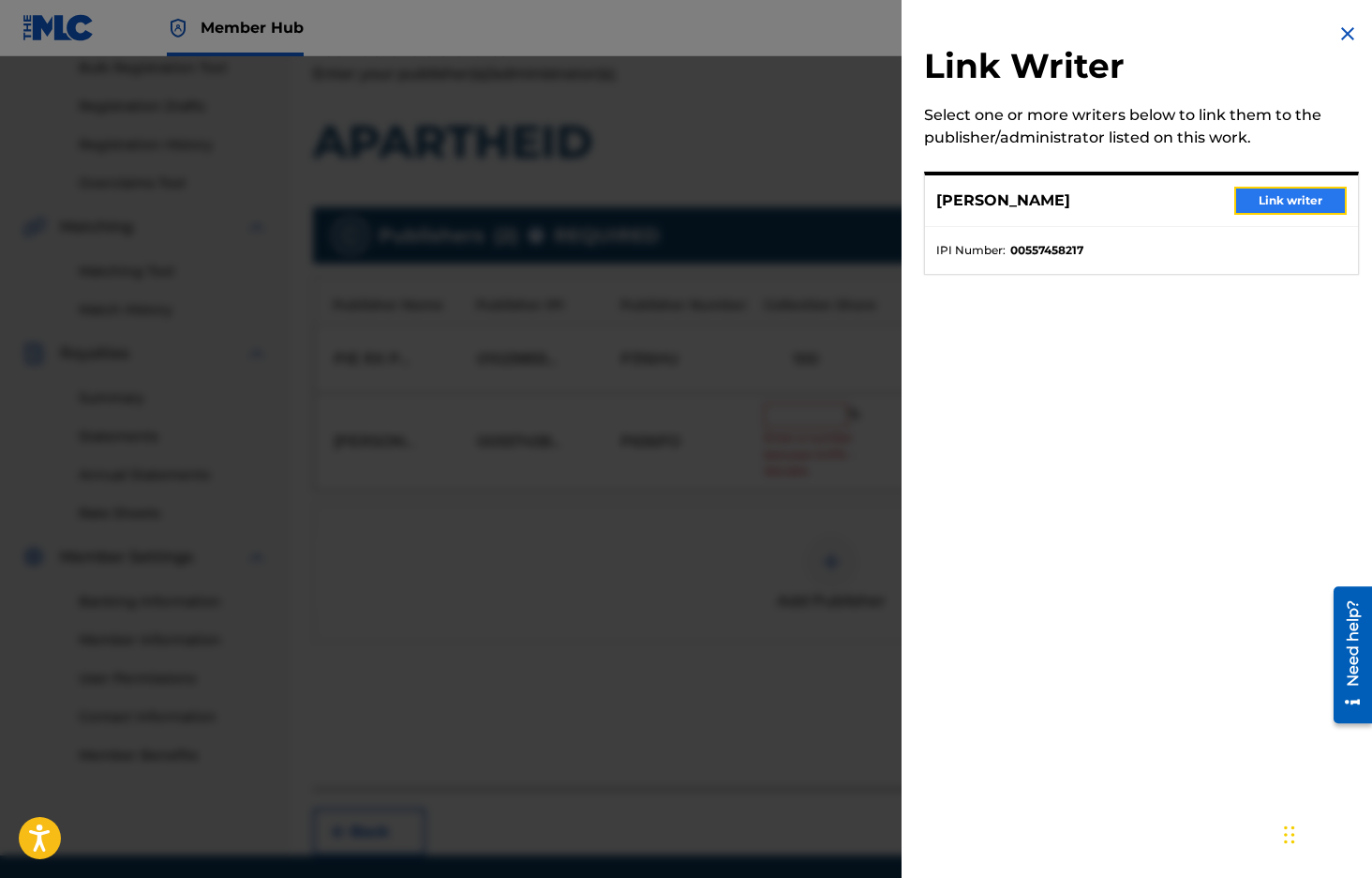
click at [1301, 197] on button "Link writer" at bounding box center [1291, 201] width 112 height 28
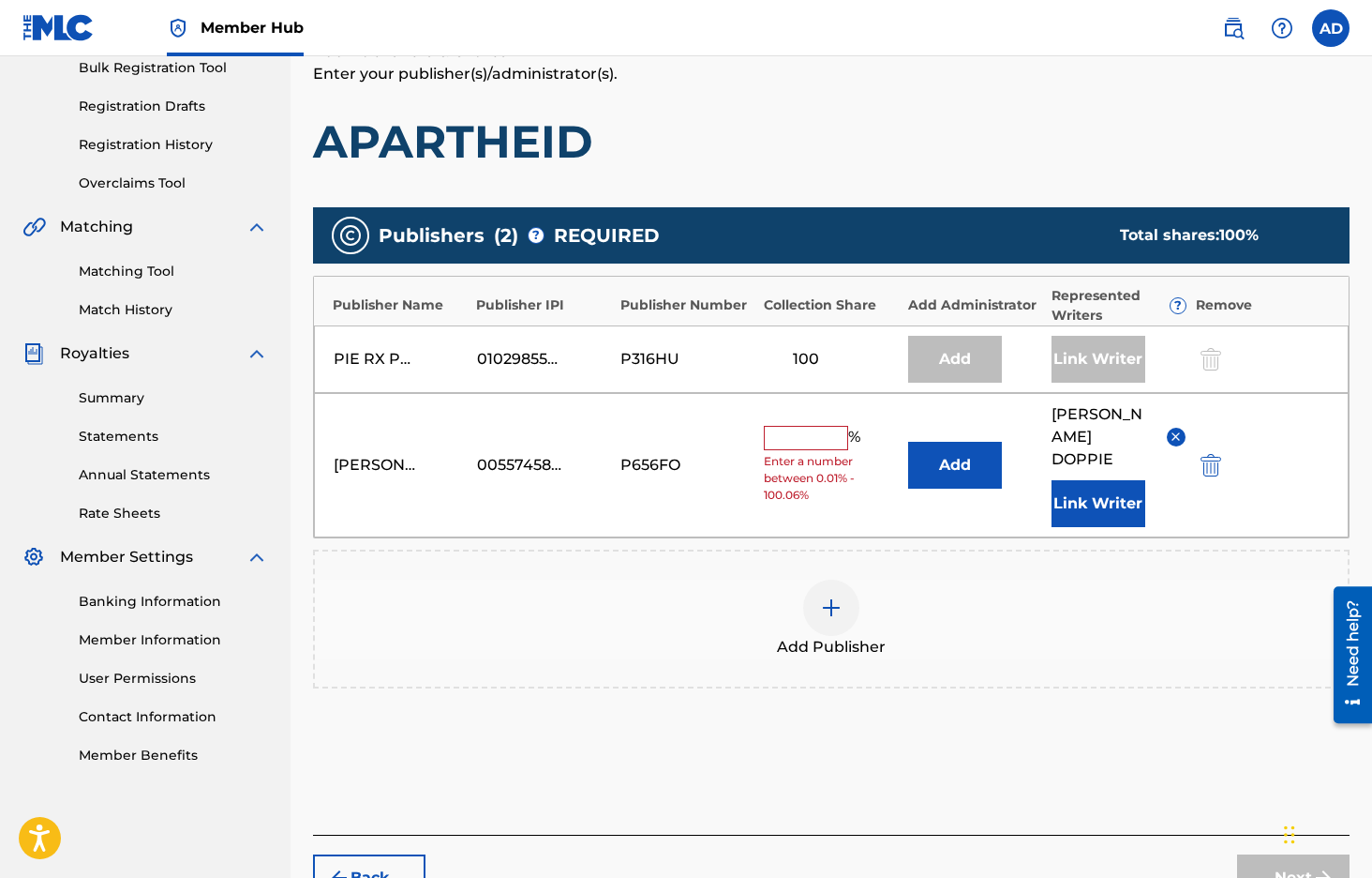
click at [828, 437] on input "text" at bounding box center [806, 438] width 84 height 25
type input "100"
click at [1000, 546] on div "Publishers ( 2 ) ? REQUIRED Total shares: 200 % Publisher Name Publisher IPI Pu…" at bounding box center [831, 448] width 1036 height 481
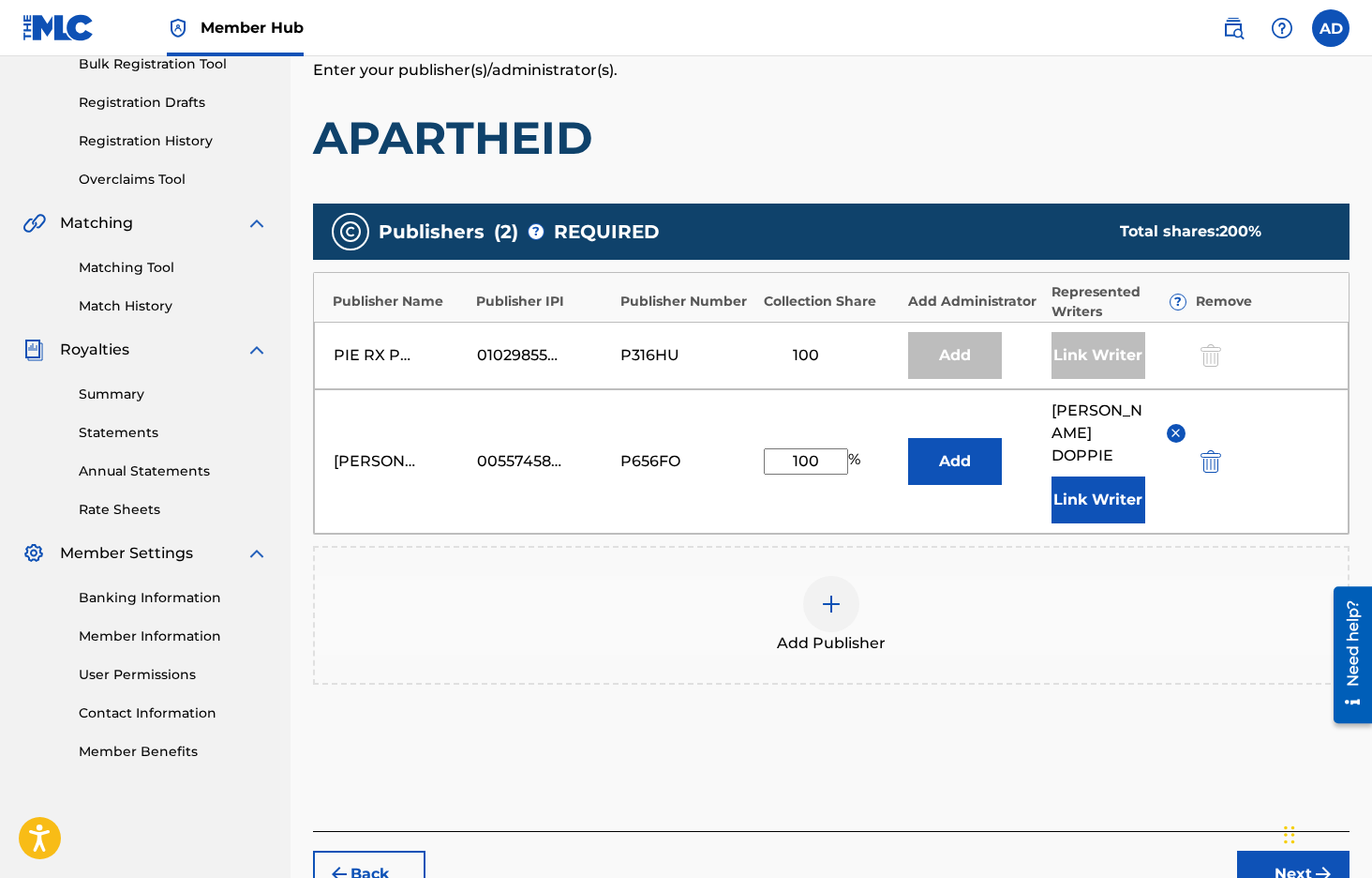
click at [1211, 361] on div at bounding box center [1209, 356] width 28 height 22
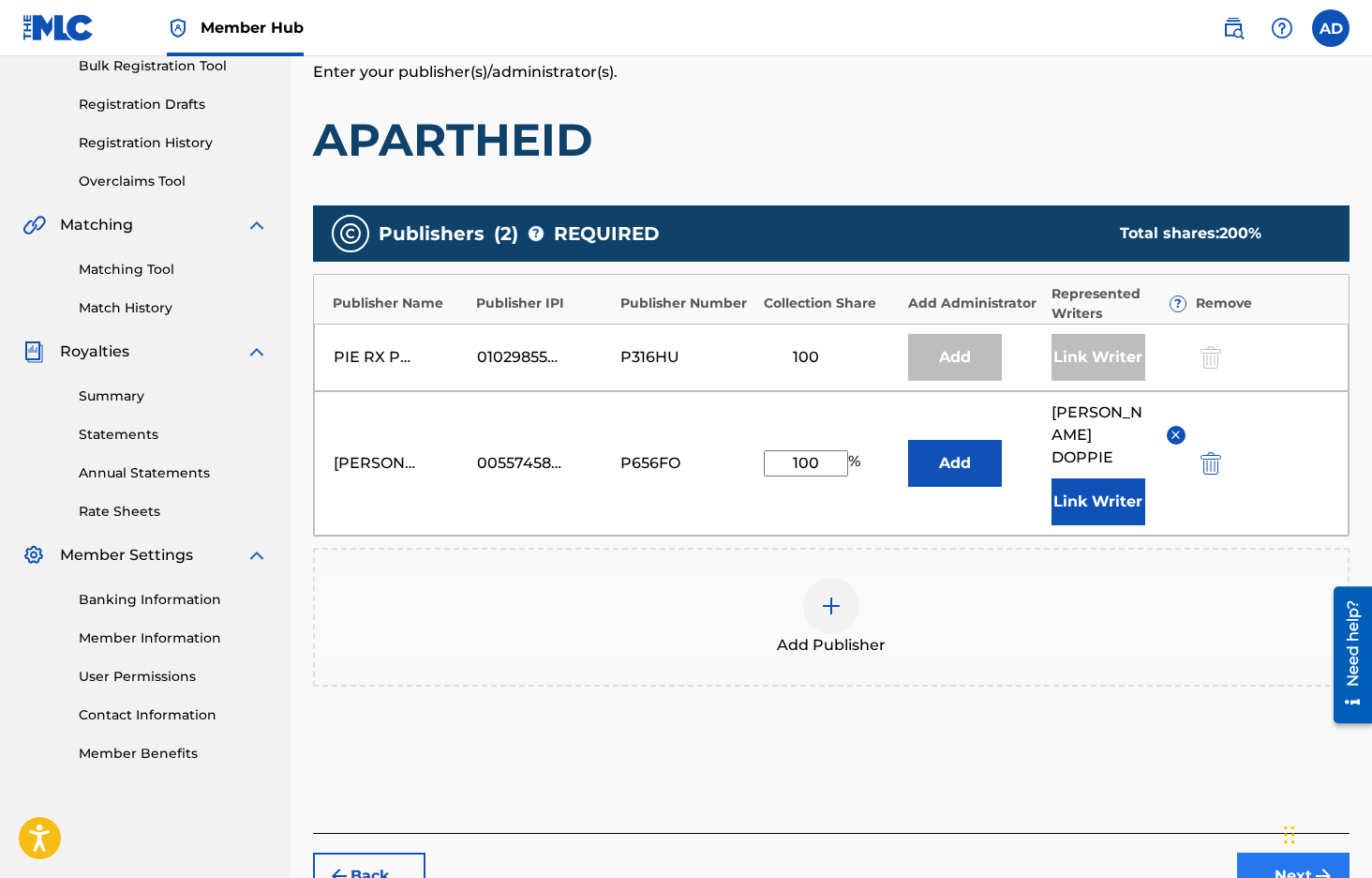
scroll to position [294, 0]
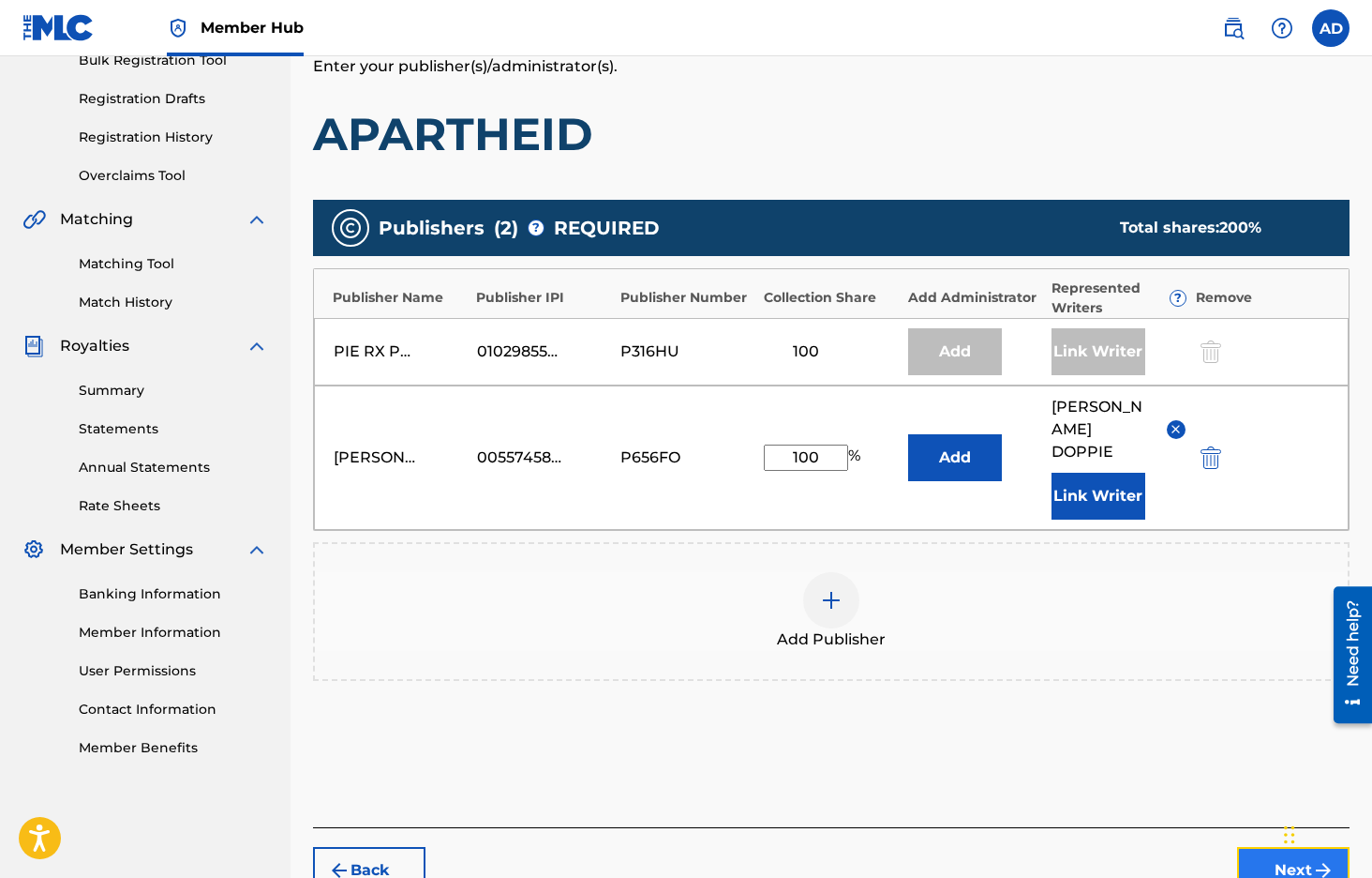
click at [1270, 866] on button "Next" at bounding box center [1293, 870] width 112 height 47
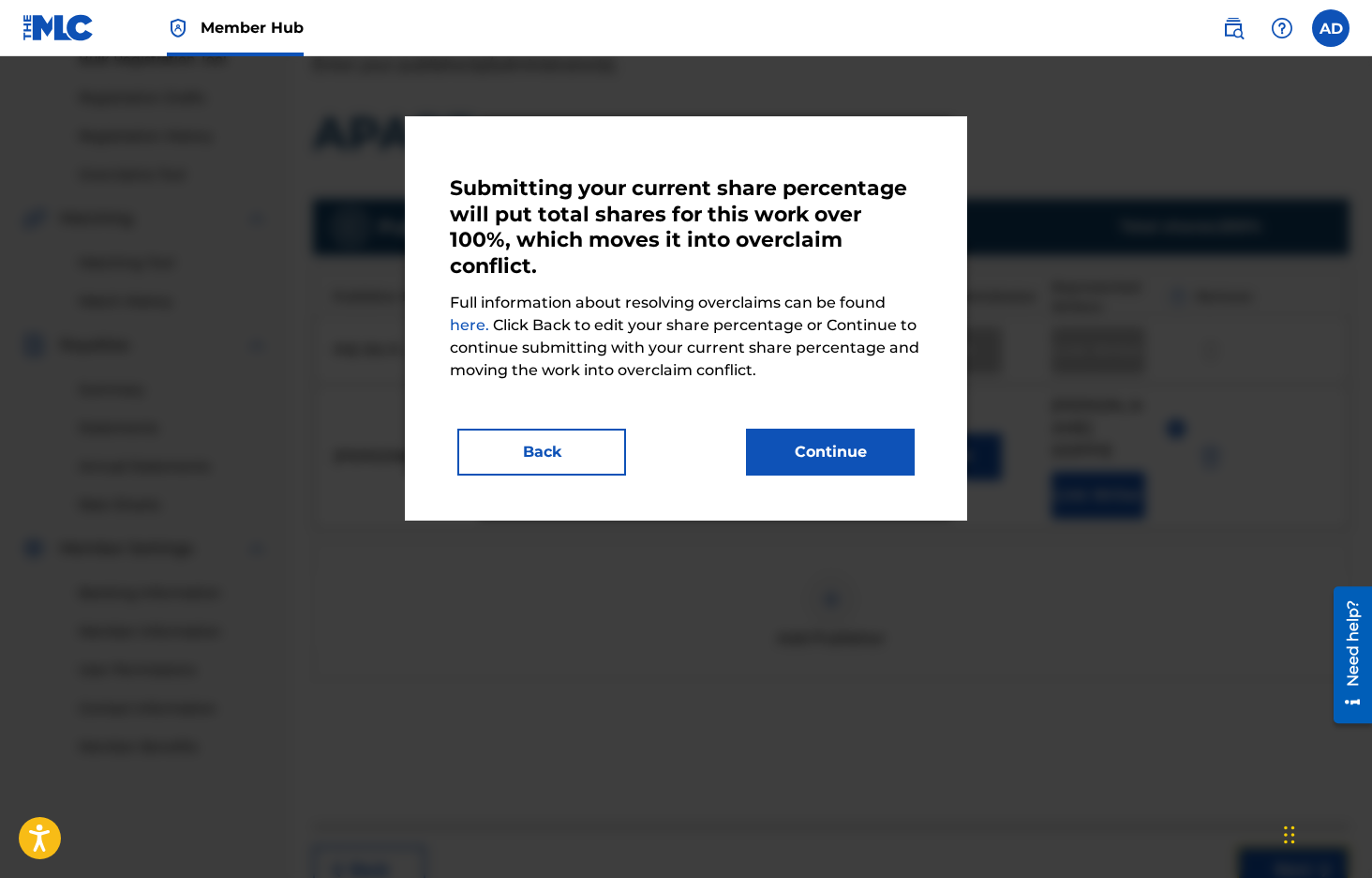
scroll to position [294, 0]
click at [785, 445] on button "Continue" at bounding box center [831, 452] width 169 height 47
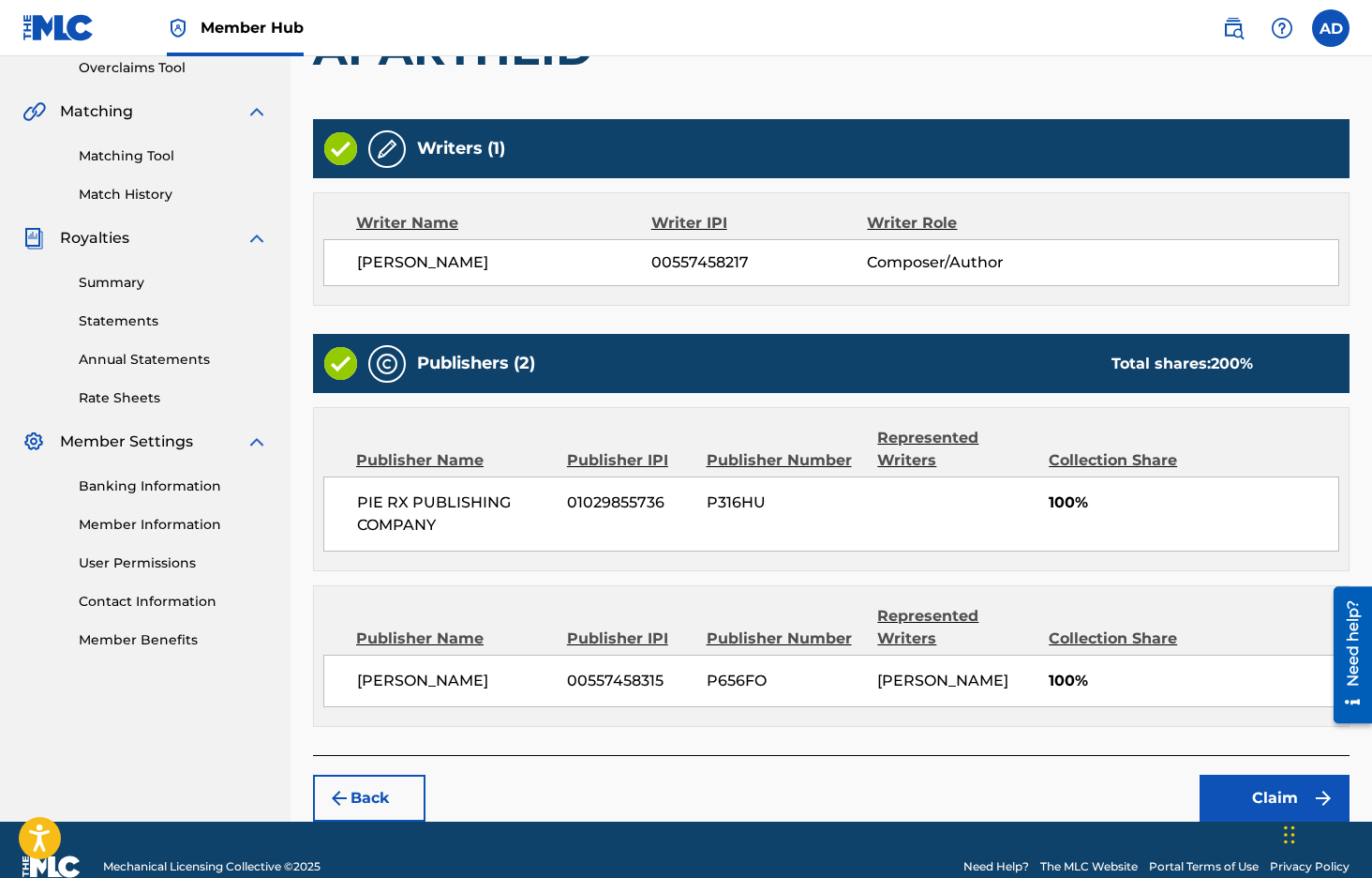
scroll to position [457, 0]
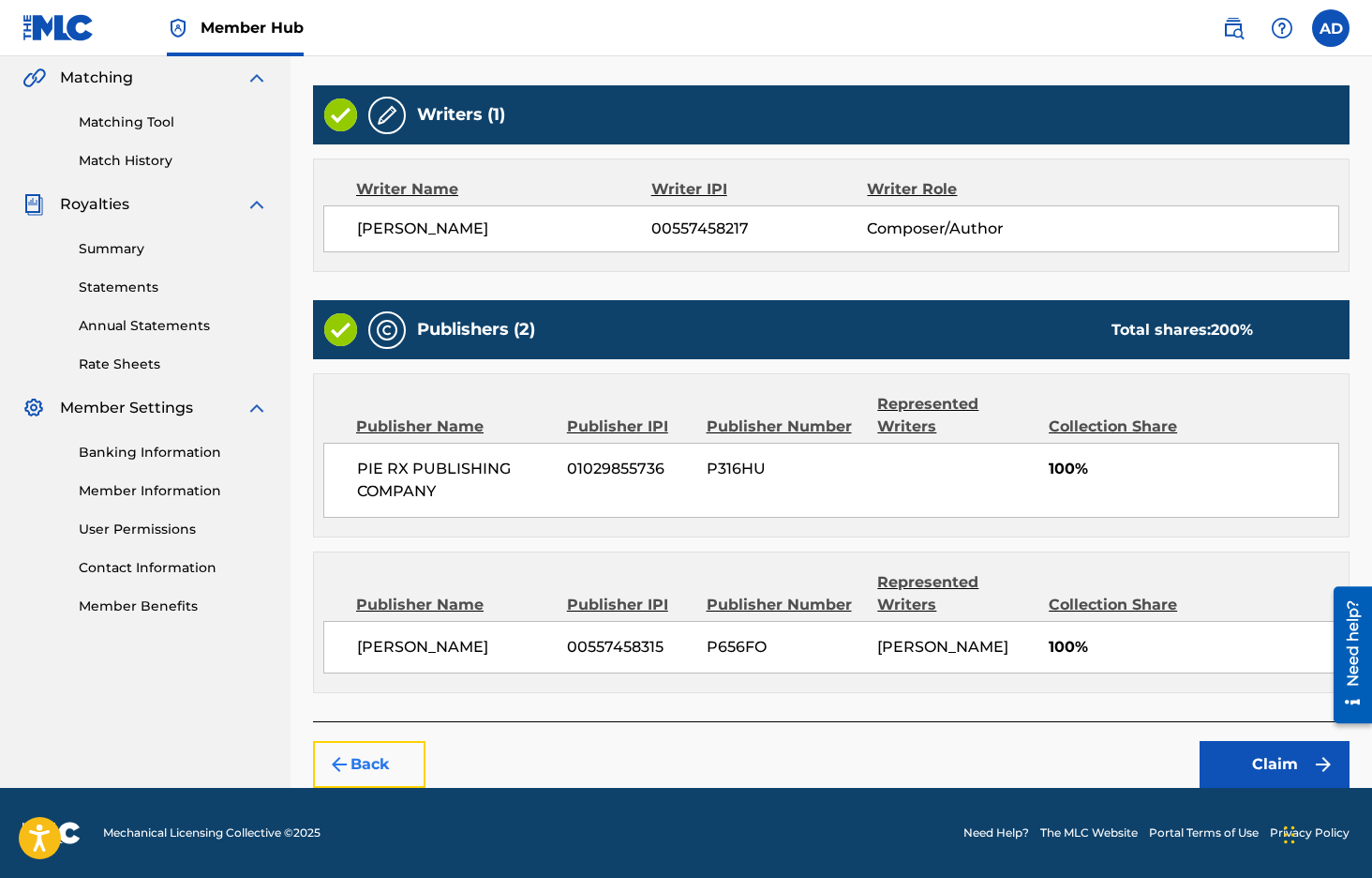
click at [378, 767] on button "Back" at bounding box center [368, 764] width 112 height 47
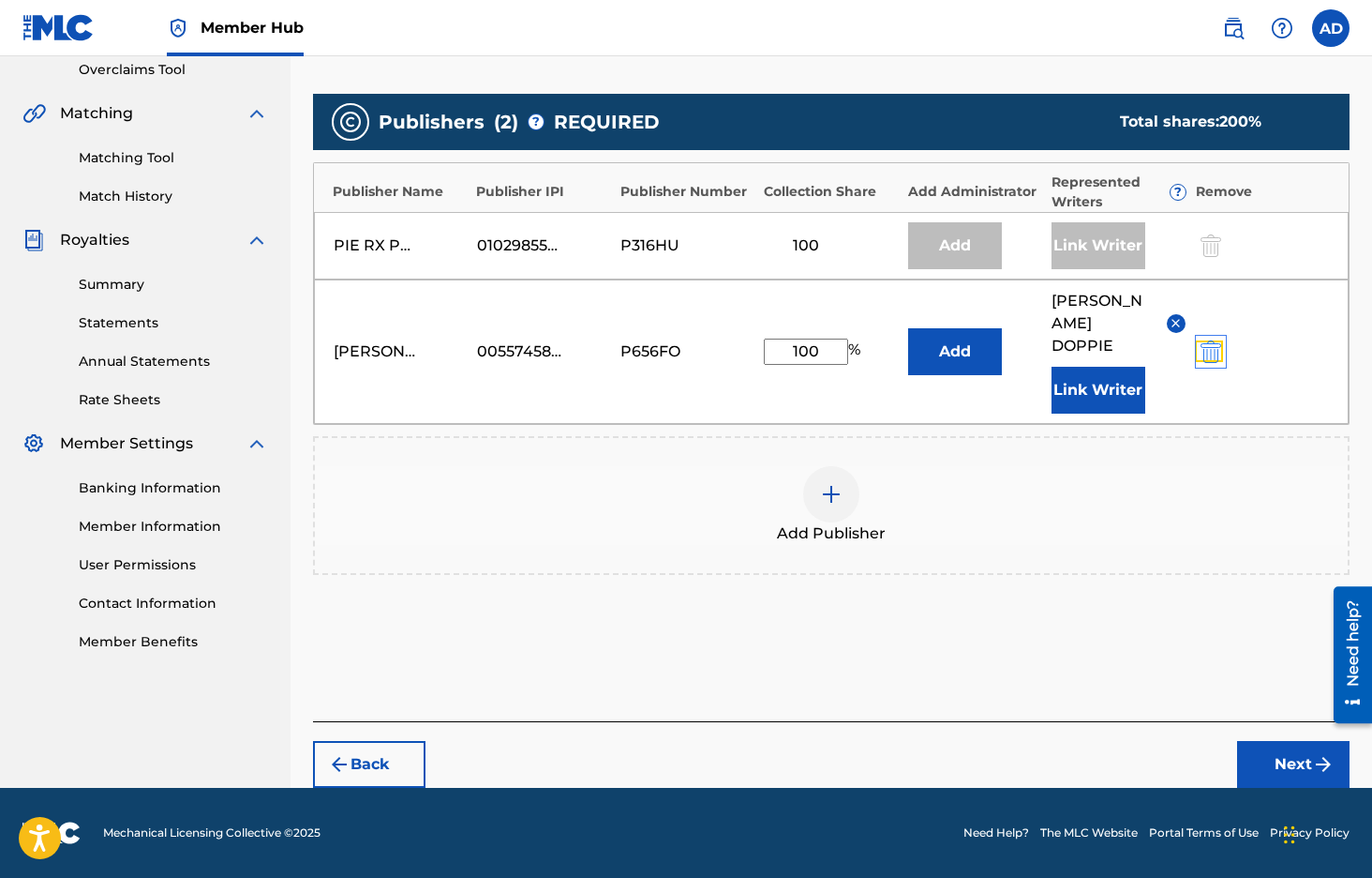
click at [1206, 351] on img "submit" at bounding box center [1211, 352] width 21 height 23
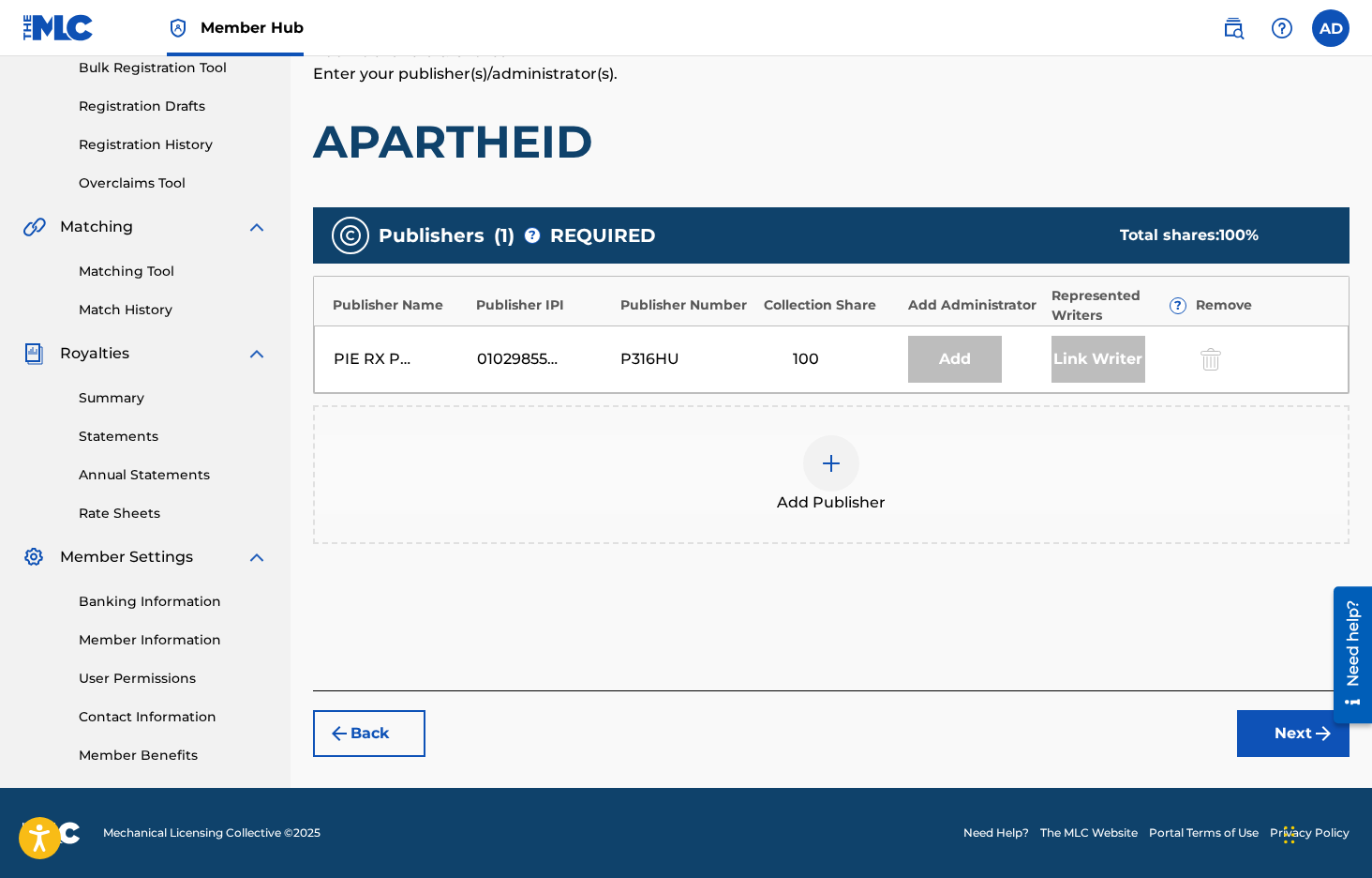
click at [832, 462] on img at bounding box center [831, 463] width 23 height 23
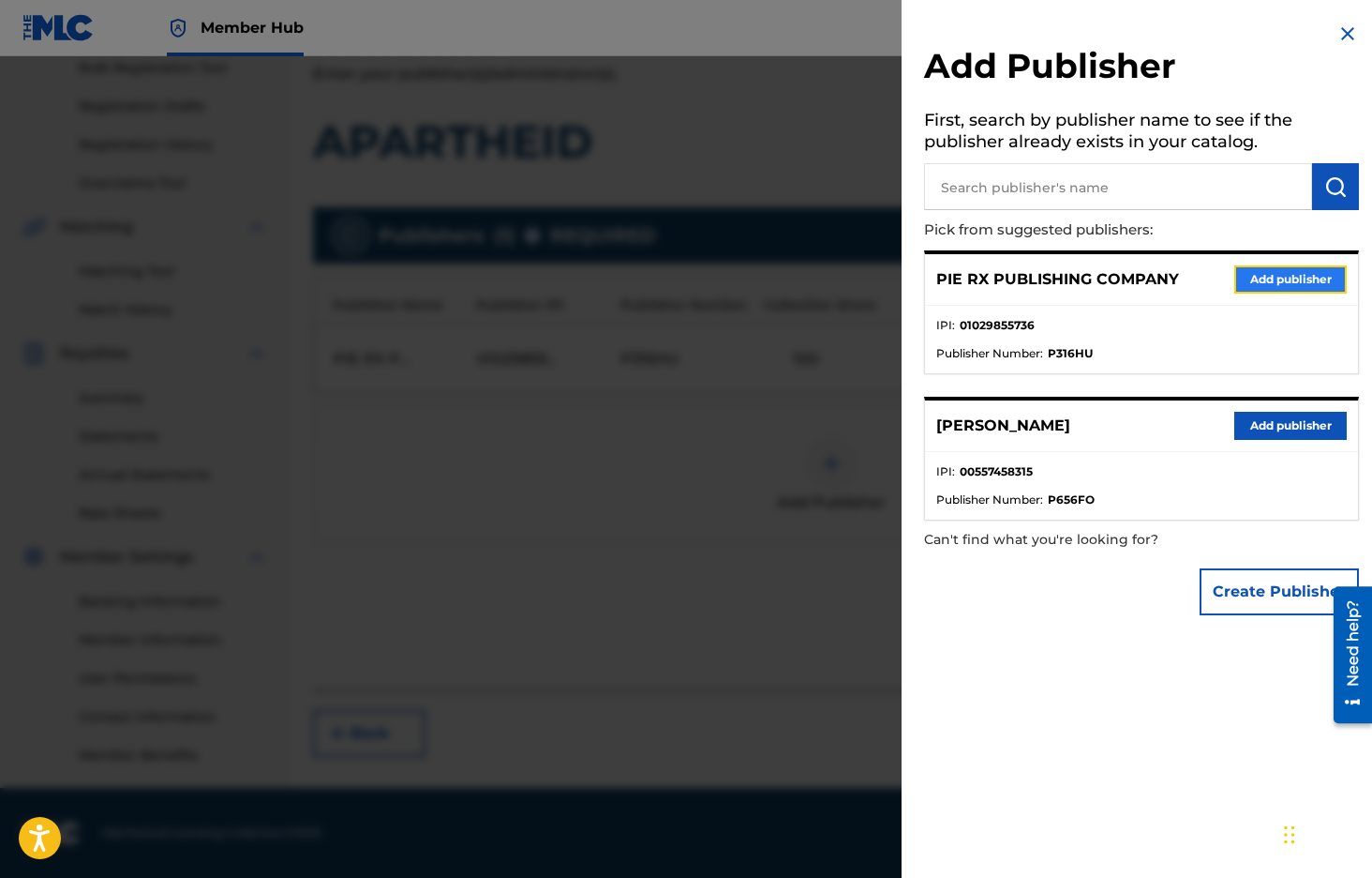
click at [1303, 279] on button "Add publisher" at bounding box center [1291, 279] width 112 height 28
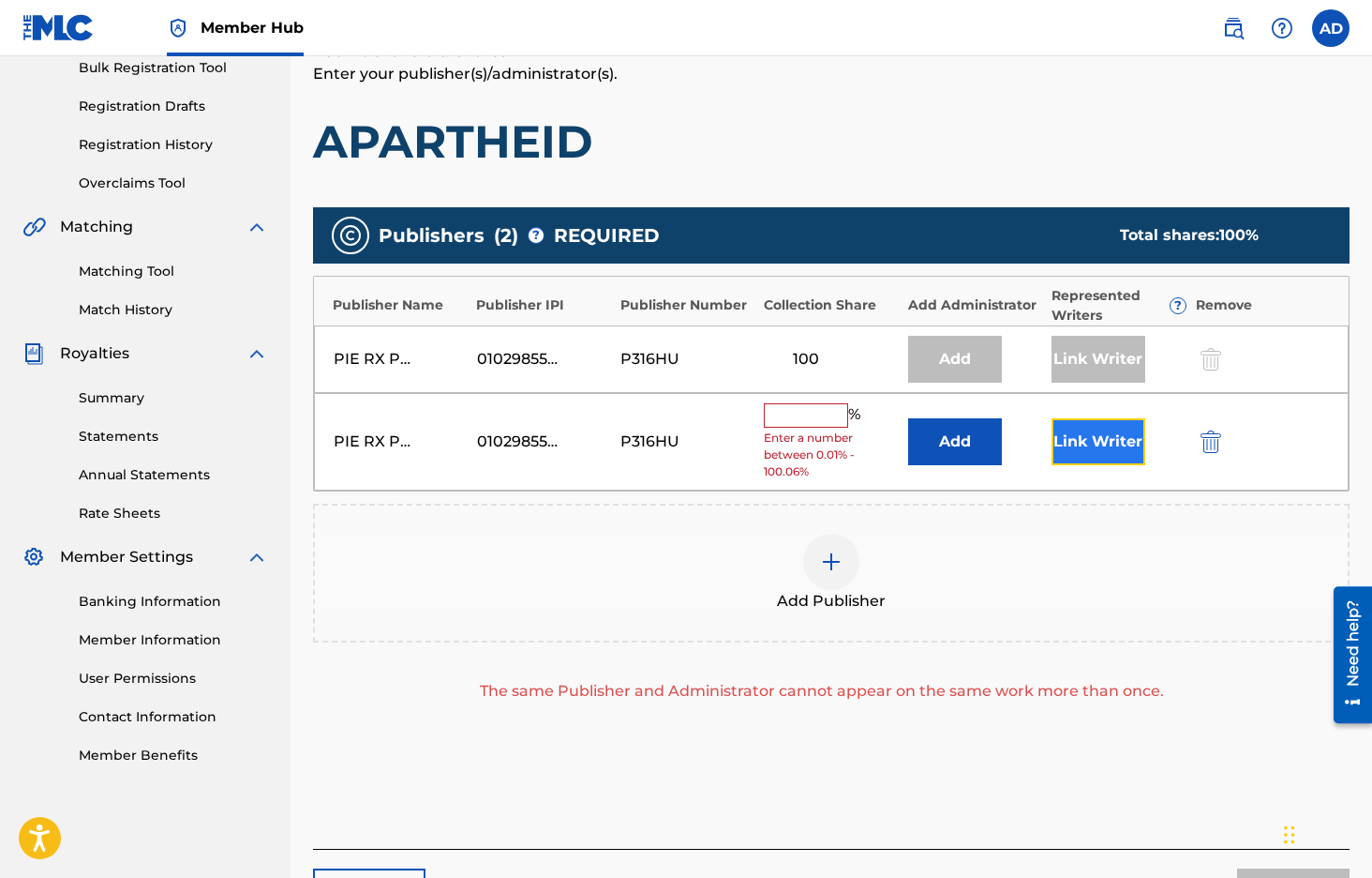
click at [1077, 431] on button "Link Writer" at bounding box center [1098, 441] width 93 height 47
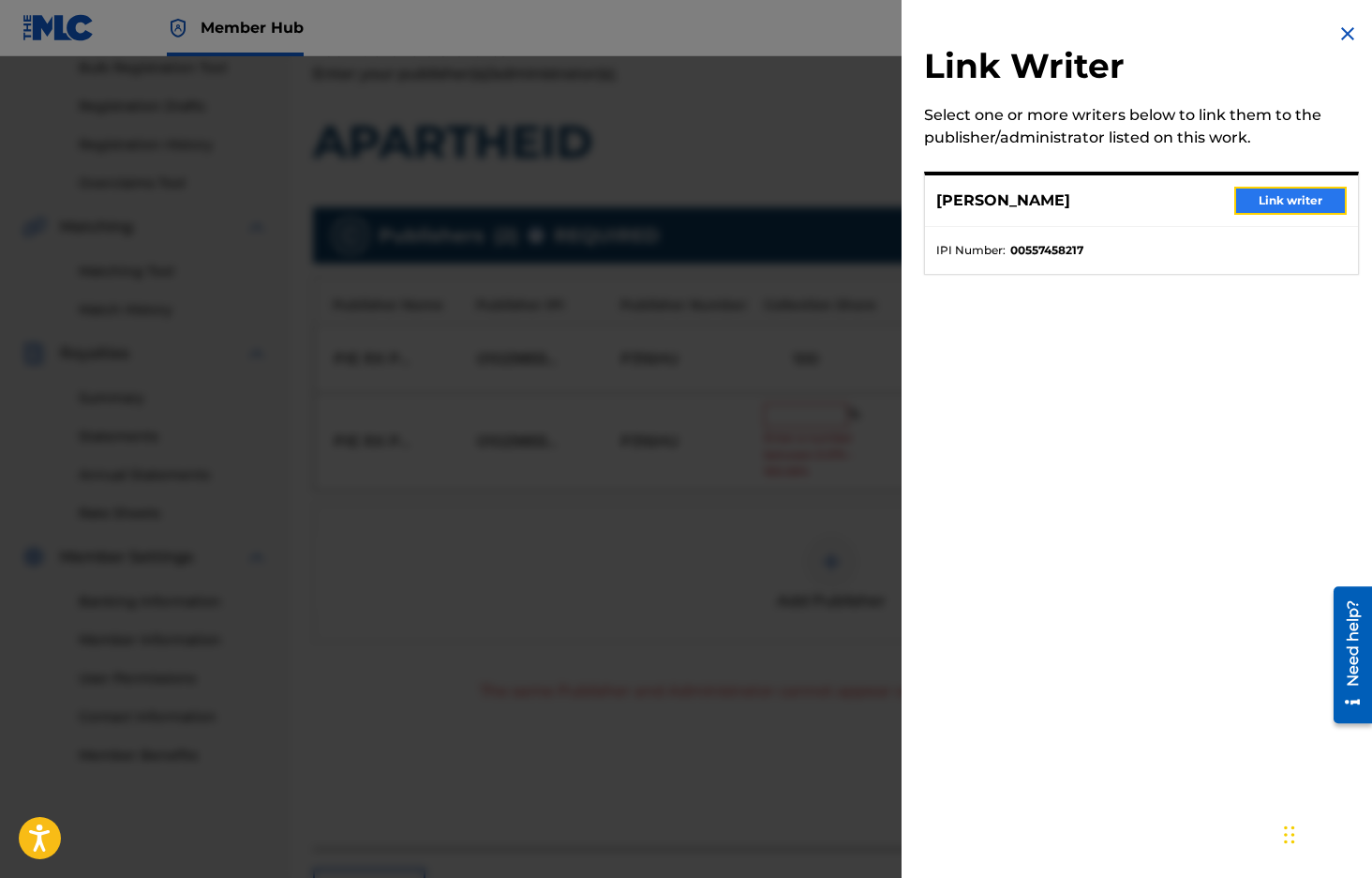
click at [1273, 199] on button "Link writer" at bounding box center [1291, 201] width 112 height 28
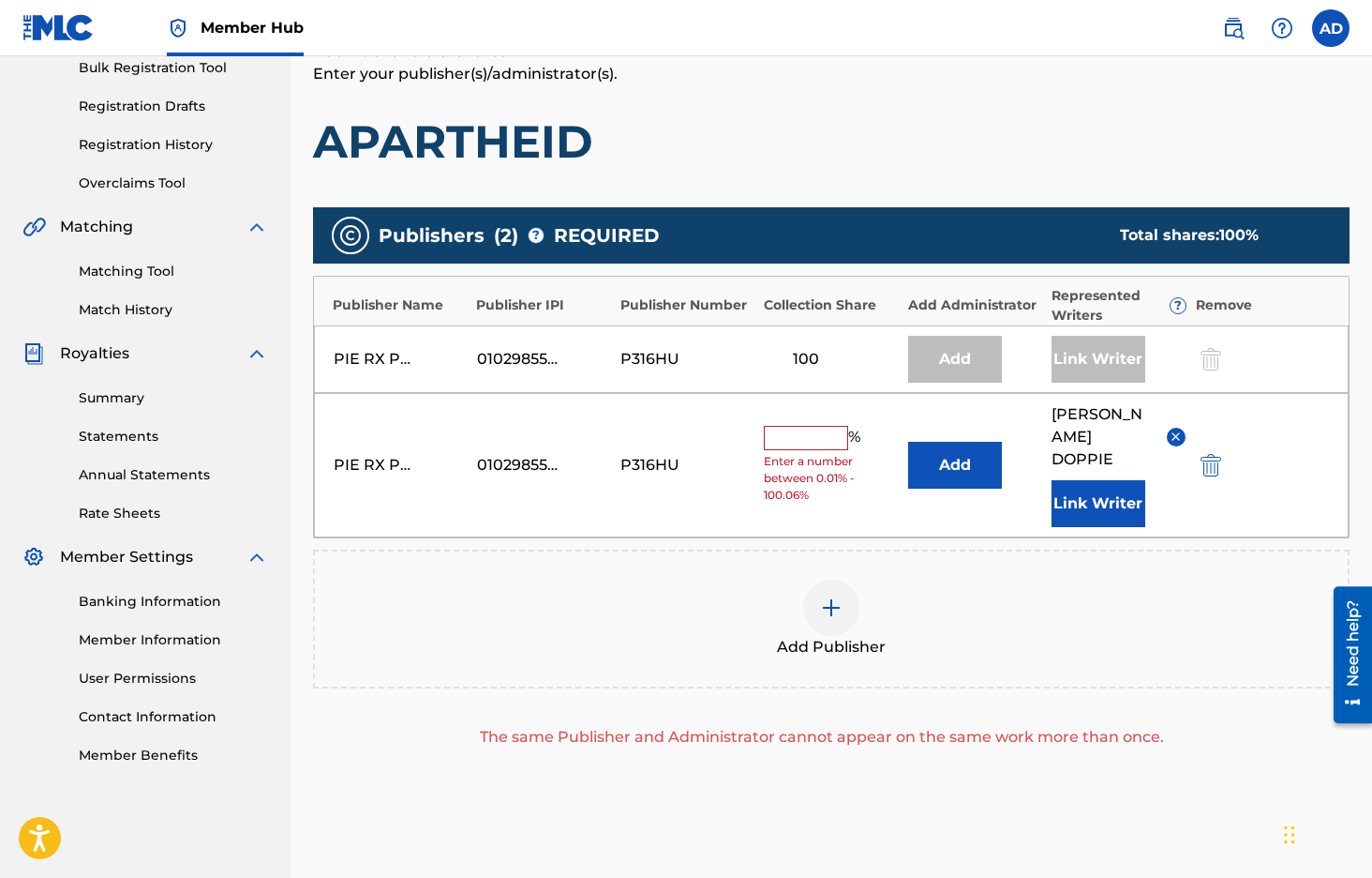
click at [837, 430] on input "text" at bounding box center [806, 438] width 84 height 25
type input "100"
click at [570, 537] on div "Publisher Name Publisher IPI Publisher Number Collection Share Add Administrato…" at bounding box center [831, 407] width 1036 height 262
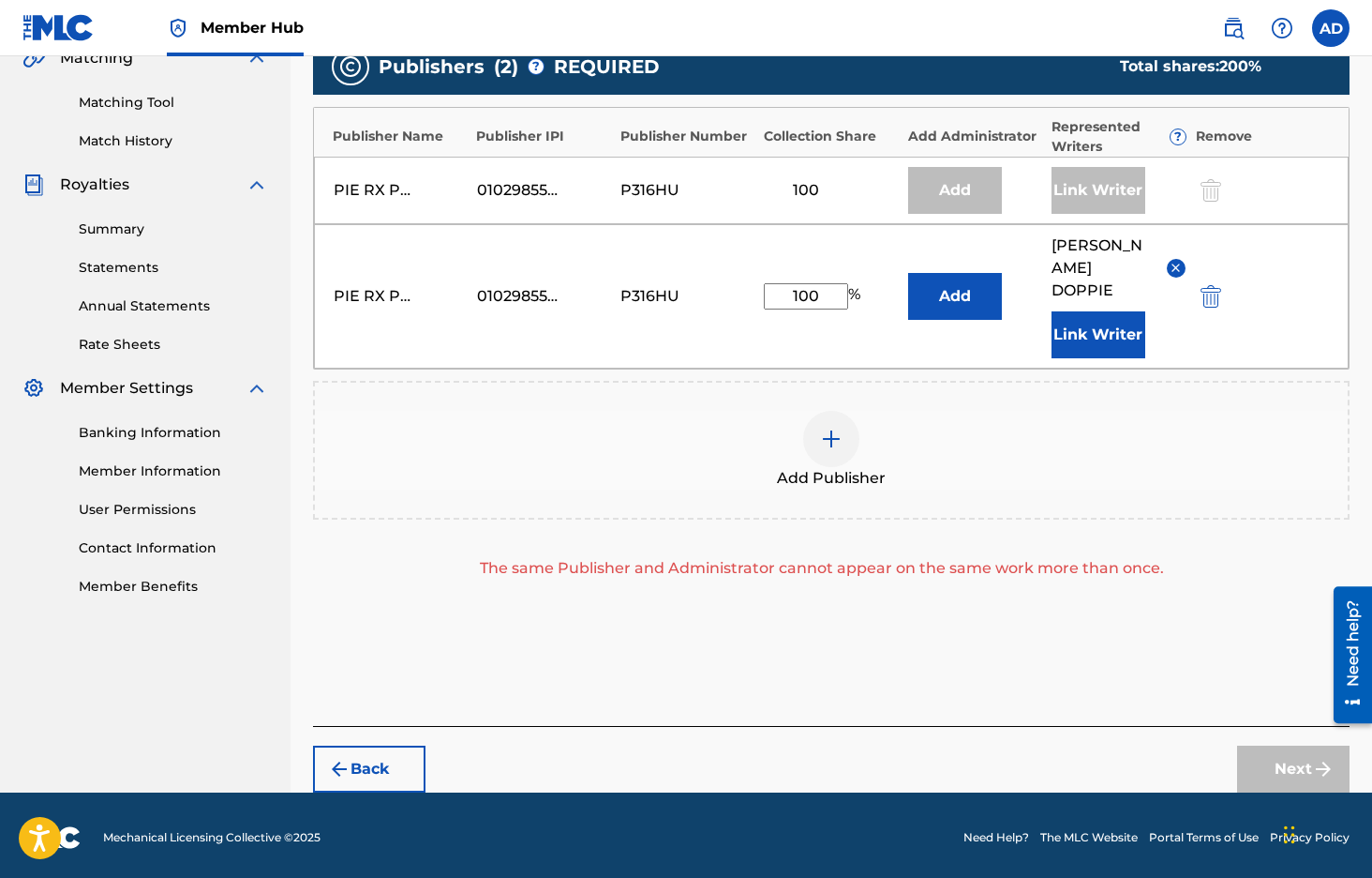
scroll to position [447, 0]
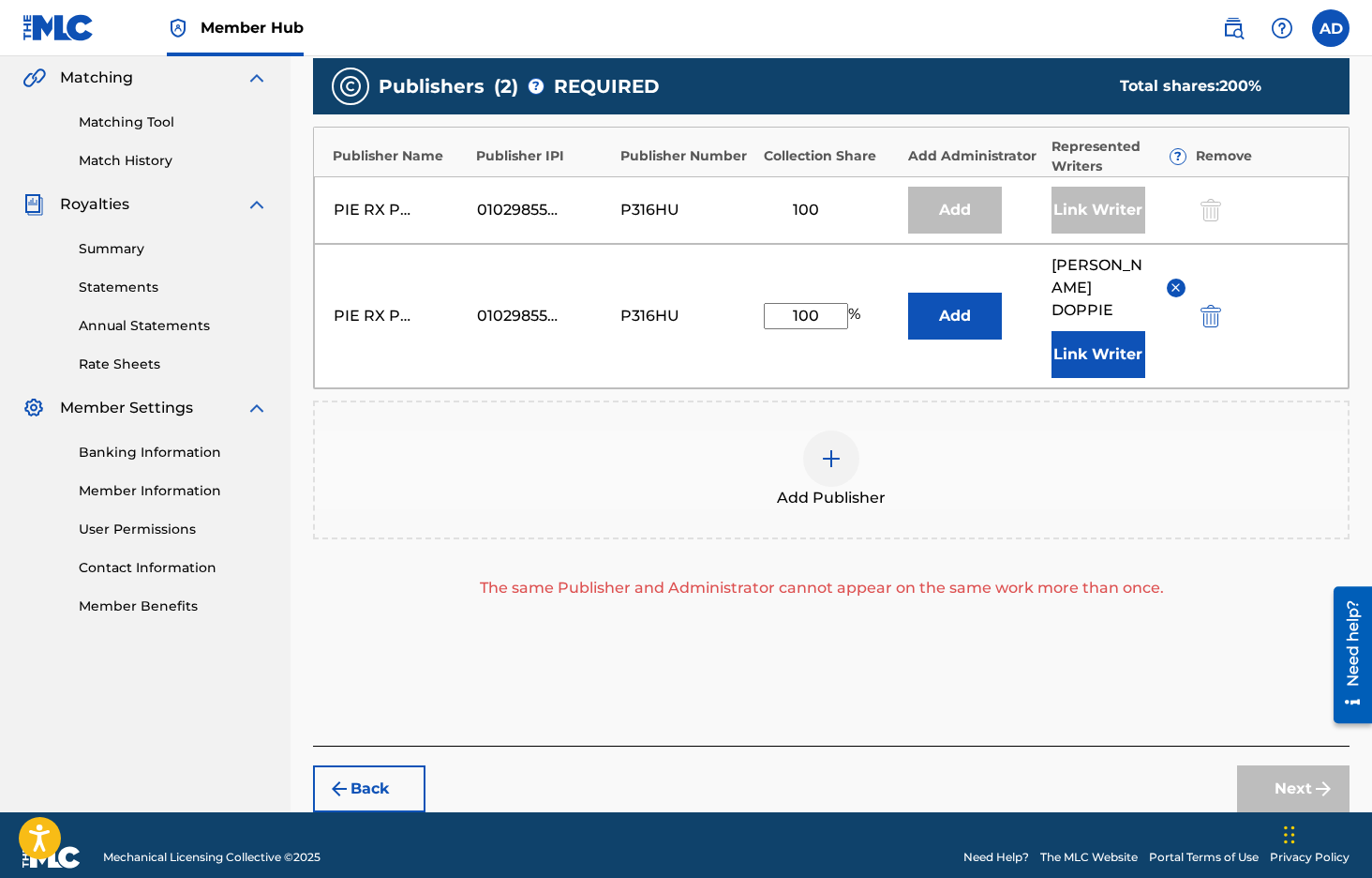
click at [1116, 669] on div "Add Publishers & Shares Enter your publisher(s)/administrator(s). APARTHEID Pub…" at bounding box center [831, 318] width 1036 height 854
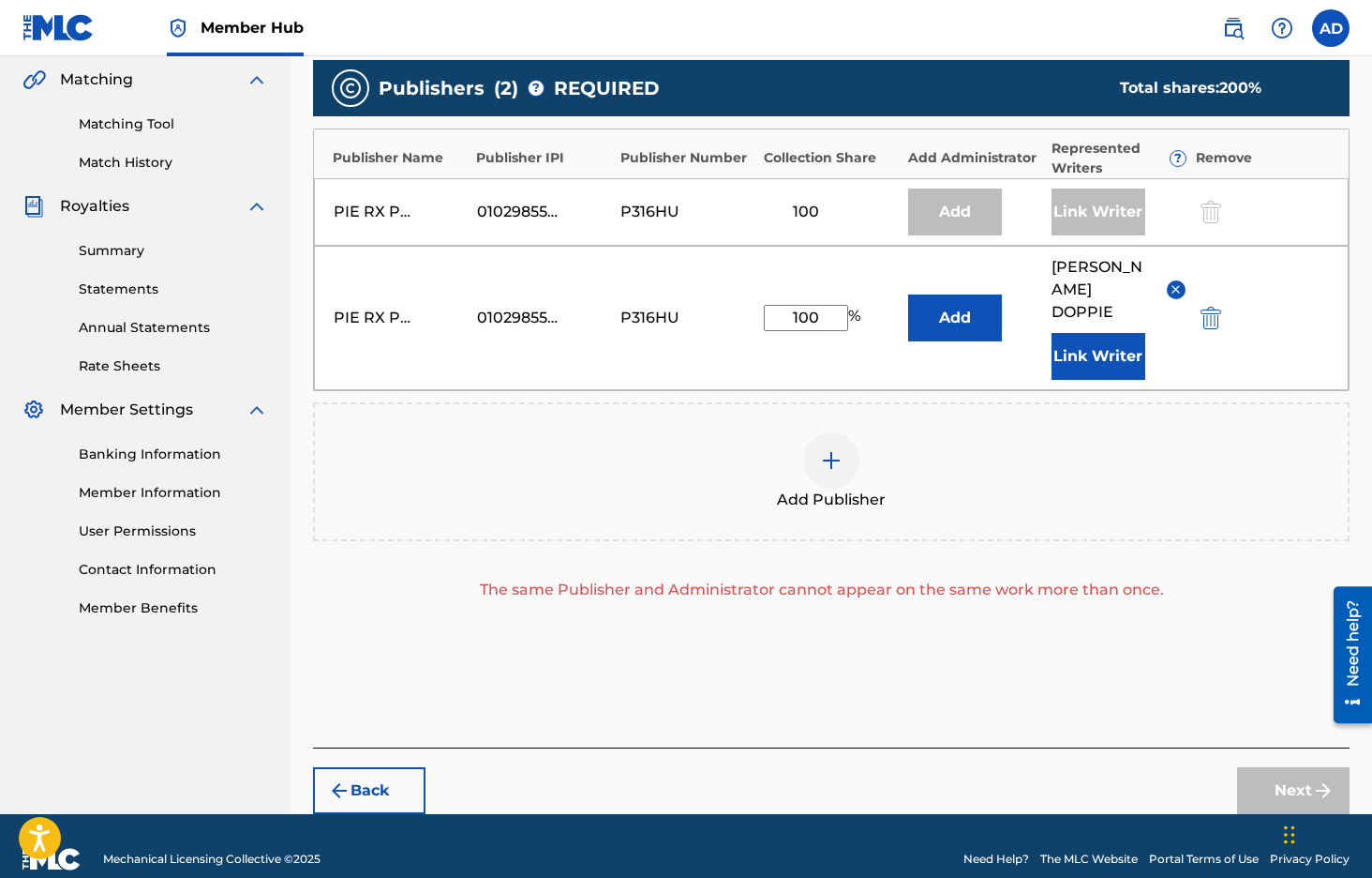
scroll to position [430, 0]
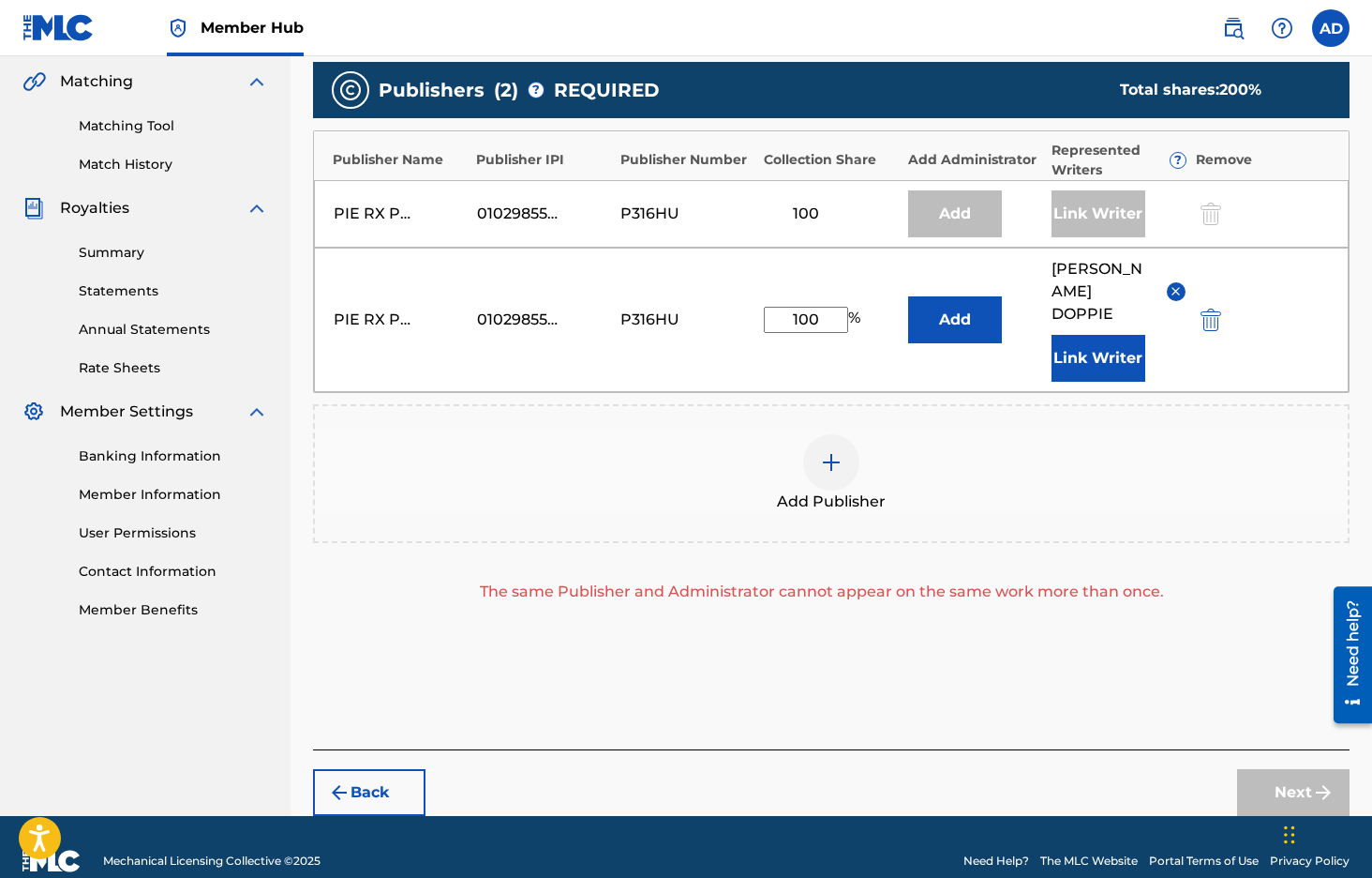
click at [1033, 593] on div "The same Publisher and Administrator cannot appear on the same work more than o…" at bounding box center [821, 591] width 1018 height 23
click at [1016, 597] on div "The same Publisher and Administrator cannot appear on the same work more than o…" at bounding box center [821, 591] width 1018 height 23
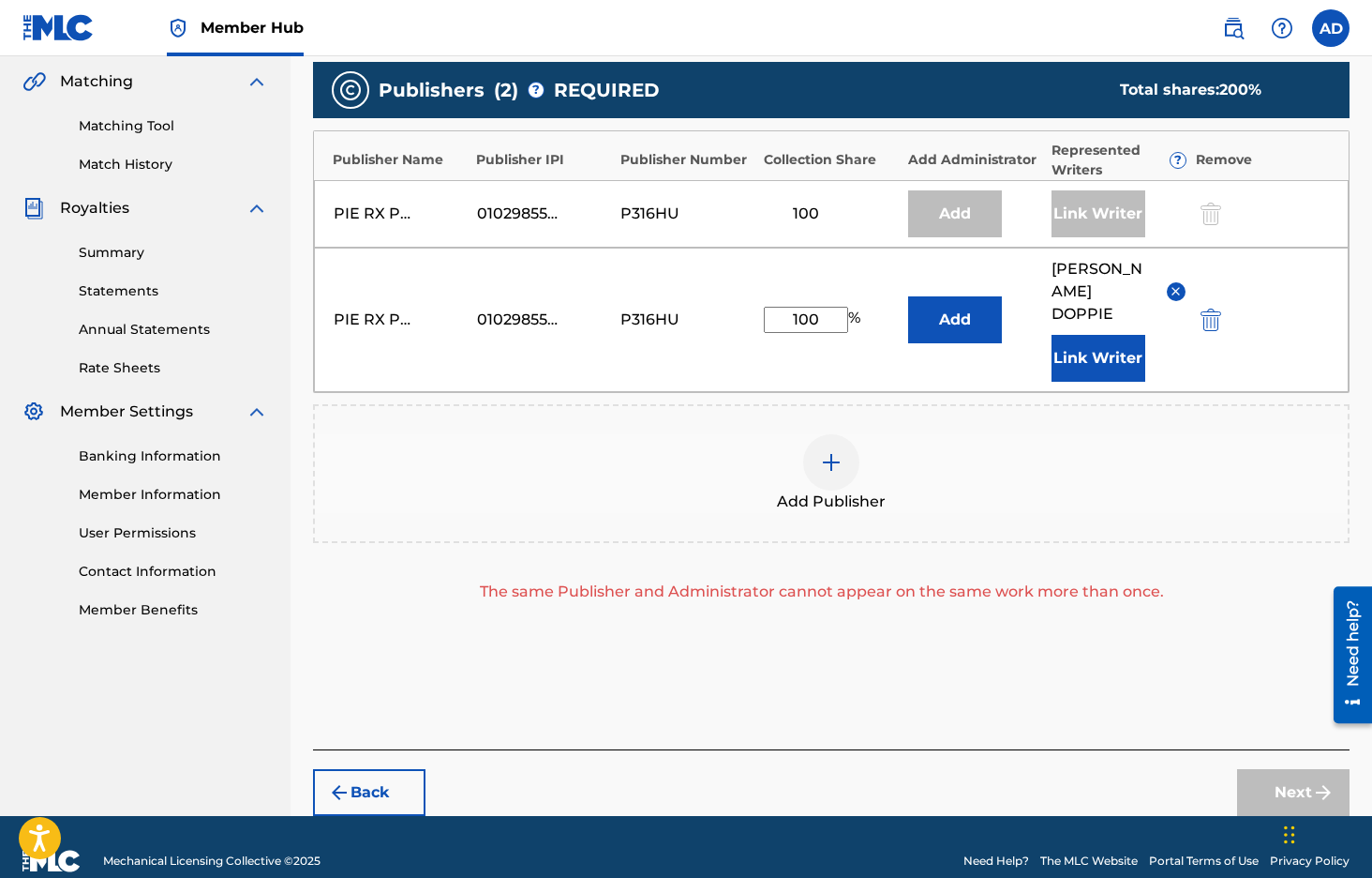
click at [1212, 208] on div at bounding box center [1209, 214] width 28 height 22
click at [1080, 198] on div "Link Writer" at bounding box center [1098, 214] width 93 height 47
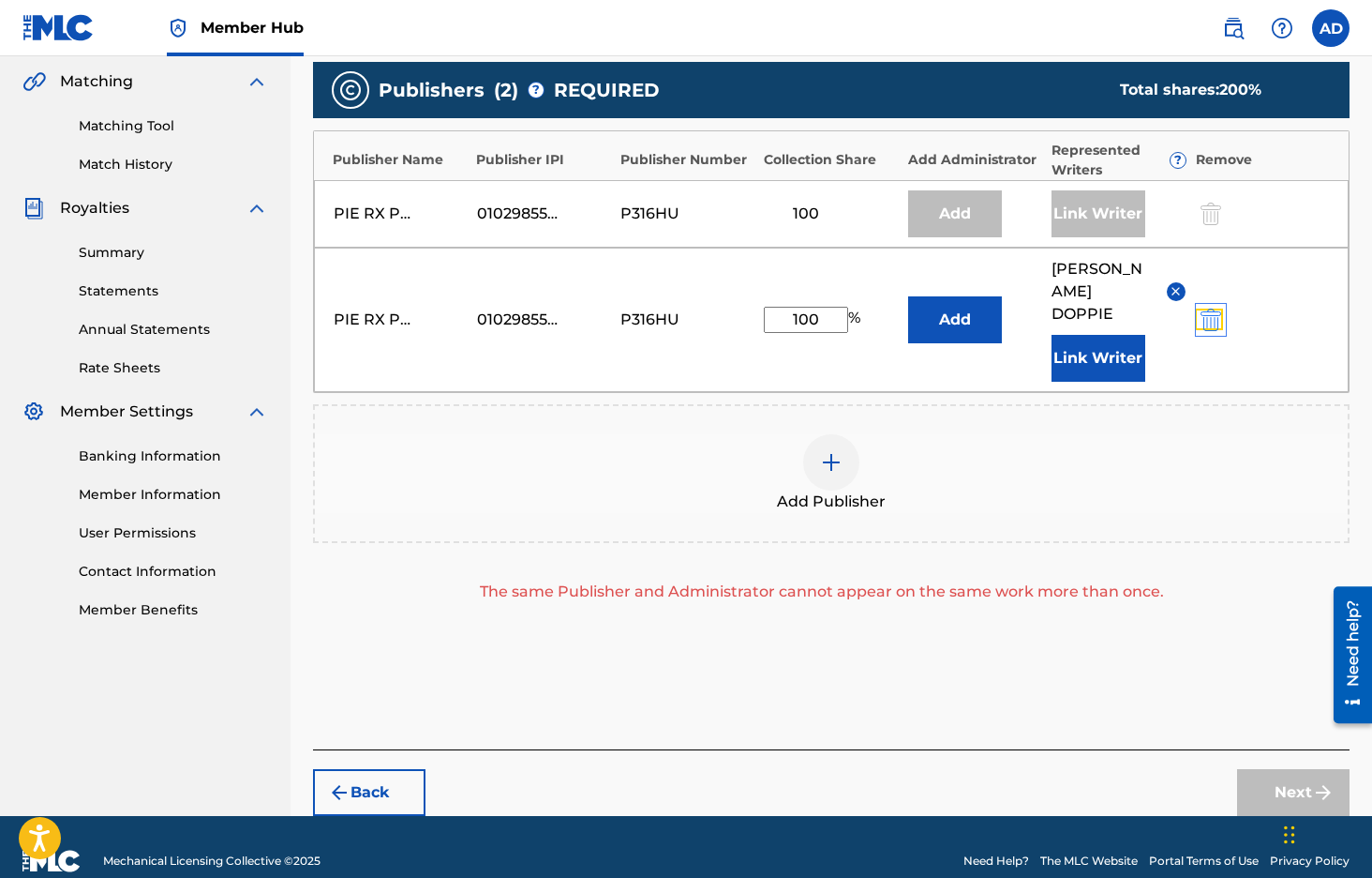
click at [1210, 315] on img "submit" at bounding box center [1211, 320] width 21 height 23
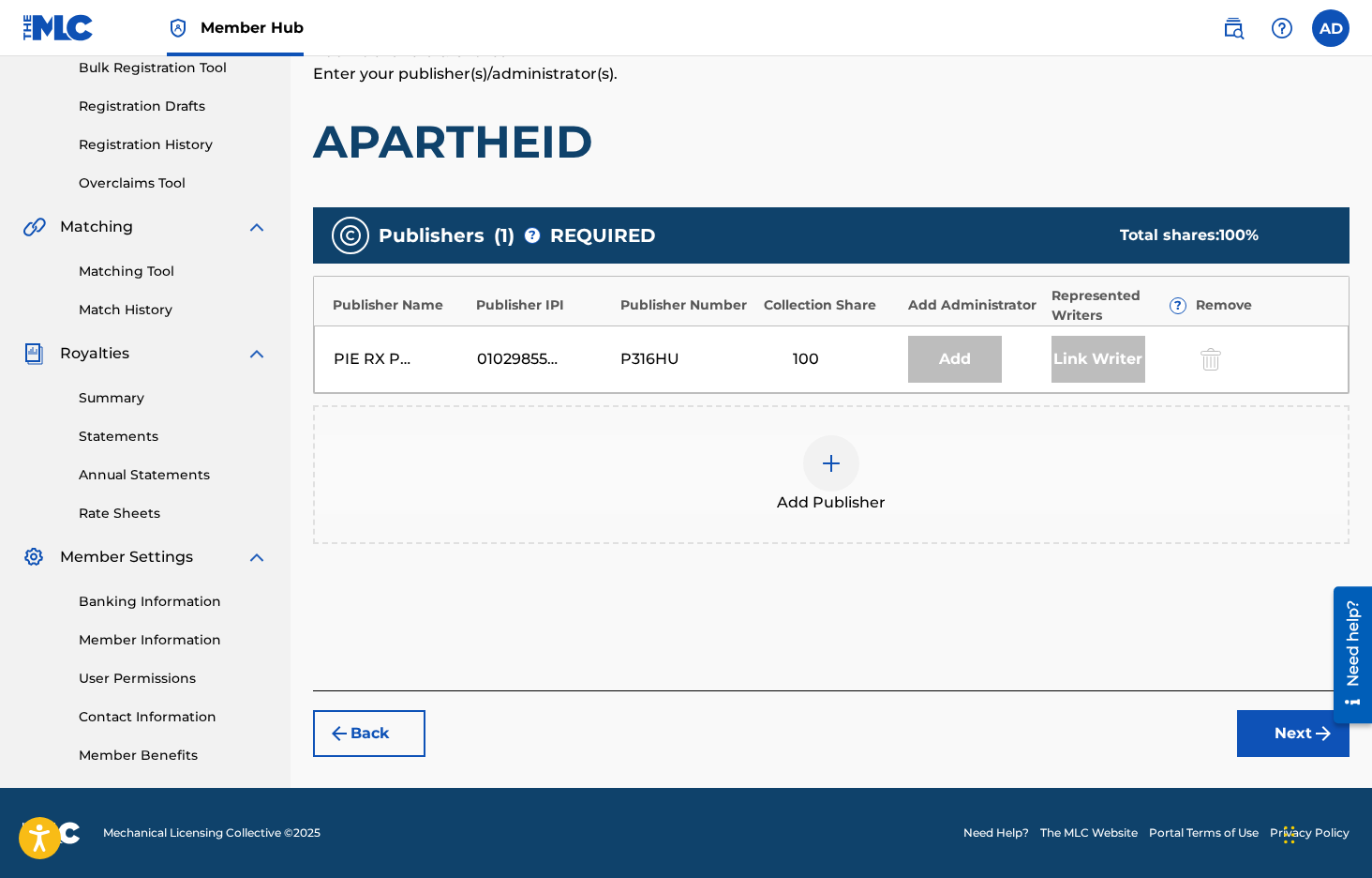
scroll to position [285, 0]
click at [1134, 354] on div "Link Writer" at bounding box center [1098, 359] width 93 height 47
click at [588, 405] on div "Add Publisher" at bounding box center [831, 475] width 1036 height 139
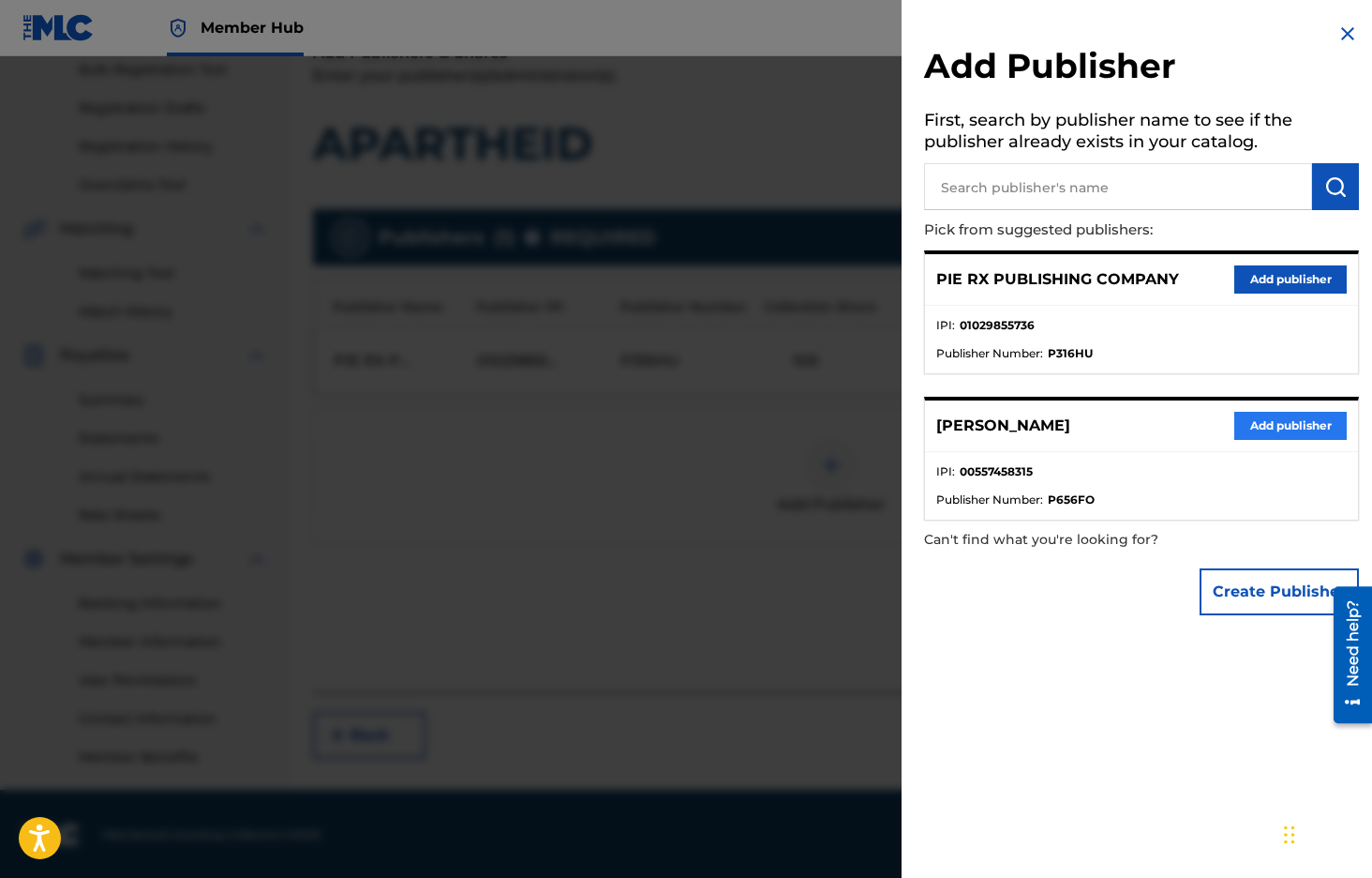
scroll to position [284, 0]
click at [1057, 338] on li "IPI : 01029855736" at bounding box center [1142, 331] width 411 height 28
click at [1339, 33] on img at bounding box center [1347, 34] width 23 height 23
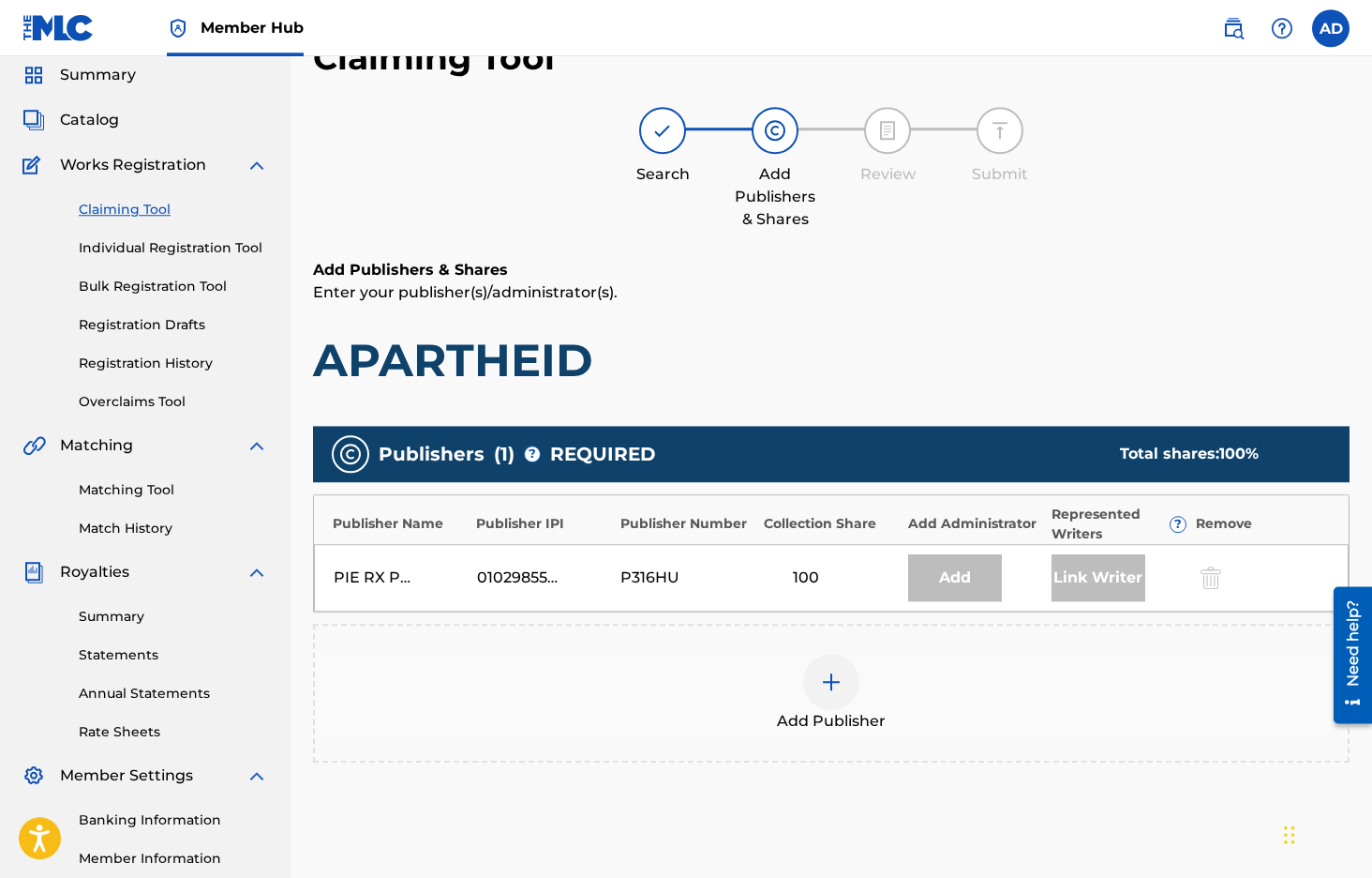
scroll to position [0, 0]
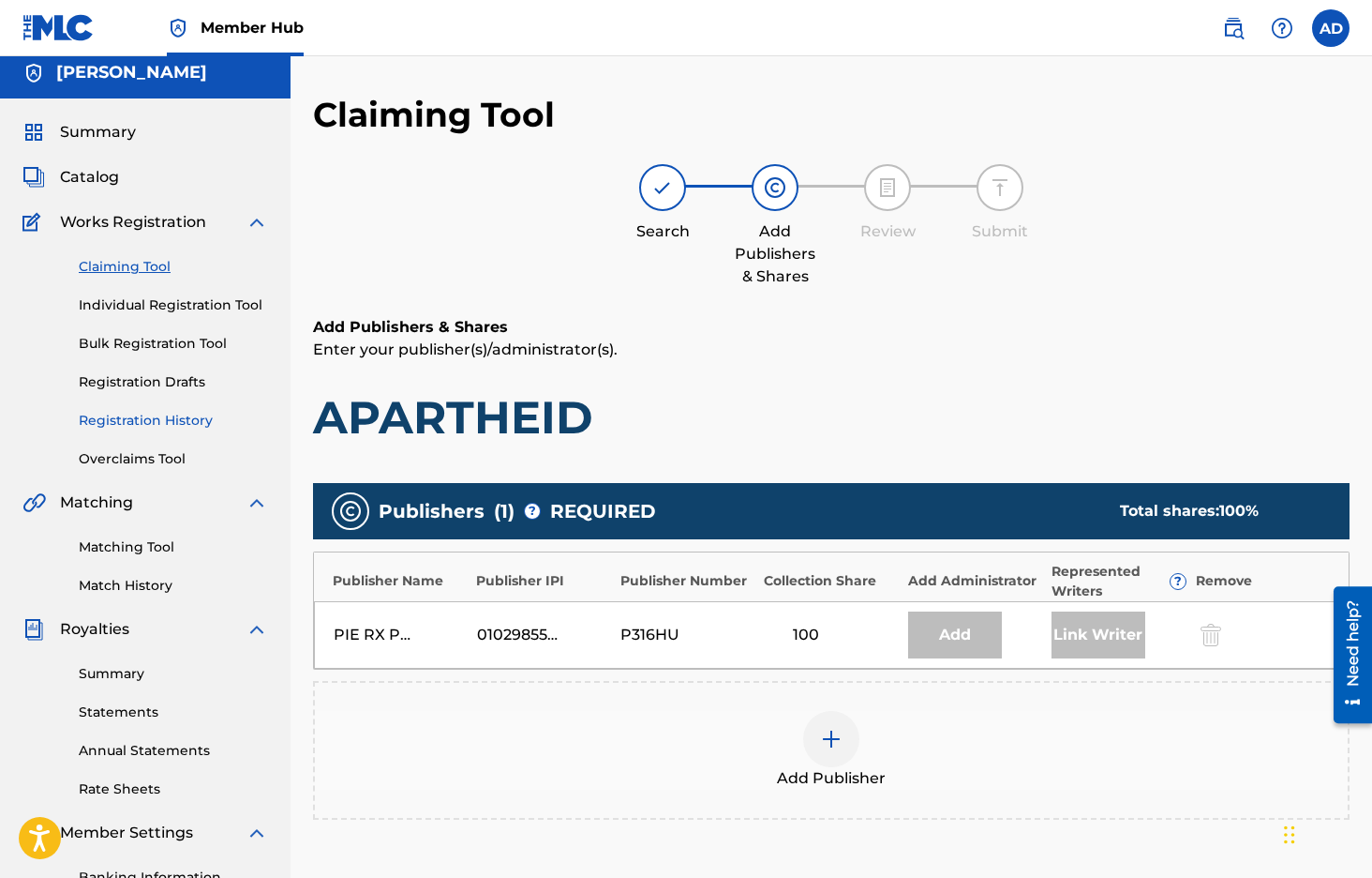
click at [164, 431] on div "Claiming Tool Individual Registration Tool Bulk Registration Tool Registration …" at bounding box center [145, 351] width 245 height 235
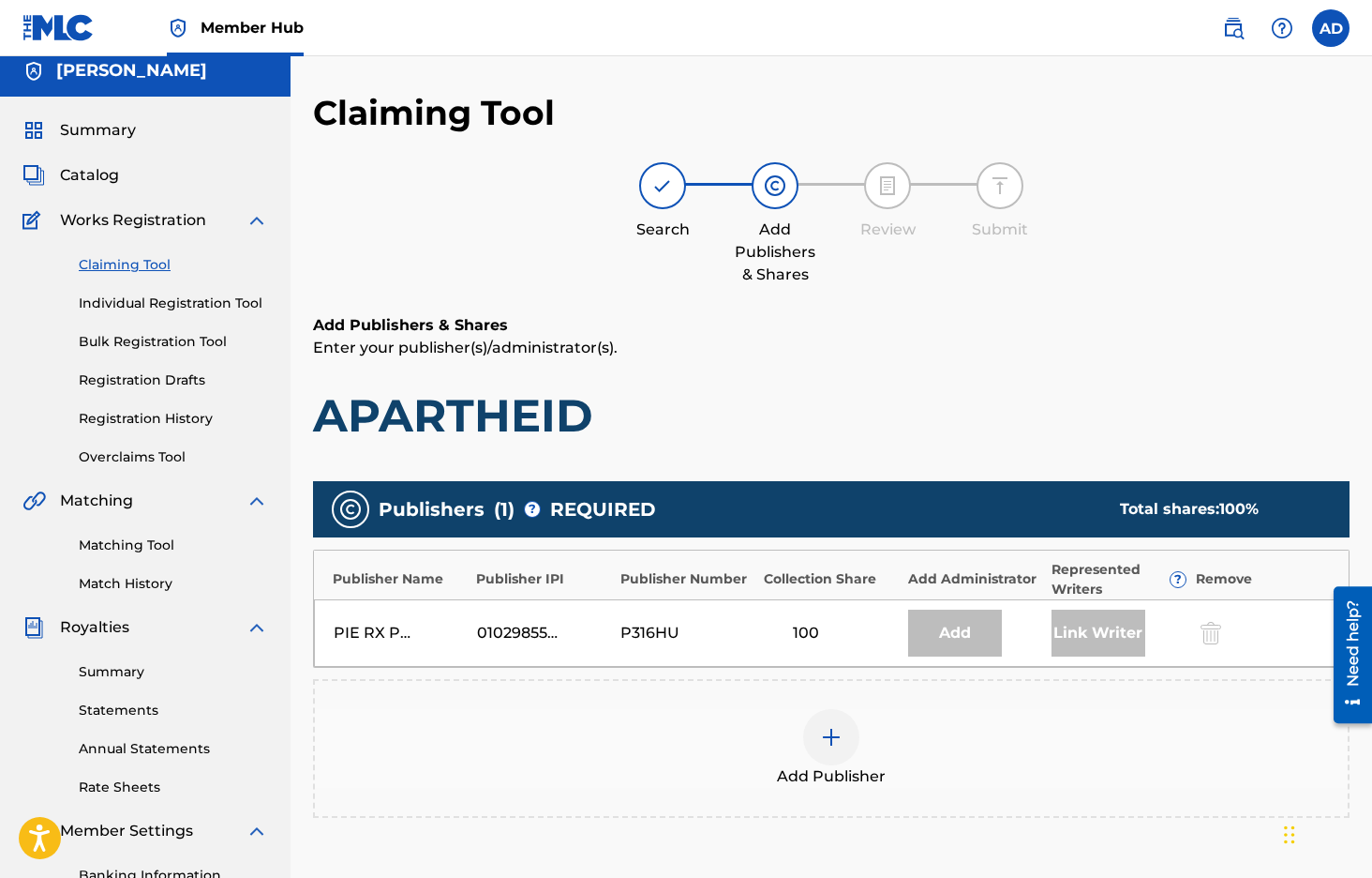
click at [156, 407] on div "Claiming Tool Individual Registration Tool Bulk Registration Tool Registration …" at bounding box center [145, 349] width 245 height 235
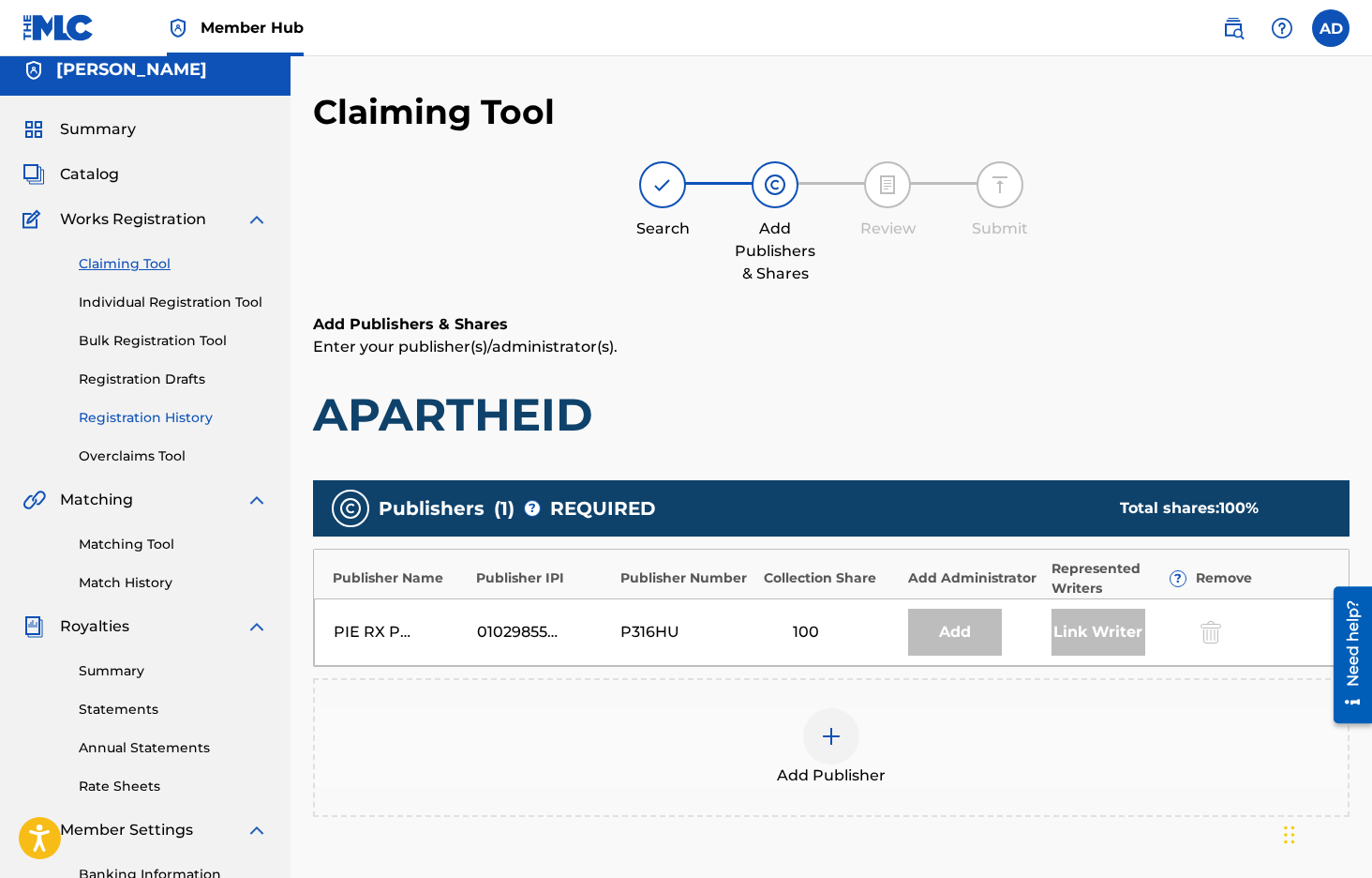
click at [148, 416] on link "Registration History" at bounding box center [173, 418] width 190 height 20
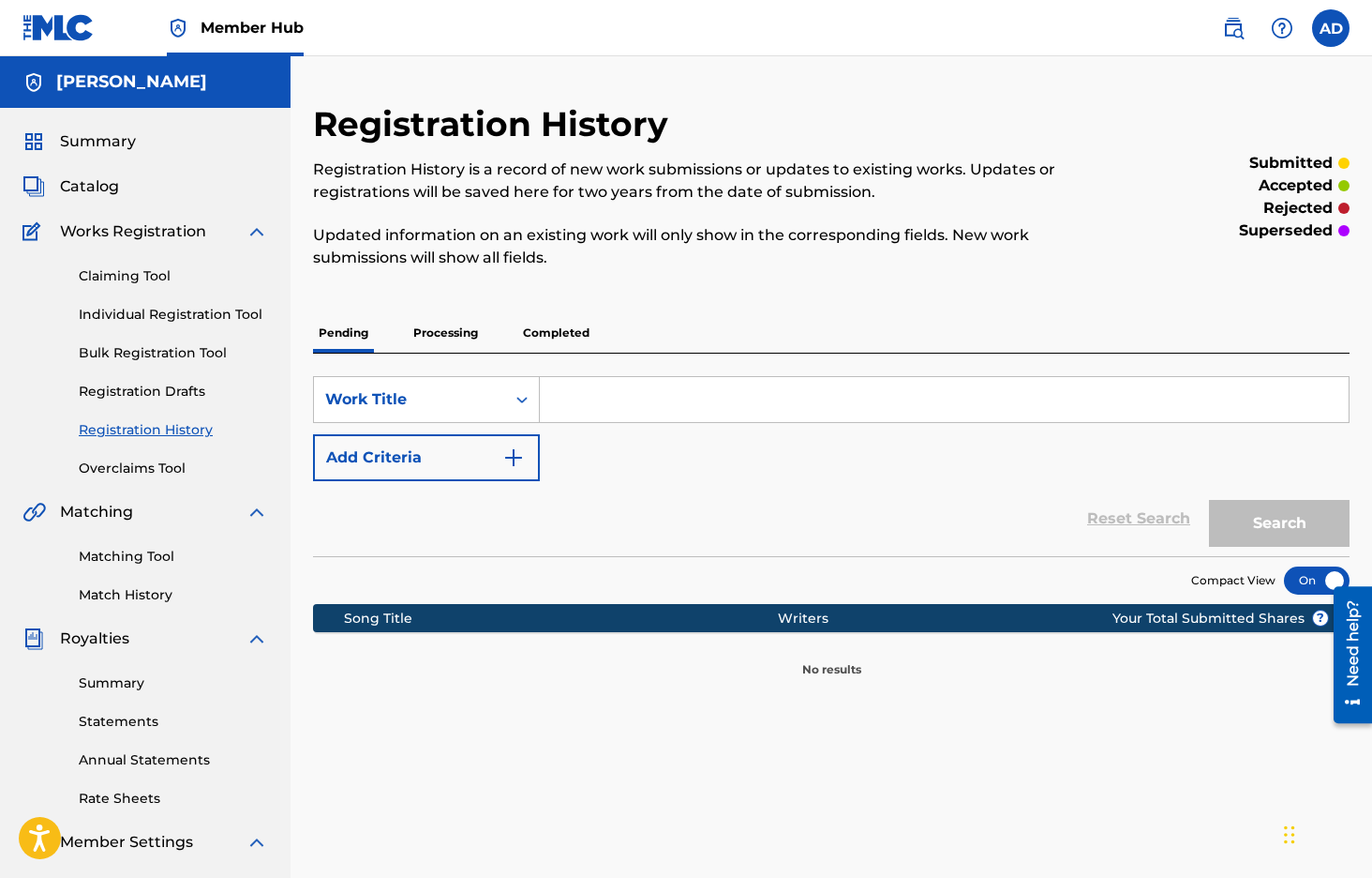
click at [432, 332] on p "Processing" at bounding box center [446, 333] width 75 height 40
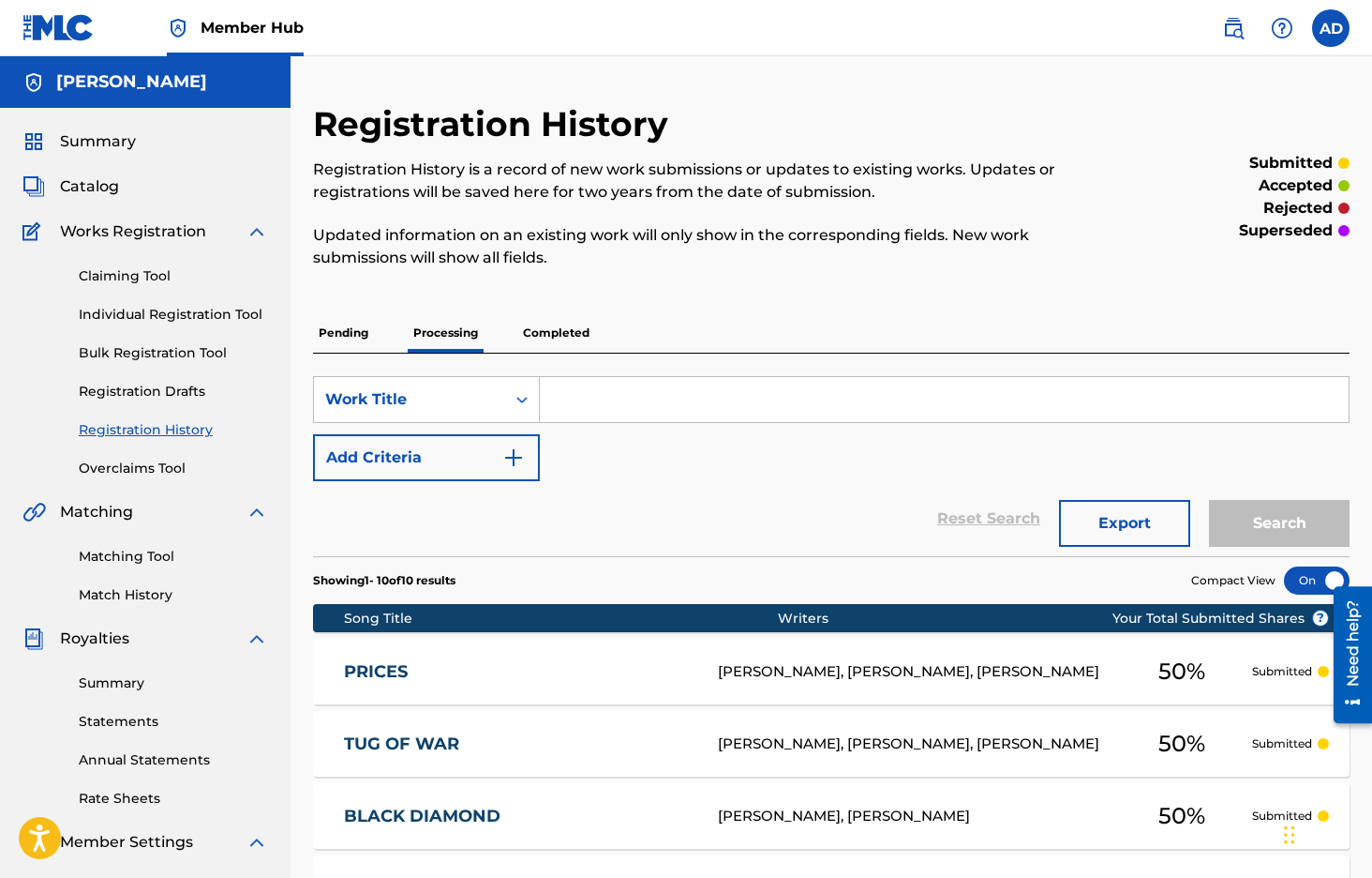
click at [559, 337] on p "Completed" at bounding box center [556, 333] width 77 height 40
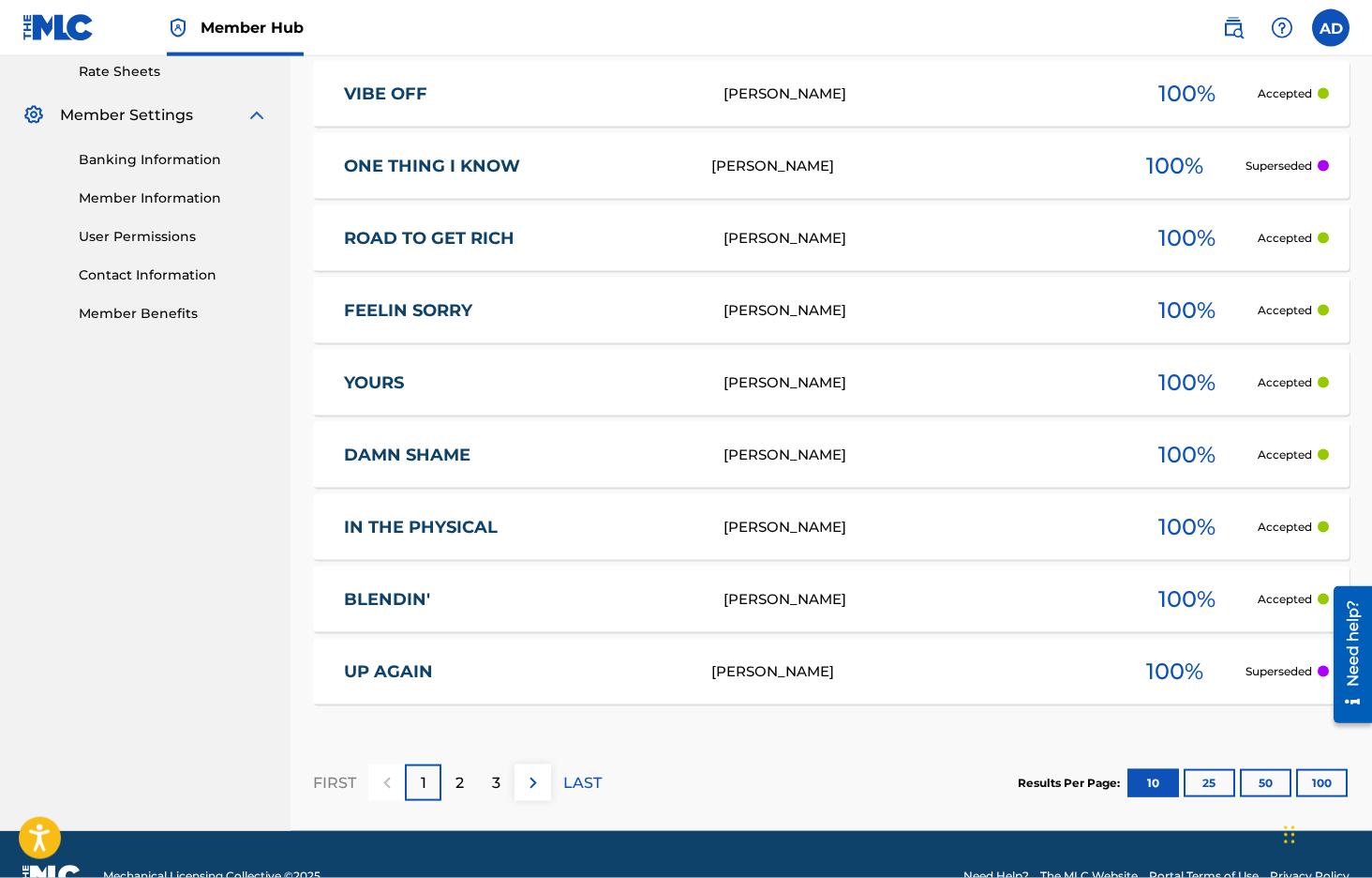
scroll to position [728, 0]
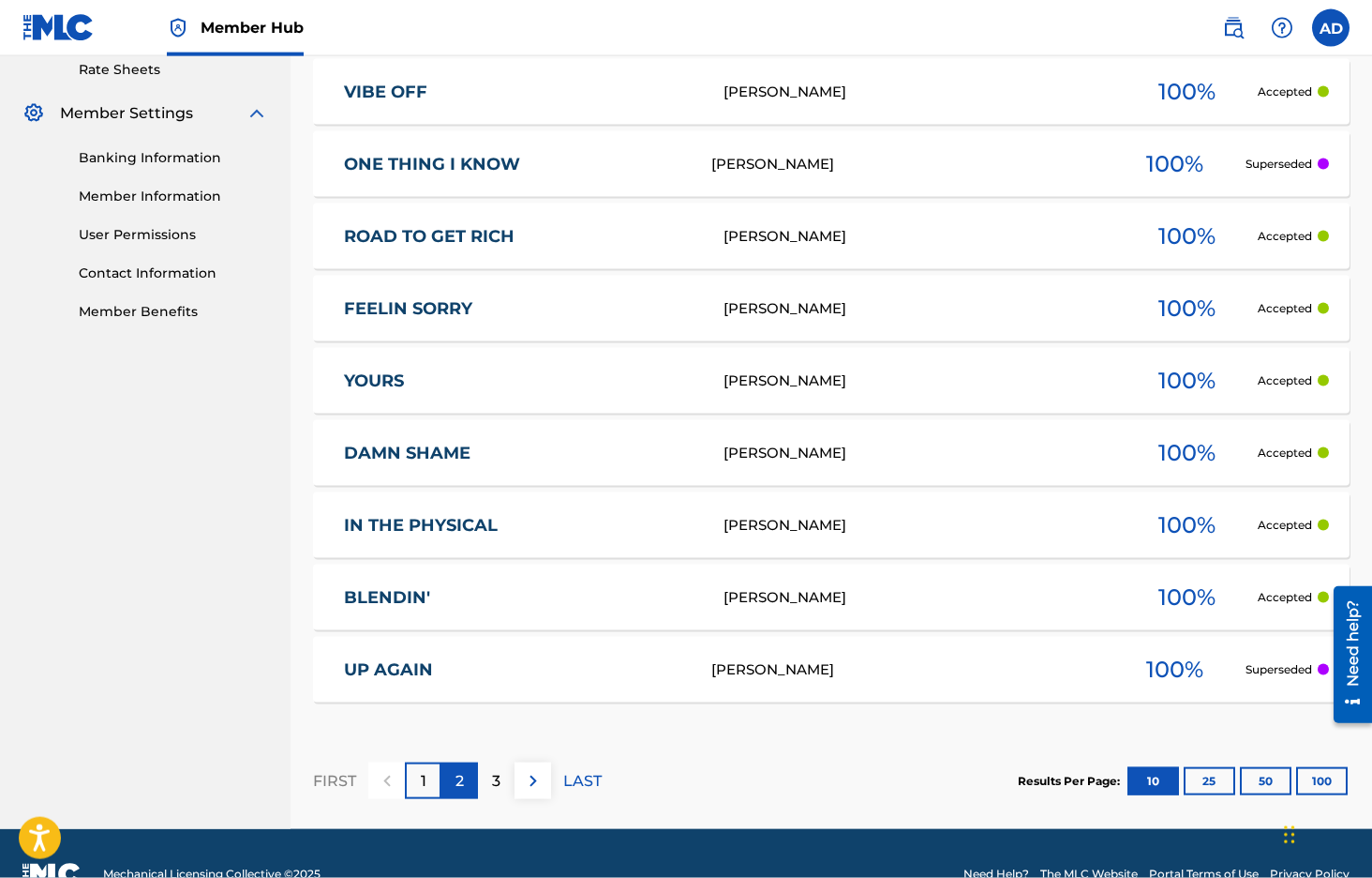
click at [474, 785] on div "2" at bounding box center [460, 781] width 37 height 37
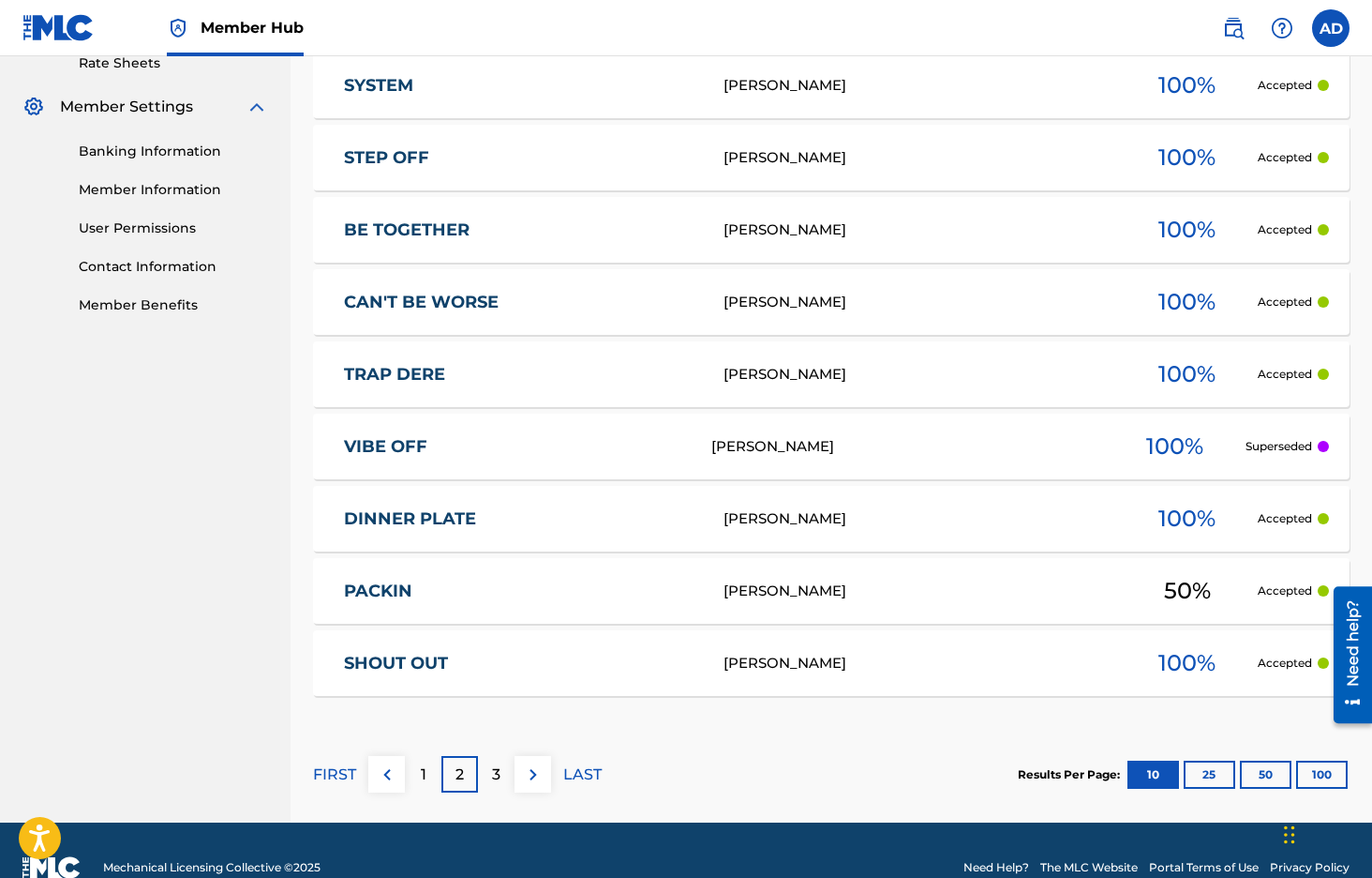
scroll to position [737, 0]
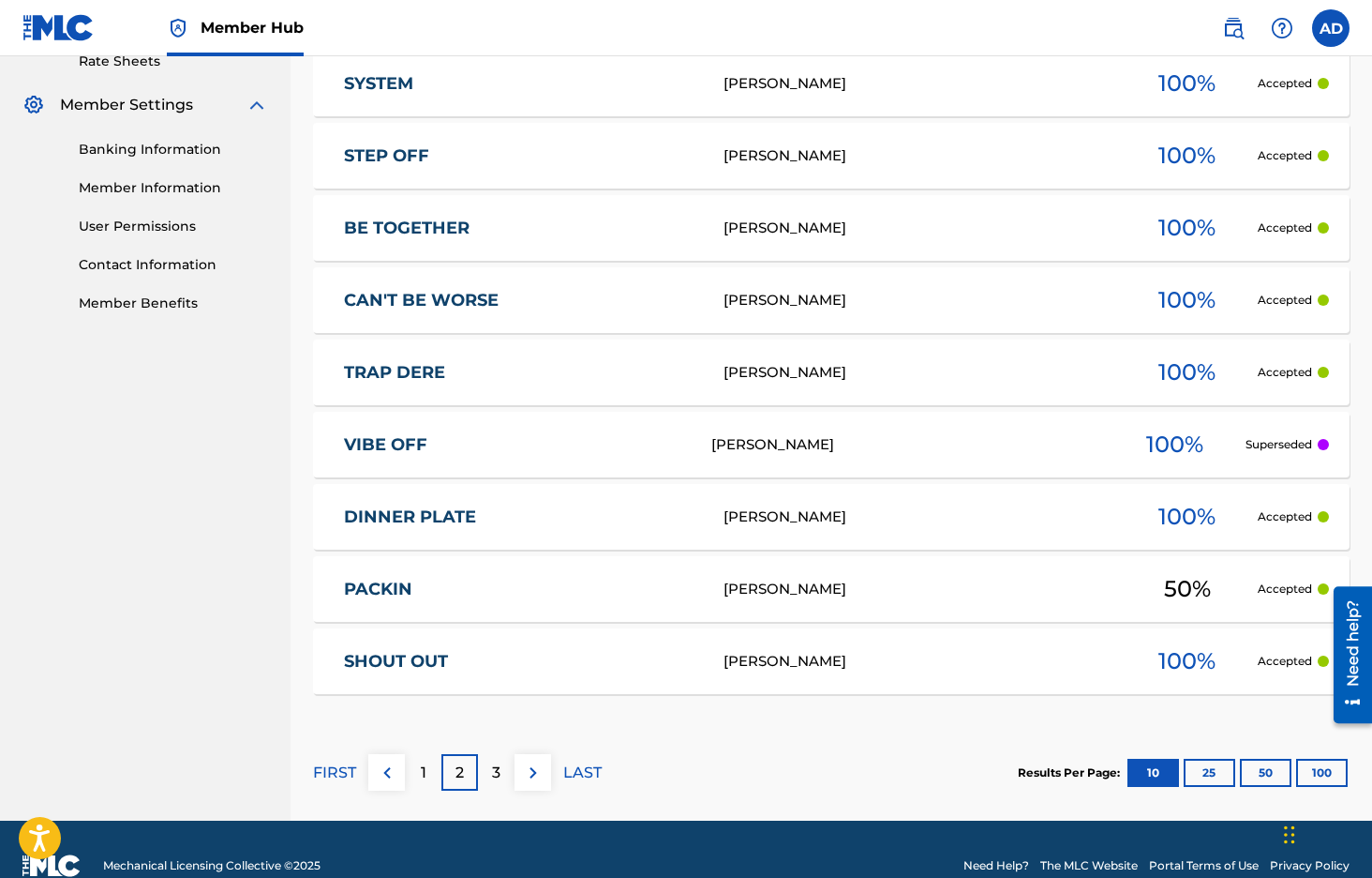
click at [413, 368] on link "TRAP DERE" at bounding box center [521, 372] width 353 height 22
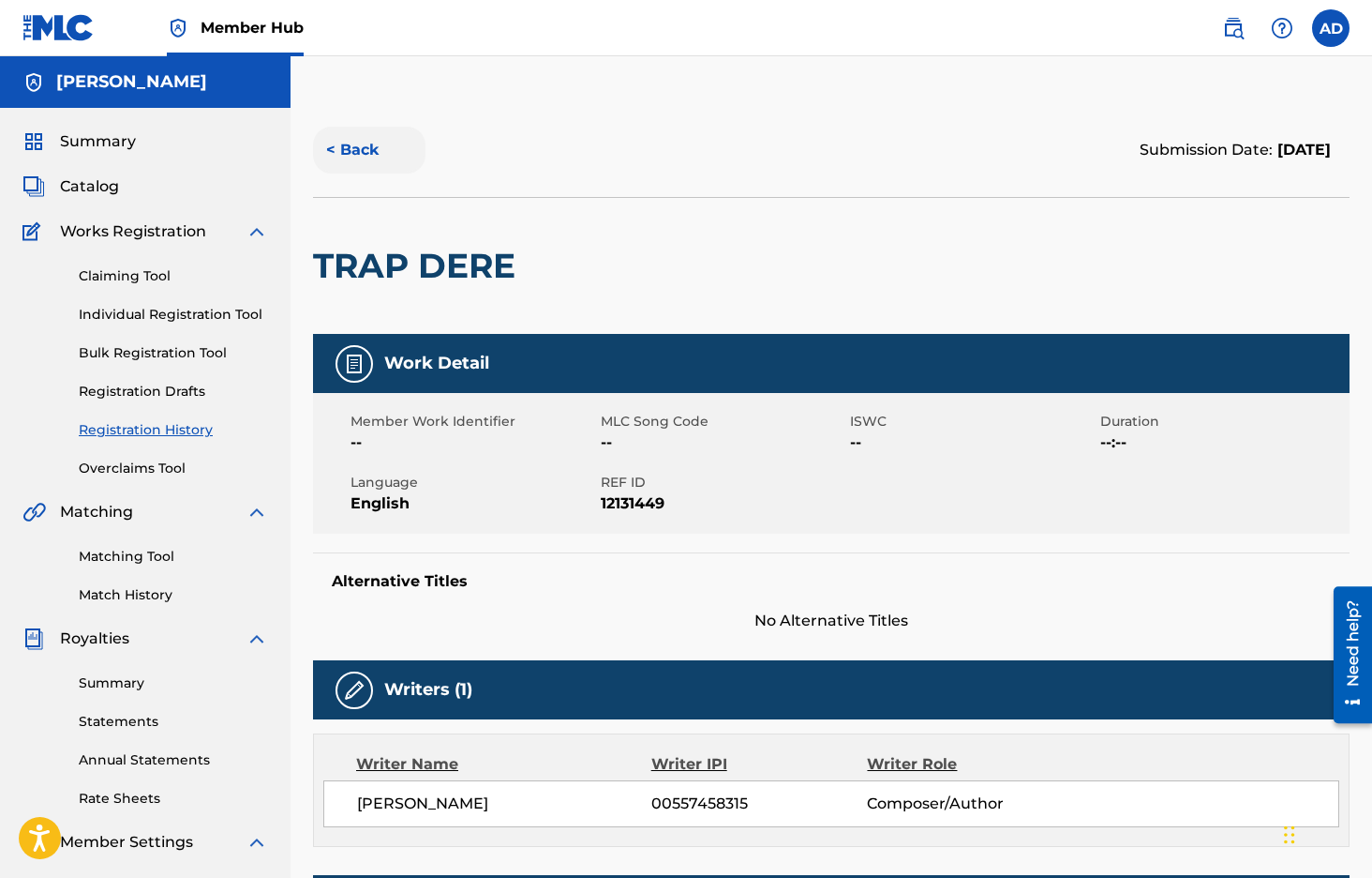
click at [344, 154] on button "< Back" at bounding box center [368, 149] width 112 height 47
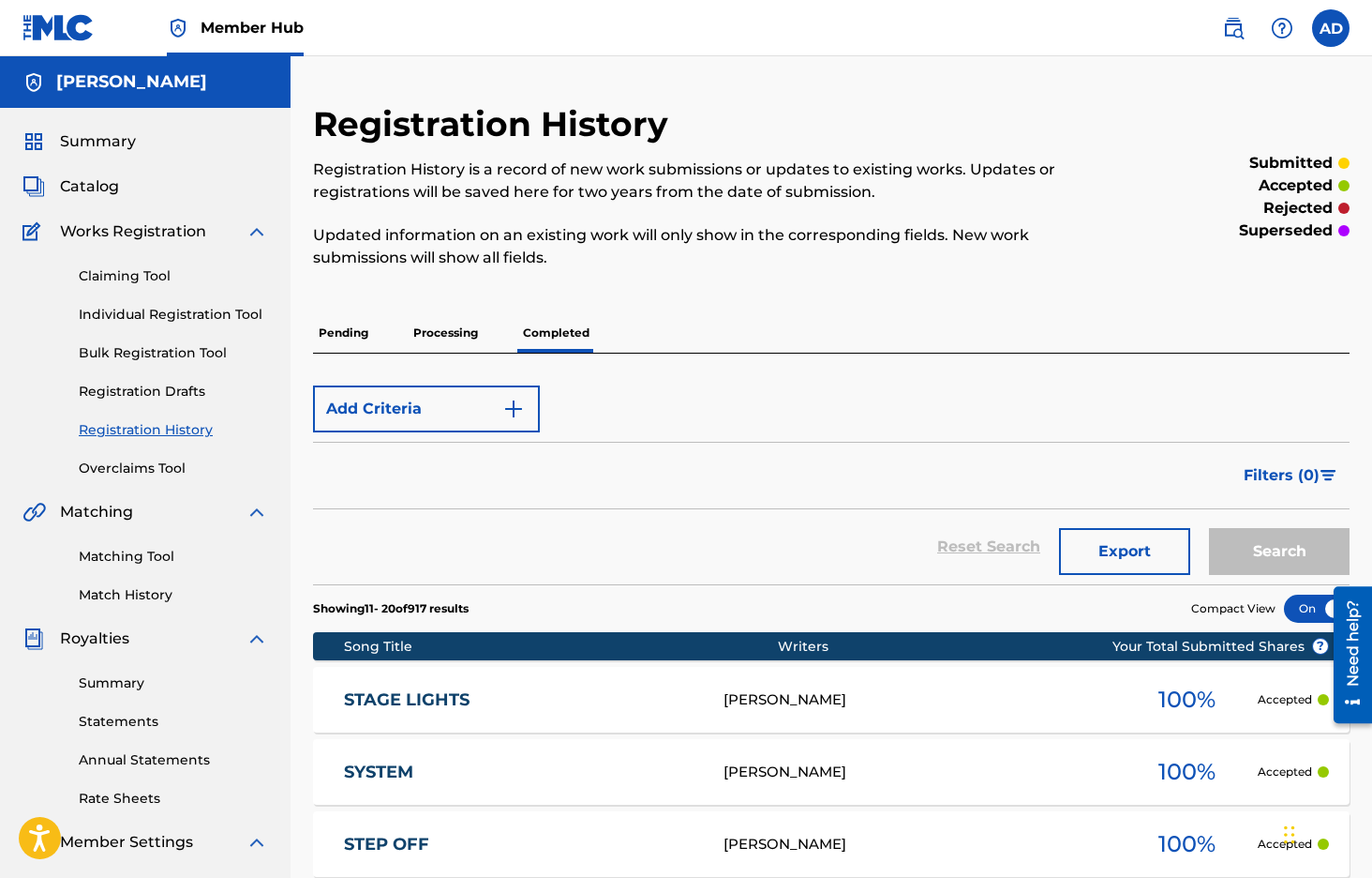
scroll to position [285, 0]
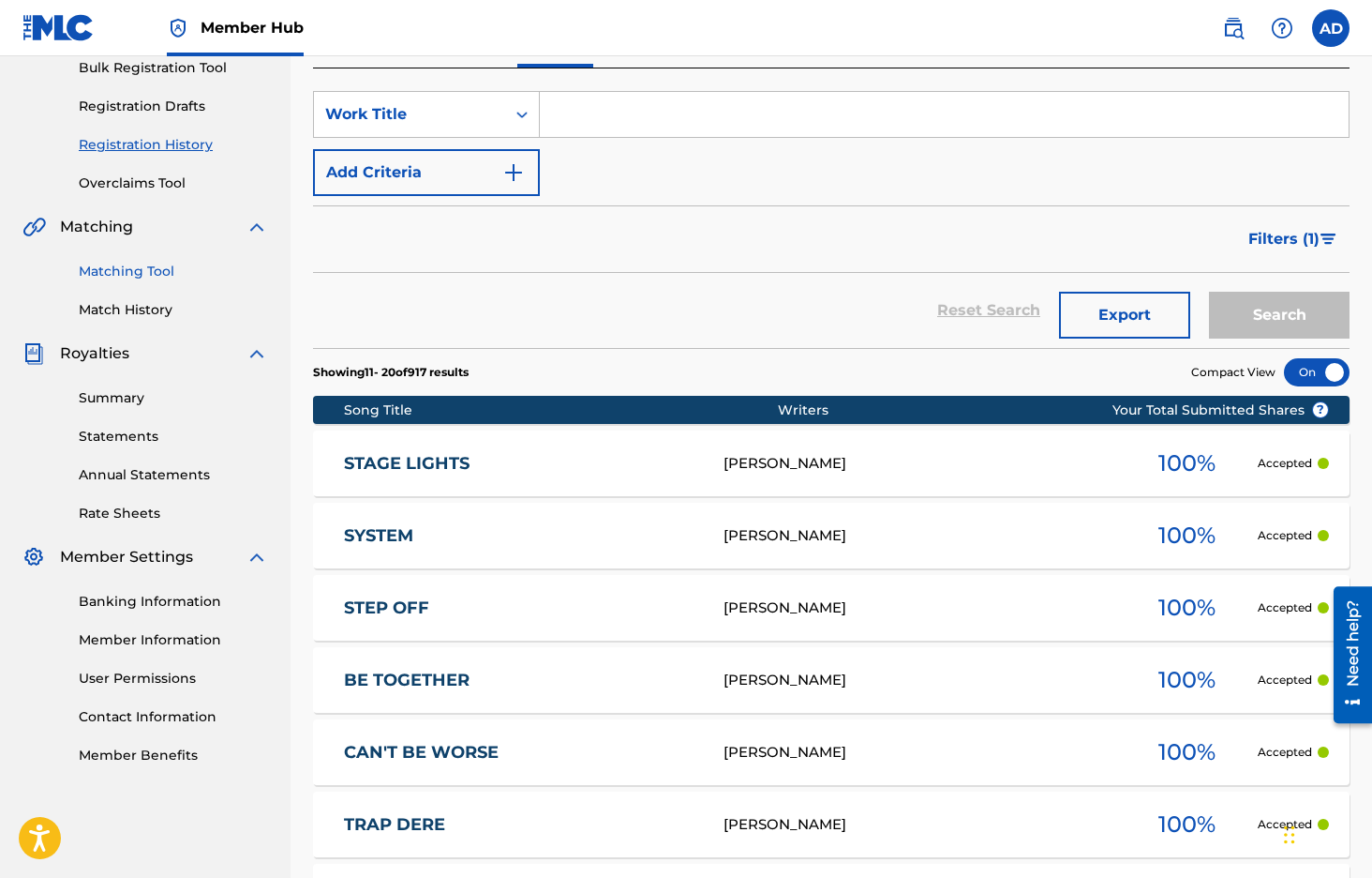
click at [153, 276] on link "Matching Tool" at bounding box center [173, 271] width 190 height 20
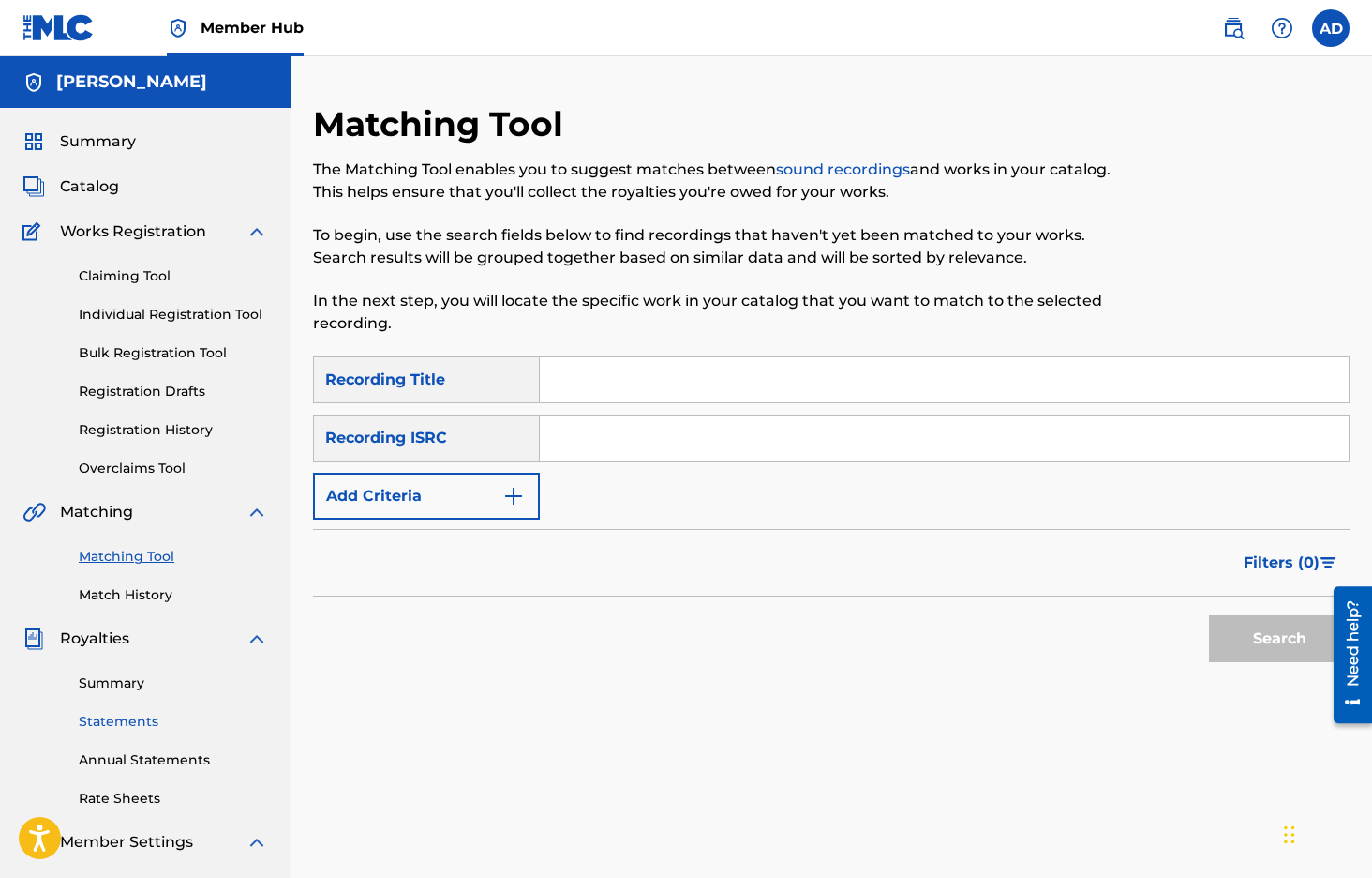
click at [131, 724] on link "Statements" at bounding box center [173, 722] width 190 height 20
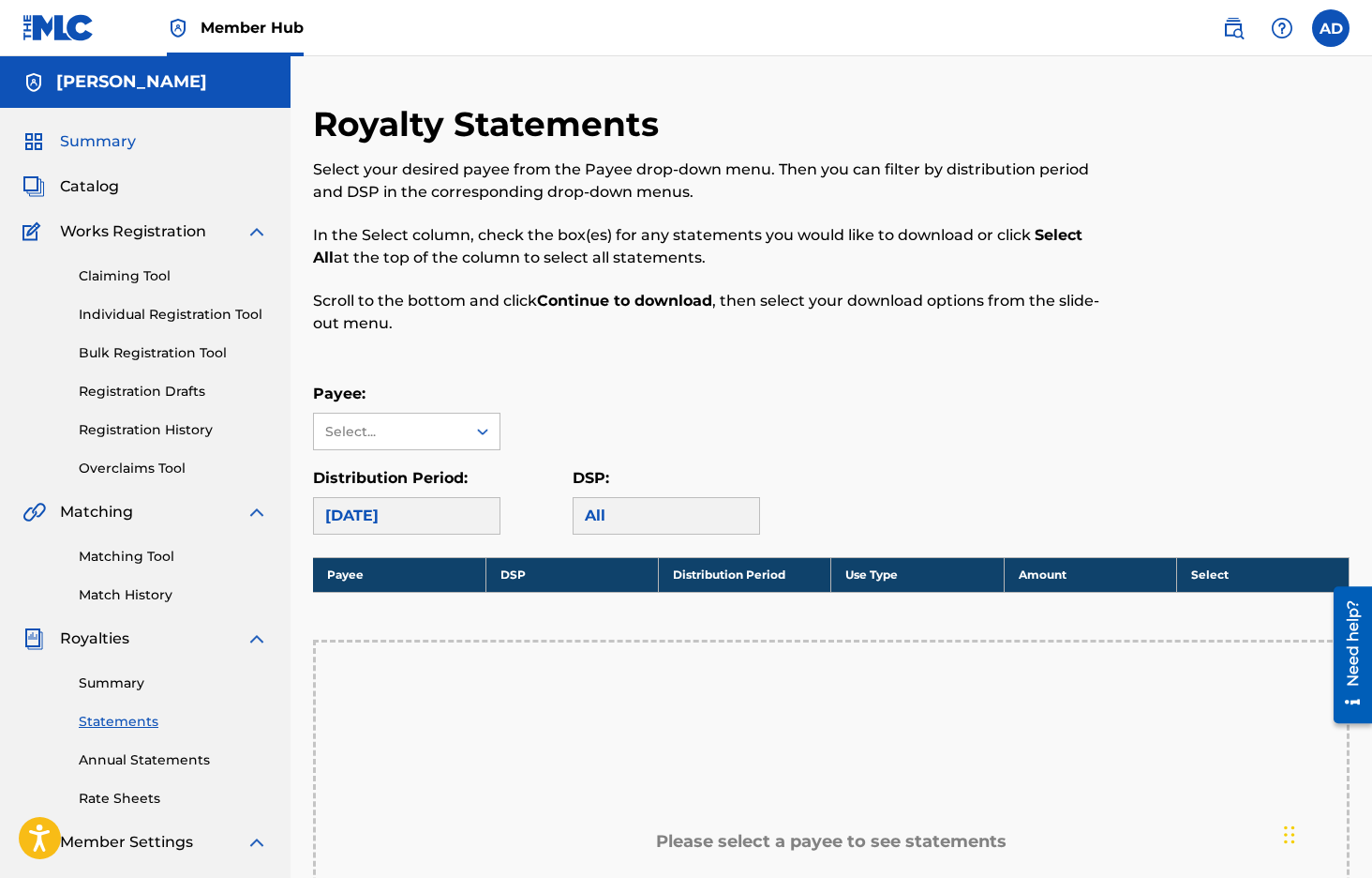
click at [69, 132] on span "Summary" at bounding box center [97, 141] width 75 height 23
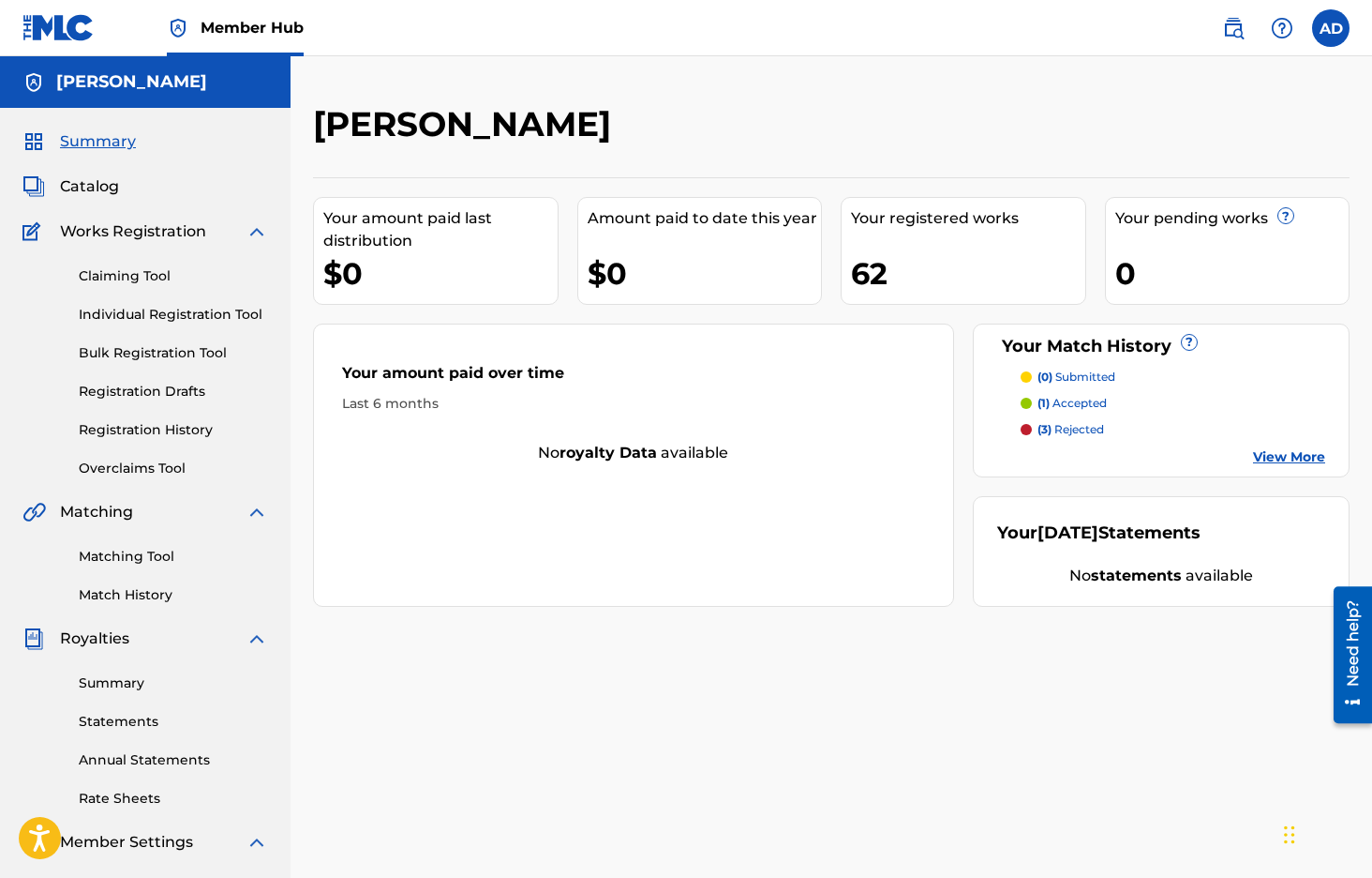
click at [1090, 429] on p "(3) rejected" at bounding box center [1070, 429] width 67 height 17
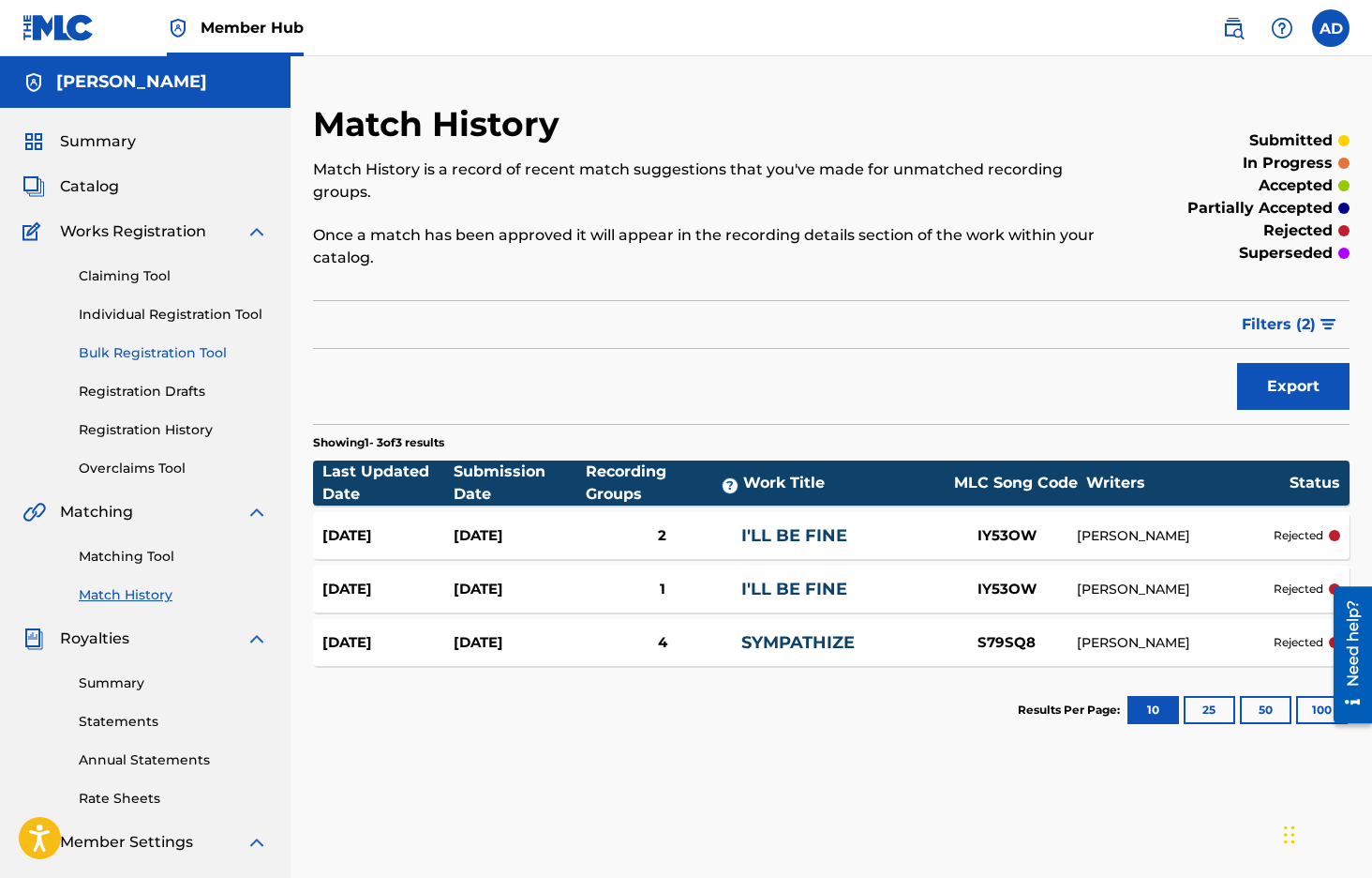
scroll to position [2, 0]
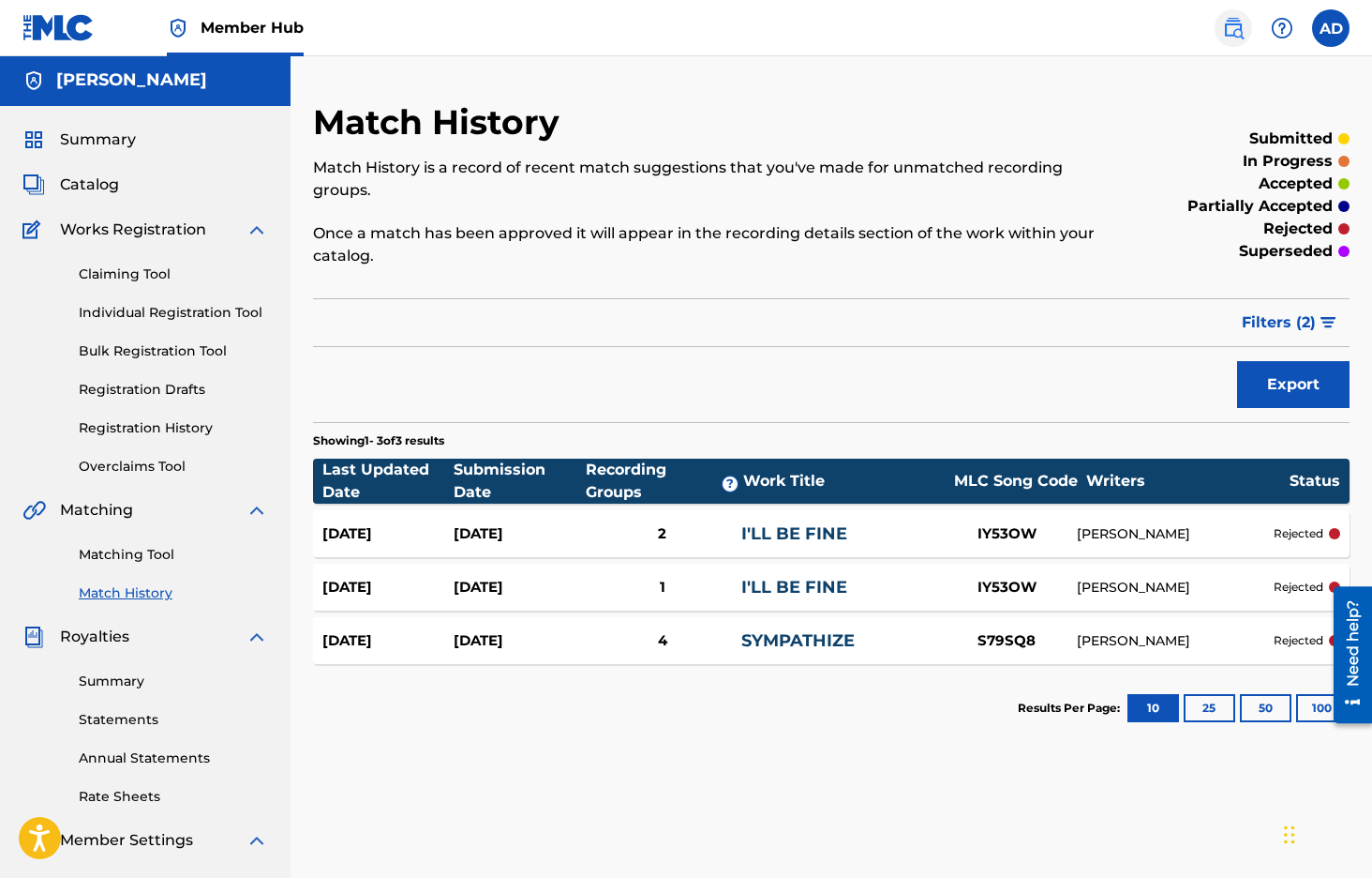
click at [1227, 34] on img at bounding box center [1233, 28] width 23 height 23
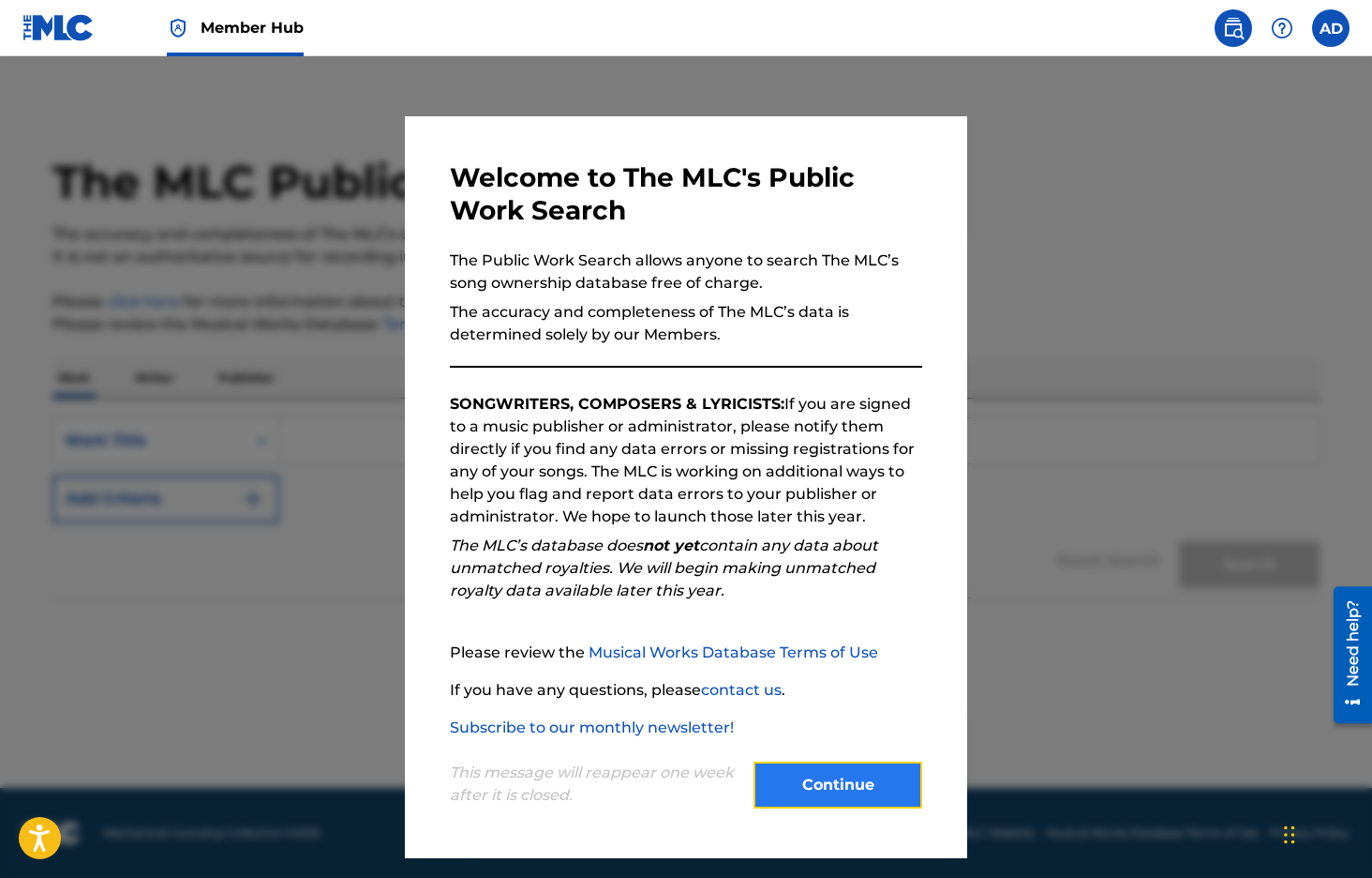
click at [857, 775] on button "Continue" at bounding box center [838, 785] width 169 height 47
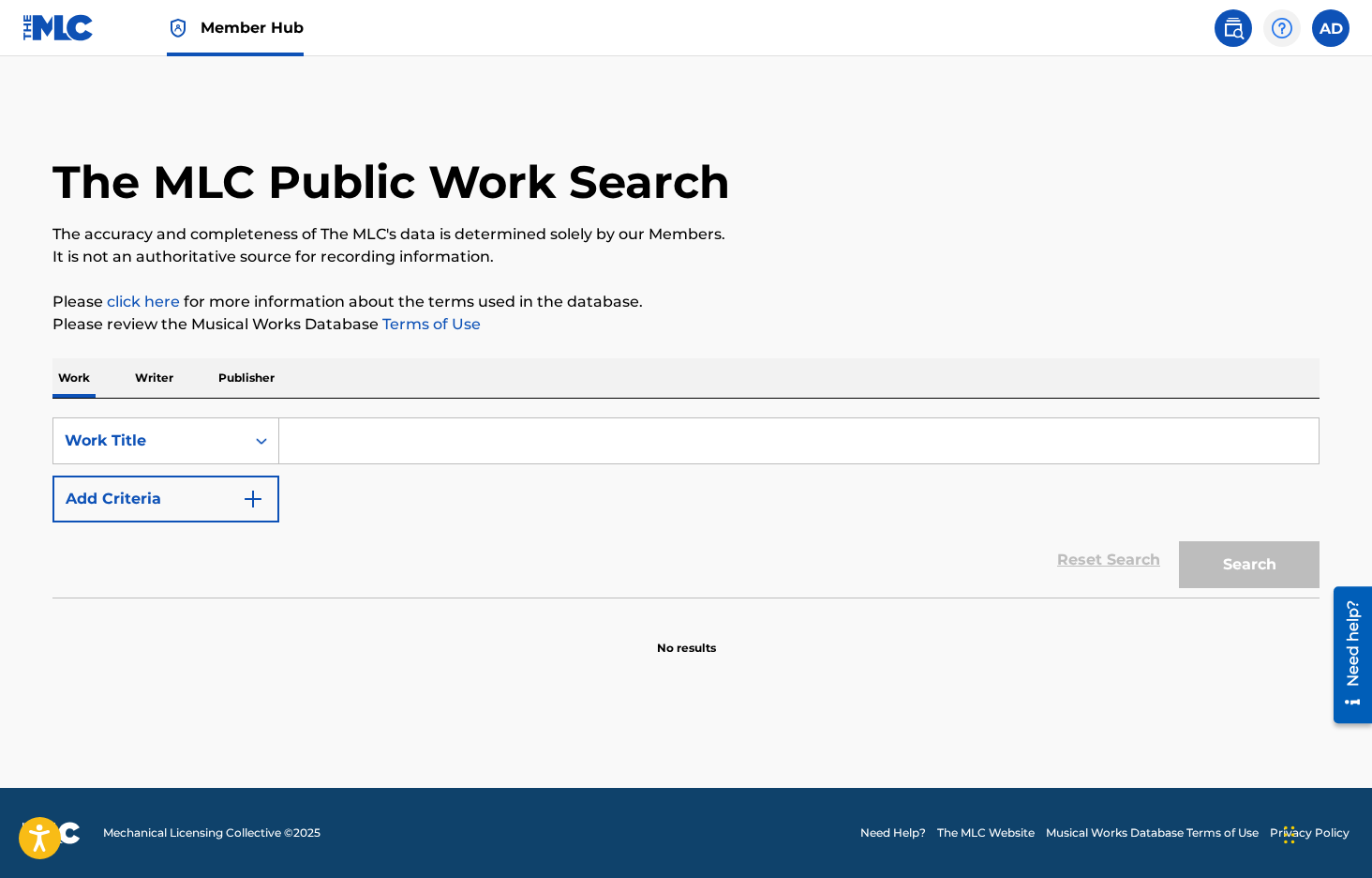
click at [1284, 29] on img at bounding box center [1282, 28] width 23 height 23
click at [1248, 124] on p "View portal intro" at bounding box center [1282, 123] width 160 height 45
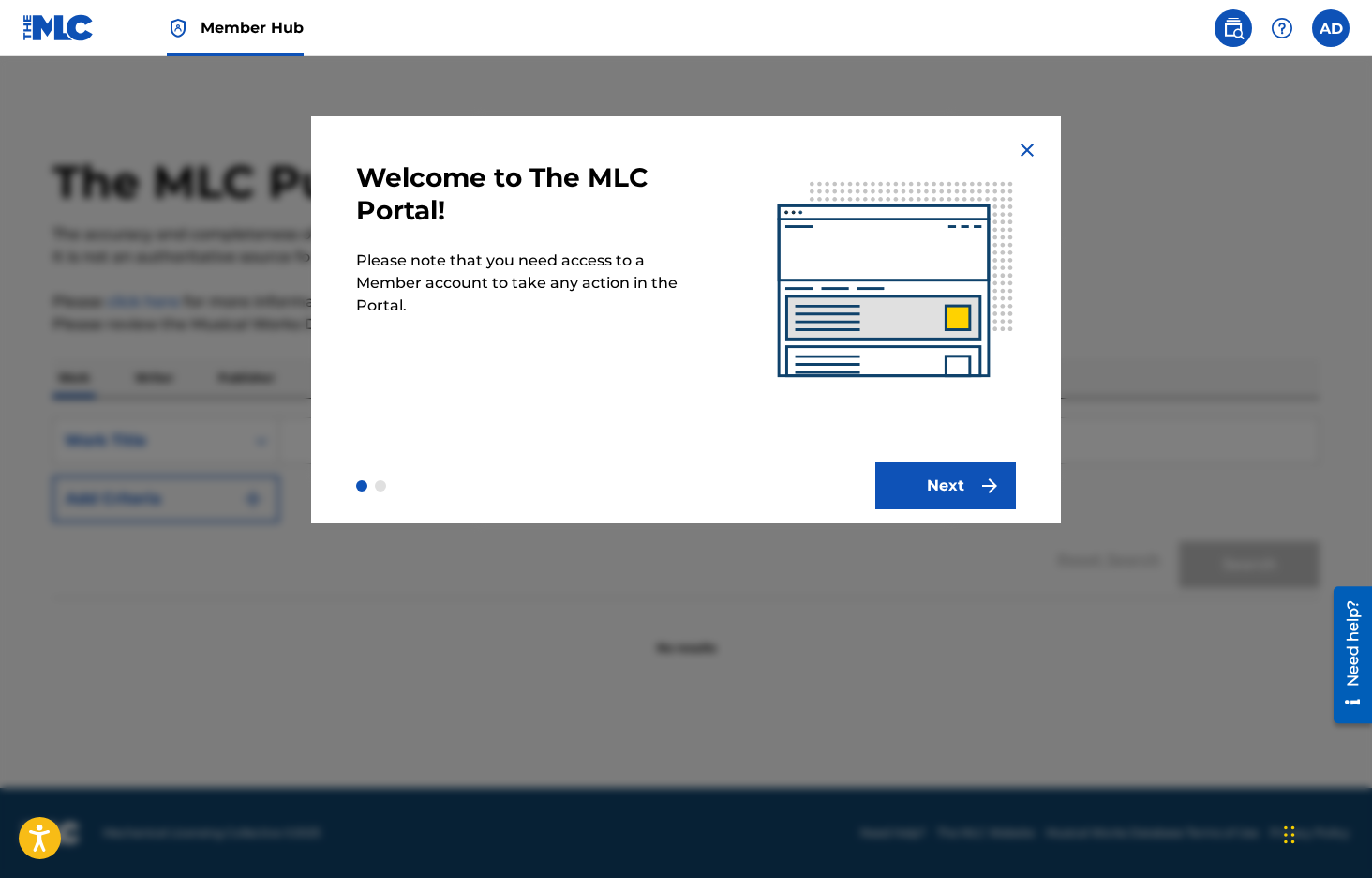
click at [1033, 146] on img at bounding box center [1028, 150] width 23 height 23
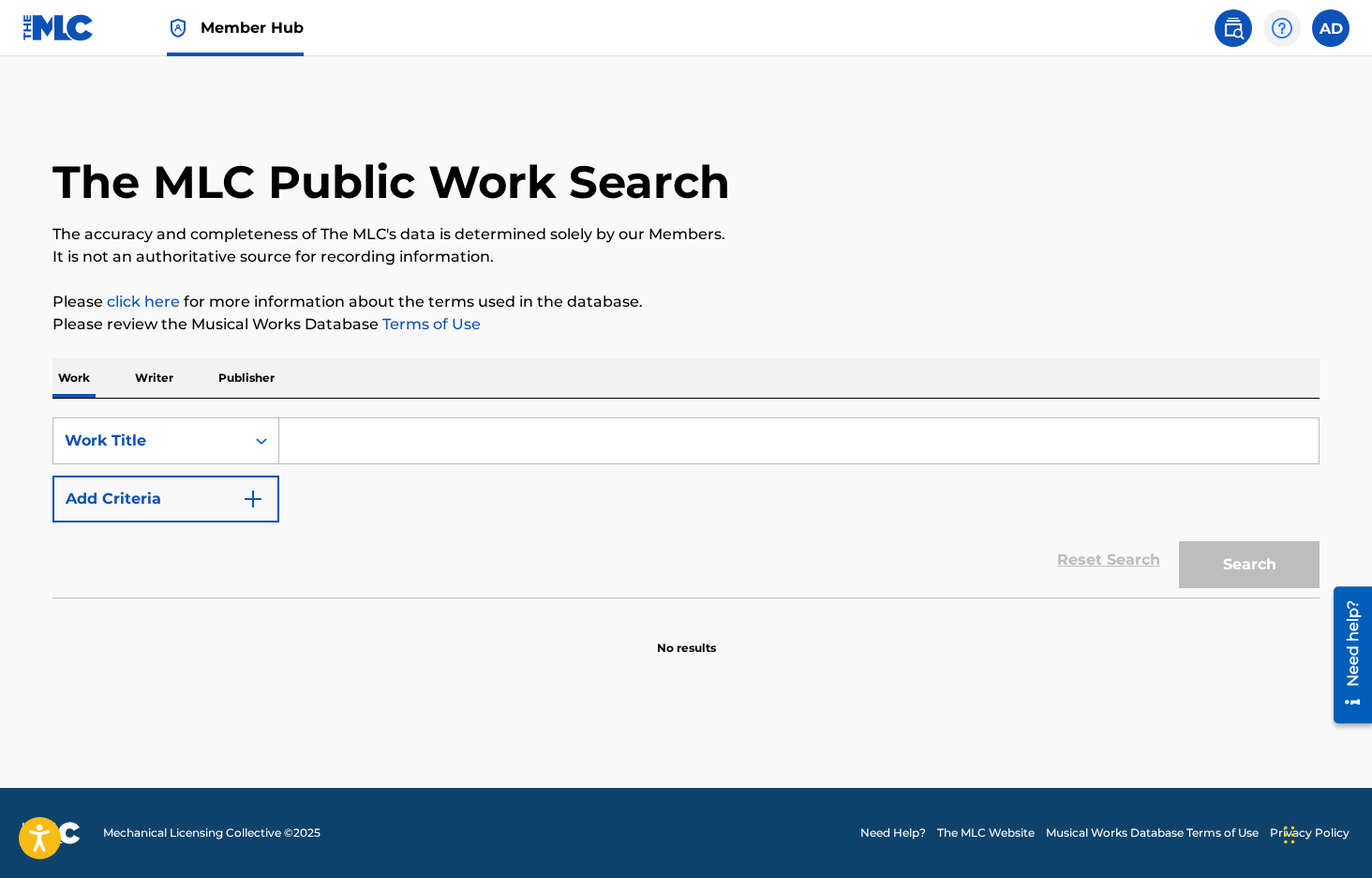
click at [1277, 25] on img at bounding box center [1282, 28] width 23 height 23
click at [1273, 81] on link "Contact us" at bounding box center [1282, 78] width 160 height 45
